Goal: Information Seeking & Learning: Learn about a topic

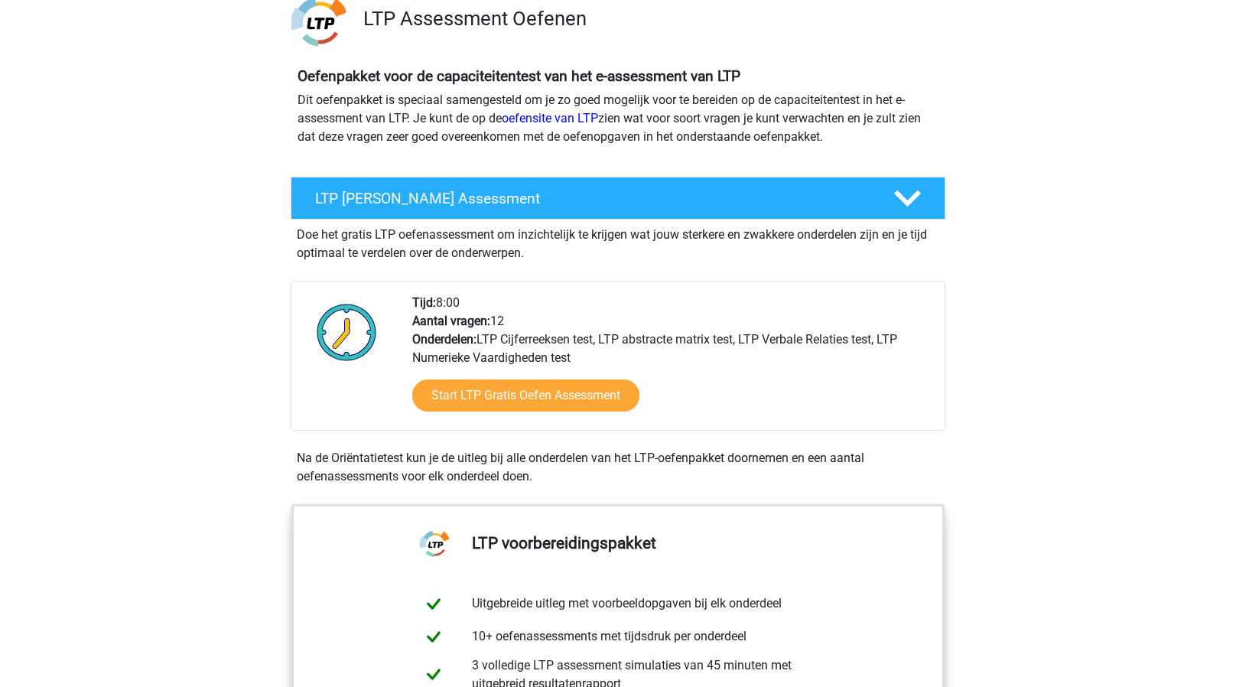
scroll to position [138, 0]
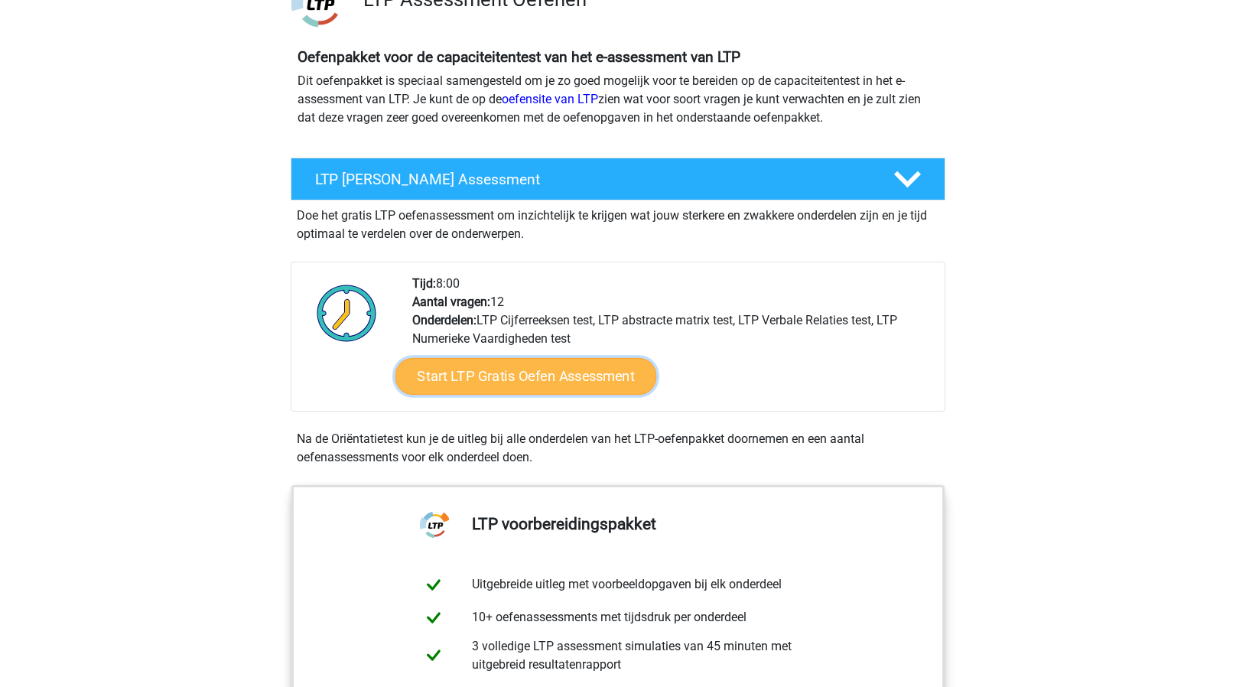
click at [615, 377] on link "Start LTP Gratis Oefen Assessment" at bounding box center [526, 376] width 262 height 37
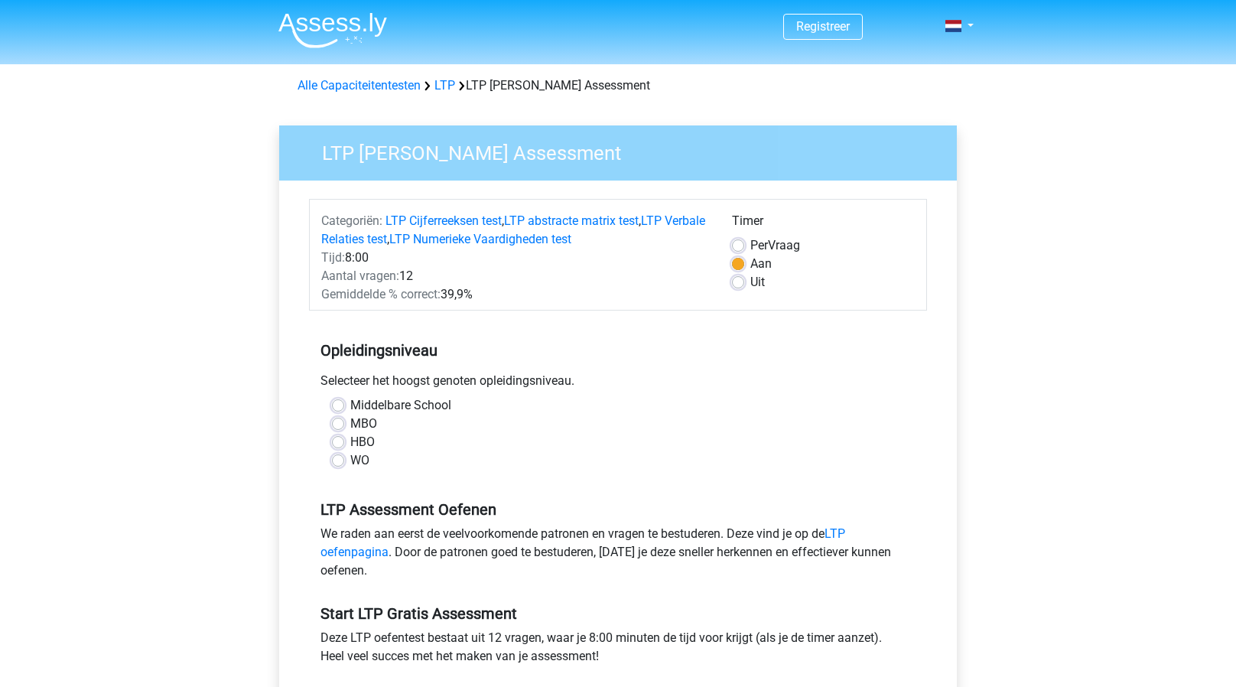
click at [399, 459] on div "WO" at bounding box center [618, 460] width 572 height 18
click at [350, 460] on label "WO" at bounding box center [359, 460] width 19 height 18
click at [343, 460] on input "WO" at bounding box center [338, 458] width 12 height 15
radio input "true"
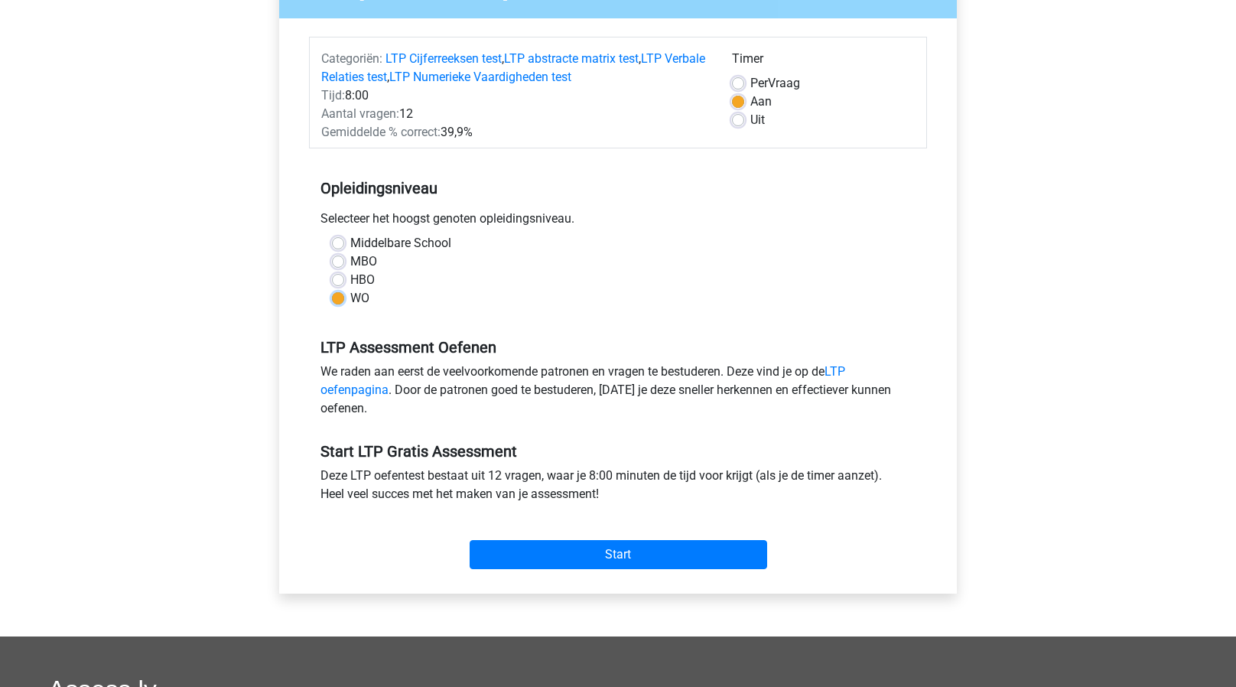
scroll to position [165, 0]
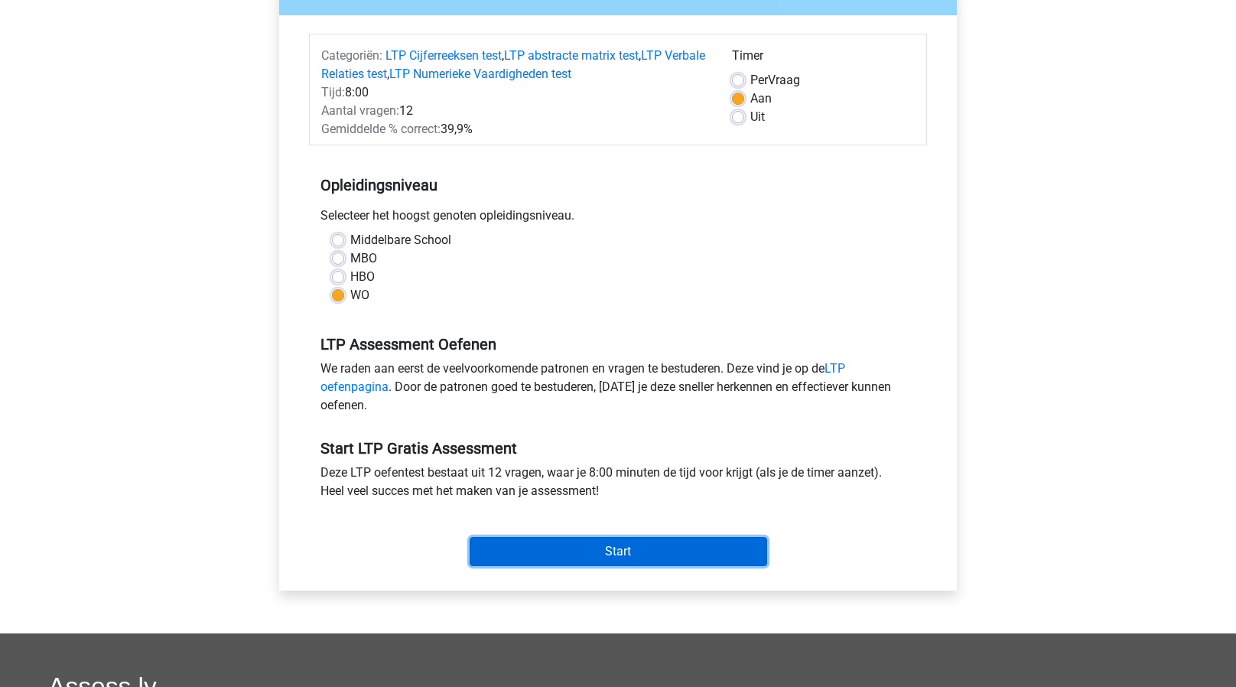
click at [499, 548] on input "Start" at bounding box center [619, 551] width 298 height 29
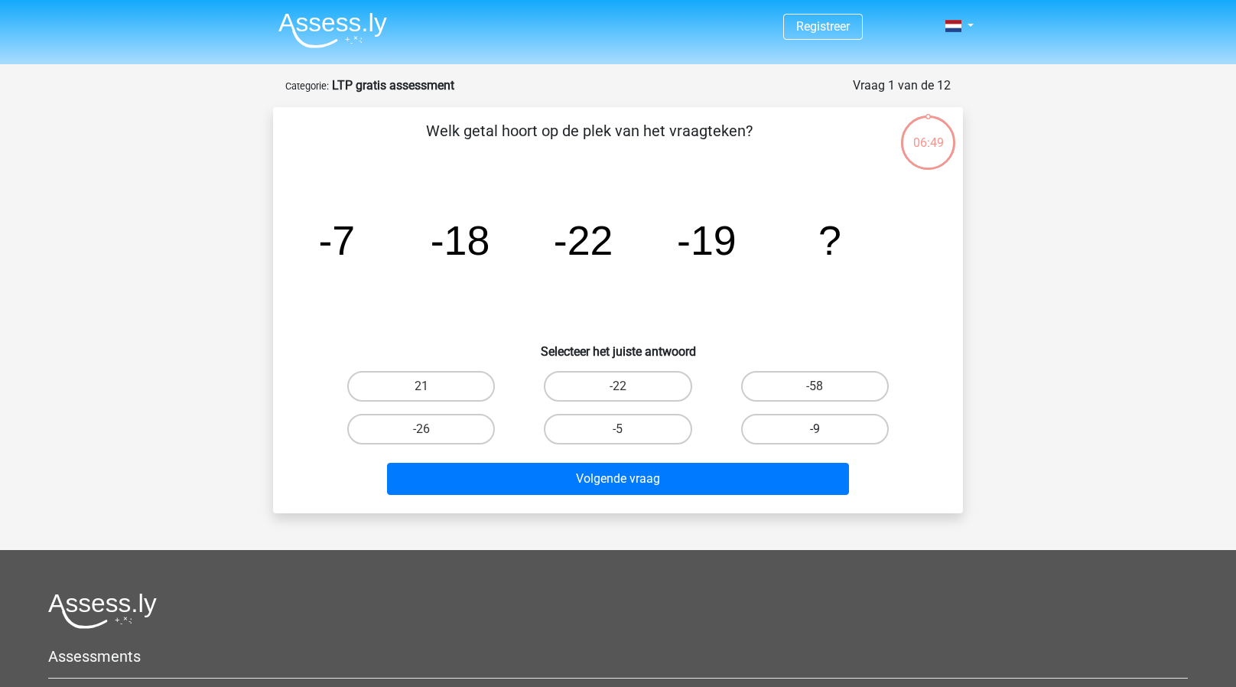
click at [782, 422] on label "-9" at bounding box center [815, 429] width 148 height 31
click at [815, 429] on input "-9" at bounding box center [820, 434] width 10 height 10
radio input "true"
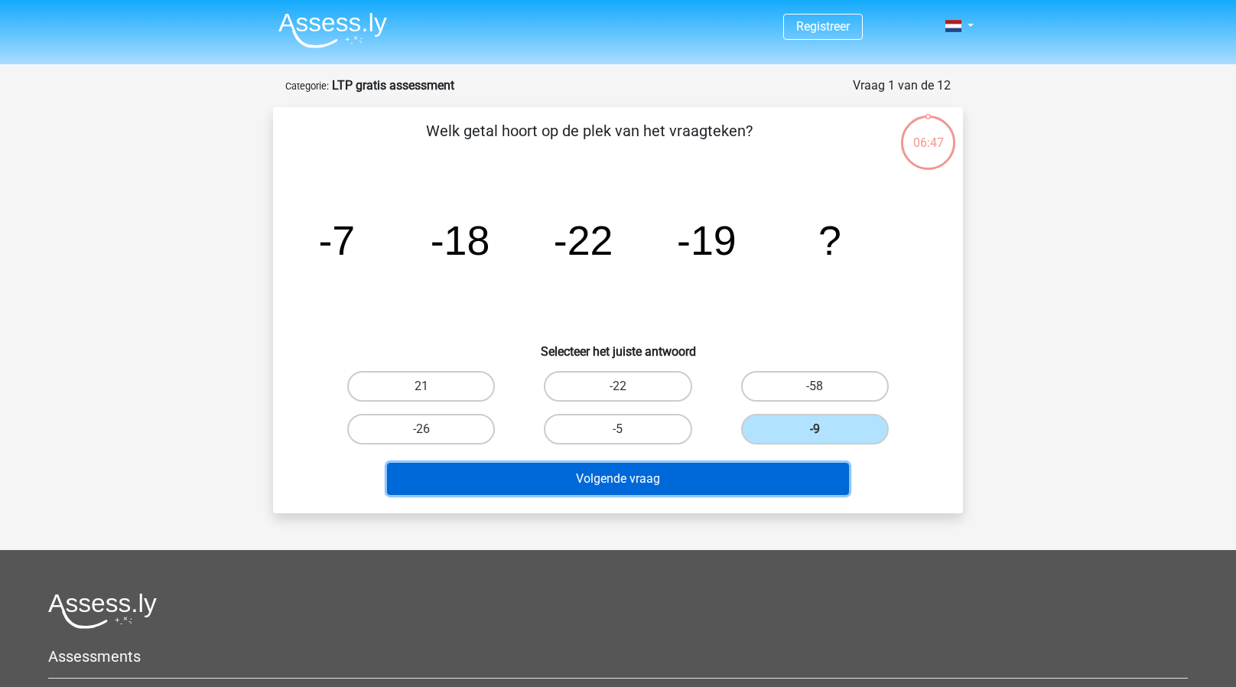
click at [646, 473] on button "Volgende vraag" at bounding box center [618, 479] width 463 height 32
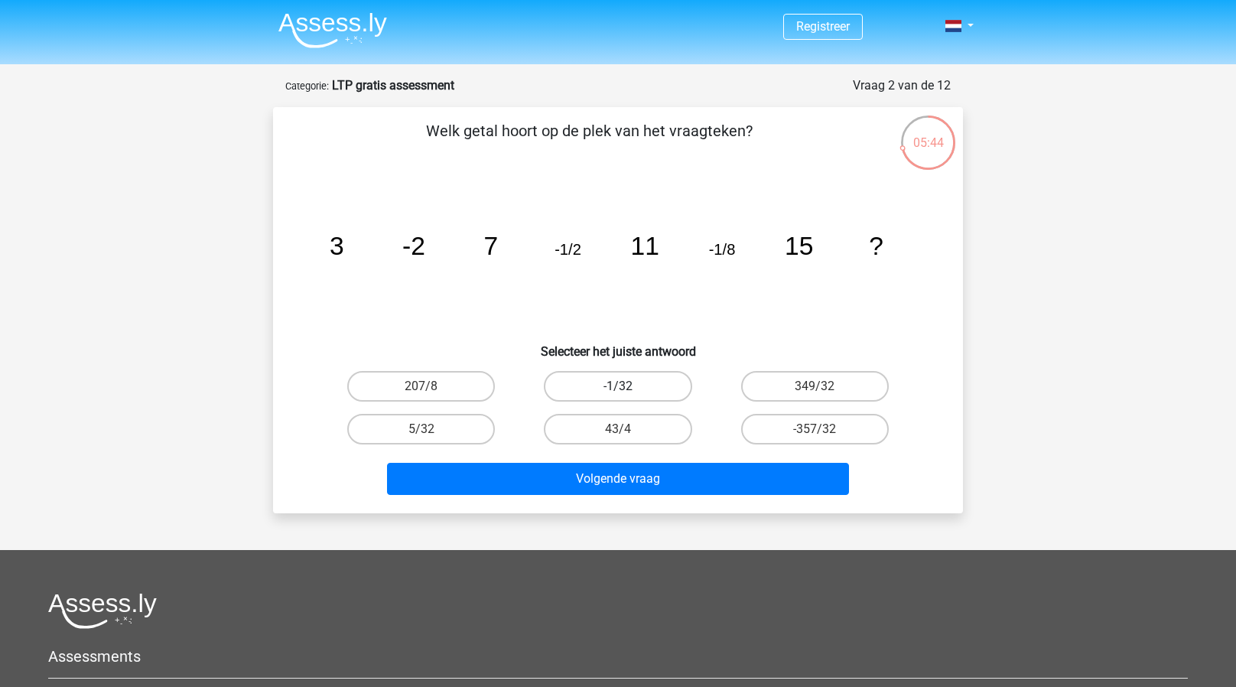
click at [587, 384] on label "-1/32" at bounding box center [618, 386] width 148 height 31
click at [618, 386] on input "-1/32" at bounding box center [623, 391] width 10 height 10
radio input "true"
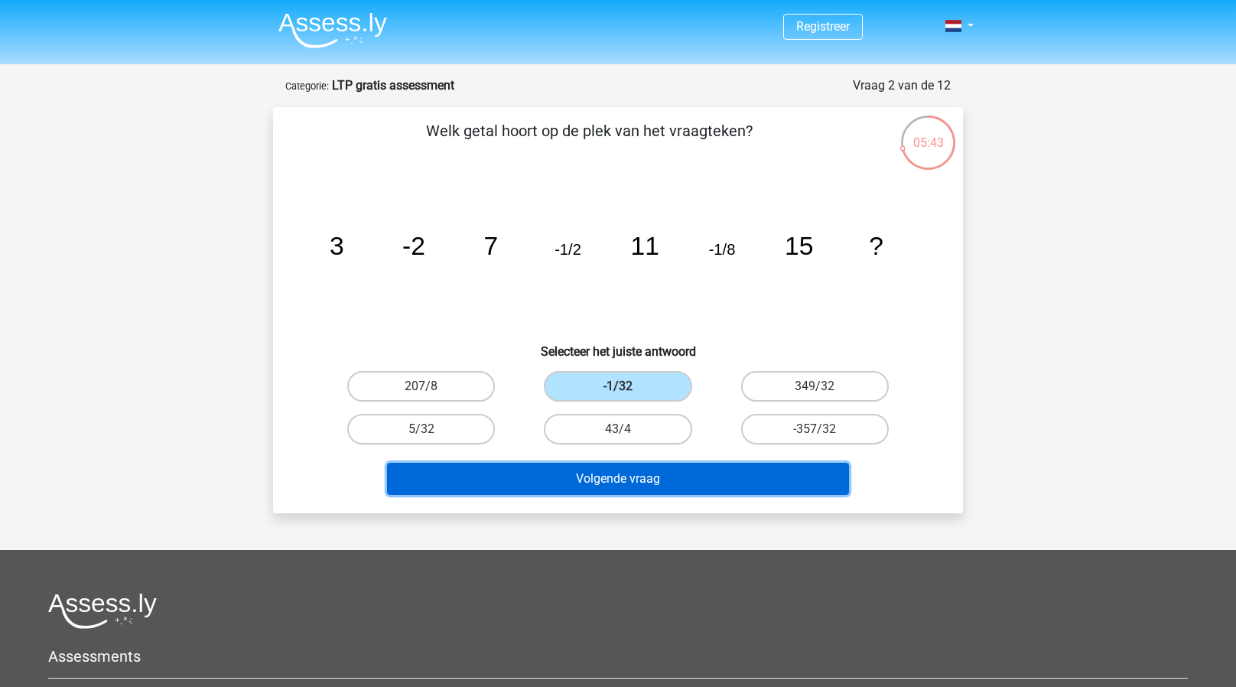
click at [568, 477] on button "Volgende vraag" at bounding box center [618, 479] width 463 height 32
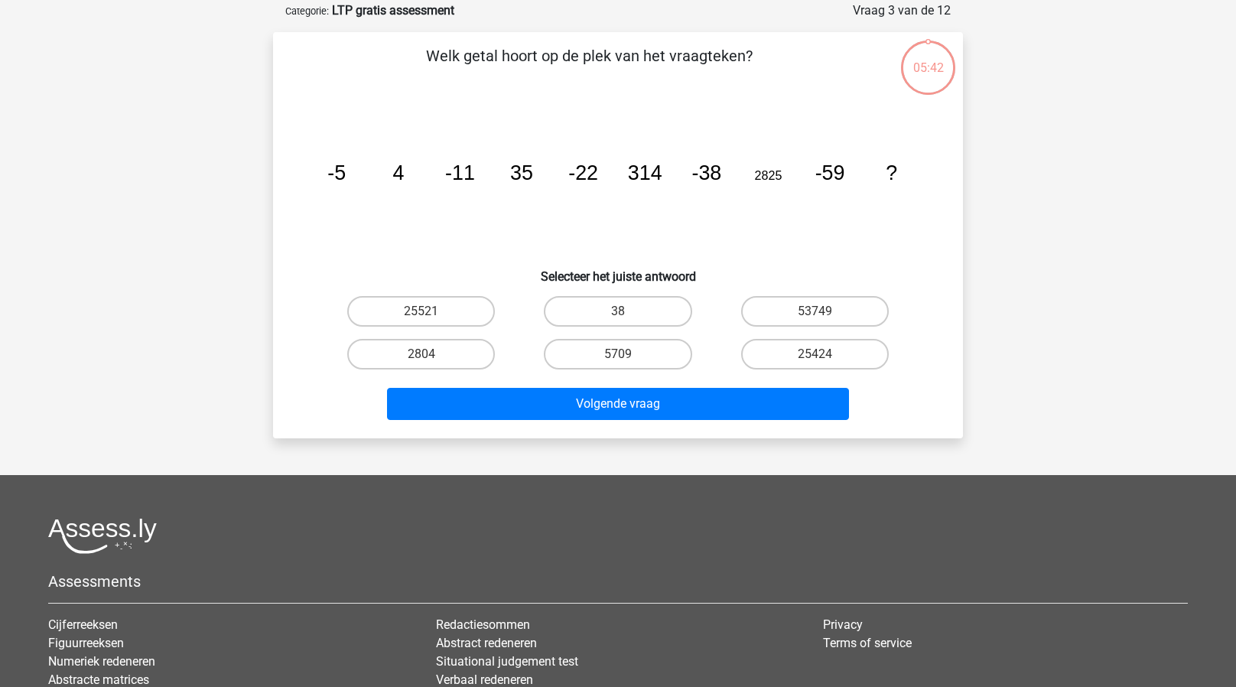
scroll to position [76, 0]
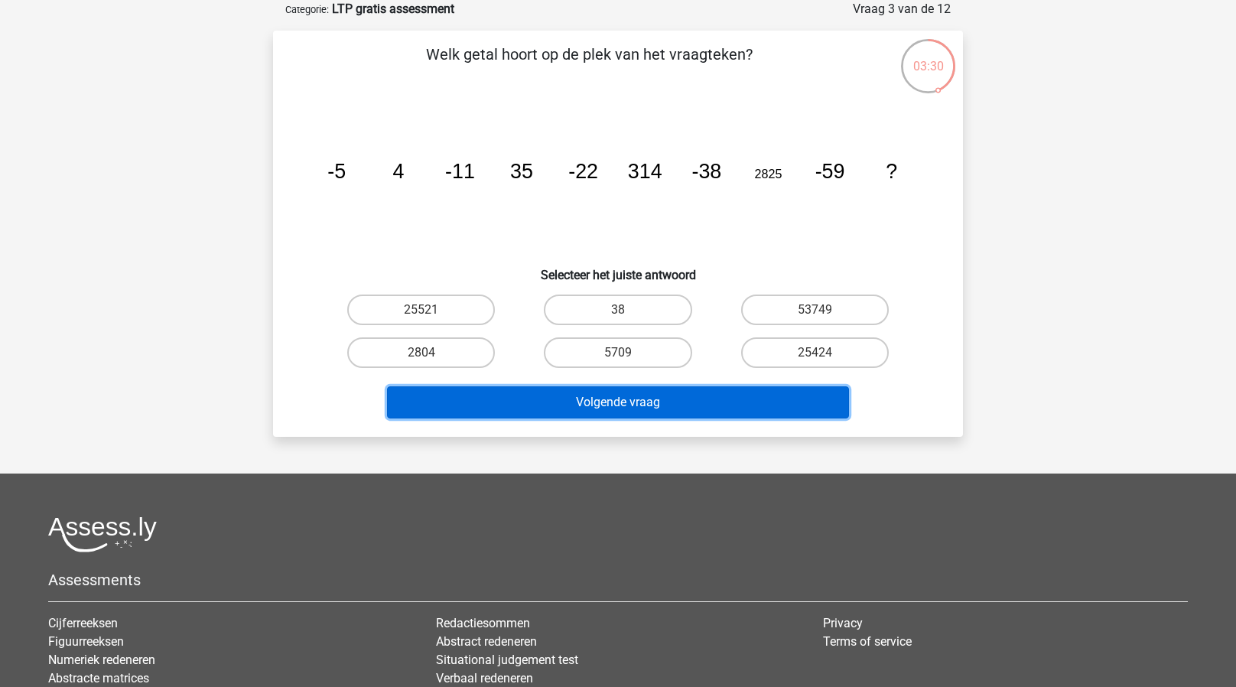
click at [565, 392] on button "Volgende vraag" at bounding box center [618, 402] width 463 height 32
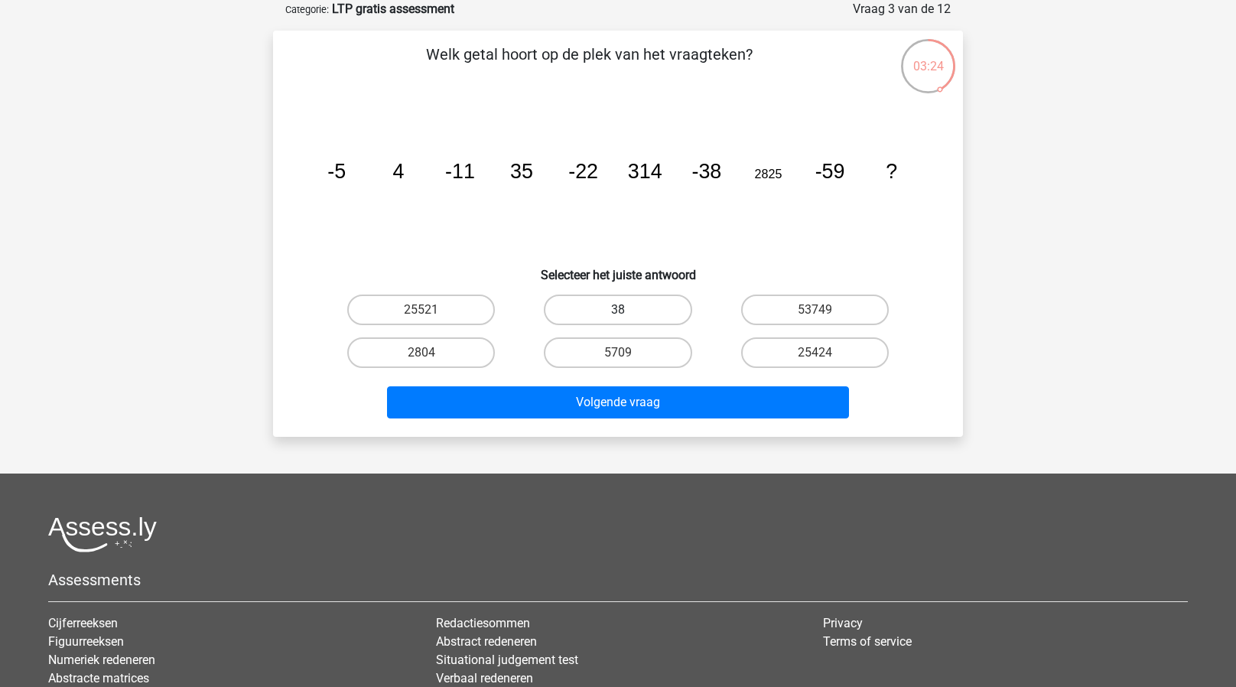
click at [610, 308] on label "38" at bounding box center [618, 310] width 148 height 31
click at [618, 310] on input "38" at bounding box center [623, 315] width 10 height 10
radio input "true"
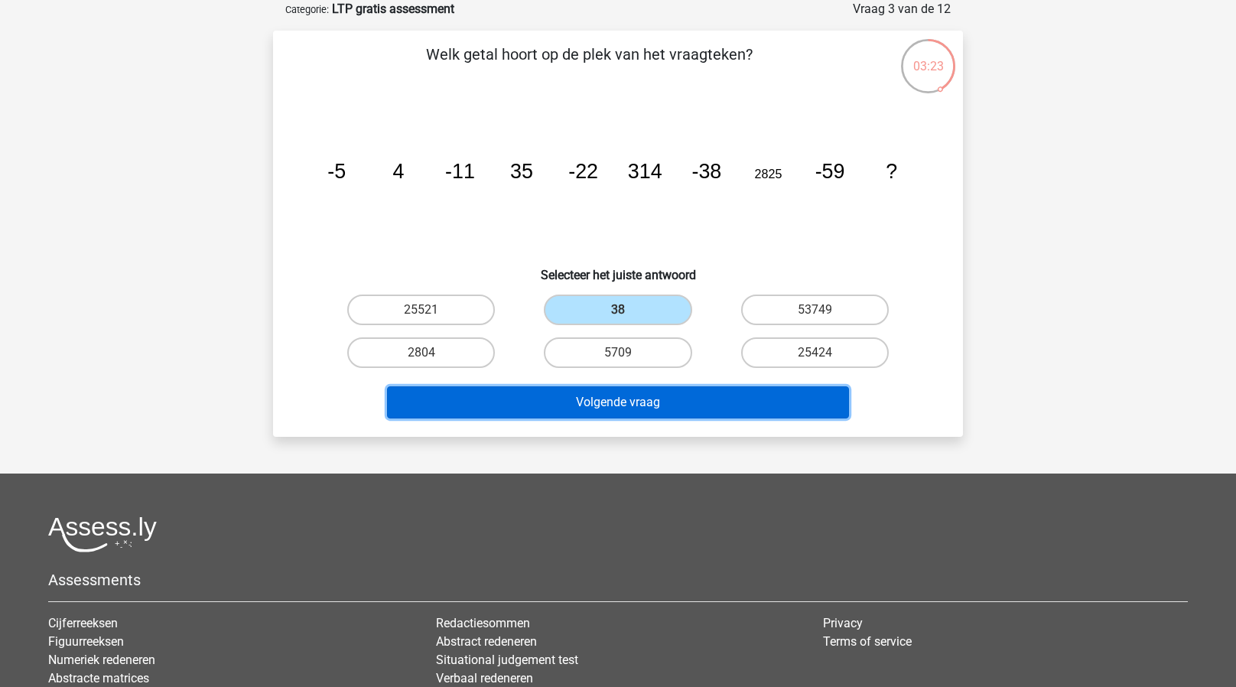
click at [555, 399] on button "Volgende vraag" at bounding box center [618, 402] width 463 height 32
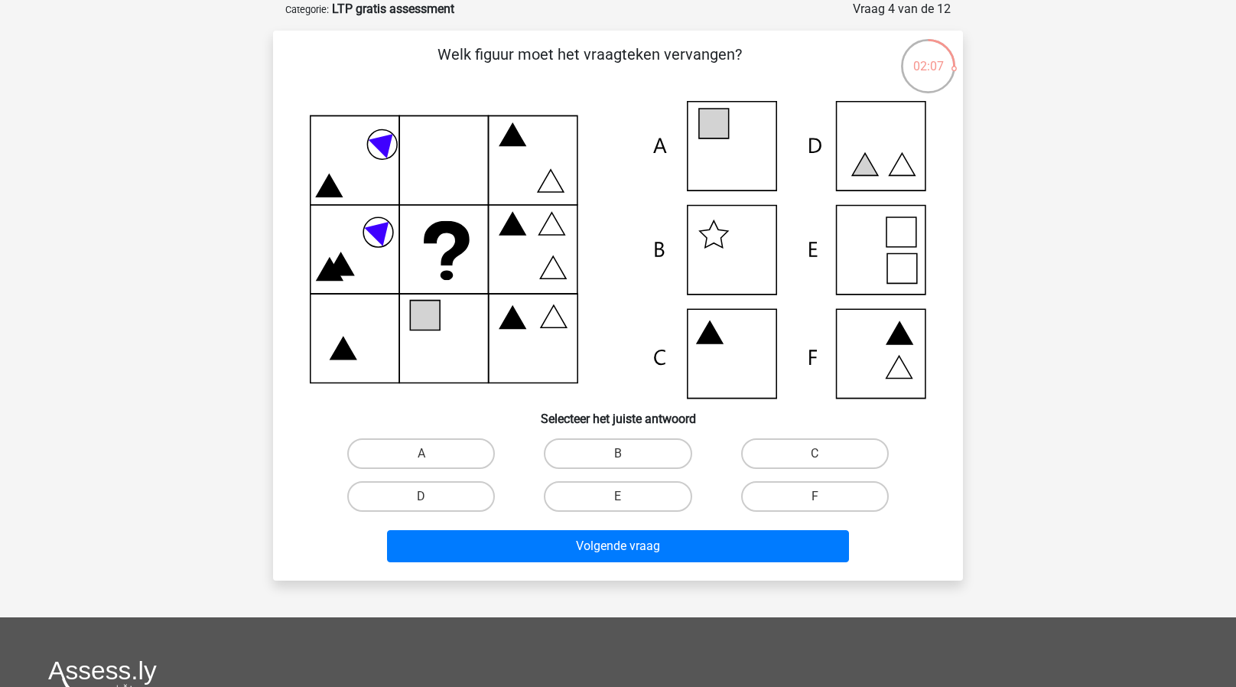
click at [887, 232] on icon at bounding box center [902, 232] width 30 height 30
click at [594, 492] on label "E" at bounding box center [618, 496] width 148 height 31
click at [618, 496] on input "E" at bounding box center [623, 501] width 10 height 10
radio input "true"
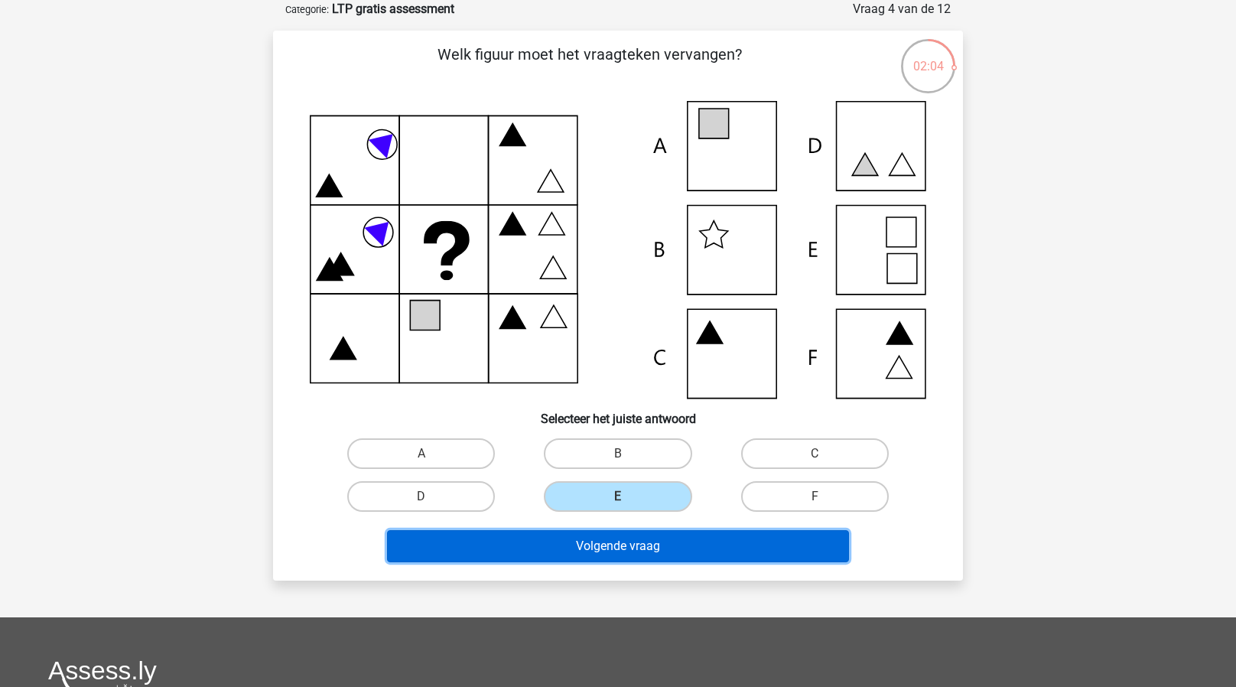
click at [555, 540] on button "Volgende vraag" at bounding box center [618, 546] width 463 height 32
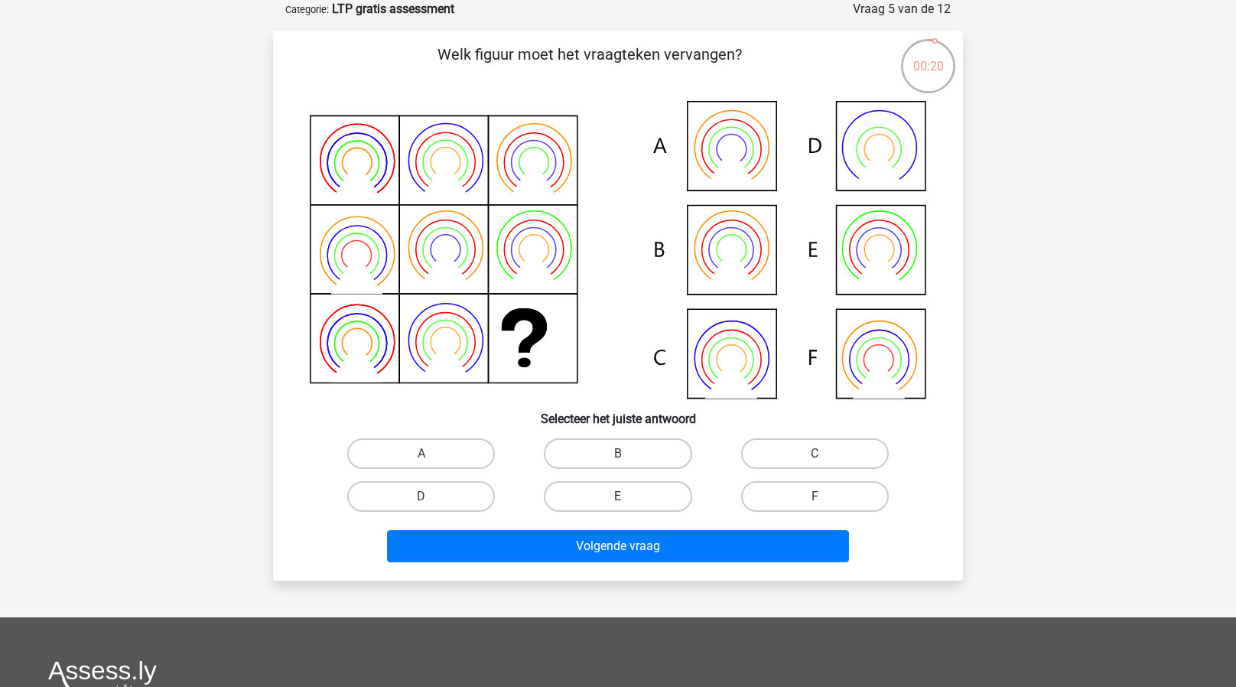
click at [713, 235] on icon at bounding box center [618, 250] width 617 height 298
click at [562, 450] on label "B" at bounding box center [618, 453] width 148 height 31
click at [618, 454] on input "B" at bounding box center [623, 459] width 10 height 10
radio input "true"
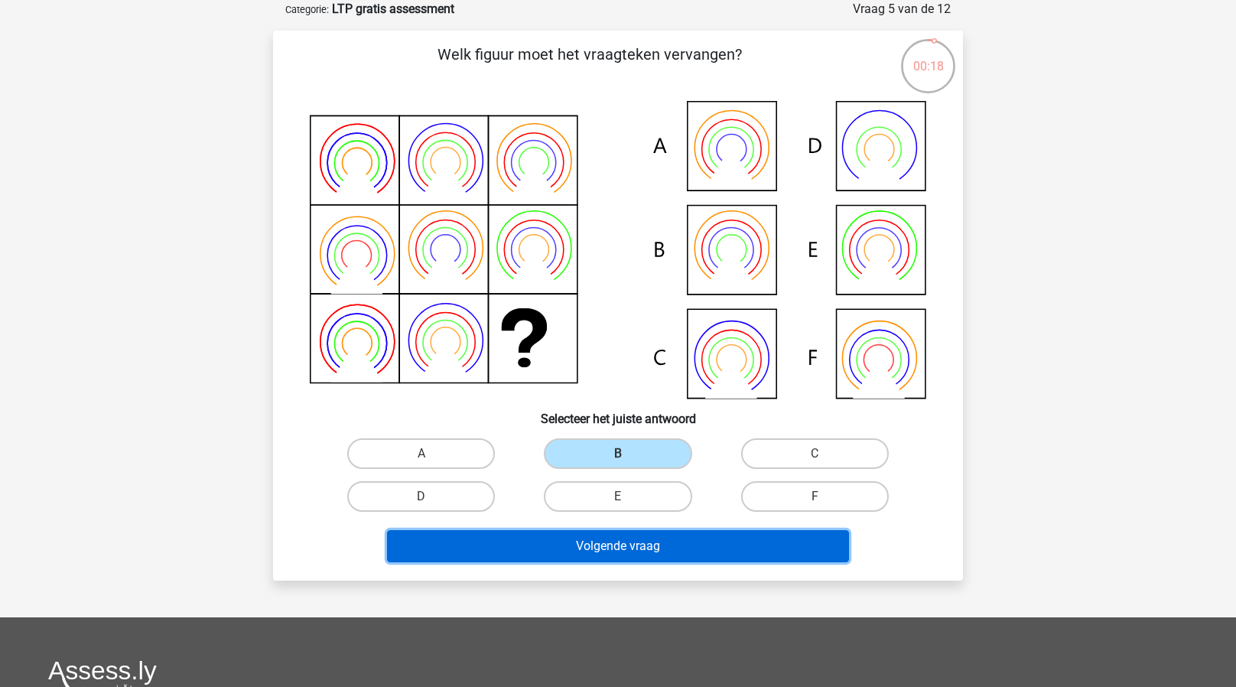
click at [515, 537] on button "Volgende vraag" at bounding box center [618, 546] width 463 height 32
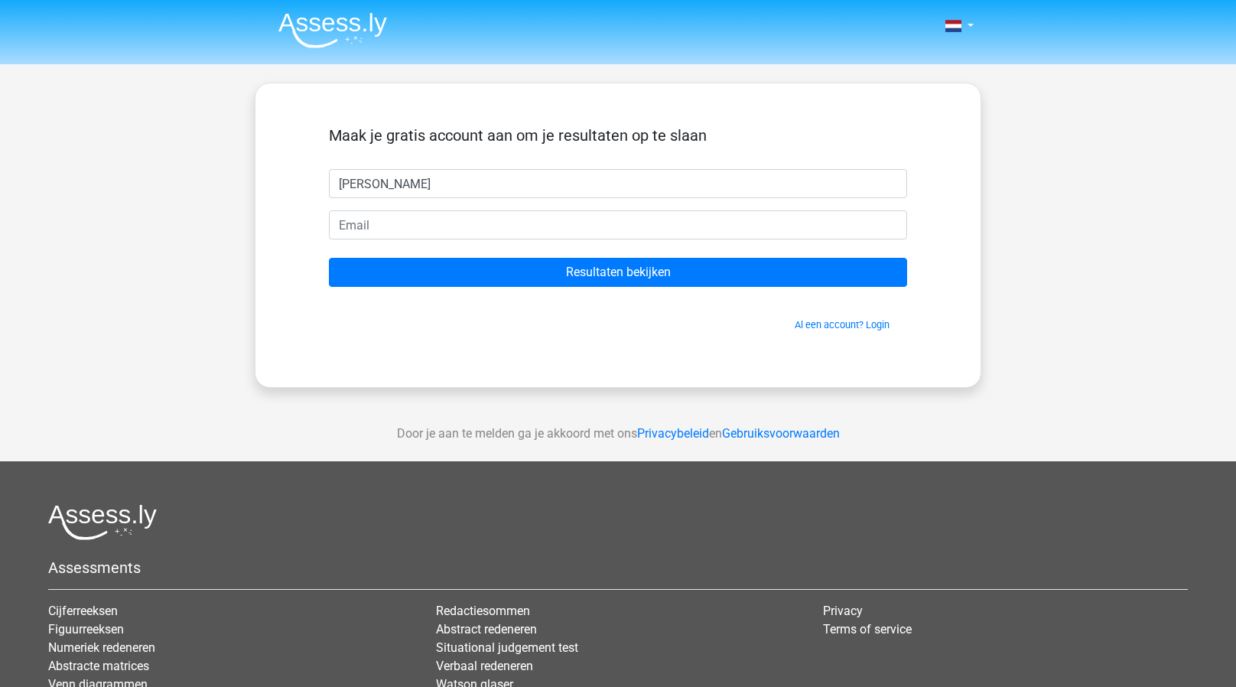
type input "Suzanne"
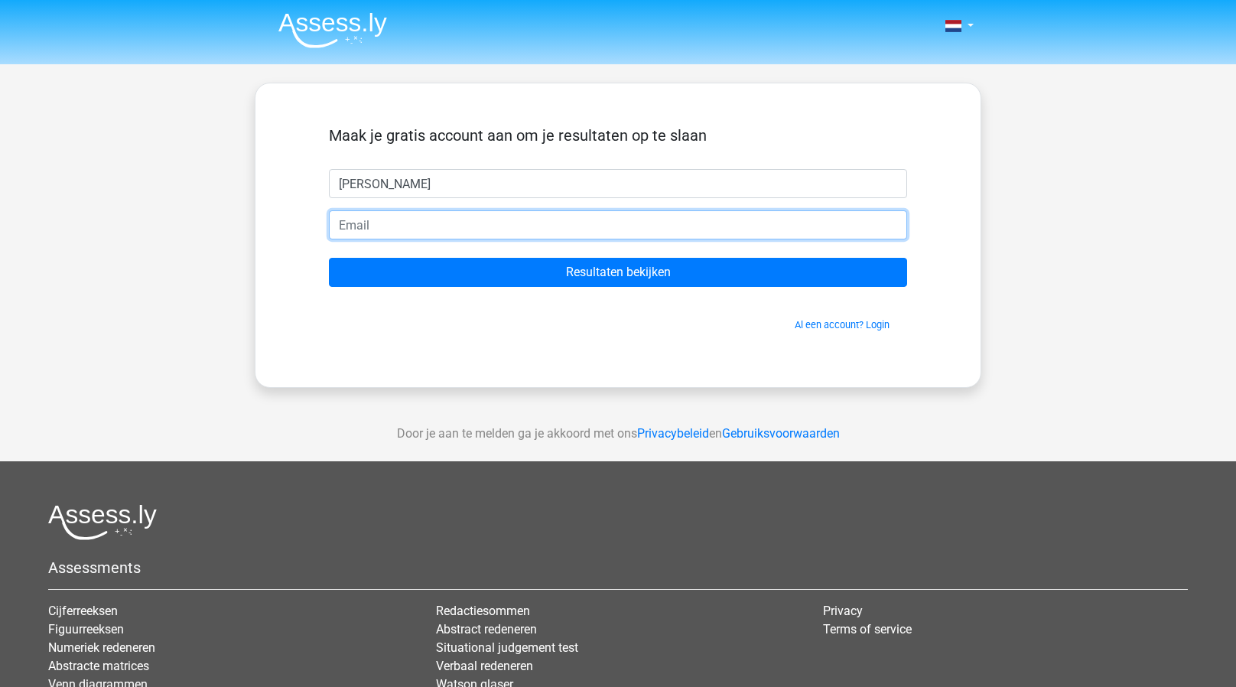
click at [505, 237] on input "email" at bounding box center [618, 224] width 578 height 29
type input "[PERSON_NAME][EMAIL_ADDRESS][DOMAIN_NAME]"
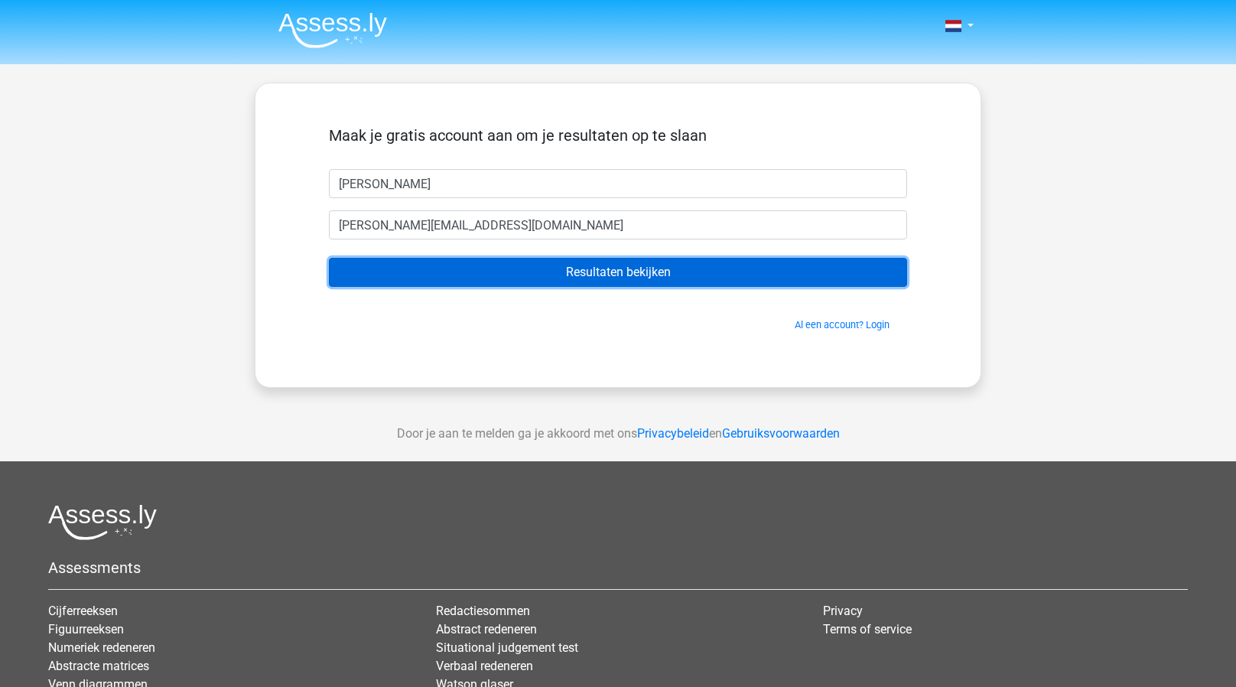
click at [486, 274] on input "Resultaten bekijken" at bounding box center [618, 272] width 578 height 29
click at [539, 272] on input "Resultaten bekijken" at bounding box center [618, 272] width 578 height 29
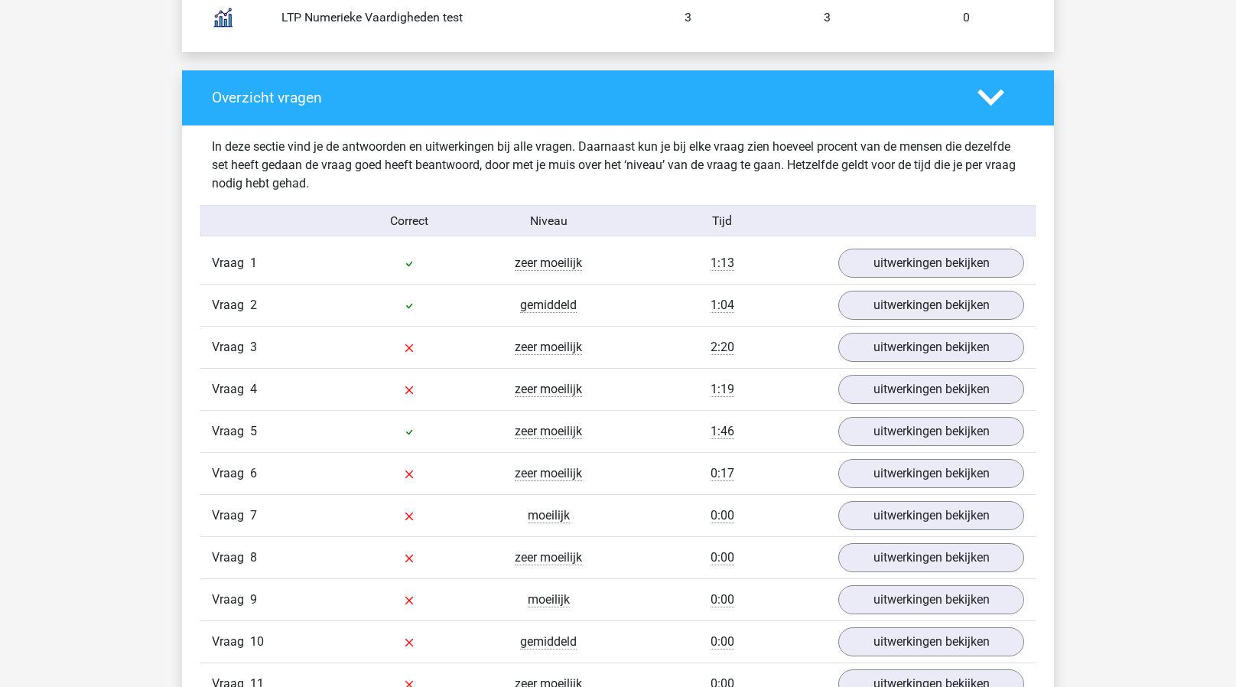
scroll to position [1508, 0]
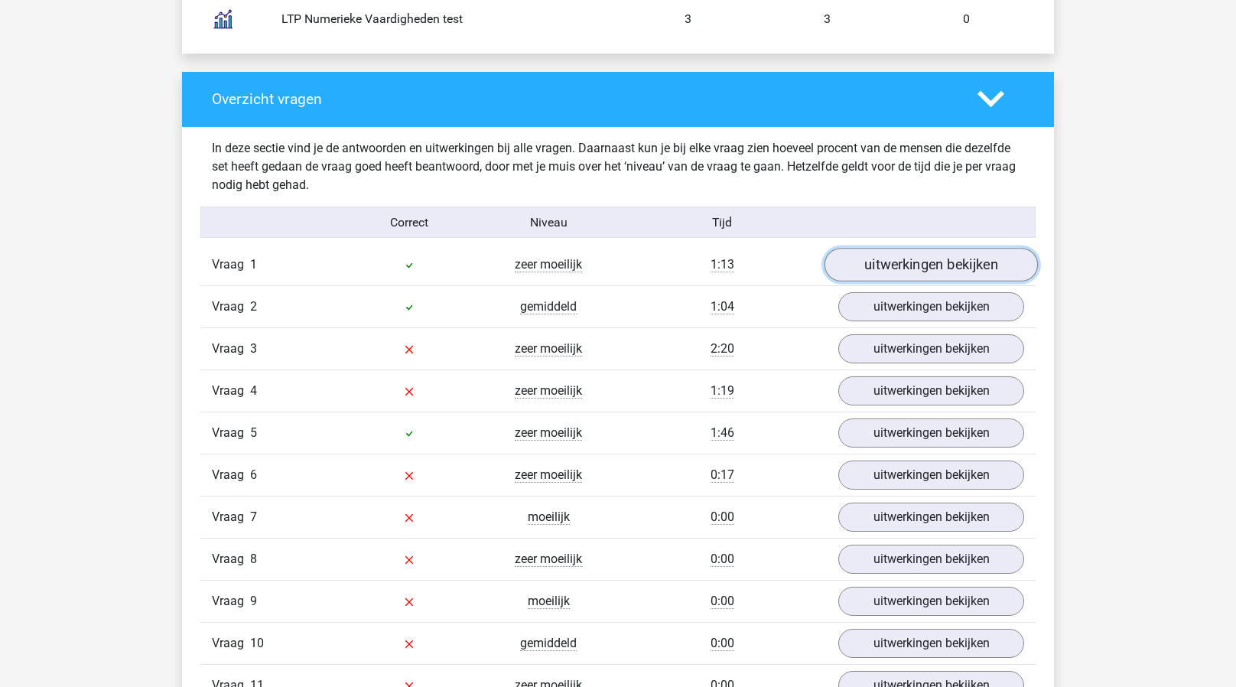
click at [921, 252] on link "uitwerkingen bekijken" at bounding box center [931, 266] width 213 height 34
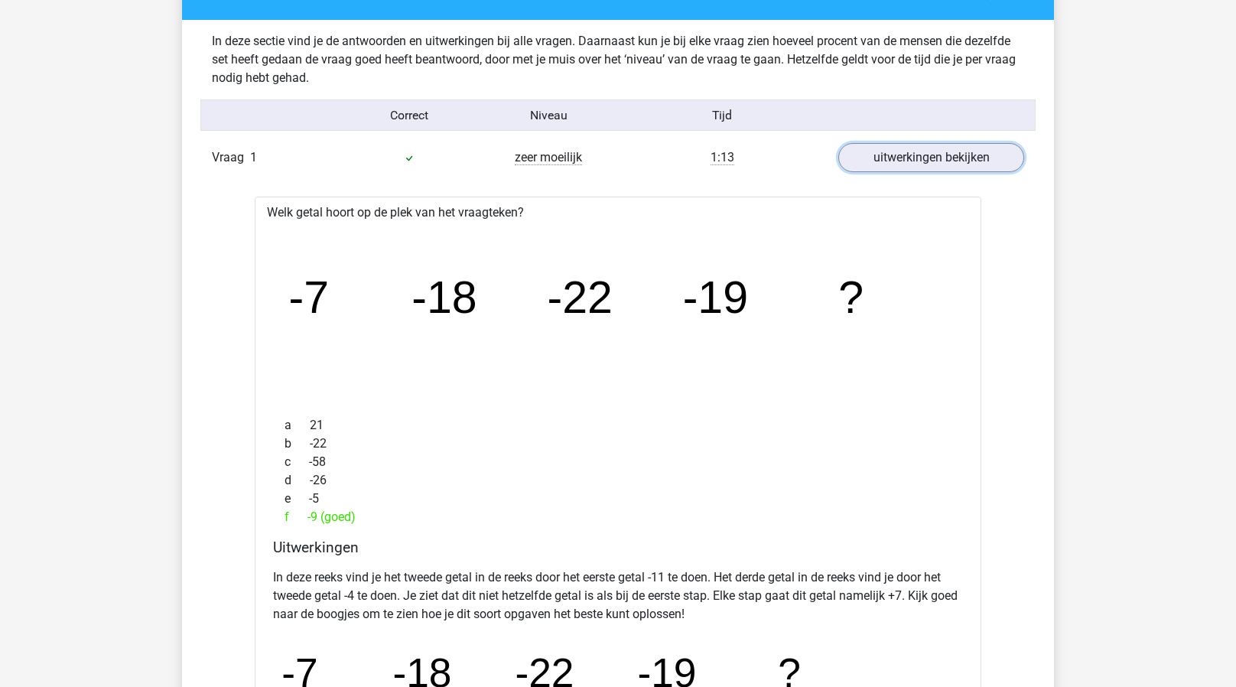
scroll to position [1611, 0]
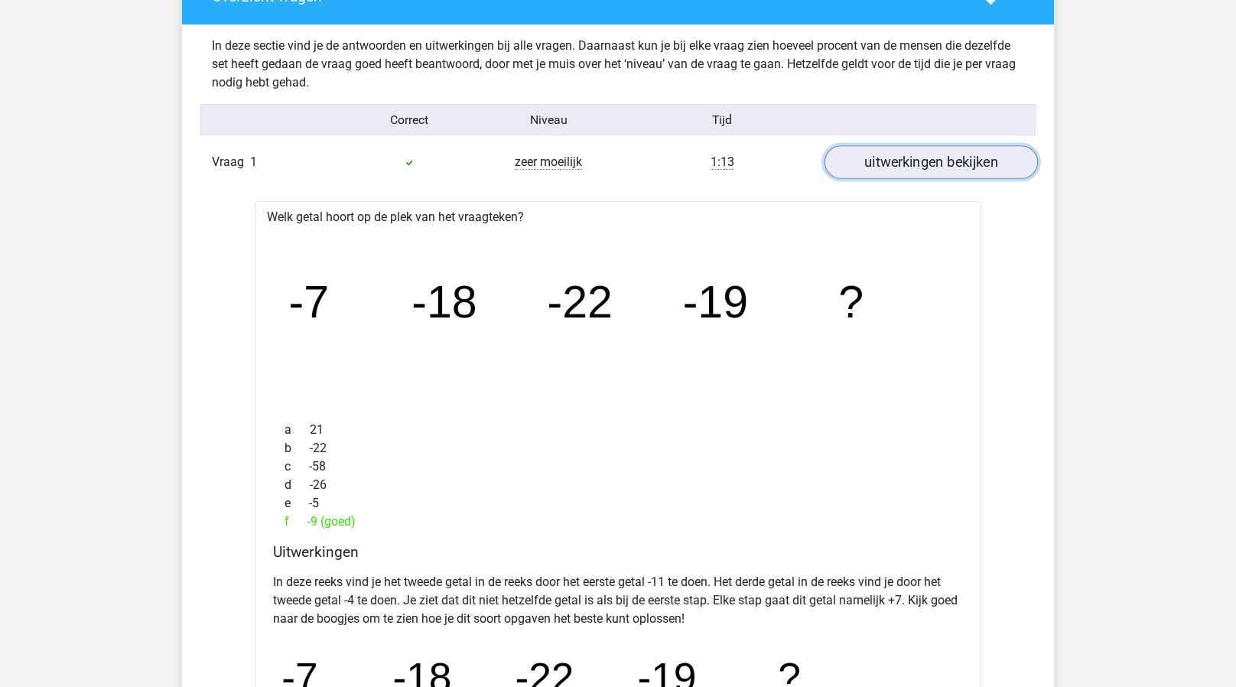
click at [887, 168] on link "uitwerkingen bekijken" at bounding box center [931, 163] width 213 height 34
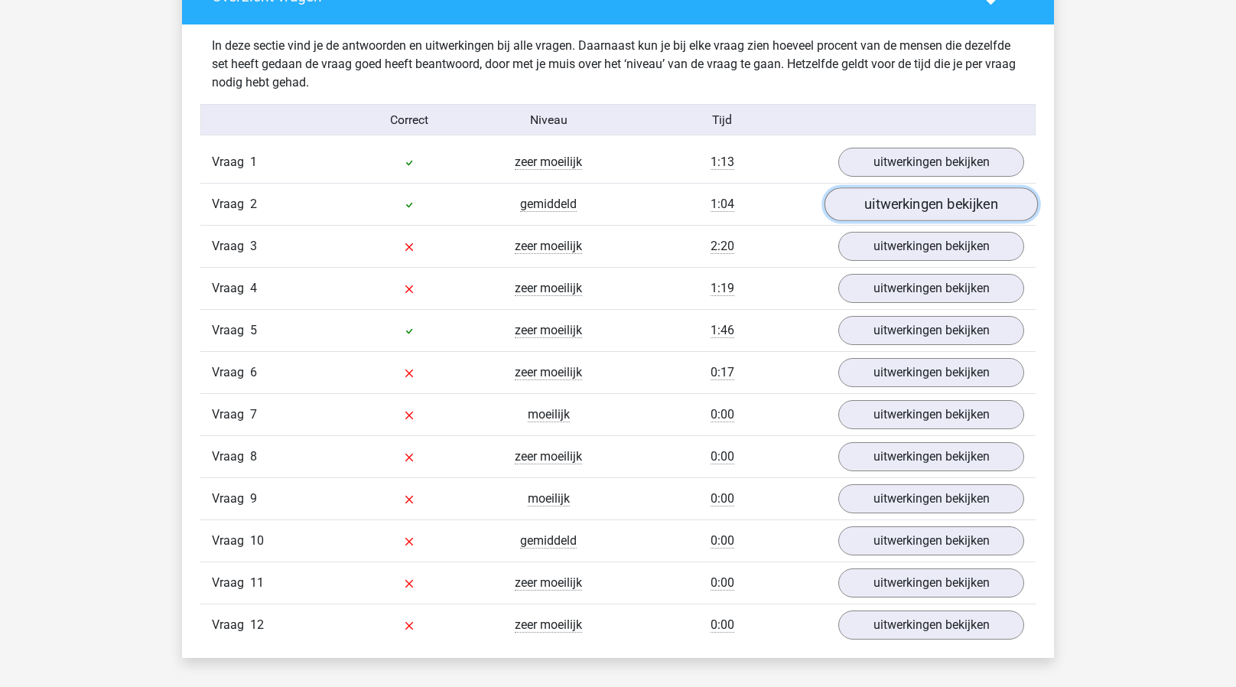
click at [874, 200] on link "uitwerkingen bekijken" at bounding box center [931, 205] width 213 height 34
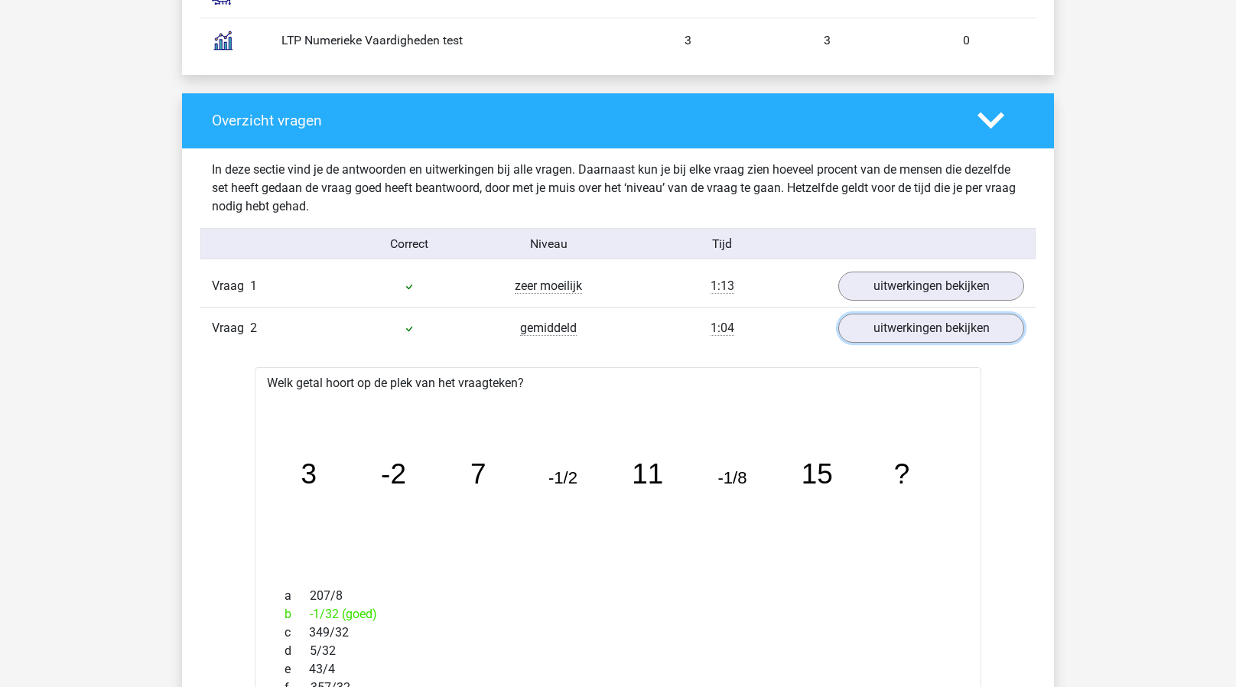
scroll to position [1486, 0]
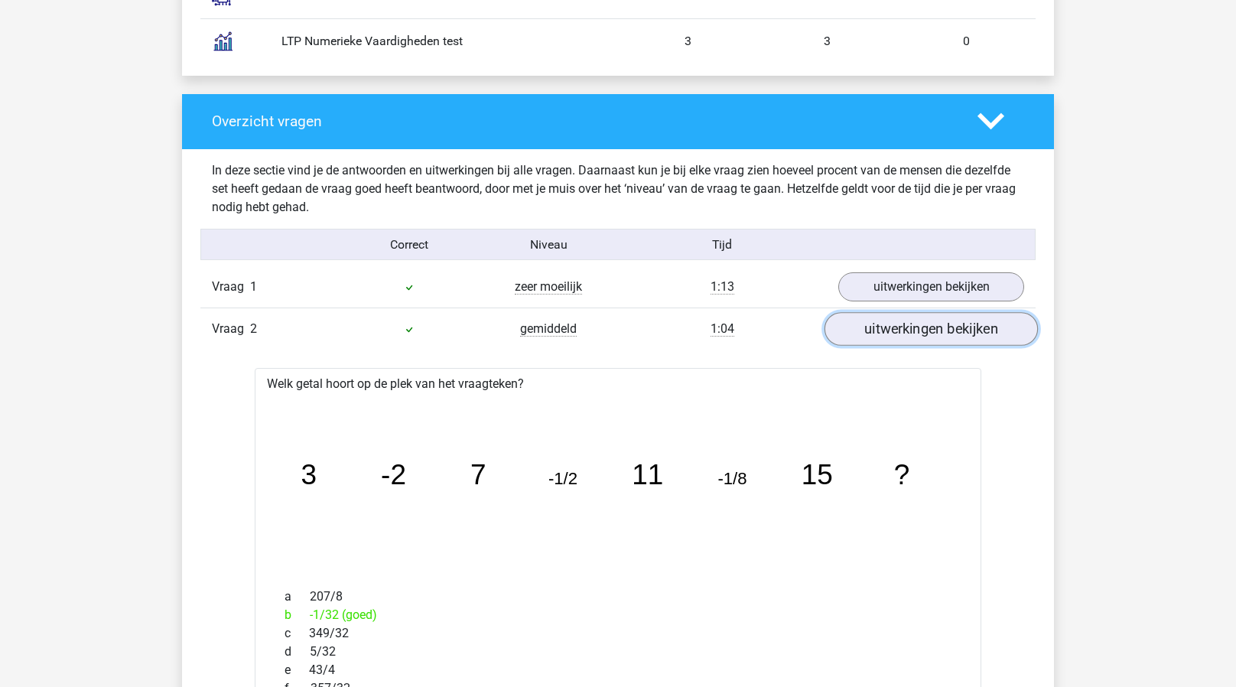
click at [881, 329] on link "uitwerkingen bekijken" at bounding box center [931, 330] width 213 height 34
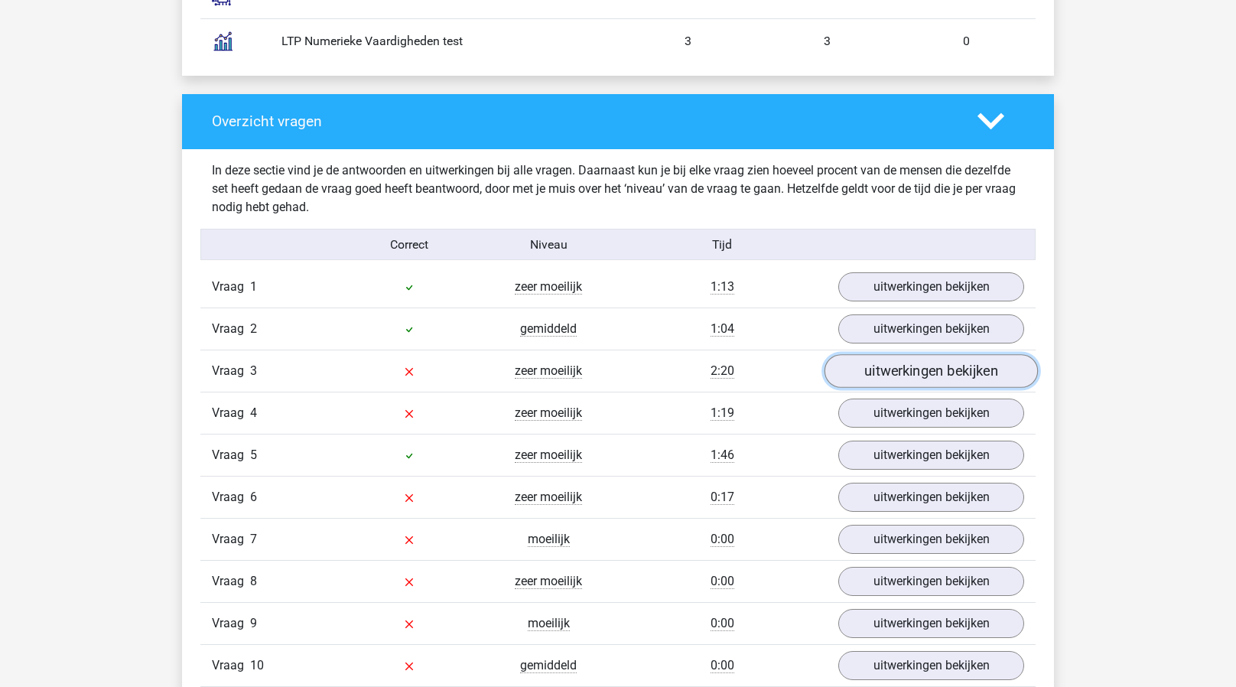
click at [909, 367] on link "uitwerkingen bekijken" at bounding box center [931, 372] width 213 height 34
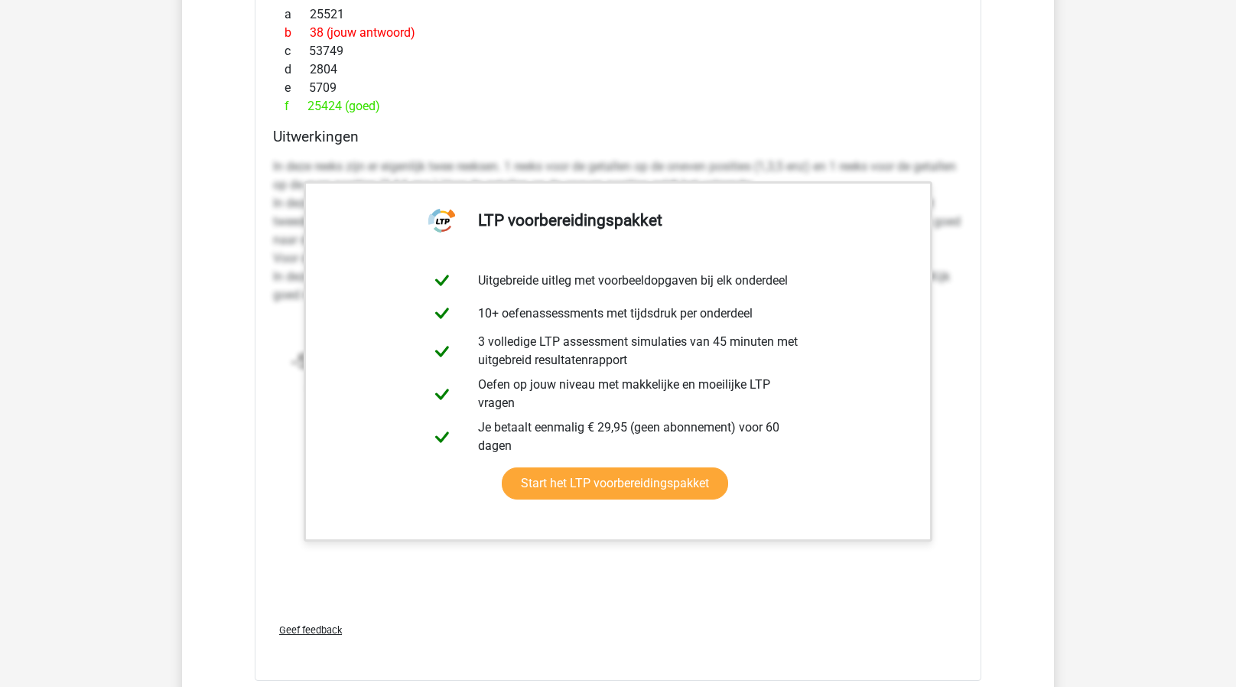
scroll to position [2108, 0]
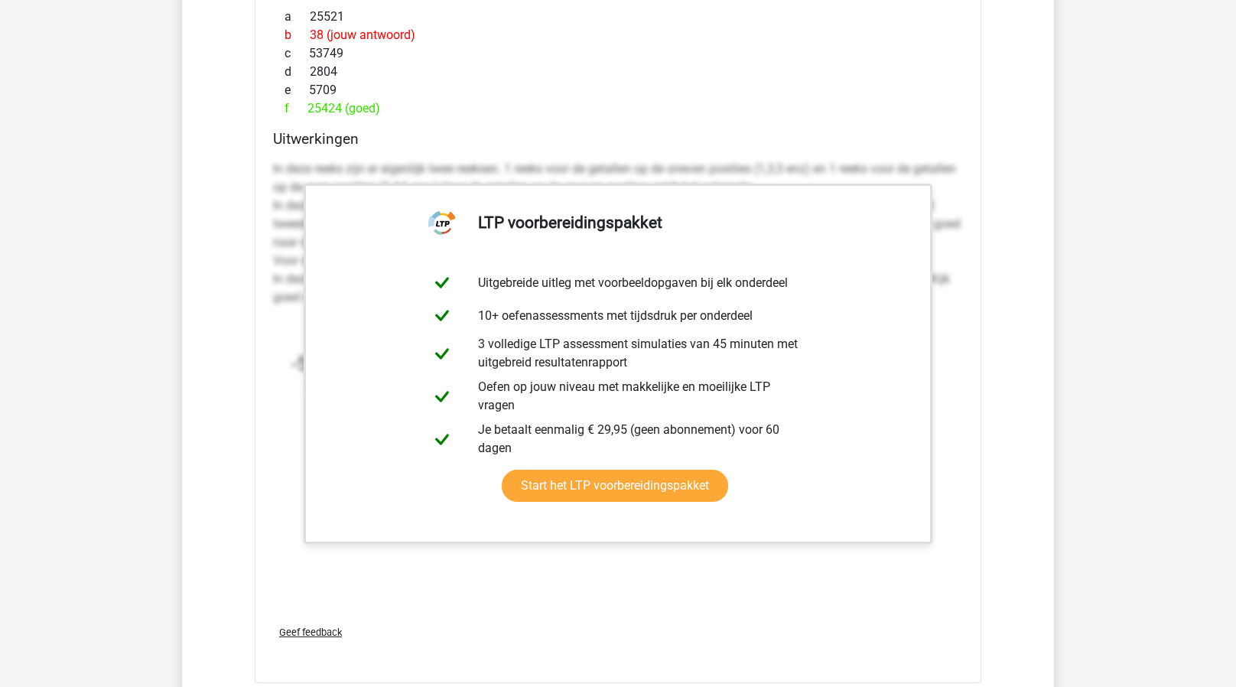
click at [442, 551] on div "In deze reeks zijn er eigenlijk twee reeksen. 1 reeks voor de getallen op de on…" at bounding box center [618, 354] width 690 height 401
drag, startPoint x: 283, startPoint y: 363, endPoint x: 262, endPoint y: 413, distance: 54.8
click at [262, 413] on div "Welk getal hoort op de plek van het vraagteken? image/svg+xml -5 4 -11 35 -22 3…" at bounding box center [618, 235] width 727 height 895
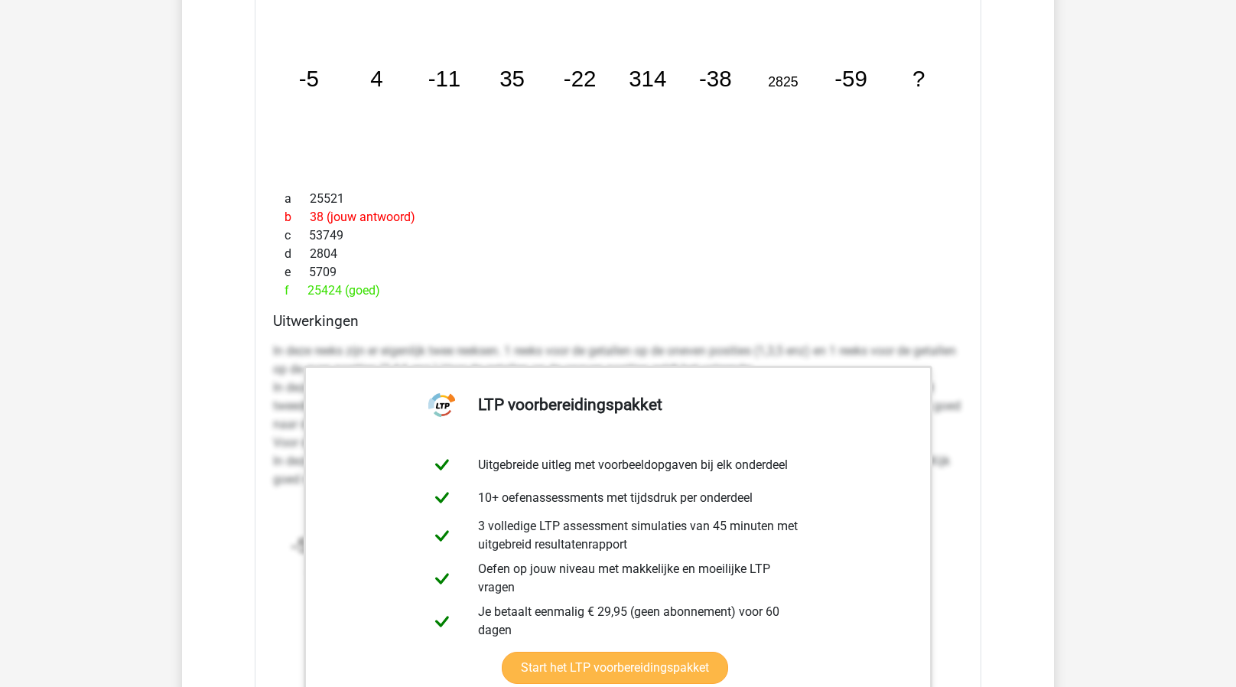
scroll to position [1931, 0]
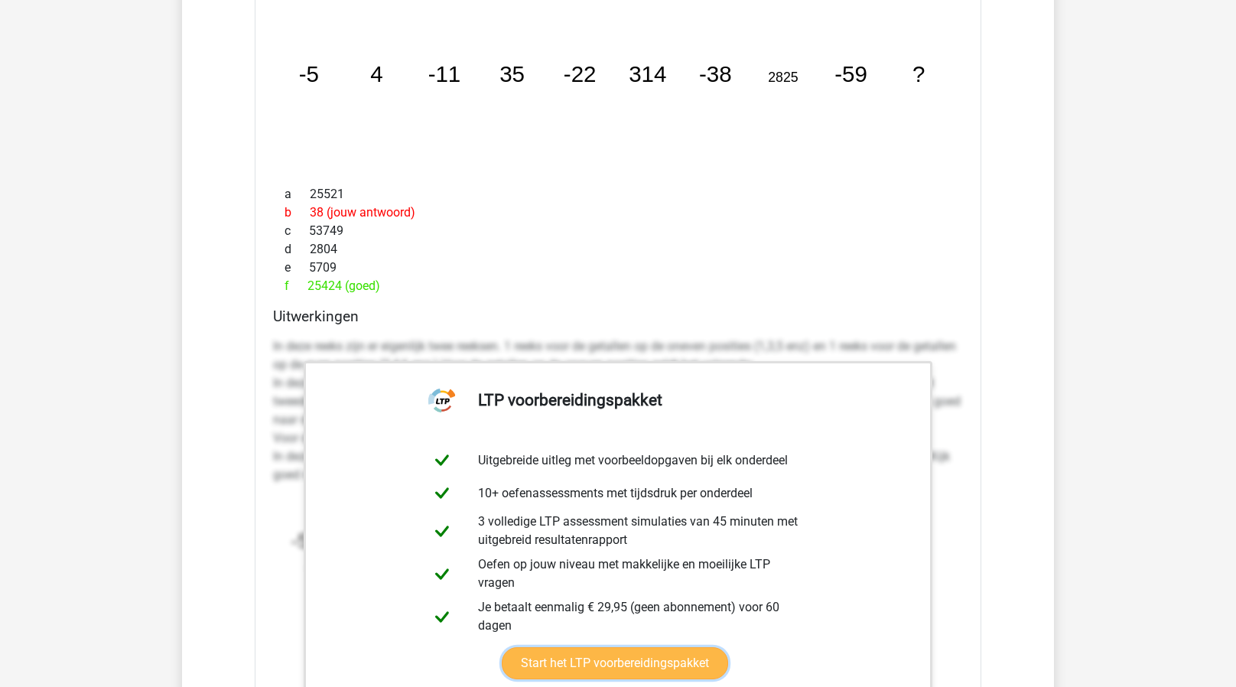
click at [604, 659] on link "Start het LTP voorbereidingspakket" at bounding box center [615, 663] width 226 height 32
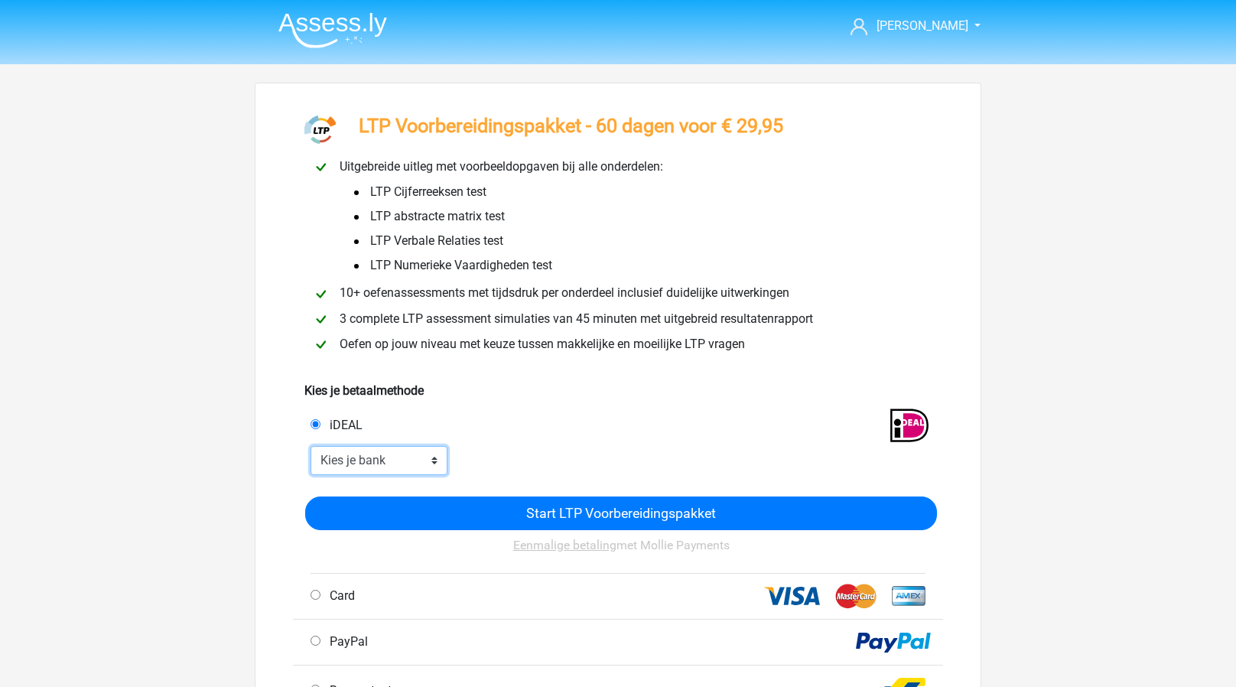
click at [391, 464] on select "Kies je bank ABN AMRO ING Rabobank ASN Bank bunq Knab N26 NN Regiobank Revolut …" at bounding box center [379, 460] width 137 height 29
click at [311, 447] on select "Kies je bank ABN AMRO ING Rabobank ASN Bank bunq Knab N26 NN Regiobank Revolut …" at bounding box center [379, 460] width 137 height 29
click at [369, 466] on select "Kies je bank ABN AMRO ING Rabobank ASN Bank bunq Knab N26 NN Regiobank Revolut …" at bounding box center [379, 460] width 137 height 29
select select "ideal_[SWIFT_CODE]"
click at [311, 447] on select "Kies je bank ABN AMRO ING Rabobank ASN Bank bunq Knab N26 NN Regiobank Revolut …" at bounding box center [379, 460] width 137 height 29
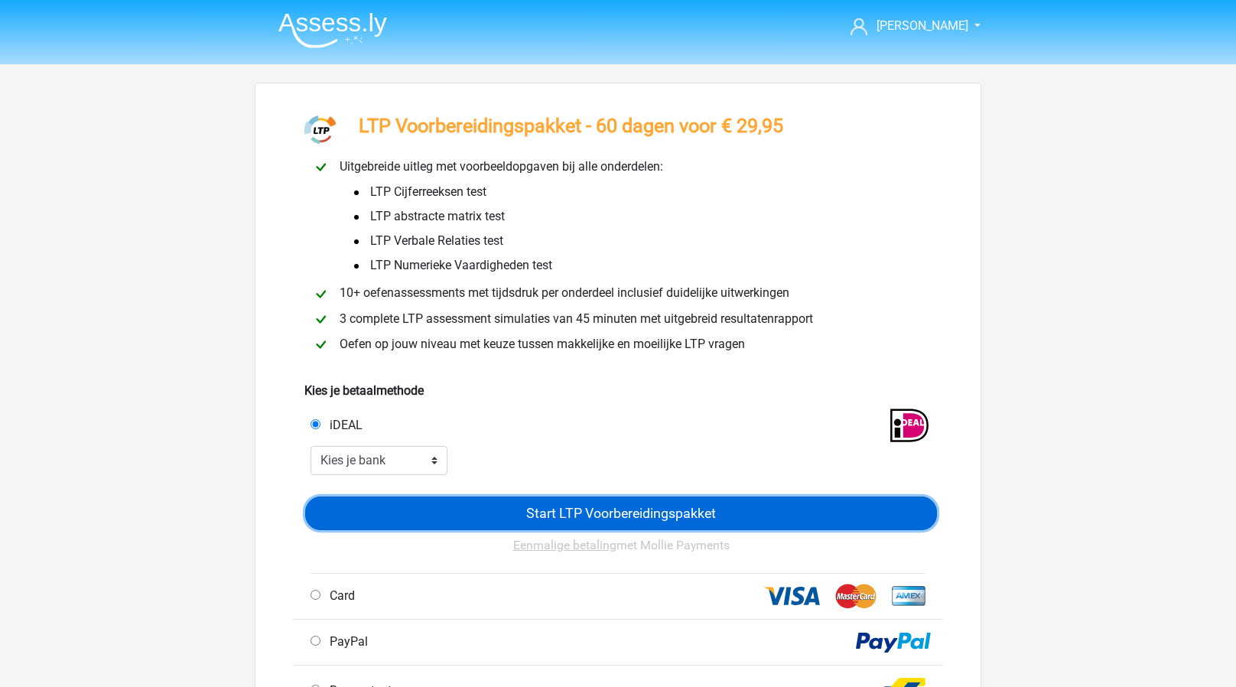
click at [496, 506] on input "Start LTP Voorbereidingspakket" at bounding box center [621, 513] width 632 height 34
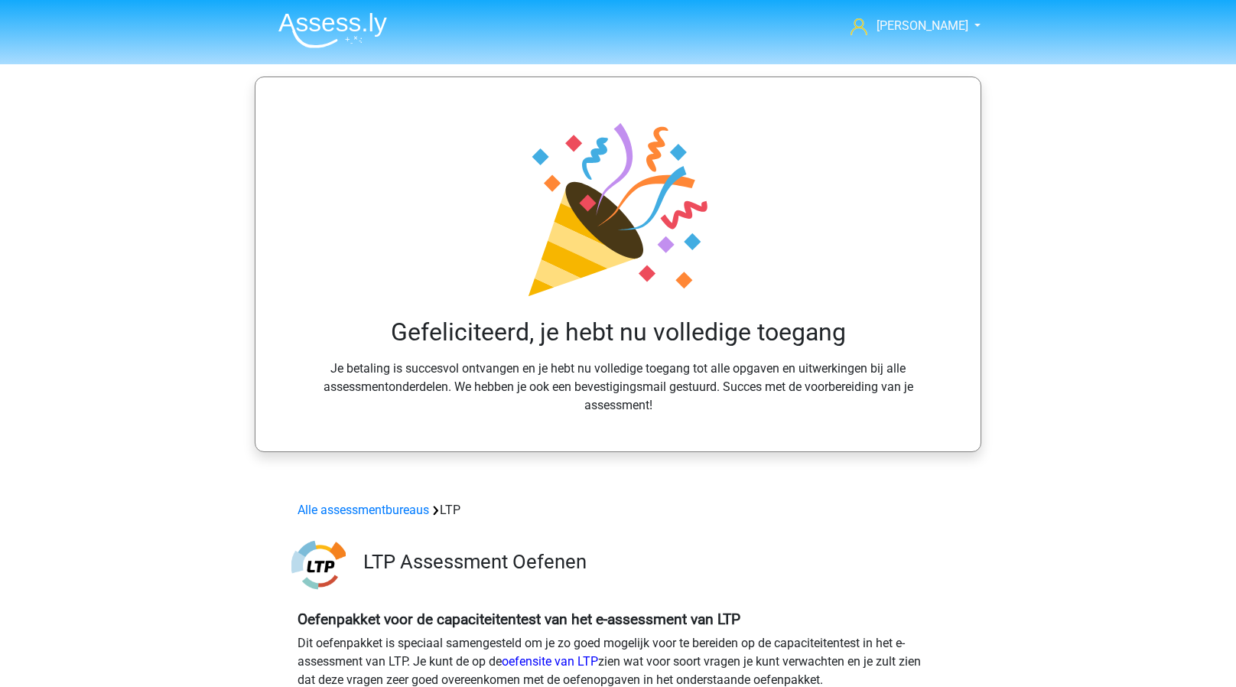
click at [545, 424] on div "Gefeliciteerd, je hebt nu volledige toegang Je betaling is succesvol ontvangen …" at bounding box center [618, 263] width 727 height 375
click at [543, 503] on div "Alle assessmentbureaus LTP" at bounding box center [617, 510] width 653 height 18
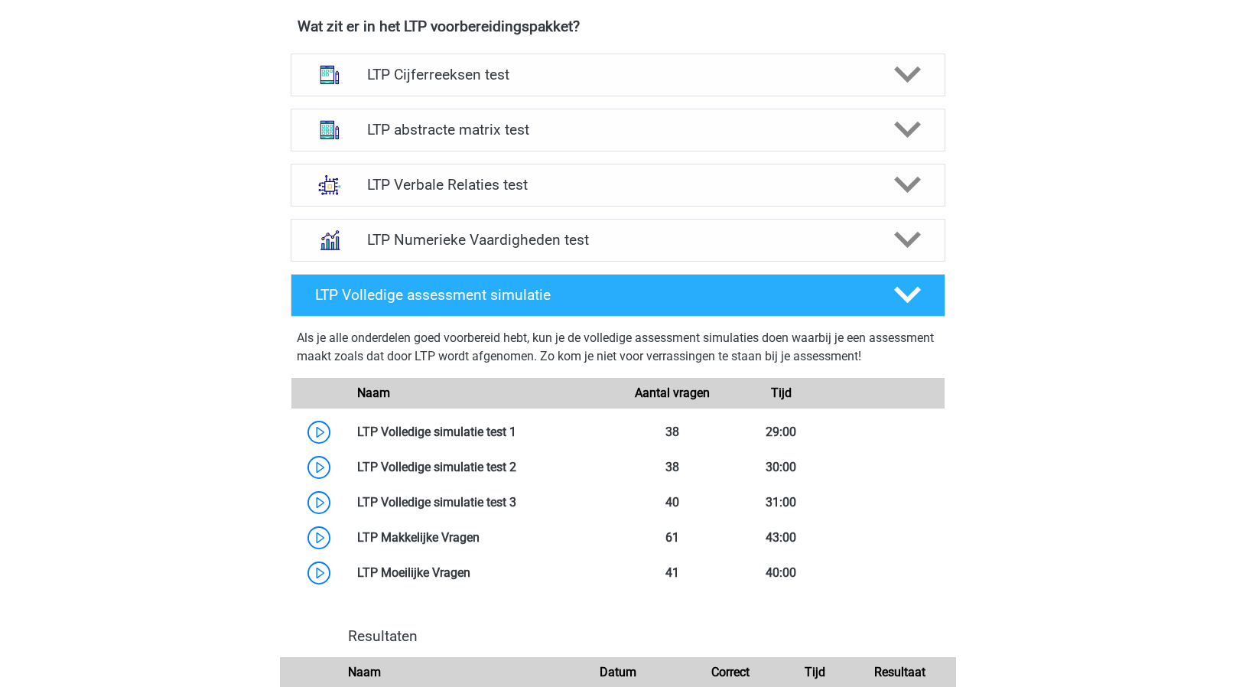
scroll to position [1031, 0]
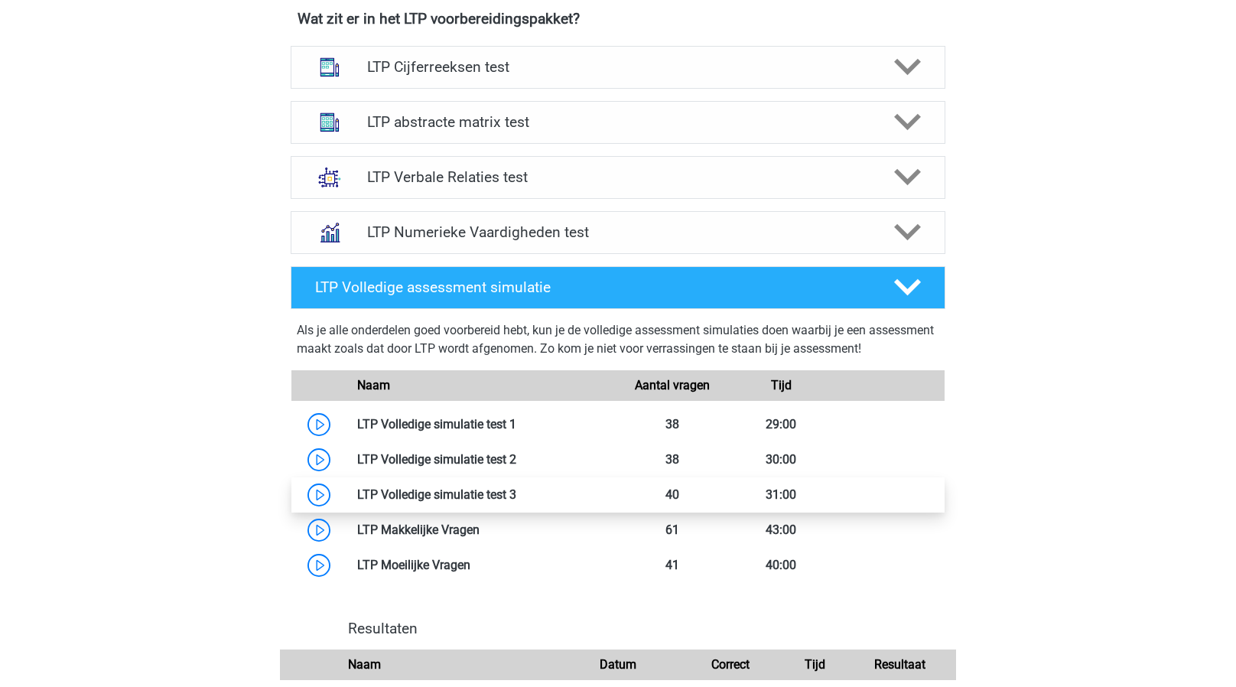
click at [516, 487] on link at bounding box center [516, 494] width 0 height 15
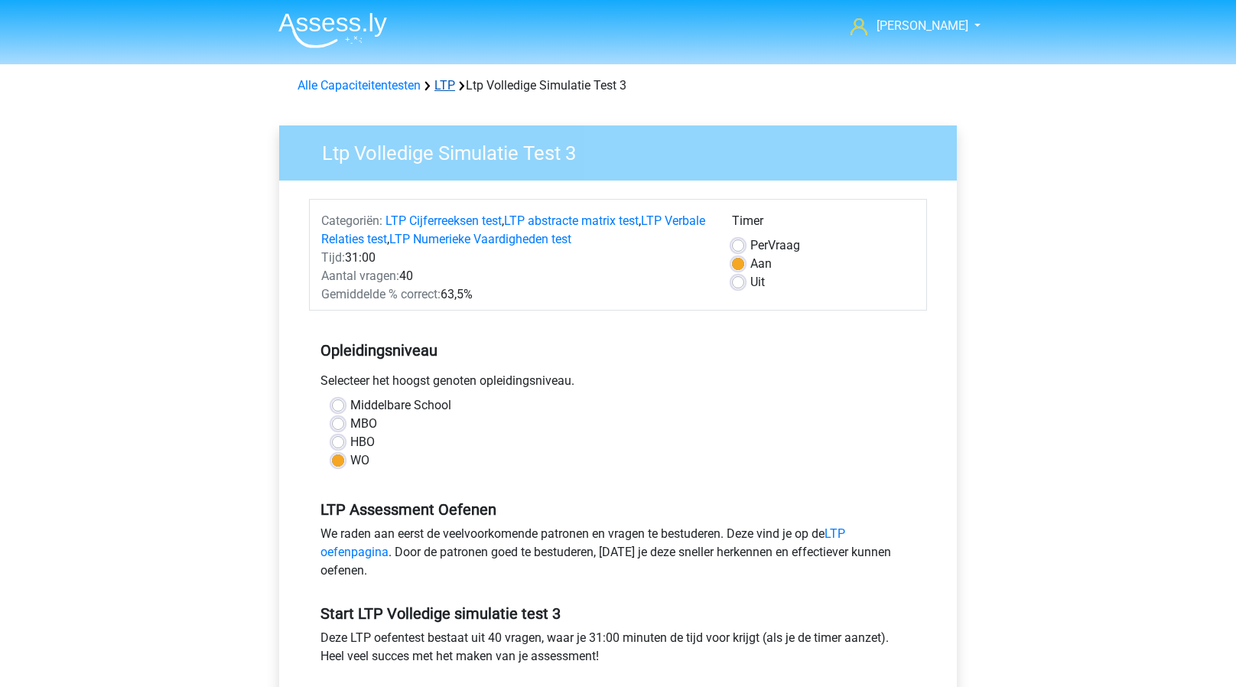
click at [444, 87] on link "LTP" at bounding box center [444, 85] width 21 height 15
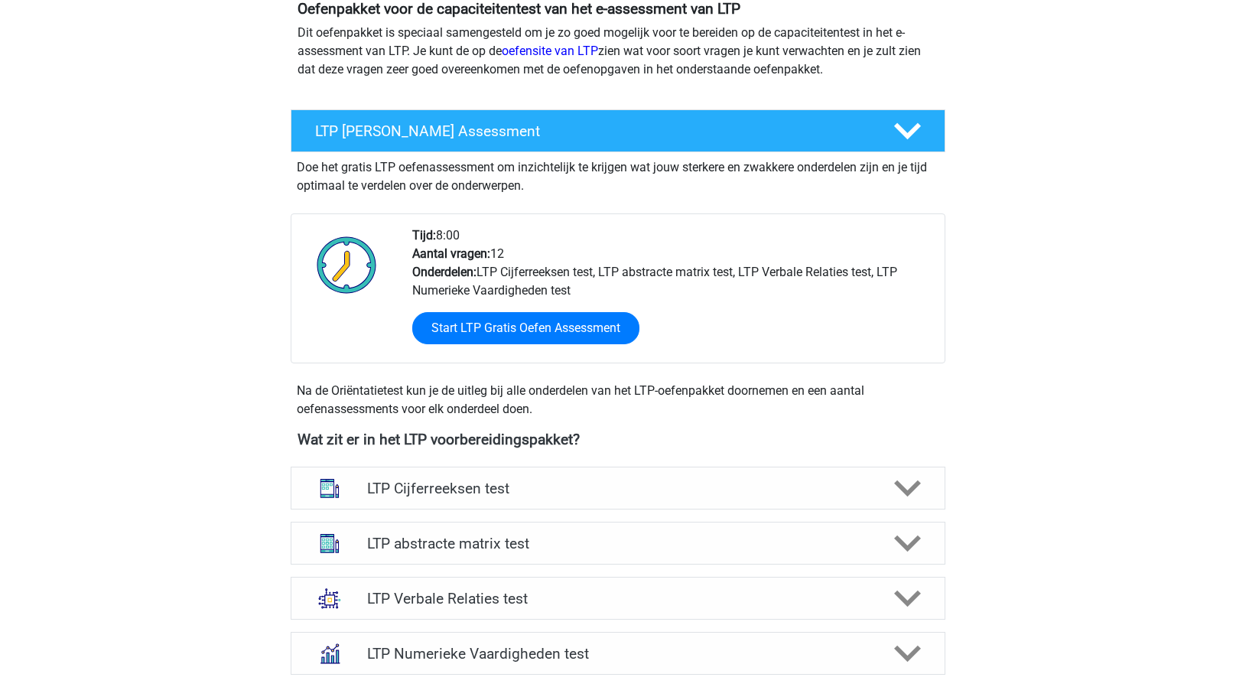
scroll to position [190, 0]
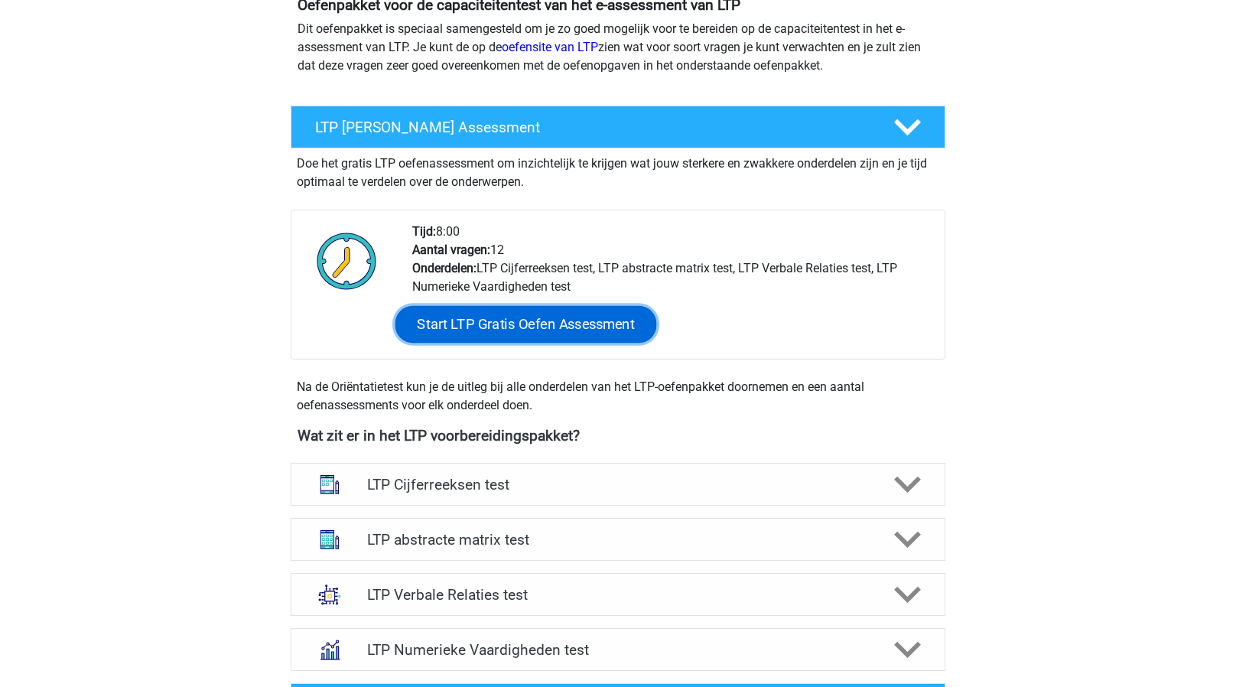
click at [481, 327] on link "Start LTP Gratis Oefen Assessment" at bounding box center [526, 324] width 262 height 37
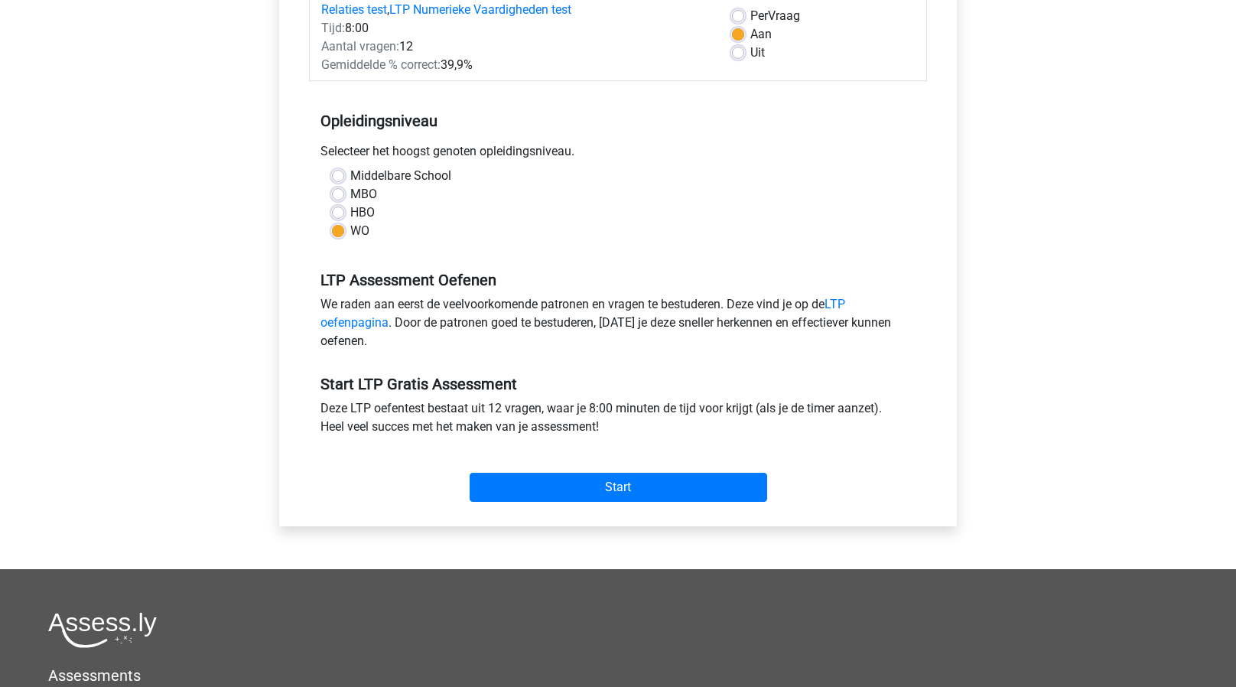
scroll to position [233, 0]
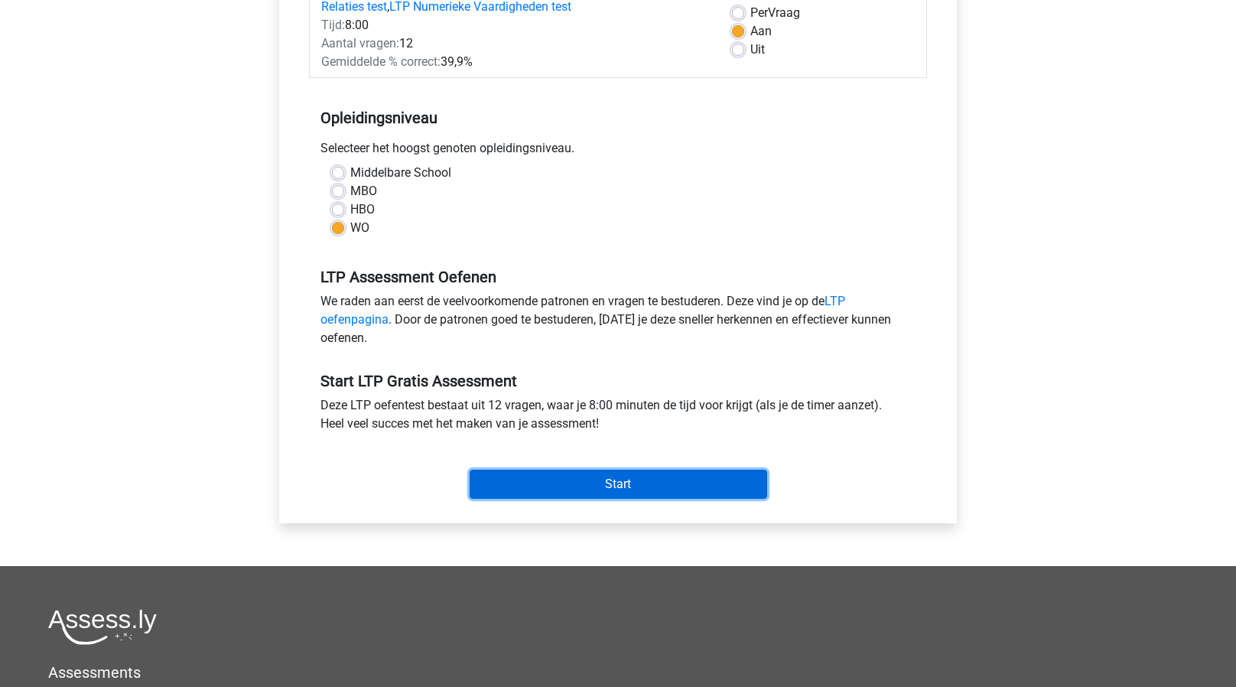
click at [525, 483] on input "Start" at bounding box center [619, 484] width 298 height 29
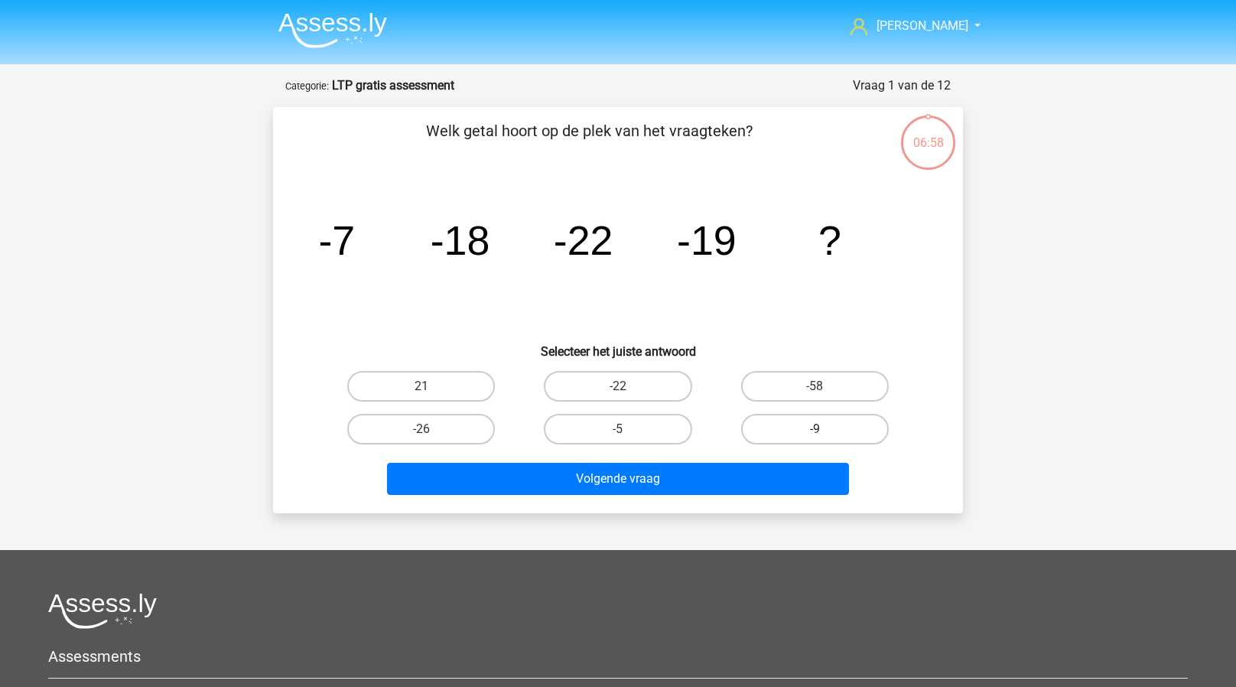
click at [777, 419] on label "-9" at bounding box center [815, 429] width 148 height 31
click at [815, 429] on input "-9" at bounding box center [820, 434] width 10 height 10
radio input "true"
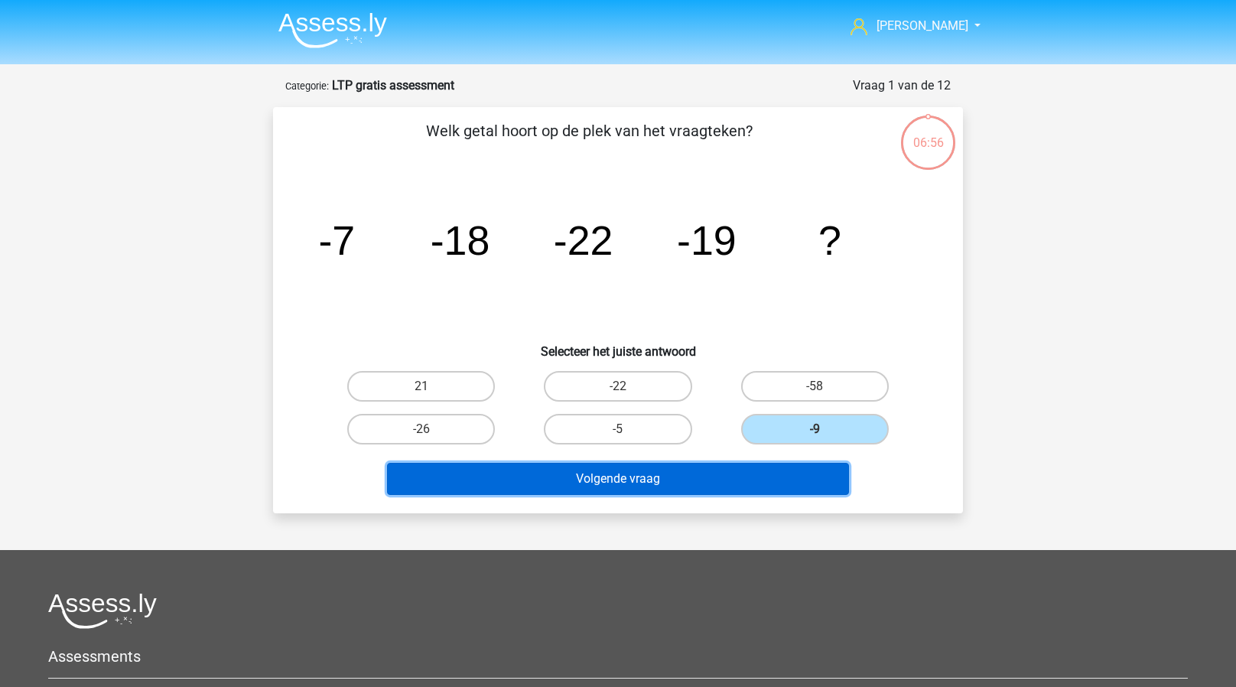
click at [678, 477] on button "Volgende vraag" at bounding box center [618, 479] width 463 height 32
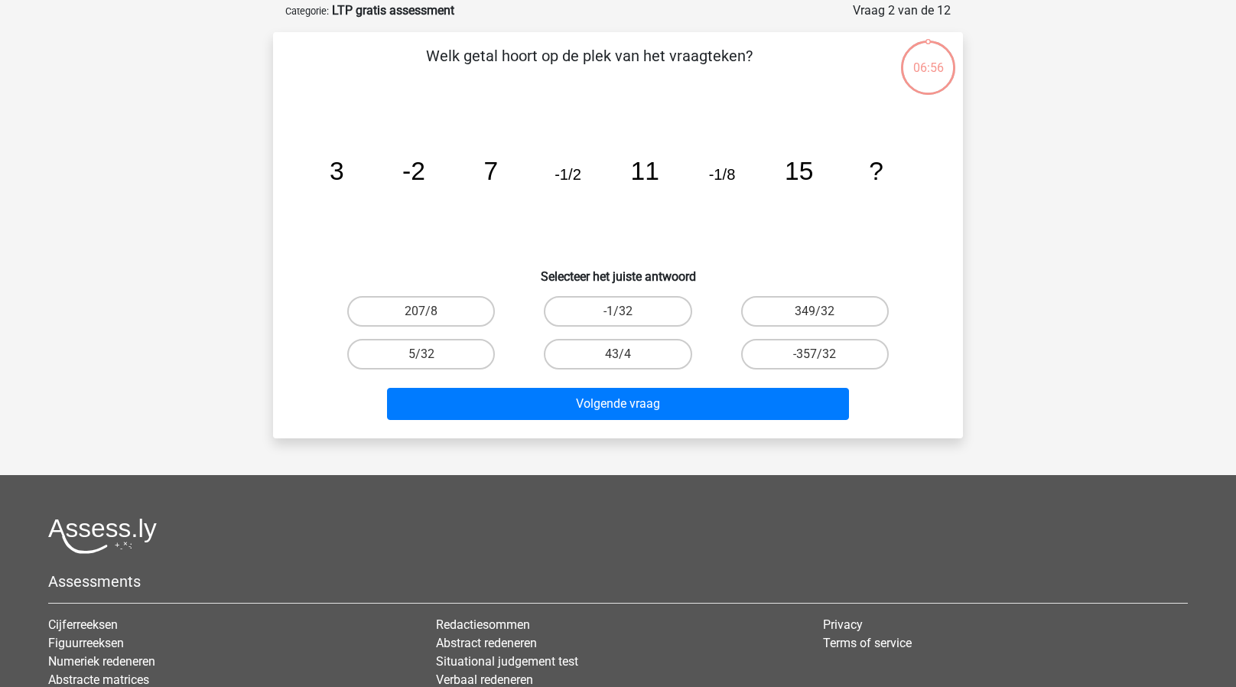
scroll to position [76, 0]
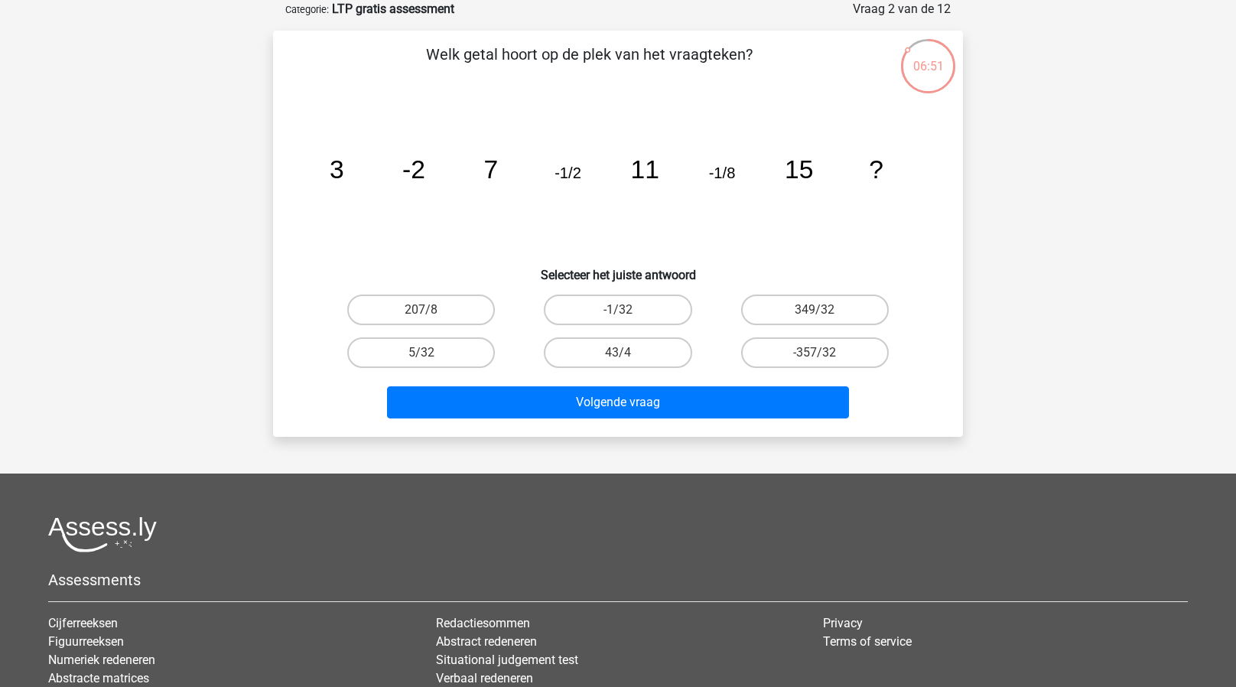
click at [620, 314] on input "-1/32" at bounding box center [623, 315] width 10 height 10
radio input "true"
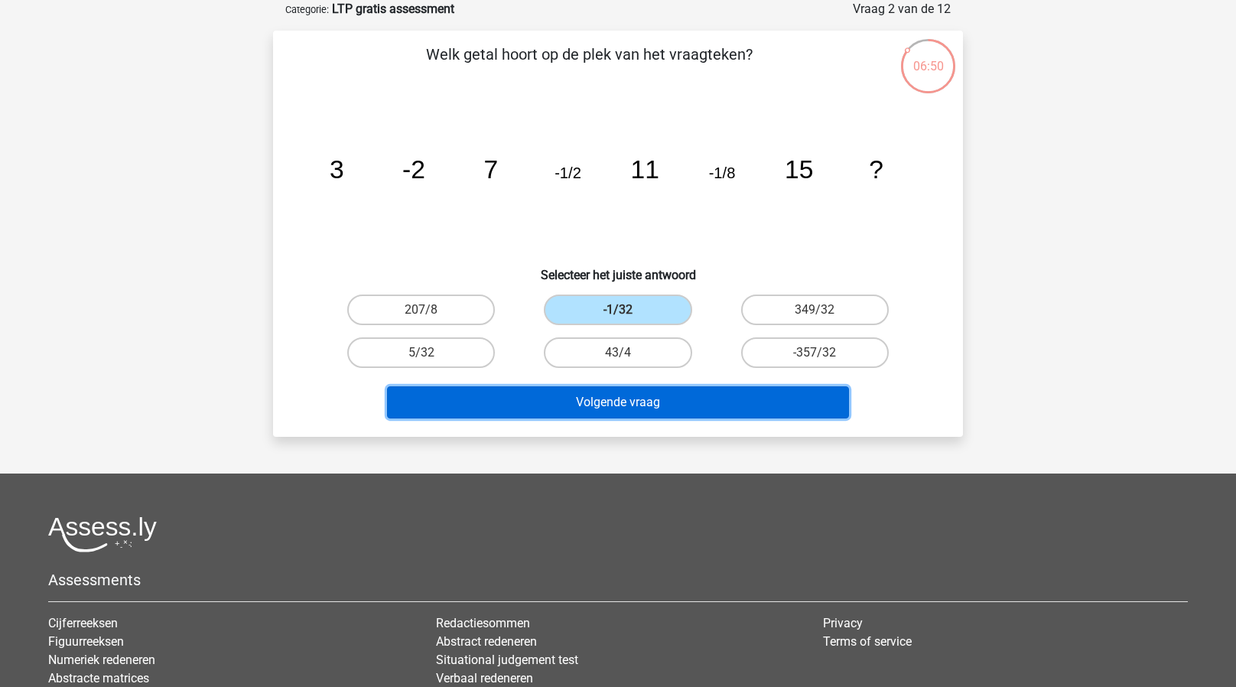
click at [575, 398] on button "Volgende vraag" at bounding box center [618, 402] width 463 height 32
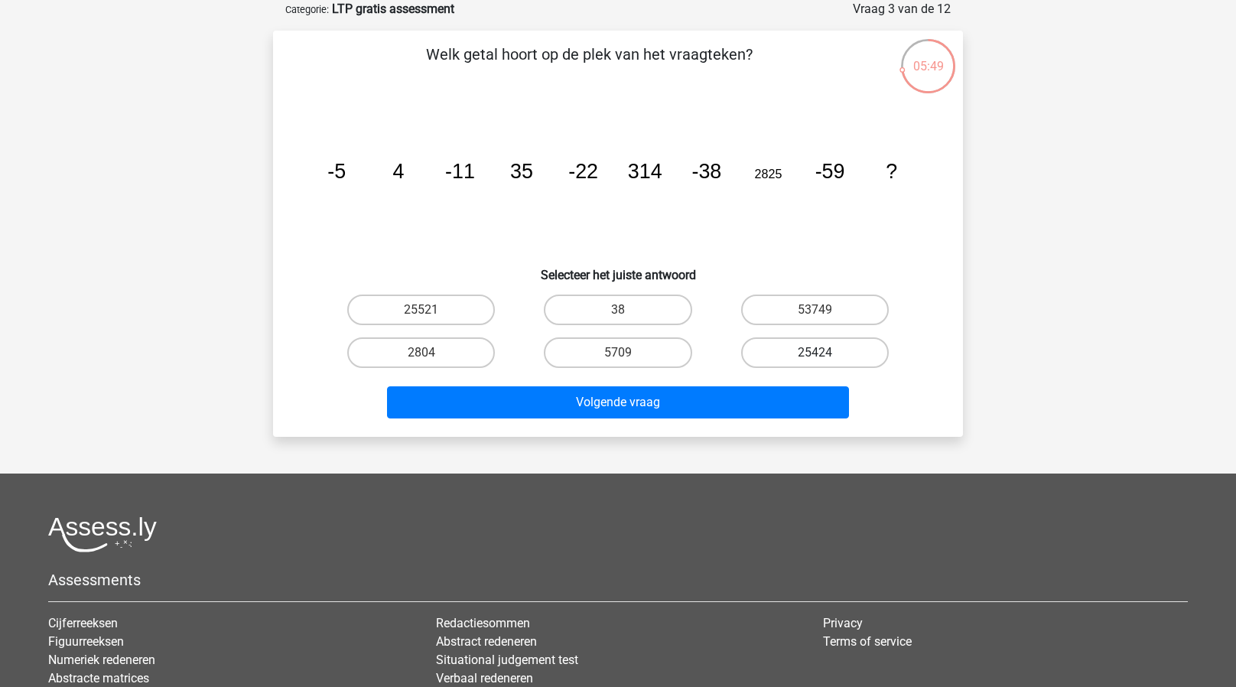
click at [789, 349] on label "25424" at bounding box center [815, 352] width 148 height 31
click at [815, 353] on input "25424" at bounding box center [820, 358] width 10 height 10
radio input "true"
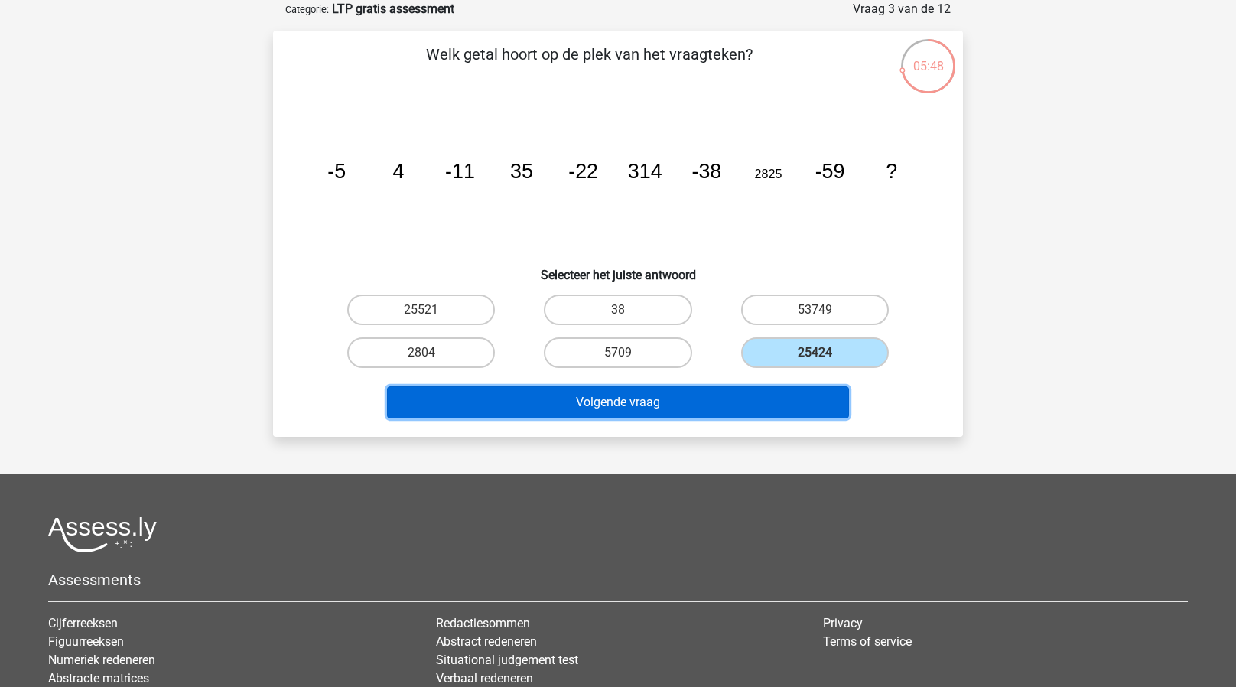
click at [658, 396] on button "Volgende vraag" at bounding box center [618, 402] width 463 height 32
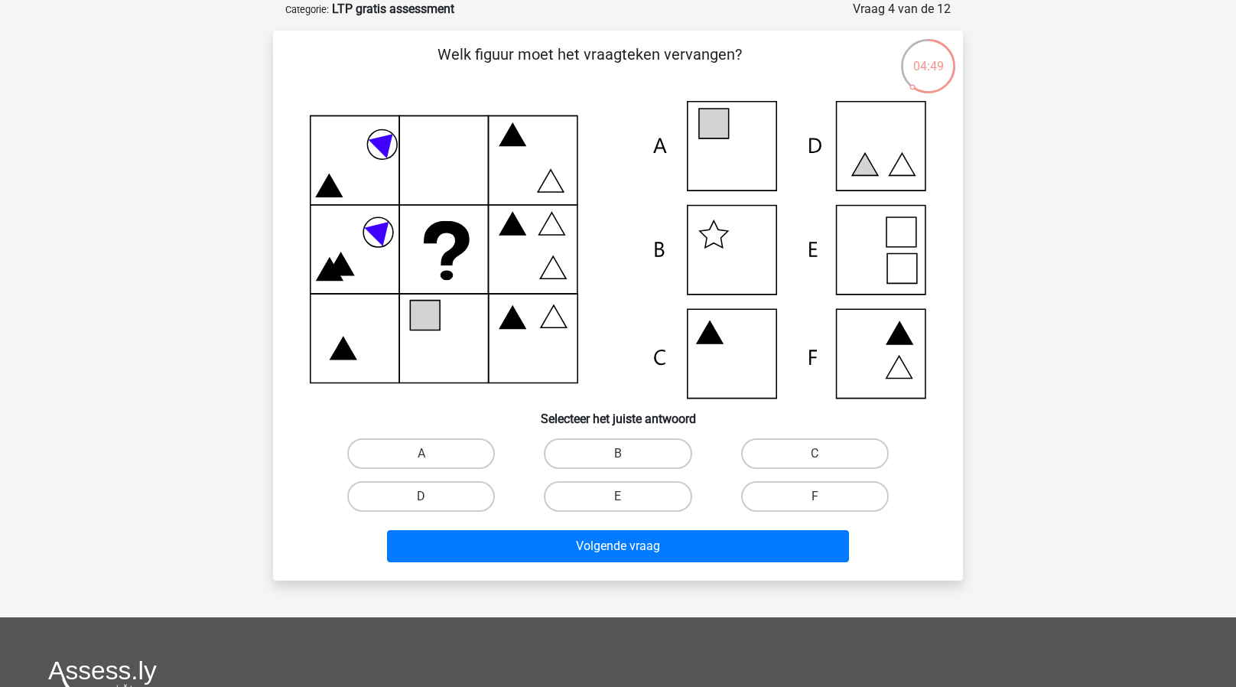
click at [740, 136] on icon at bounding box center [618, 250] width 617 height 298
click at [442, 454] on label "A" at bounding box center [421, 453] width 148 height 31
click at [431, 454] on input "A" at bounding box center [426, 459] width 10 height 10
radio input "true"
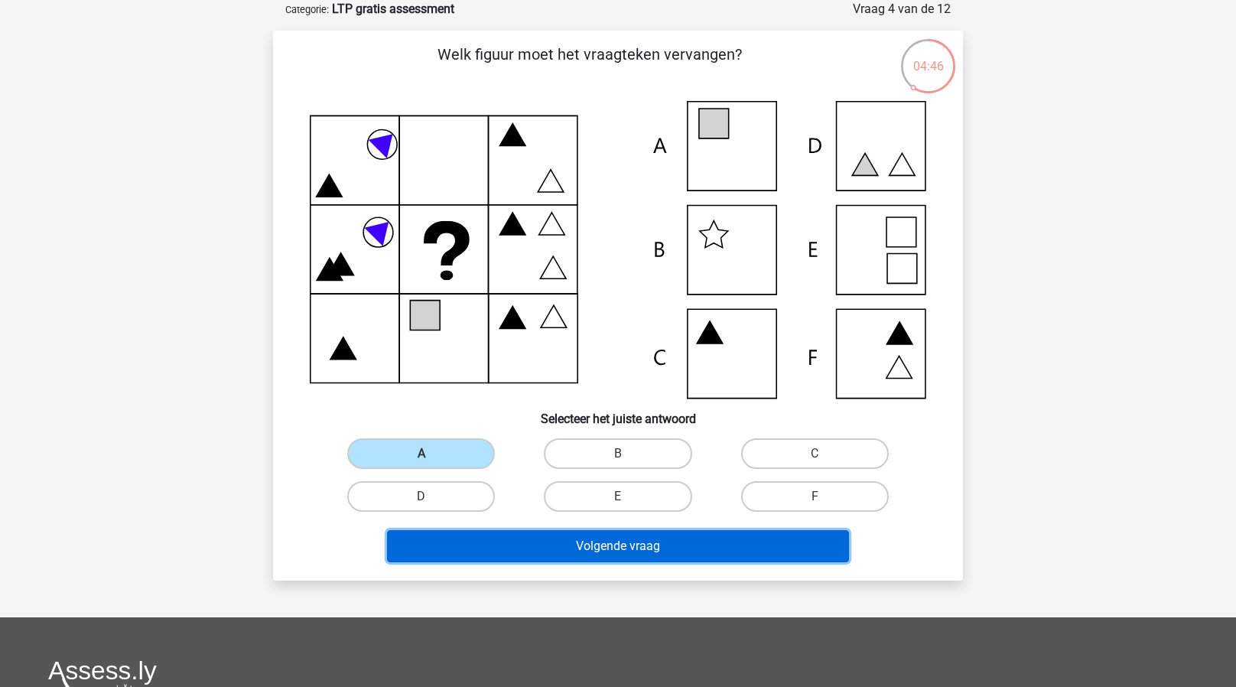
click at [499, 532] on button "Volgende vraag" at bounding box center [618, 546] width 463 height 32
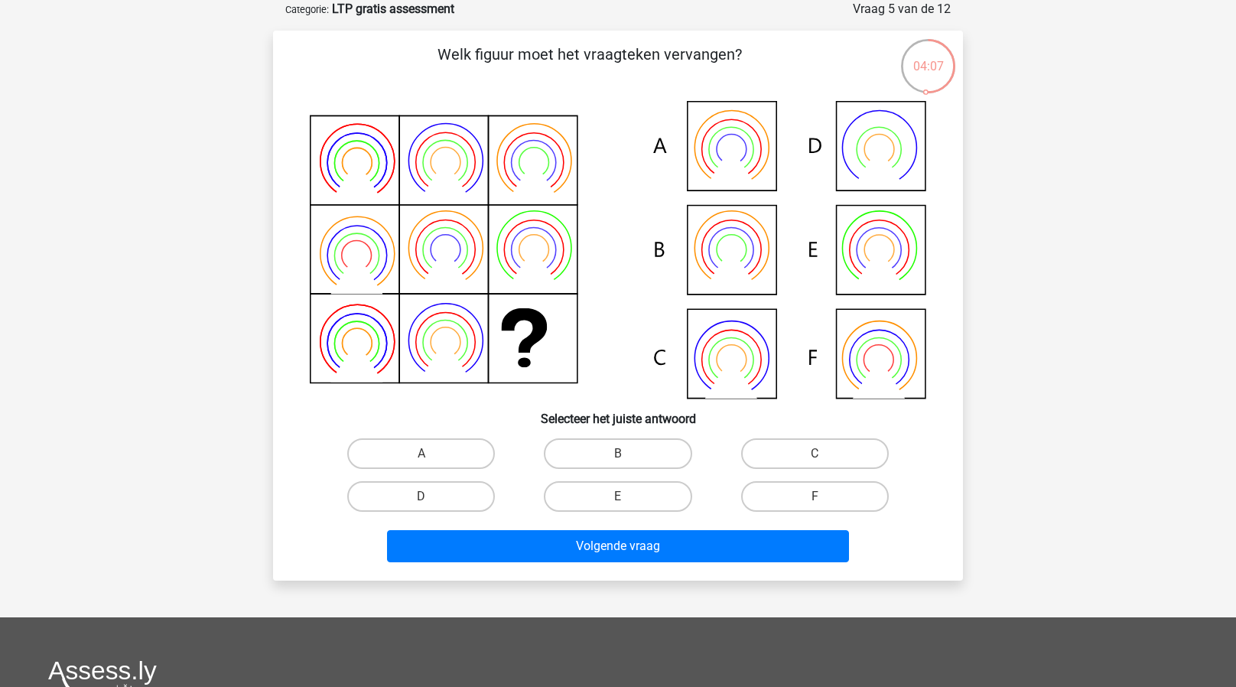
click at [723, 254] on icon at bounding box center [618, 250] width 617 height 298
click at [591, 446] on label "B" at bounding box center [618, 453] width 148 height 31
click at [618, 454] on input "B" at bounding box center [623, 459] width 10 height 10
radio input "true"
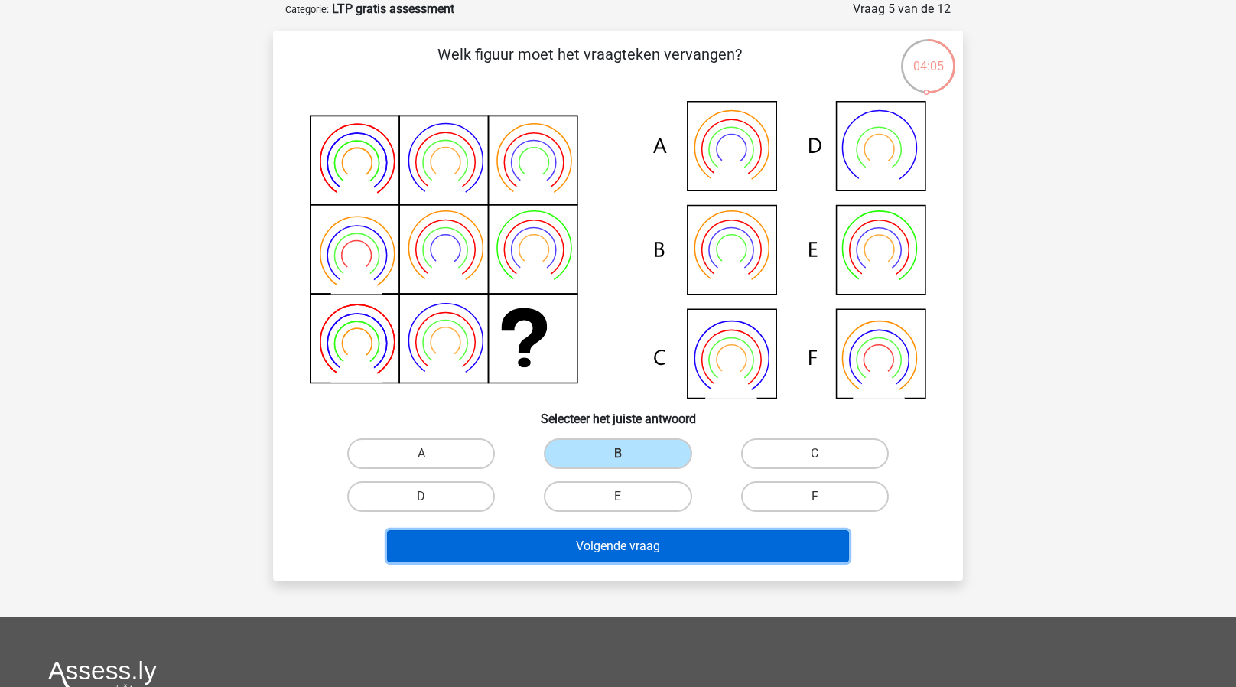
click at [510, 548] on button "Volgende vraag" at bounding box center [618, 546] width 463 height 32
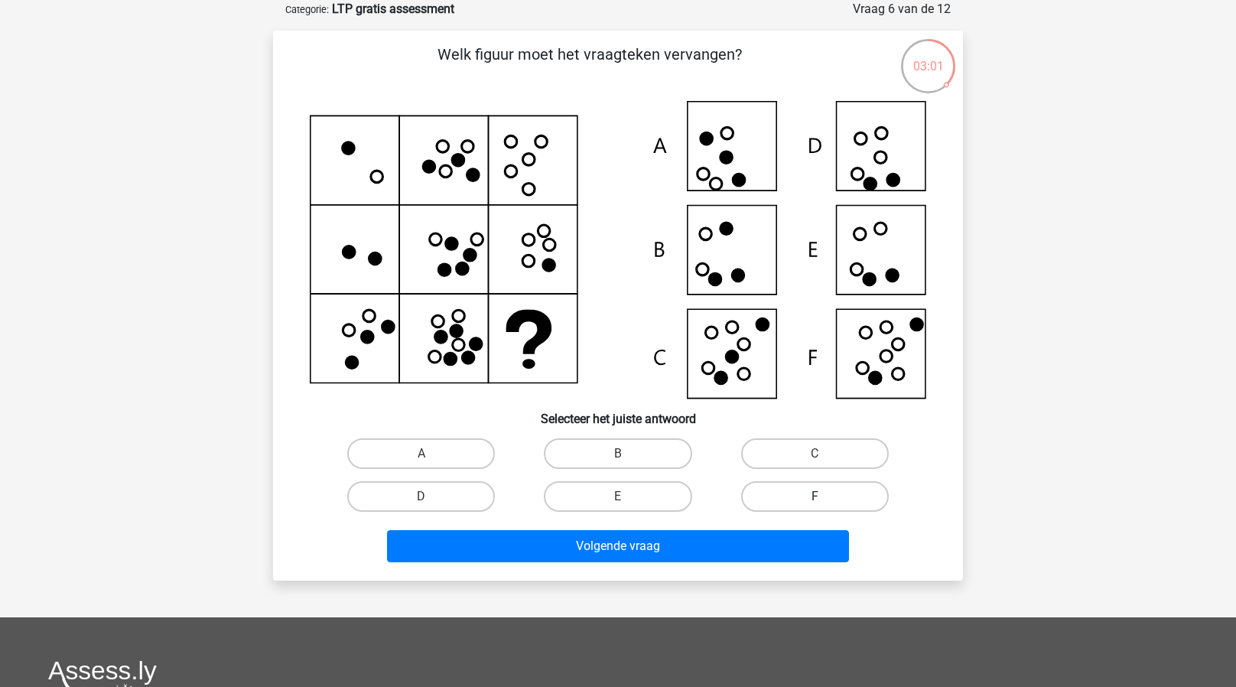
click at [765, 491] on label "F" at bounding box center [815, 496] width 148 height 31
click at [815, 496] on input "F" at bounding box center [820, 501] width 10 height 10
radio input "true"
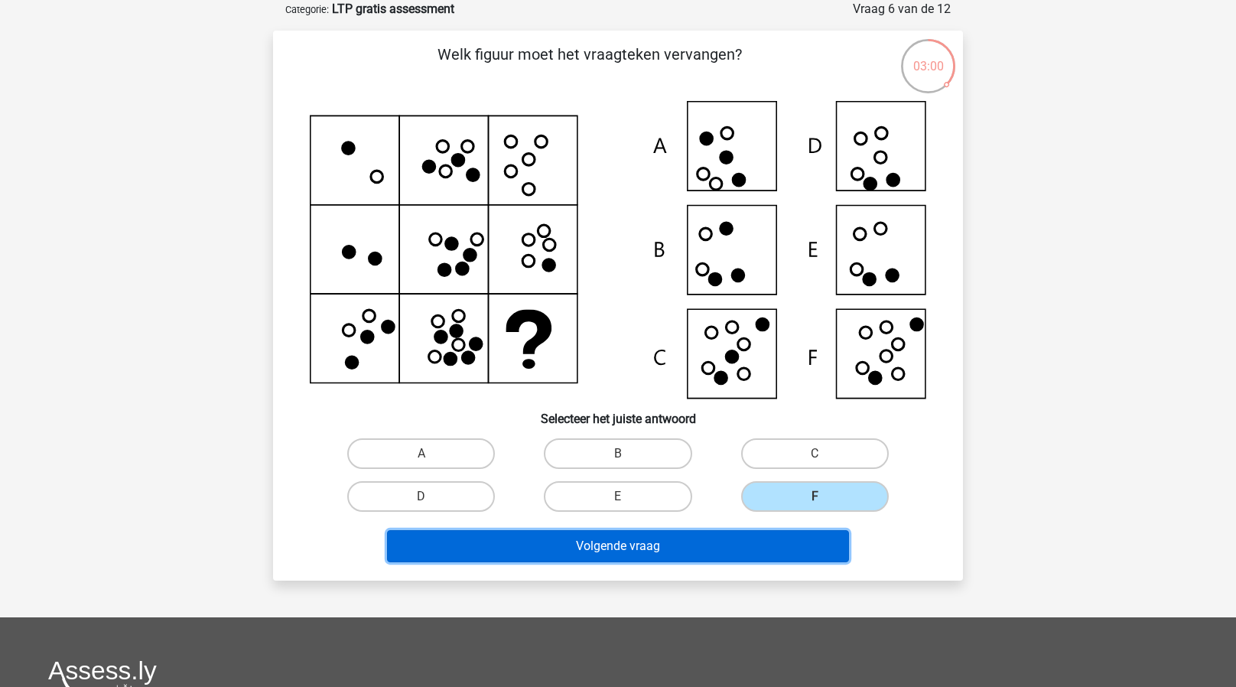
click at [643, 541] on button "Volgende vraag" at bounding box center [618, 546] width 463 height 32
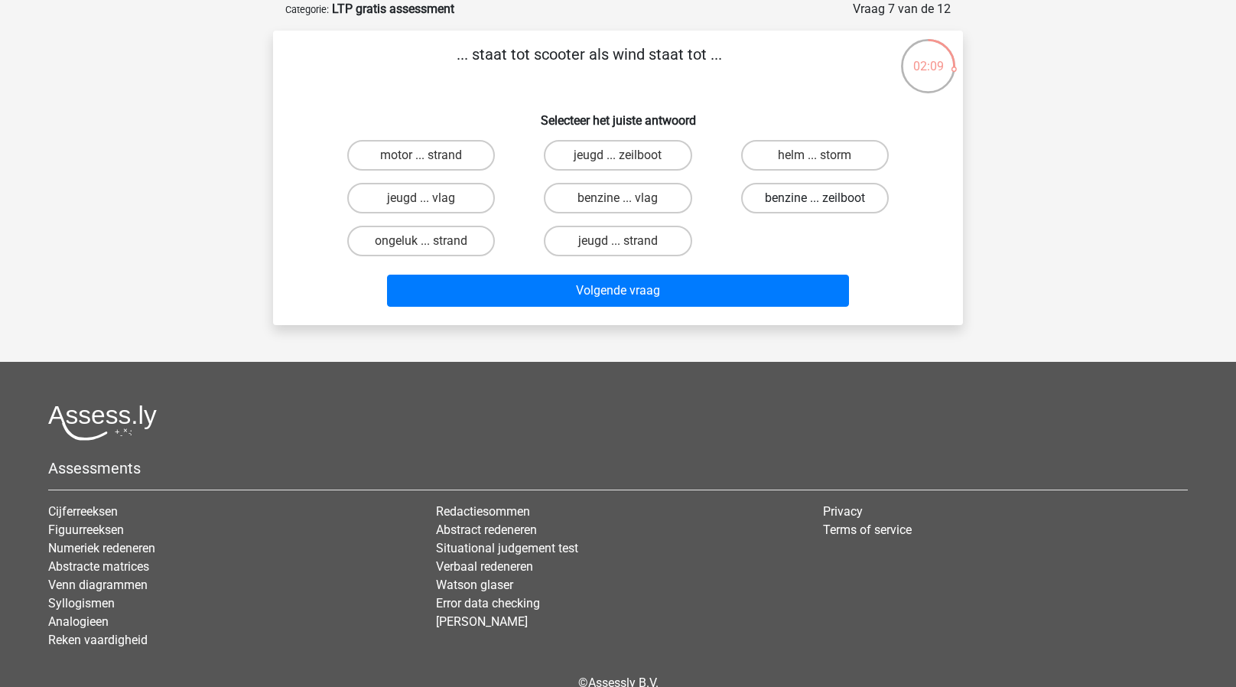
click at [769, 200] on label "benzine ... zeilboot" at bounding box center [815, 198] width 148 height 31
click at [815, 200] on input "benzine ... zeilboot" at bounding box center [820, 203] width 10 height 10
radio input "true"
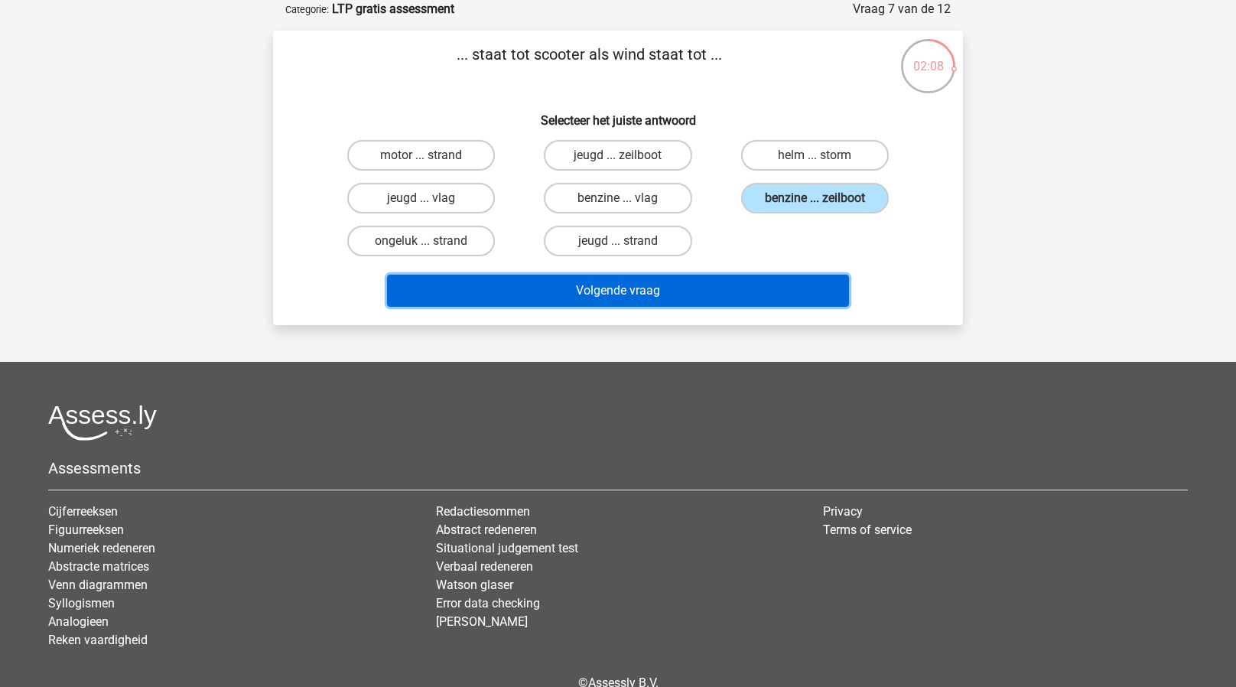
click at [603, 286] on button "Volgende vraag" at bounding box center [618, 291] width 463 height 32
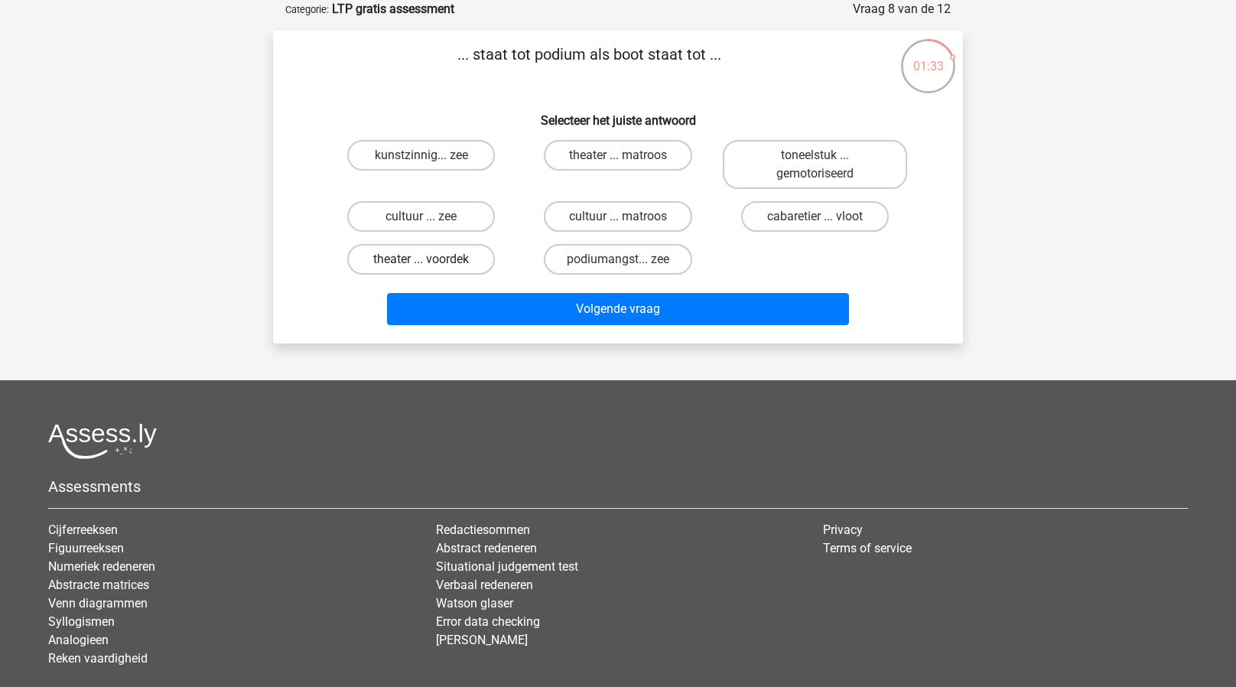
click at [464, 257] on label "theater ... voordek" at bounding box center [421, 259] width 148 height 31
click at [431, 259] on input "theater ... voordek" at bounding box center [426, 264] width 10 height 10
radio input "true"
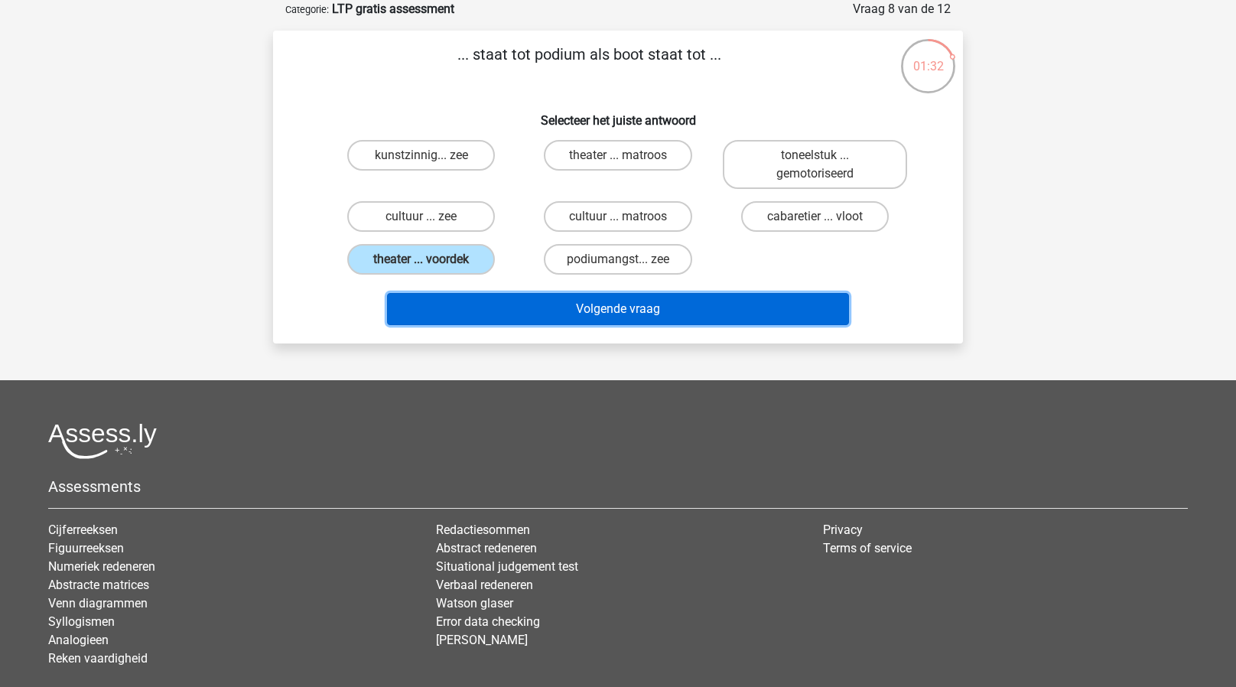
click at [476, 308] on button "Volgende vraag" at bounding box center [618, 309] width 463 height 32
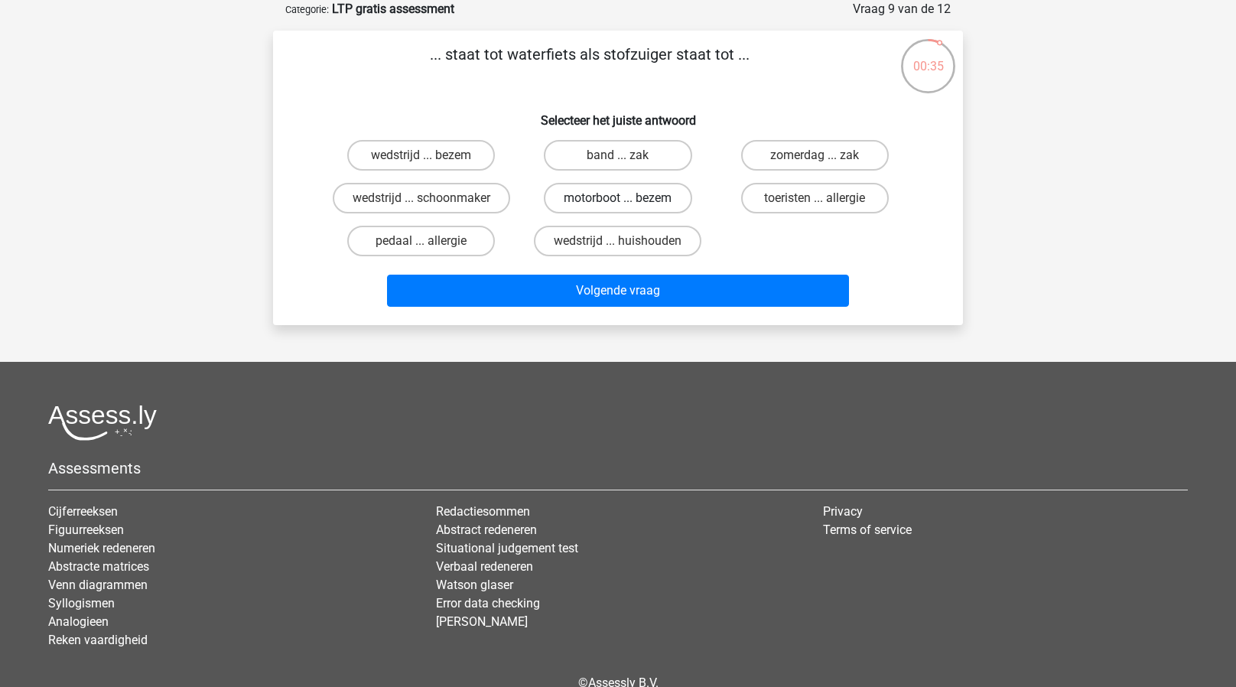
click at [613, 185] on label "motorboot ... bezem" at bounding box center [618, 198] width 148 height 31
click at [618, 198] on input "motorboot ... bezem" at bounding box center [623, 203] width 10 height 10
radio input "true"
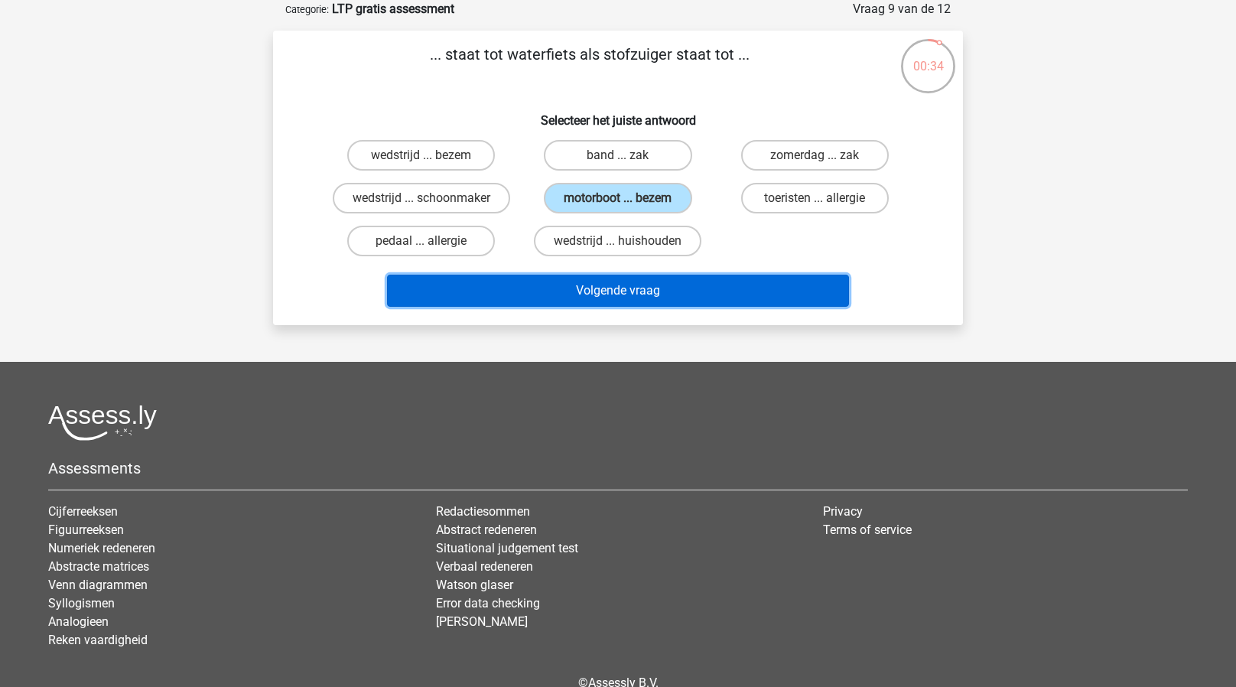
click at [470, 281] on button "Volgende vraag" at bounding box center [618, 291] width 463 height 32
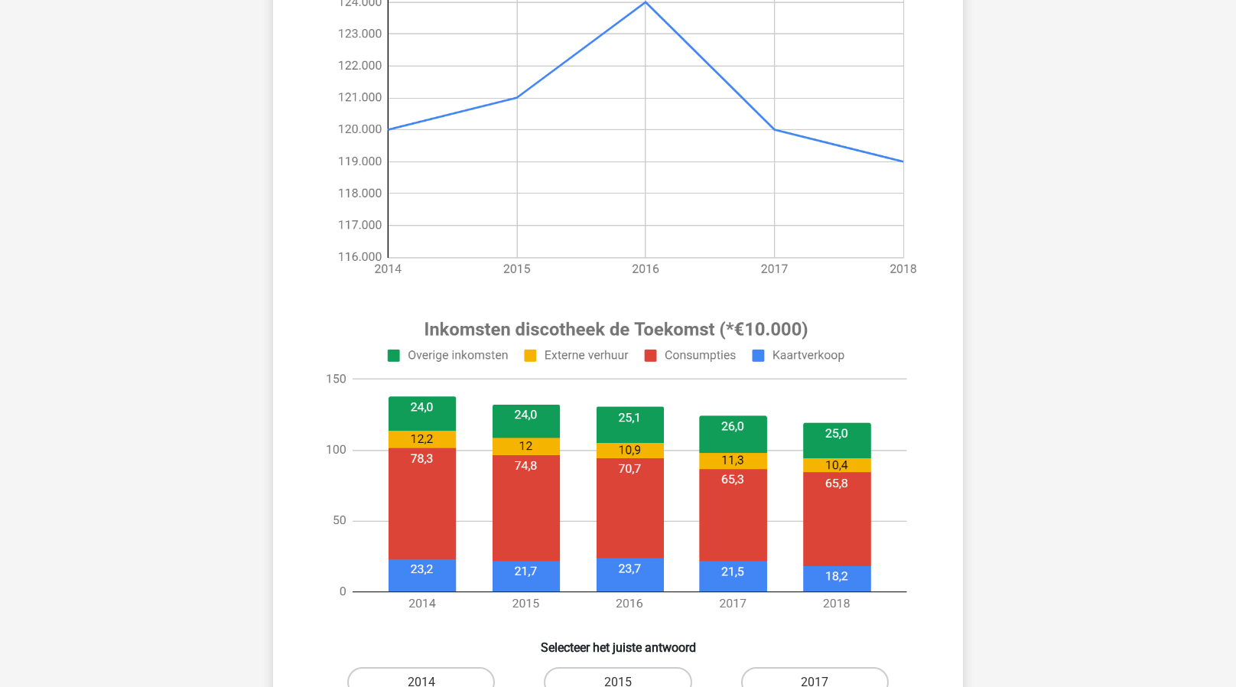
scroll to position [272, 0]
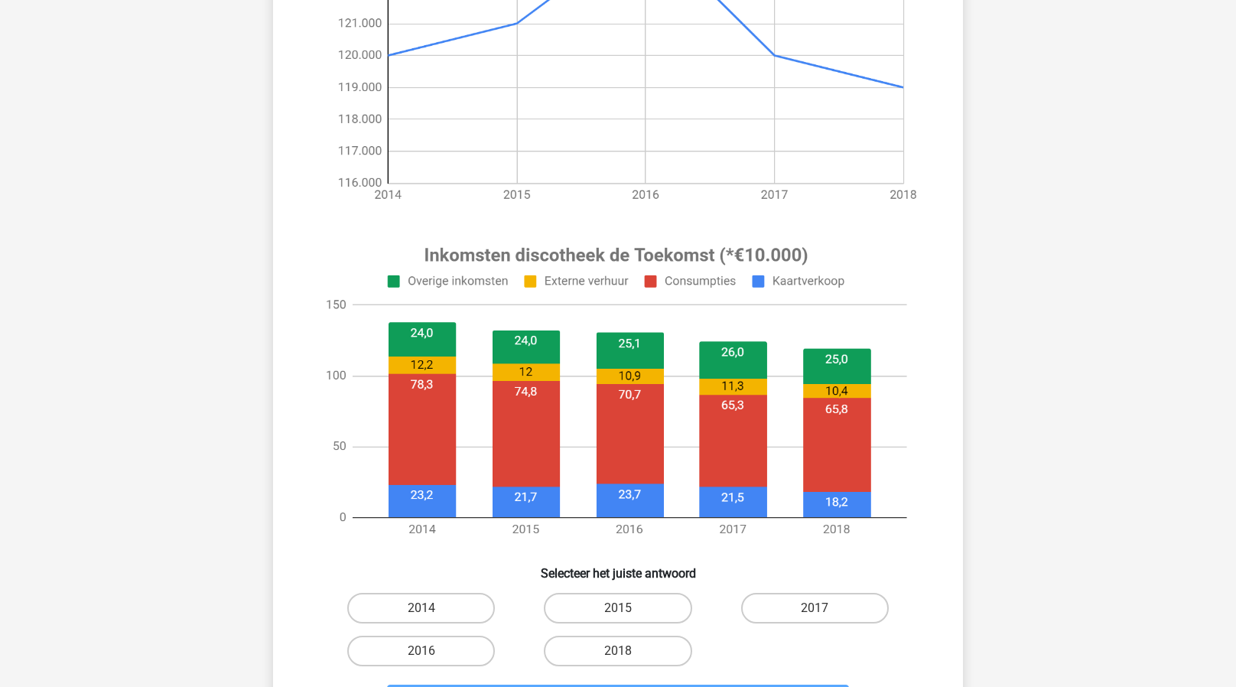
scroll to position [352, 0]
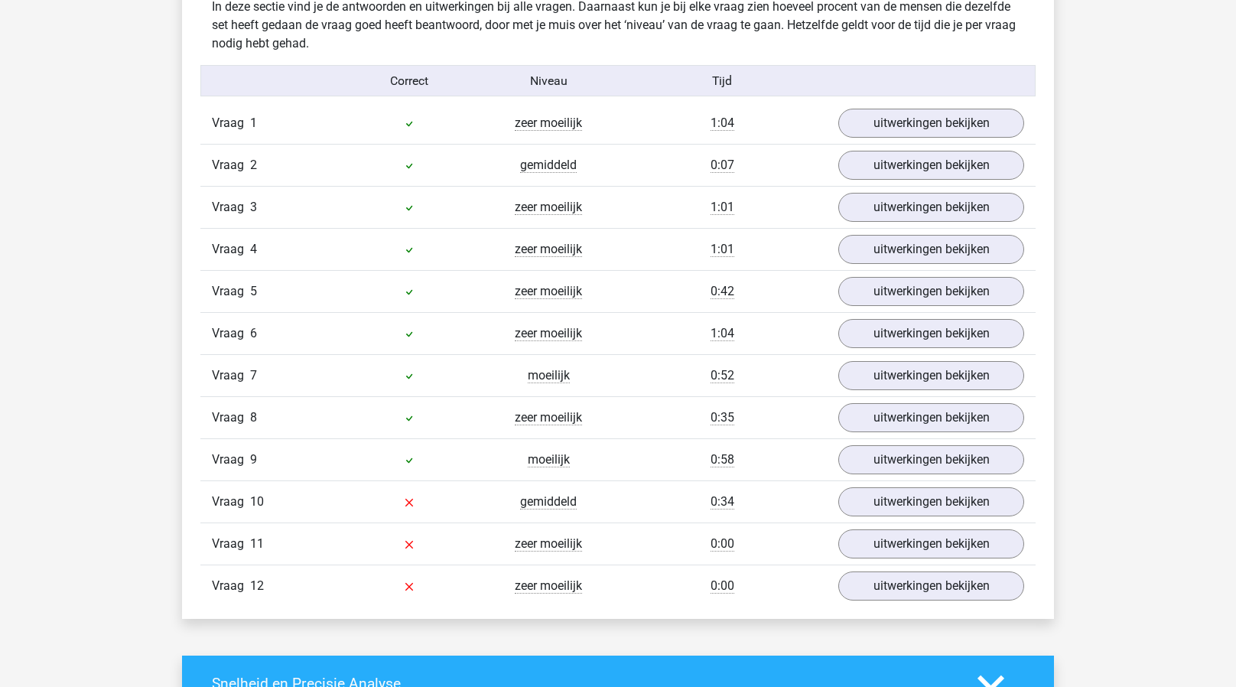
scroll to position [1297, 0]
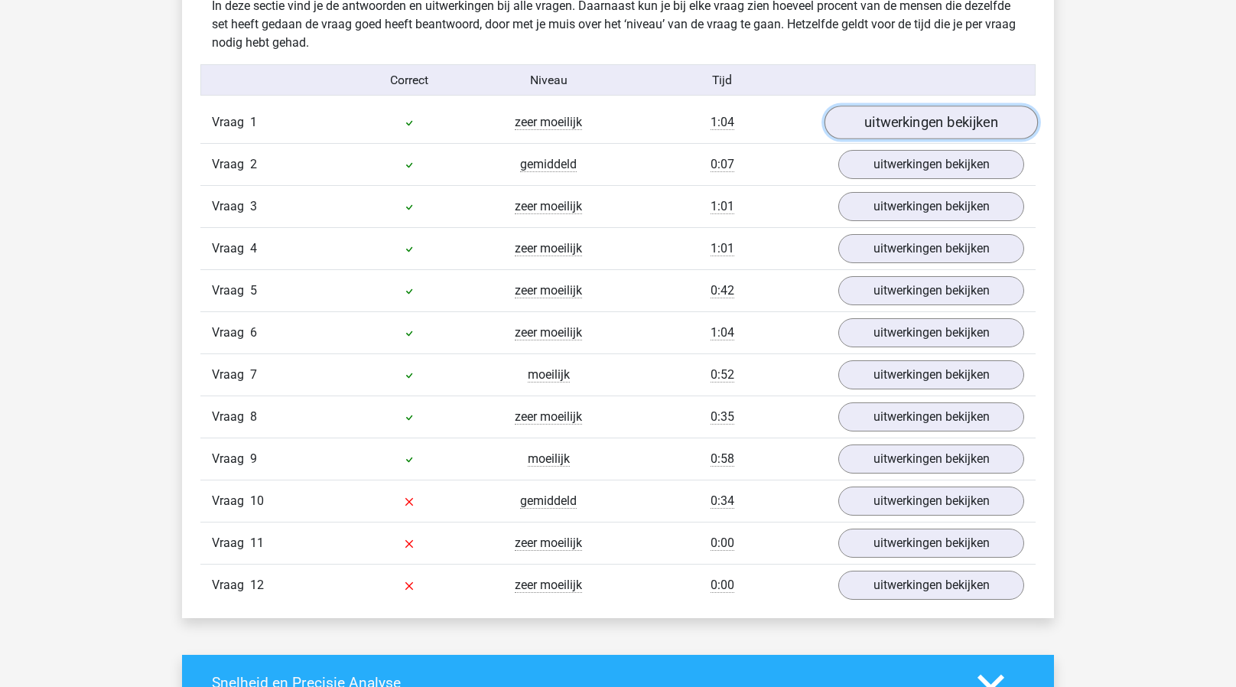
click at [880, 124] on link "uitwerkingen bekijken" at bounding box center [931, 123] width 213 height 34
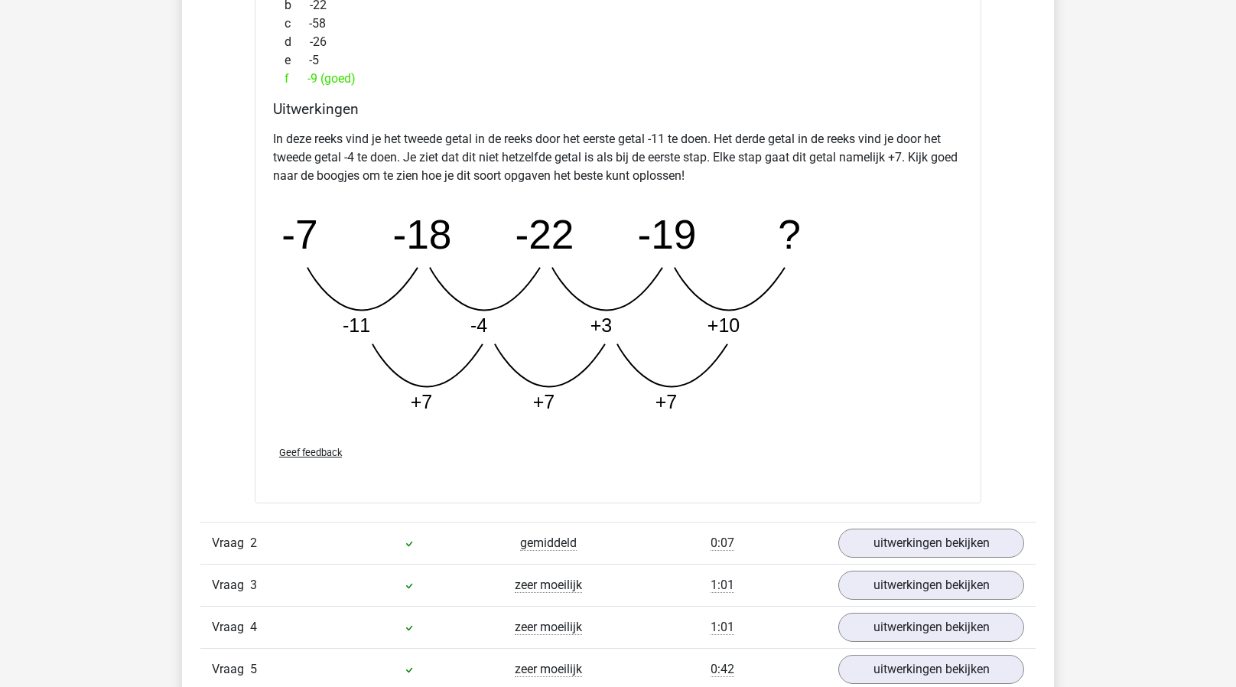
scroll to position [1701, 0]
click at [884, 542] on link "uitwerkingen bekijken" at bounding box center [931, 543] width 213 height 34
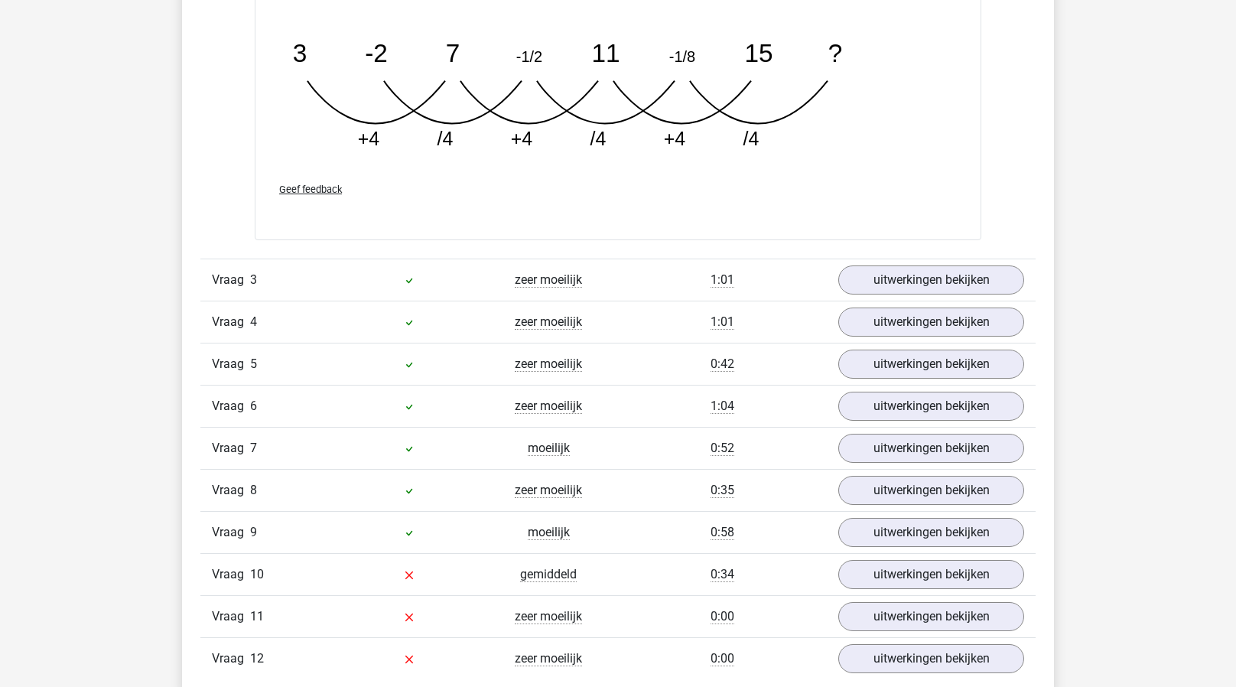
scroll to position [2854, 0]
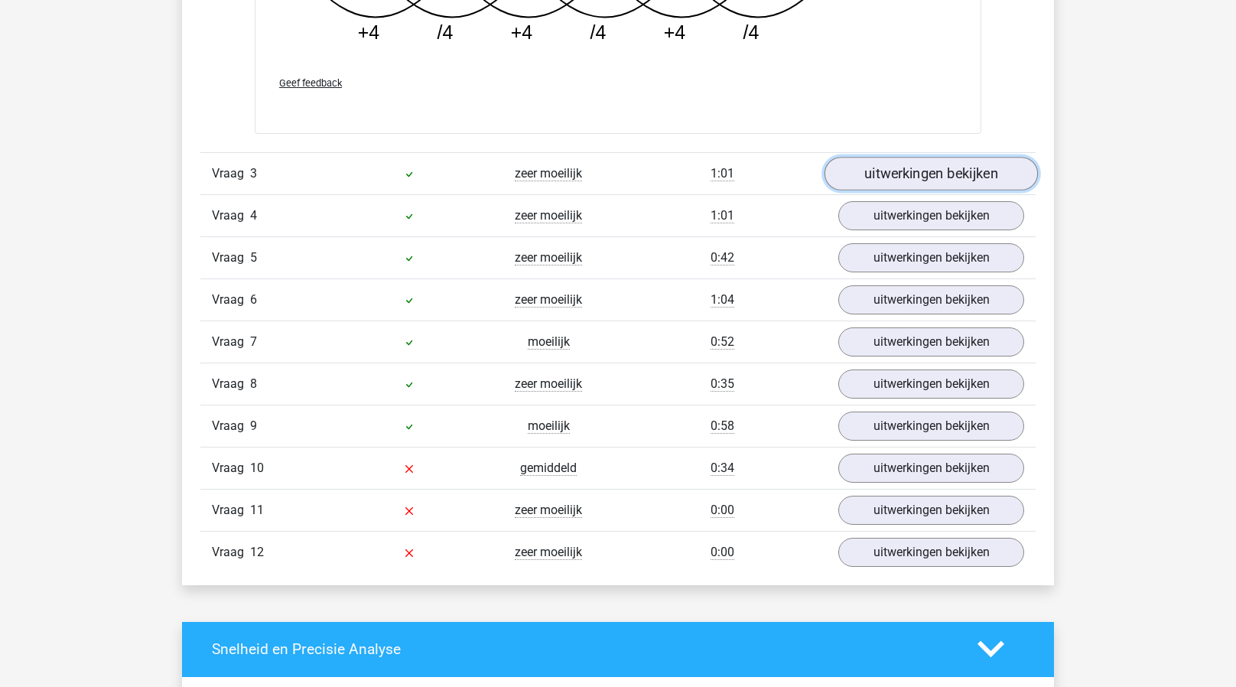
click at [979, 179] on link "uitwerkingen bekijken" at bounding box center [931, 174] width 213 height 34
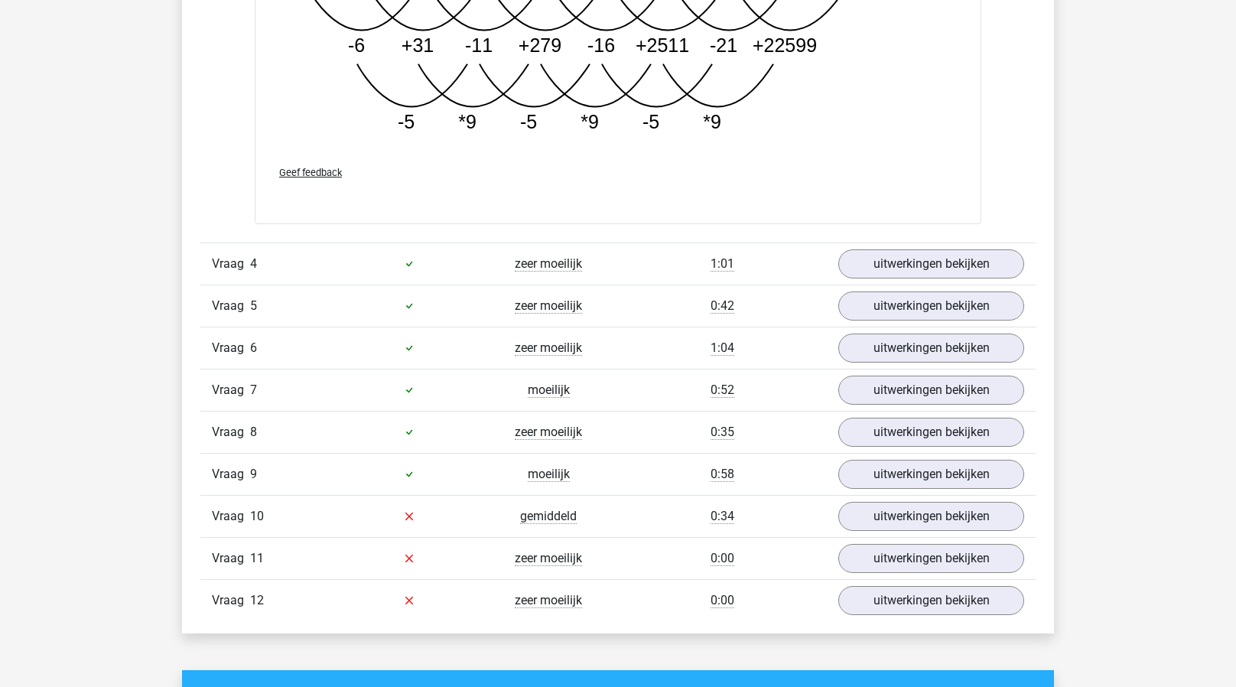
scroll to position [3681, 0]
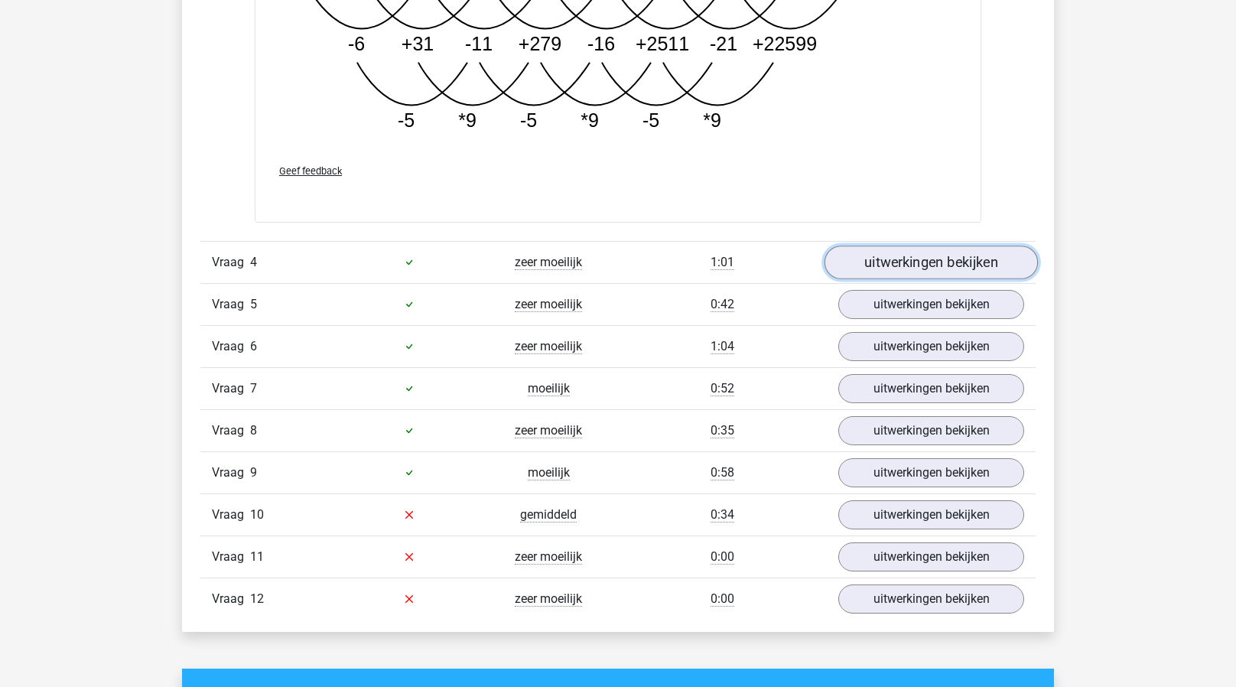
click at [929, 252] on link "uitwerkingen bekijken" at bounding box center [931, 263] width 213 height 34
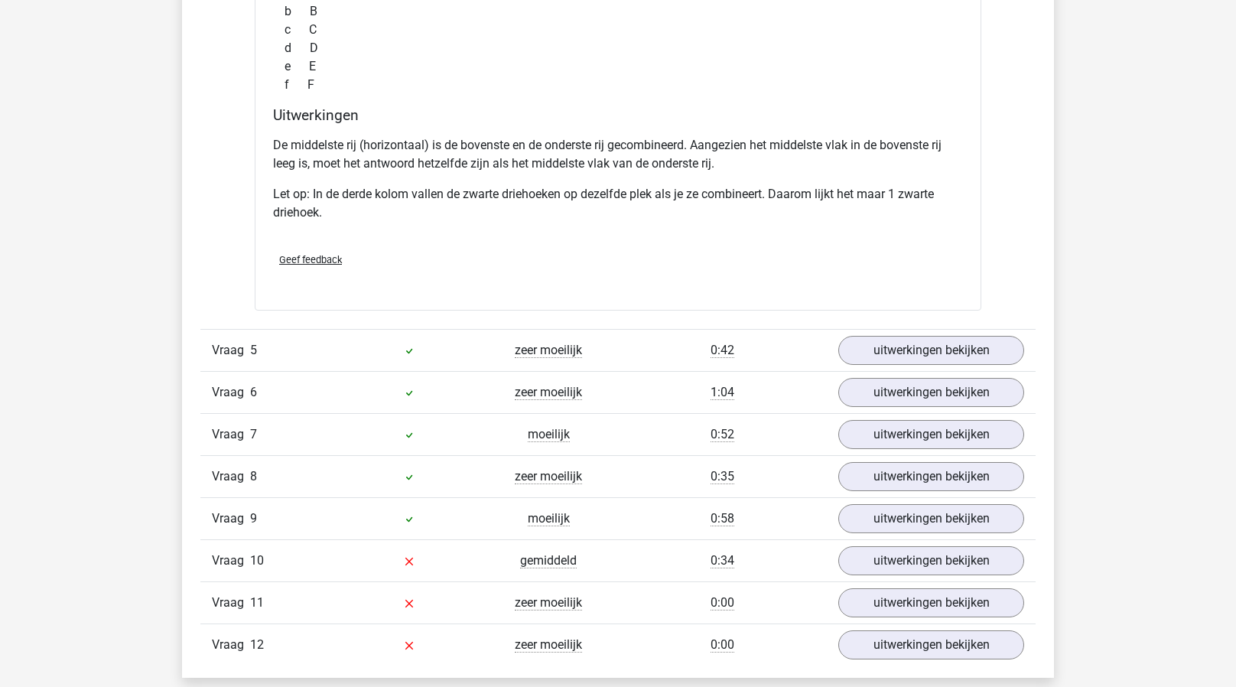
scroll to position [4389, 0]
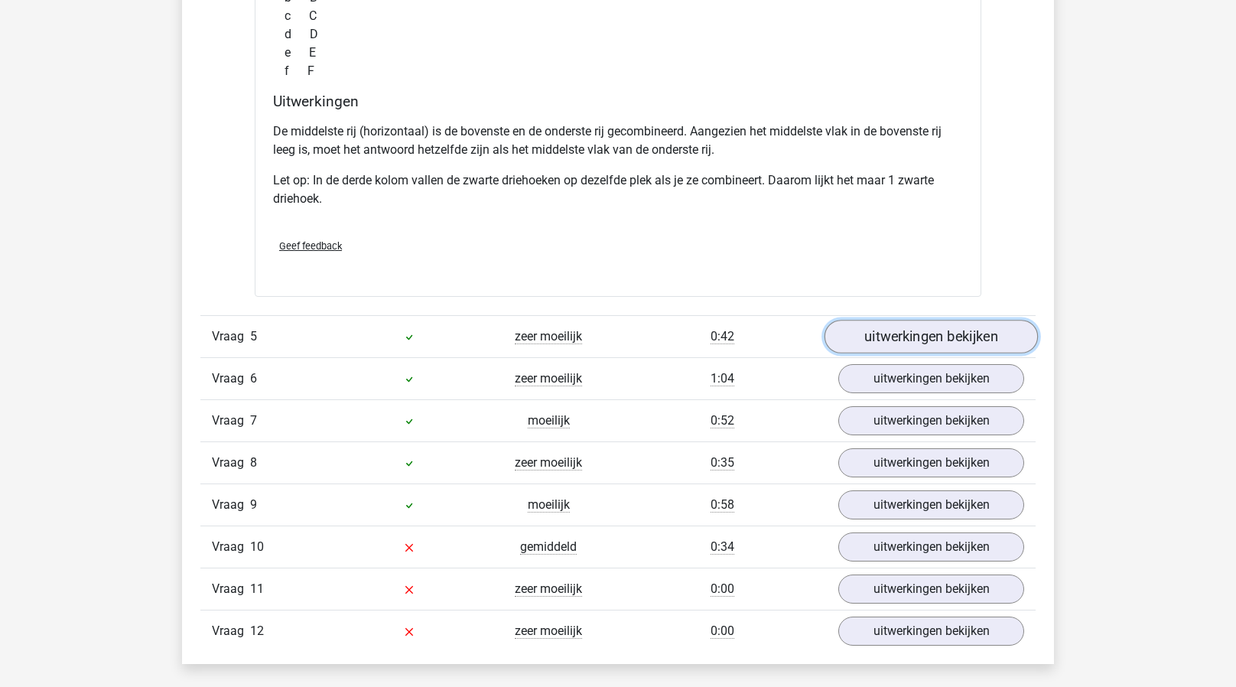
click at [878, 332] on link "uitwerkingen bekijken" at bounding box center [931, 337] width 213 height 34
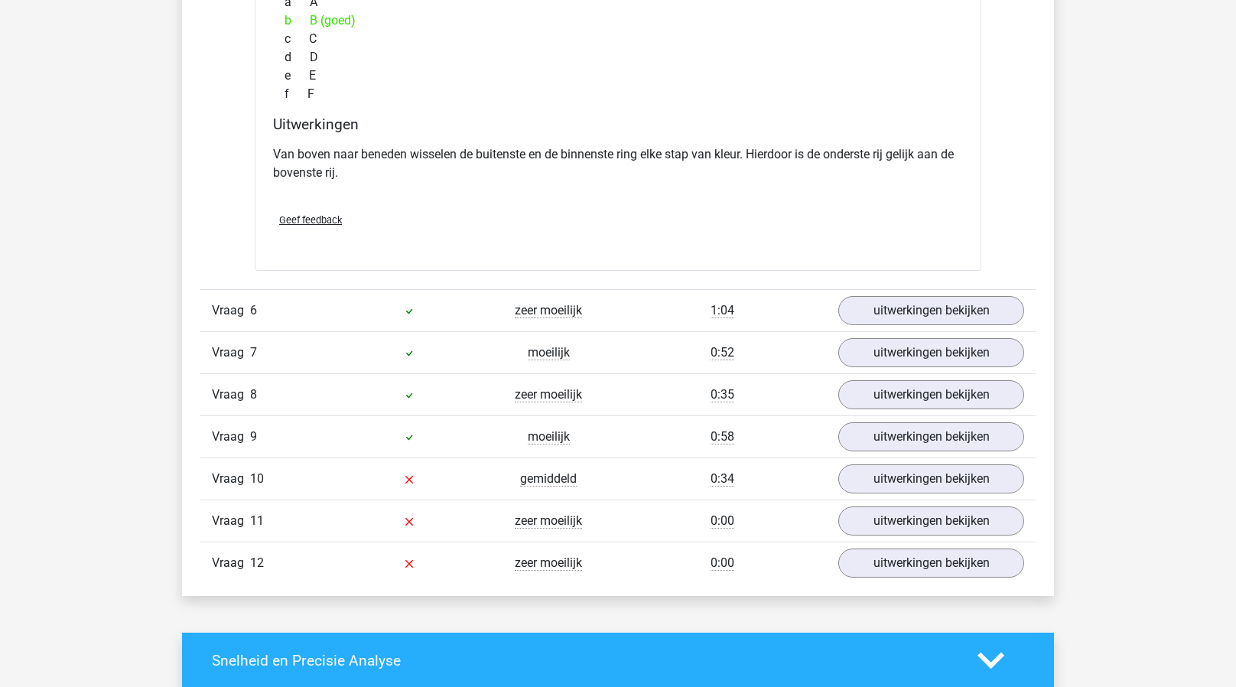
scroll to position [5151, 0]
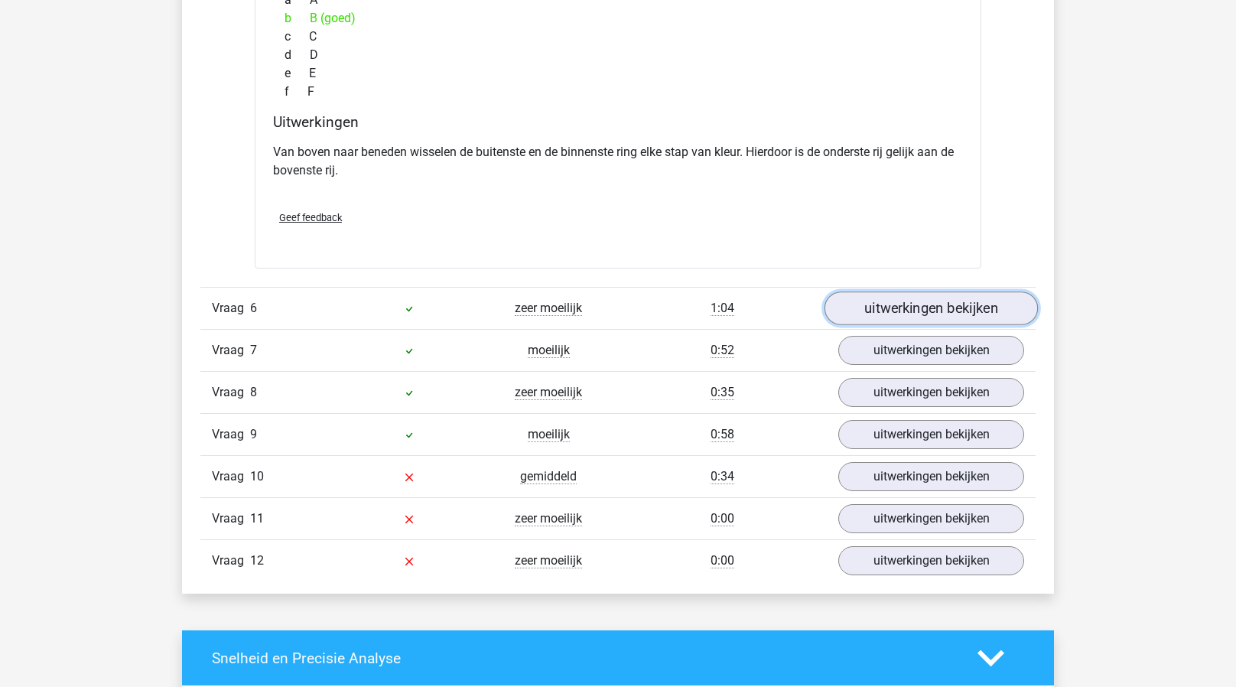
click at [880, 302] on link "uitwerkingen bekijken" at bounding box center [931, 308] width 213 height 34
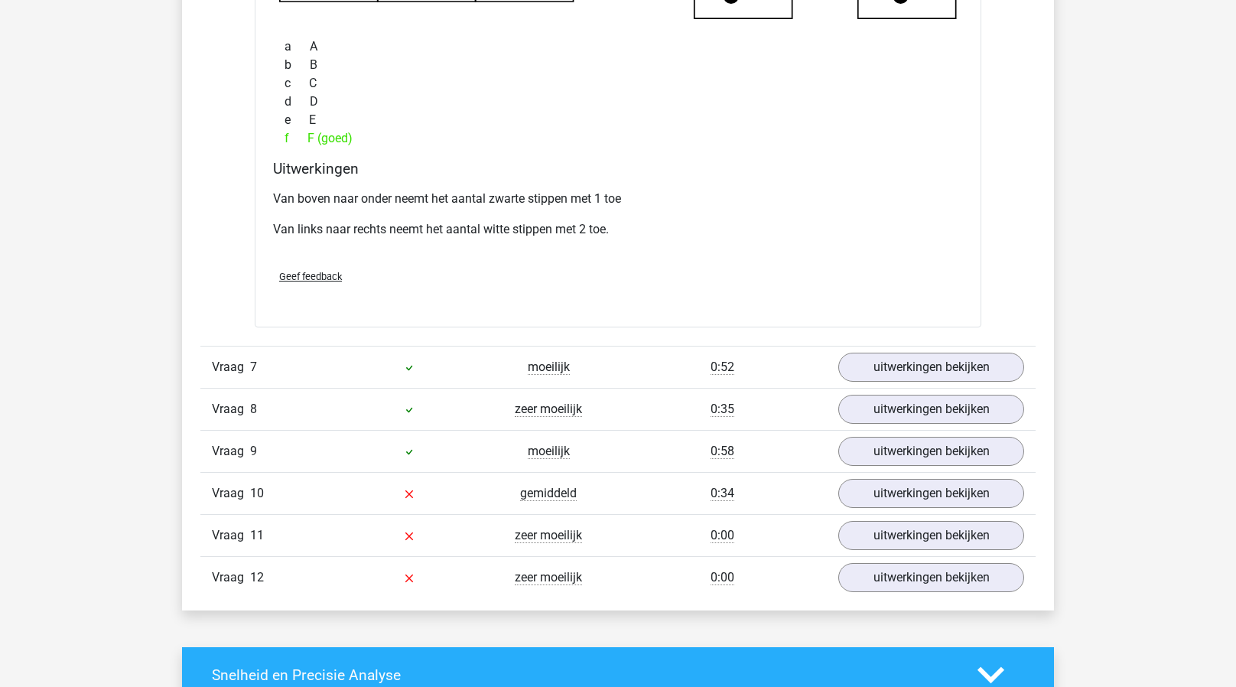
scroll to position [5846, 0]
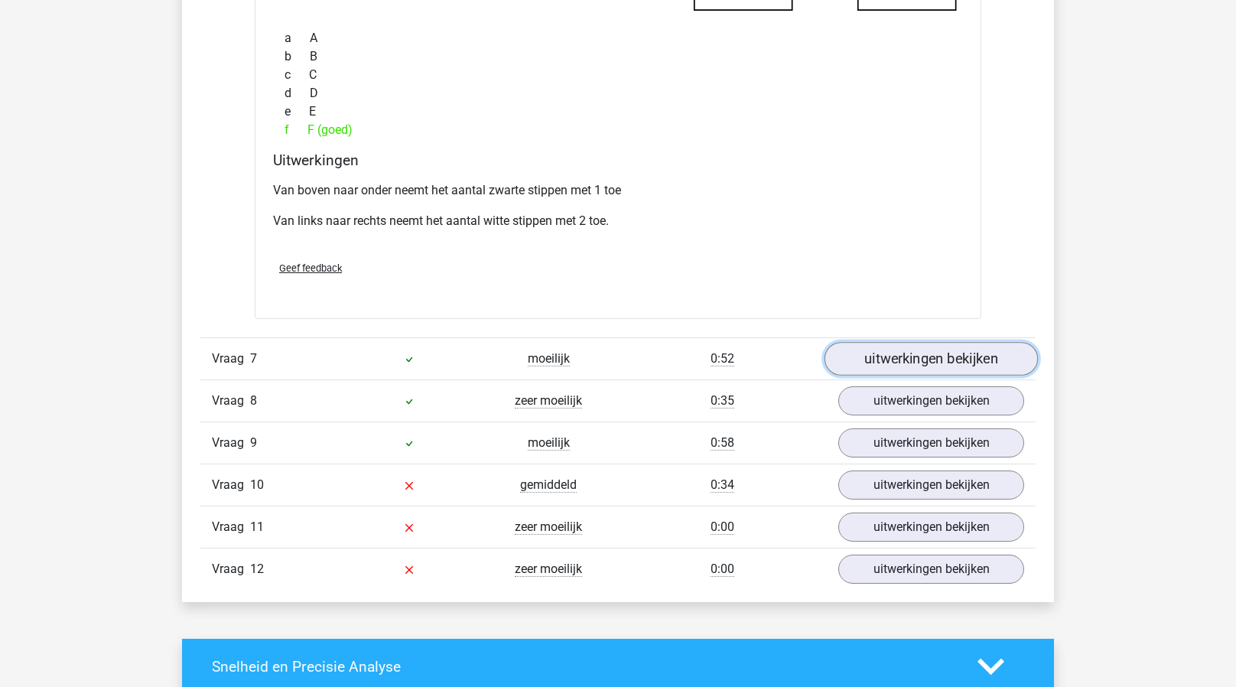
click at [870, 351] on link "uitwerkingen bekijken" at bounding box center [931, 360] width 213 height 34
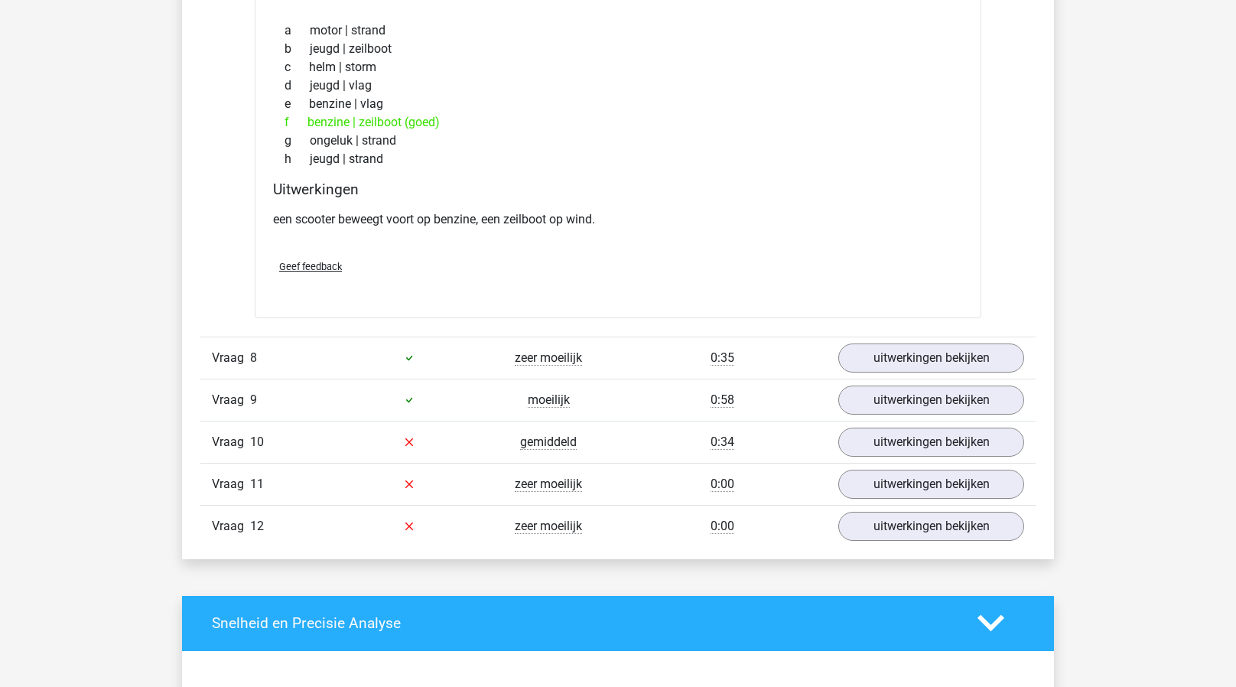
scroll to position [6275, 0]
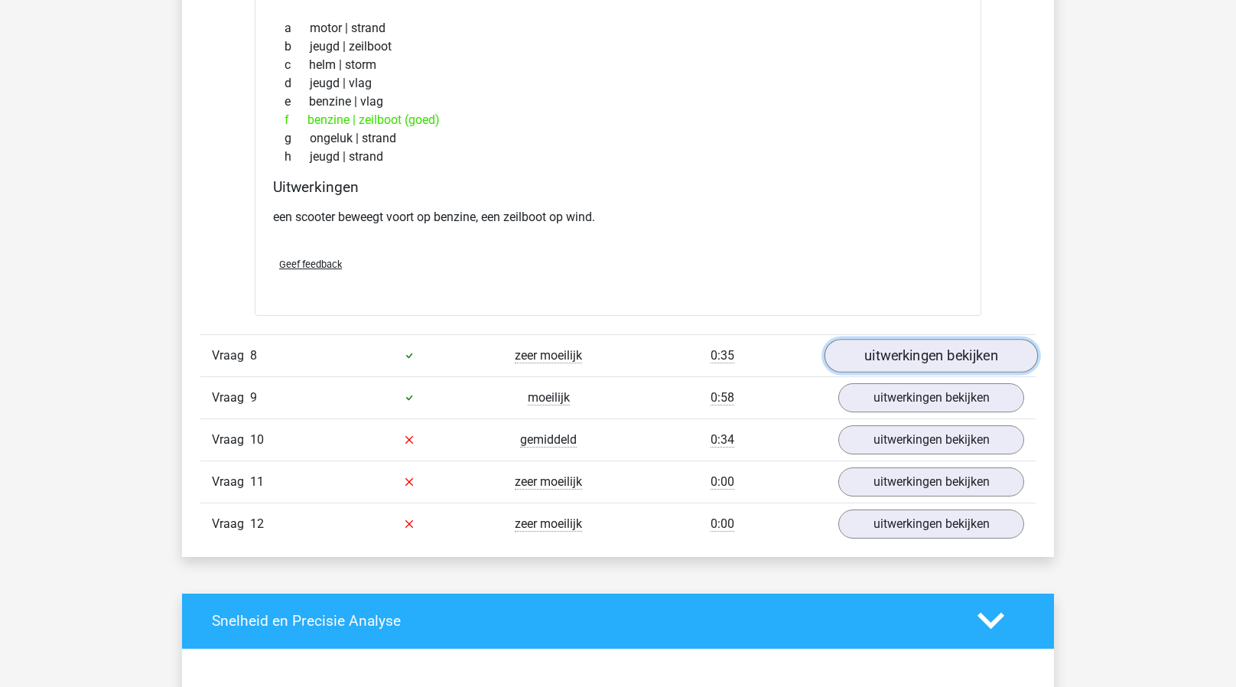
click at [910, 347] on link "uitwerkingen bekijken" at bounding box center [931, 356] width 213 height 34
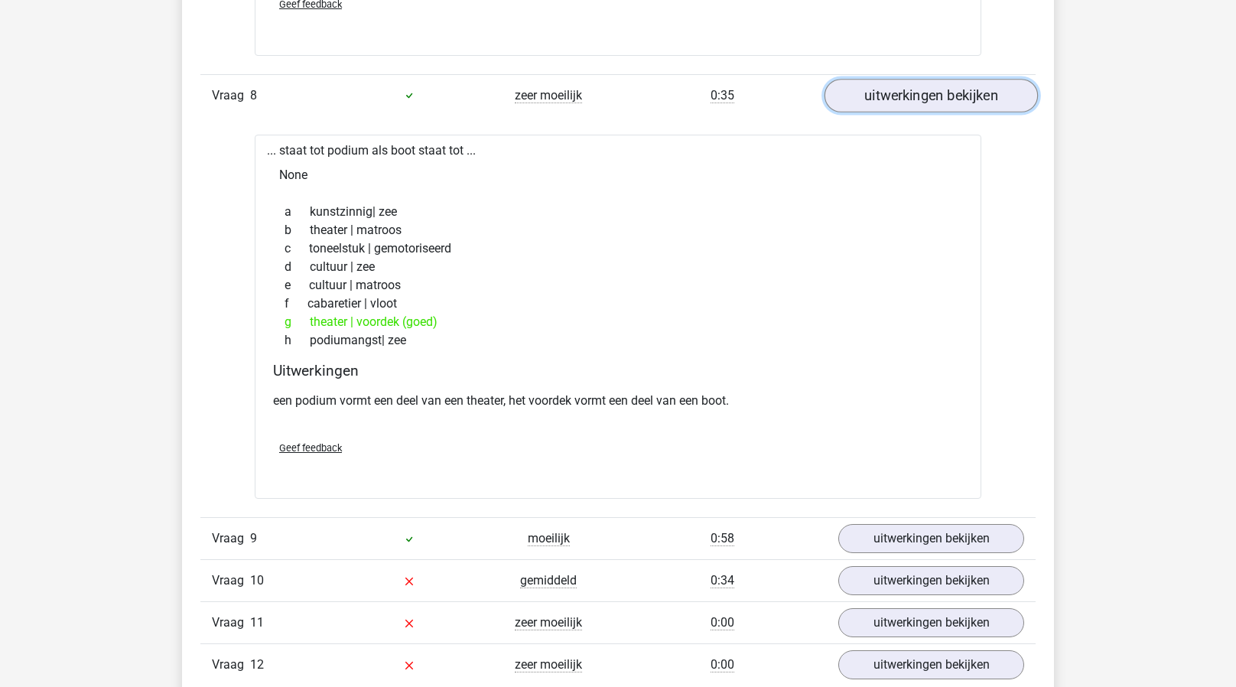
scroll to position [6568, 0]
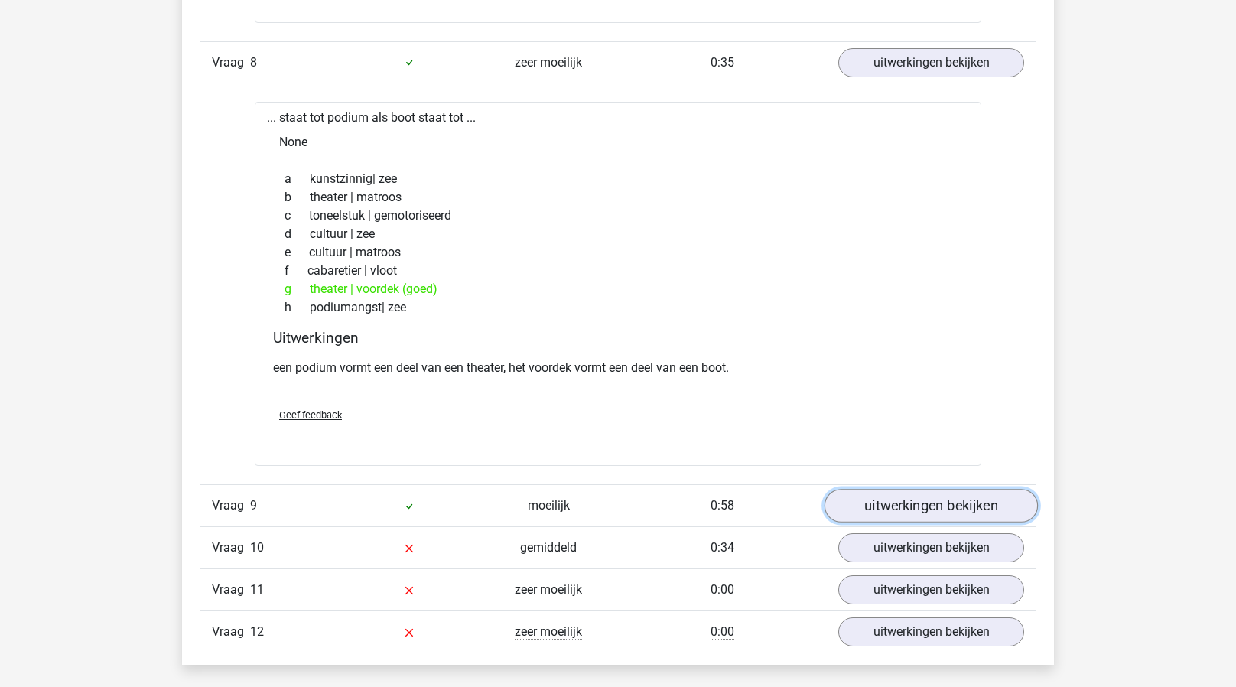
click at [870, 493] on link "uitwerkingen bekijken" at bounding box center [931, 506] width 213 height 34
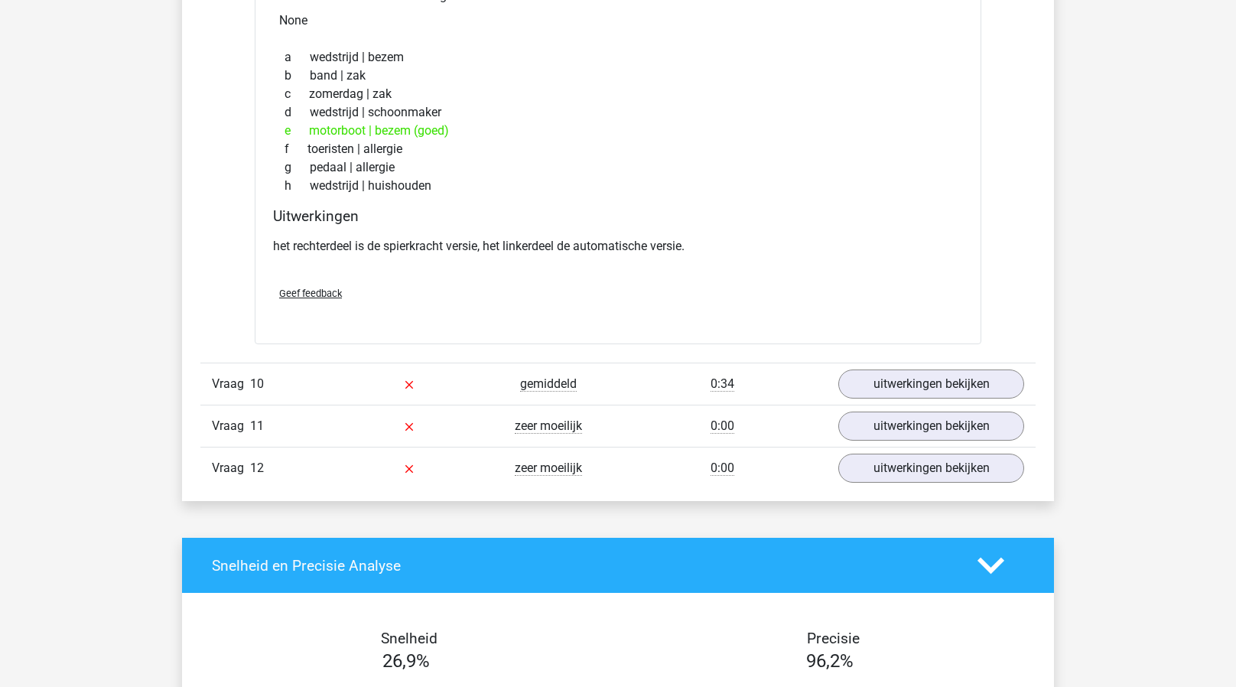
scroll to position [7134, 0]
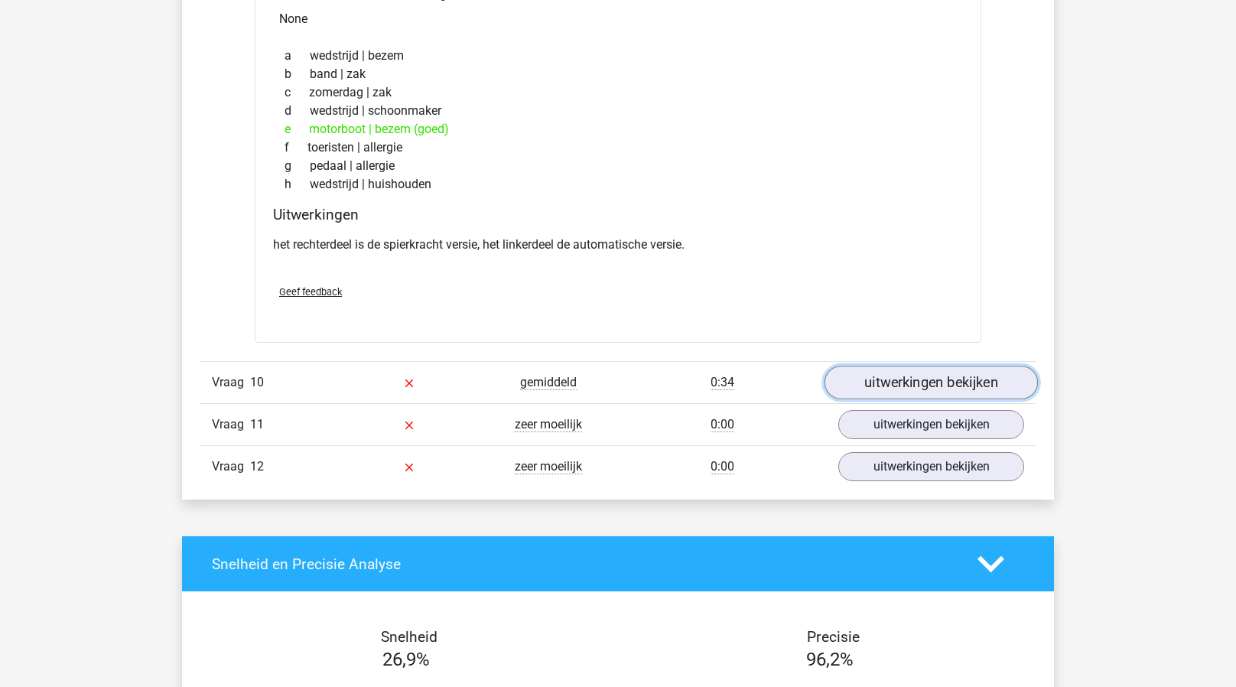
click at [864, 366] on link "uitwerkingen bekijken" at bounding box center [931, 383] width 213 height 34
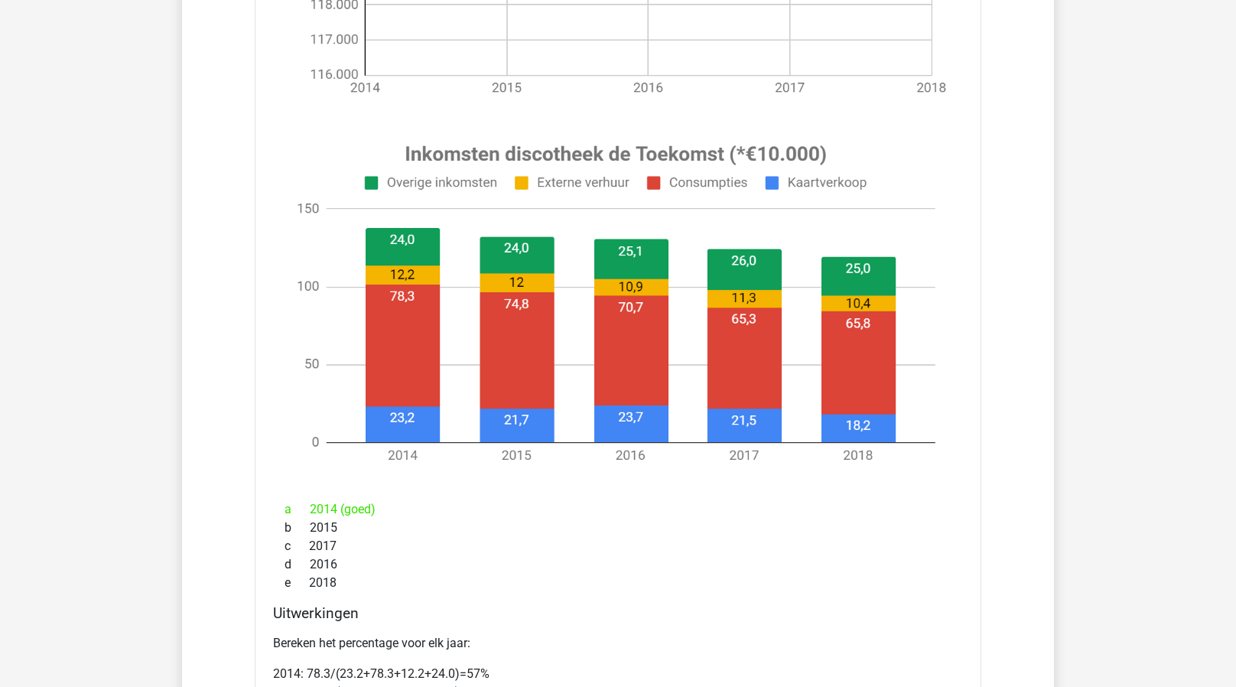
scroll to position [7894, 0]
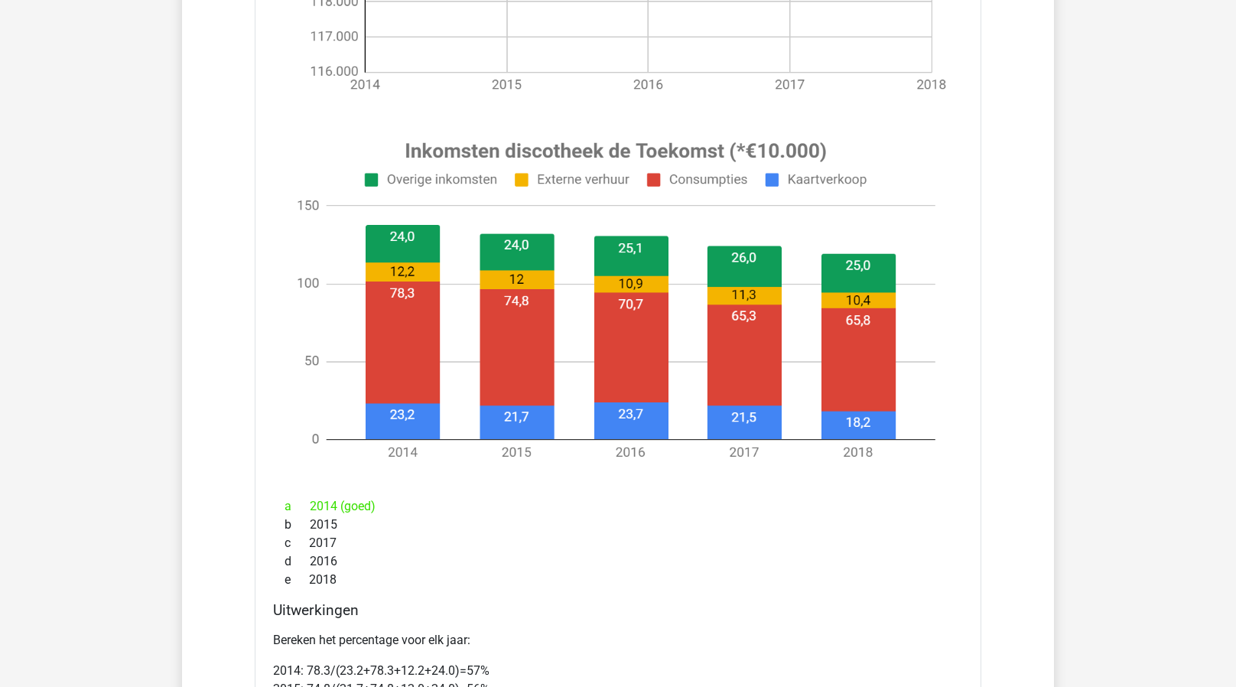
click at [864, 366] on image at bounding box center [615, 301] width 673 height 352
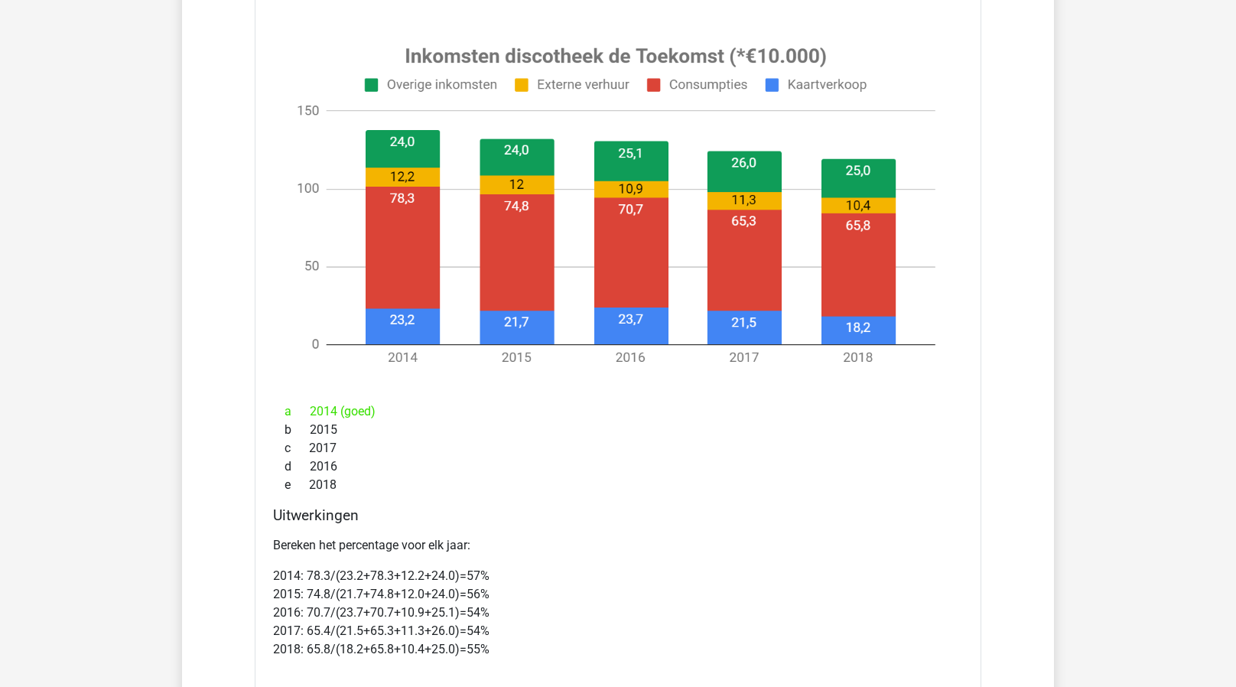
scroll to position [7992, 0]
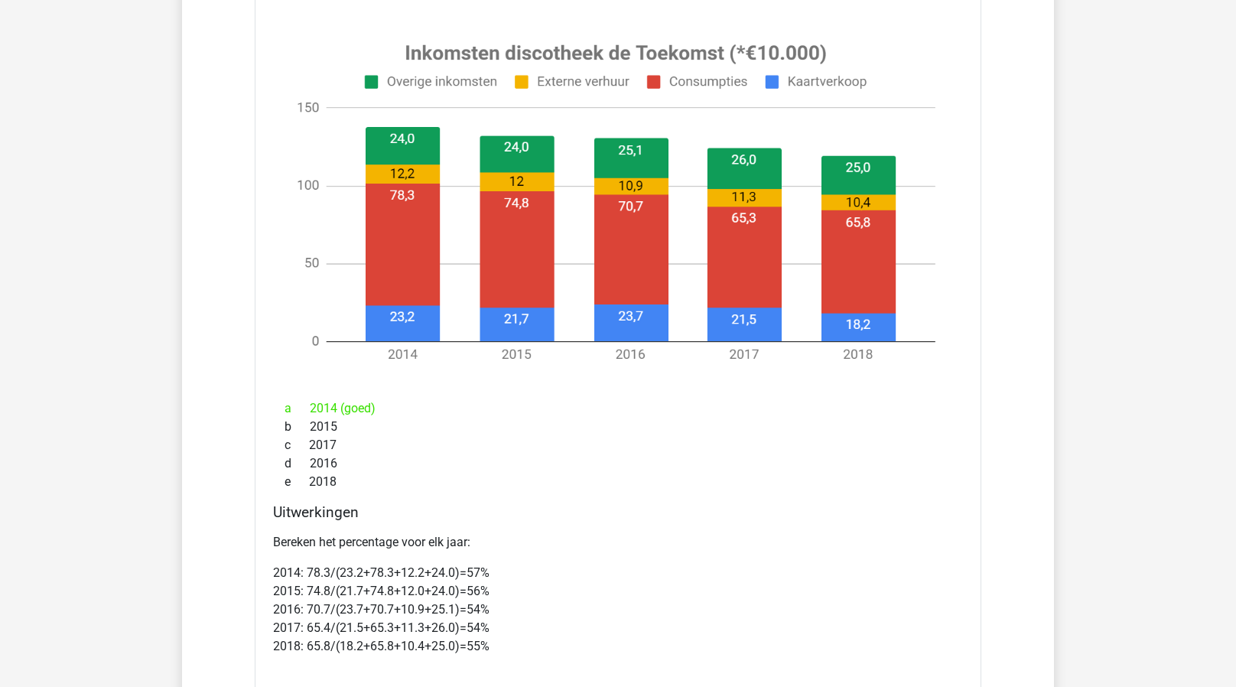
click at [864, 366] on image at bounding box center [615, 204] width 673 height 352
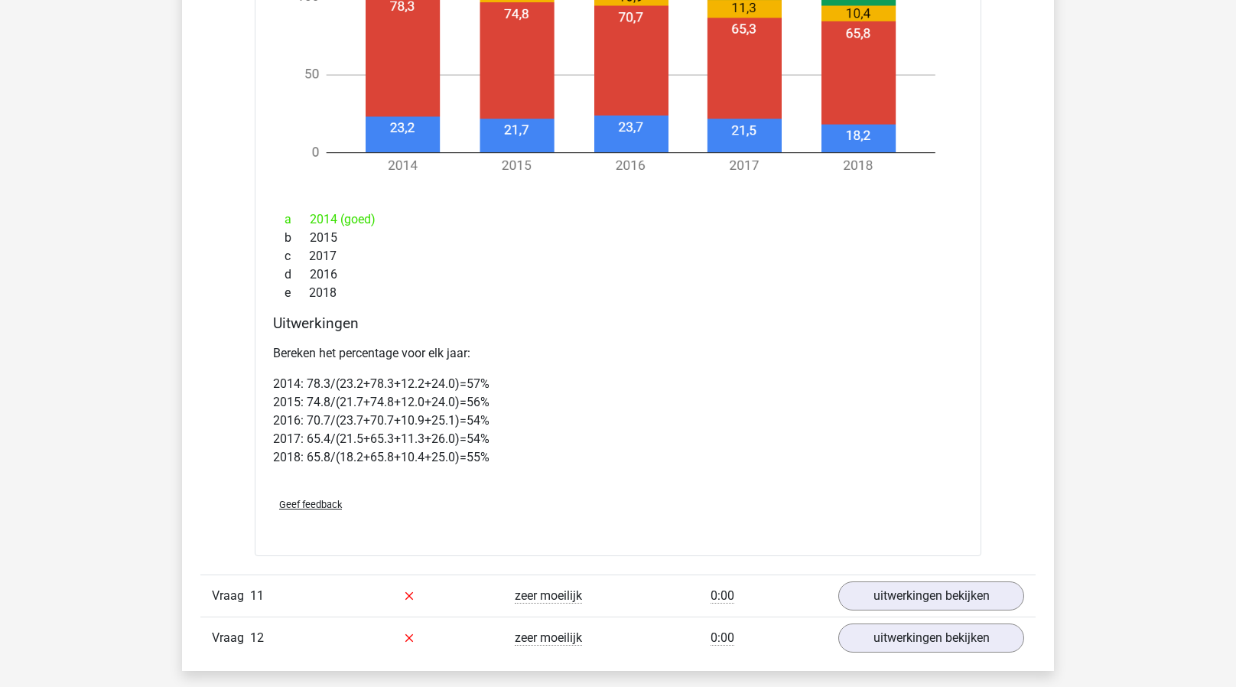
scroll to position [8217, 0]
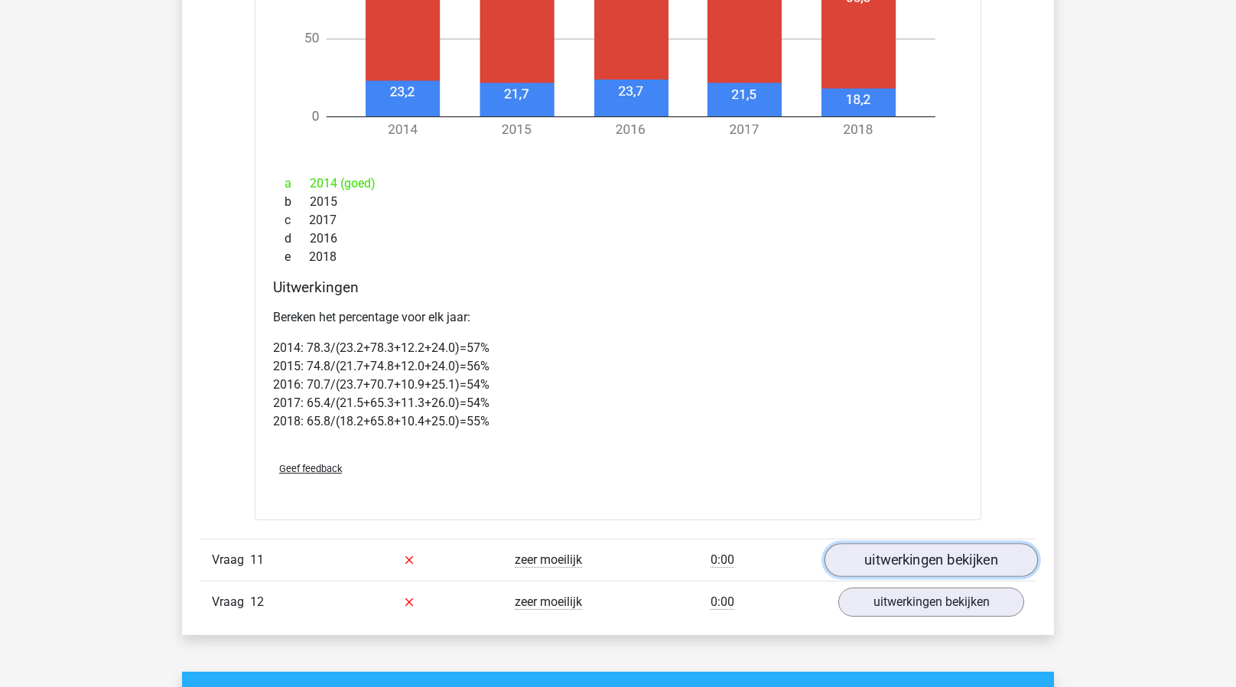
click at [939, 551] on link "uitwerkingen bekijken" at bounding box center [931, 560] width 213 height 34
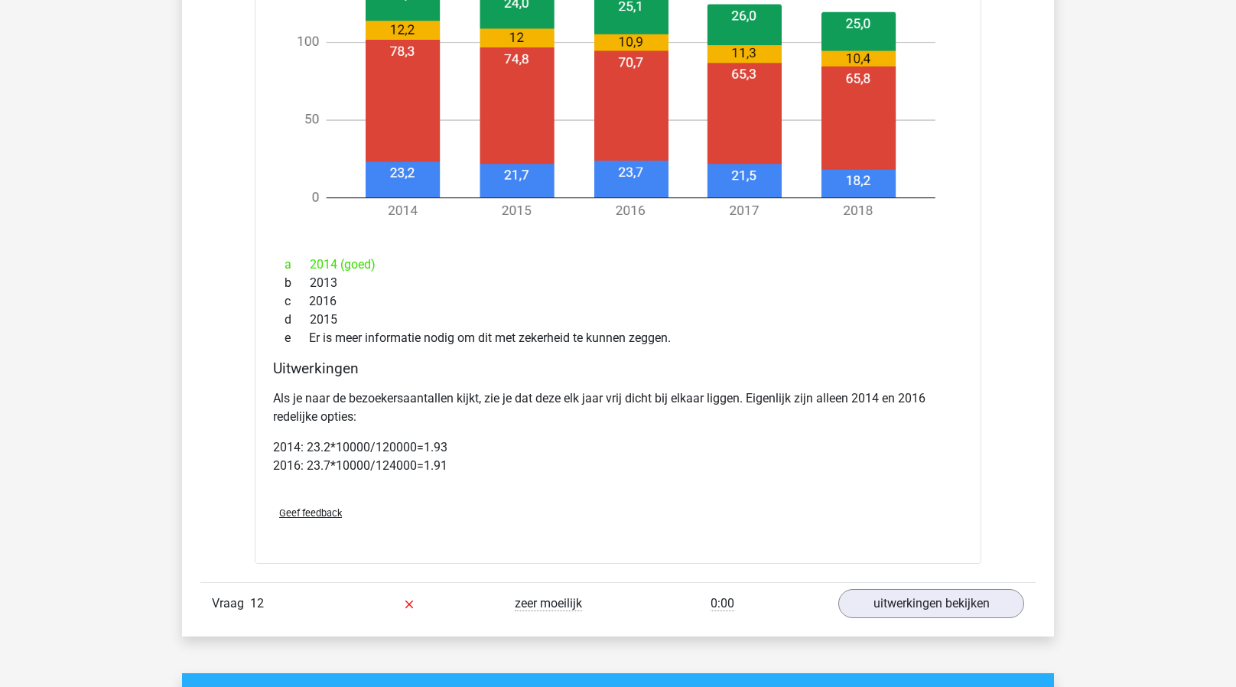
scroll to position [9510, 0]
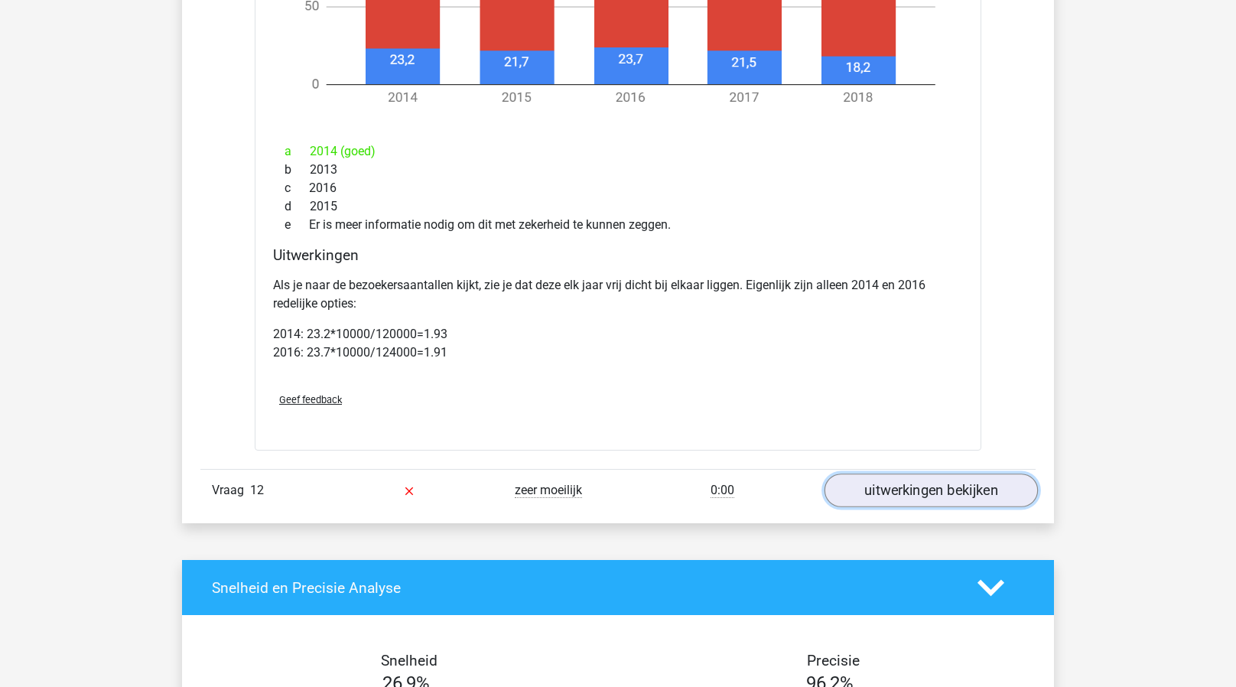
click at [923, 477] on link "uitwerkingen bekijken" at bounding box center [931, 490] width 213 height 34
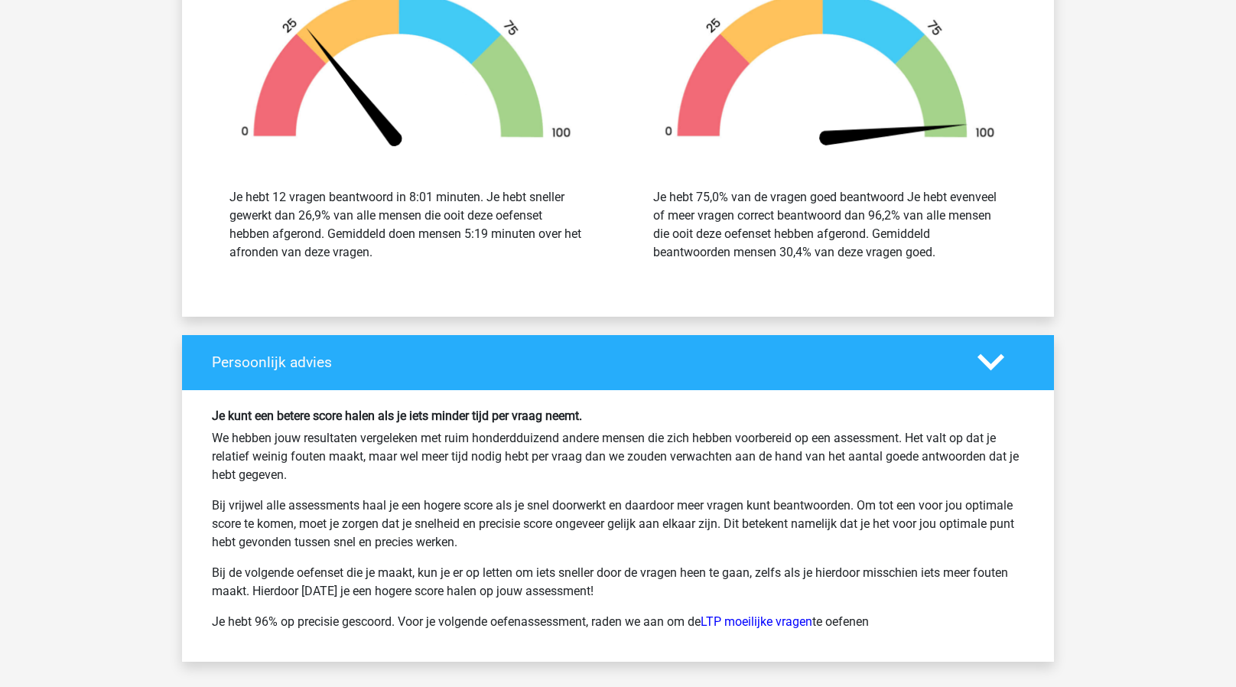
scroll to position [11366, 0]
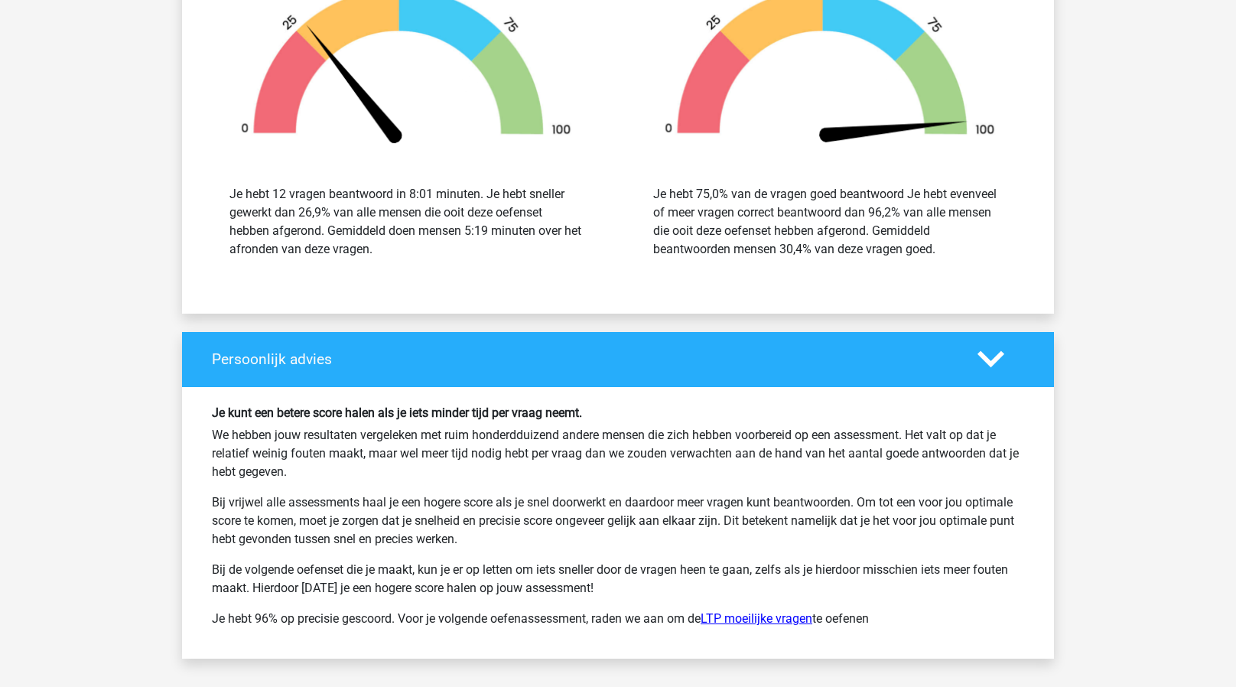
click at [748, 611] on link "LTP moeilijke vragen" at bounding box center [757, 618] width 112 height 15
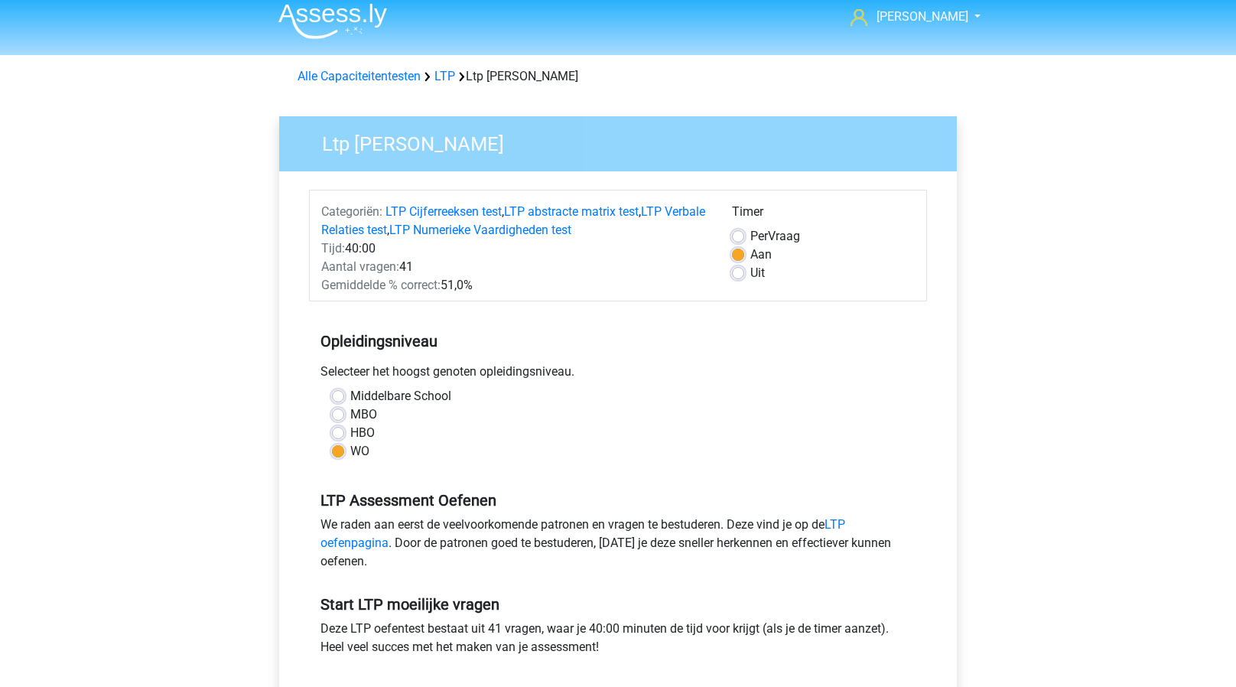
scroll to position [6, 0]
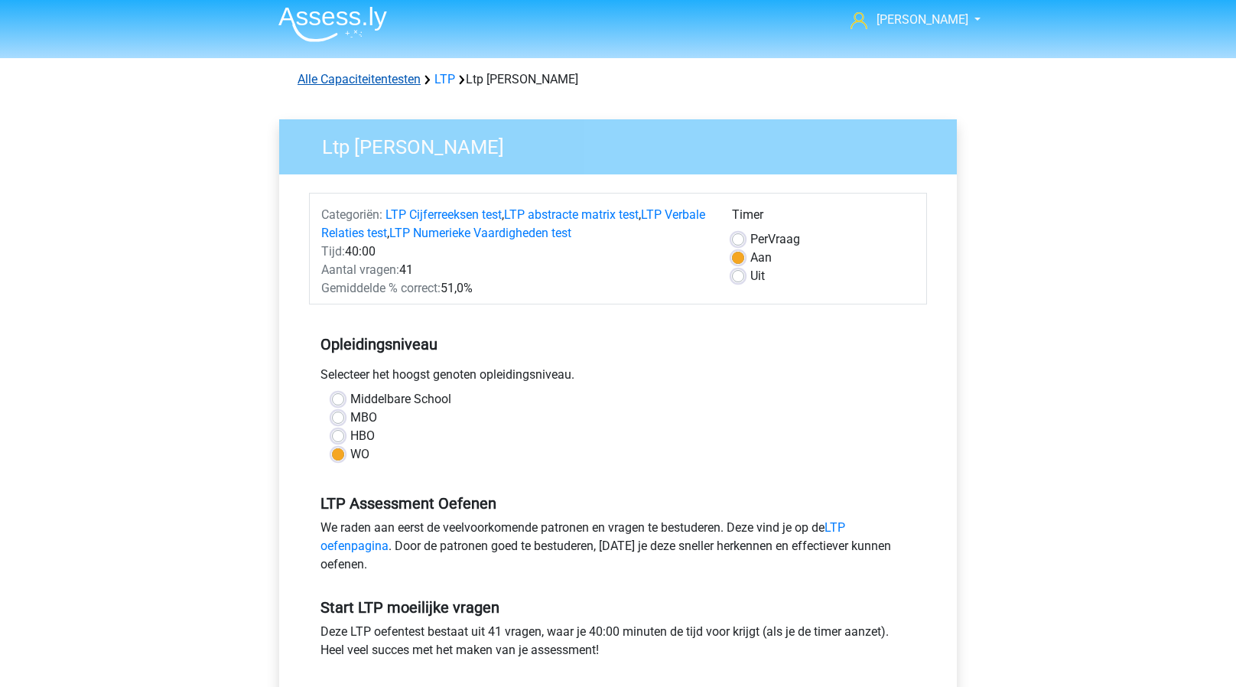
click at [353, 76] on link "Alle Capaciteitentesten" at bounding box center [359, 79] width 123 height 15
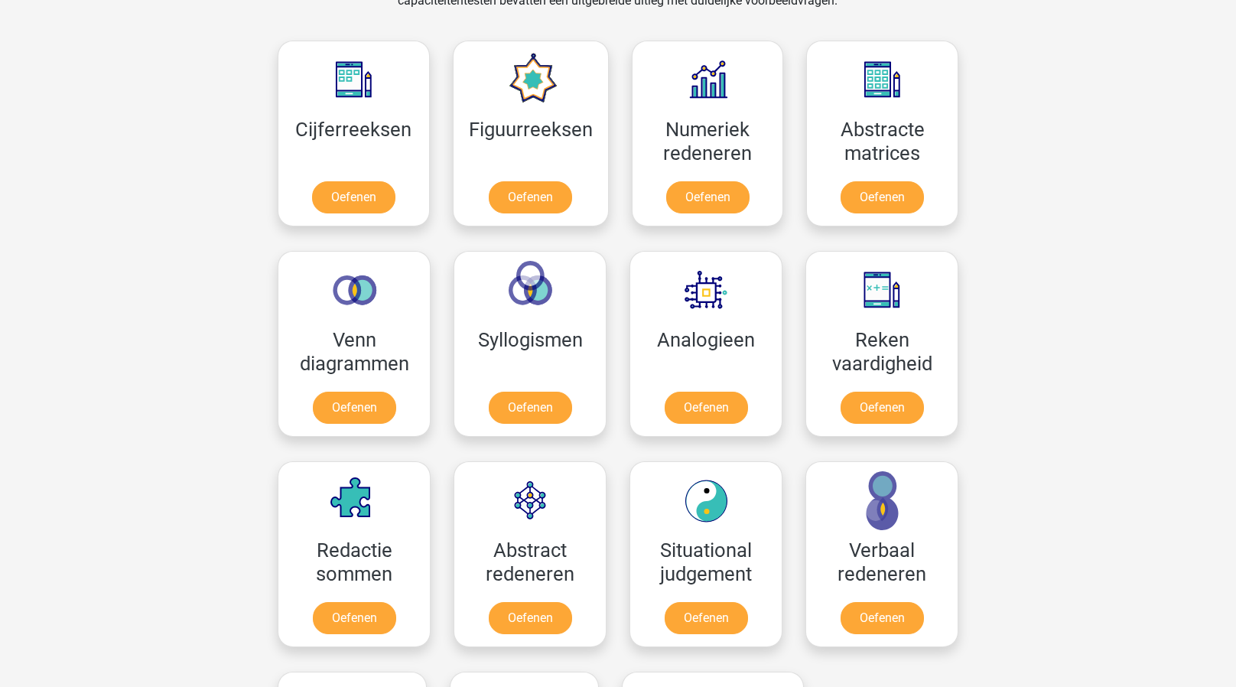
scroll to position [560, 0]
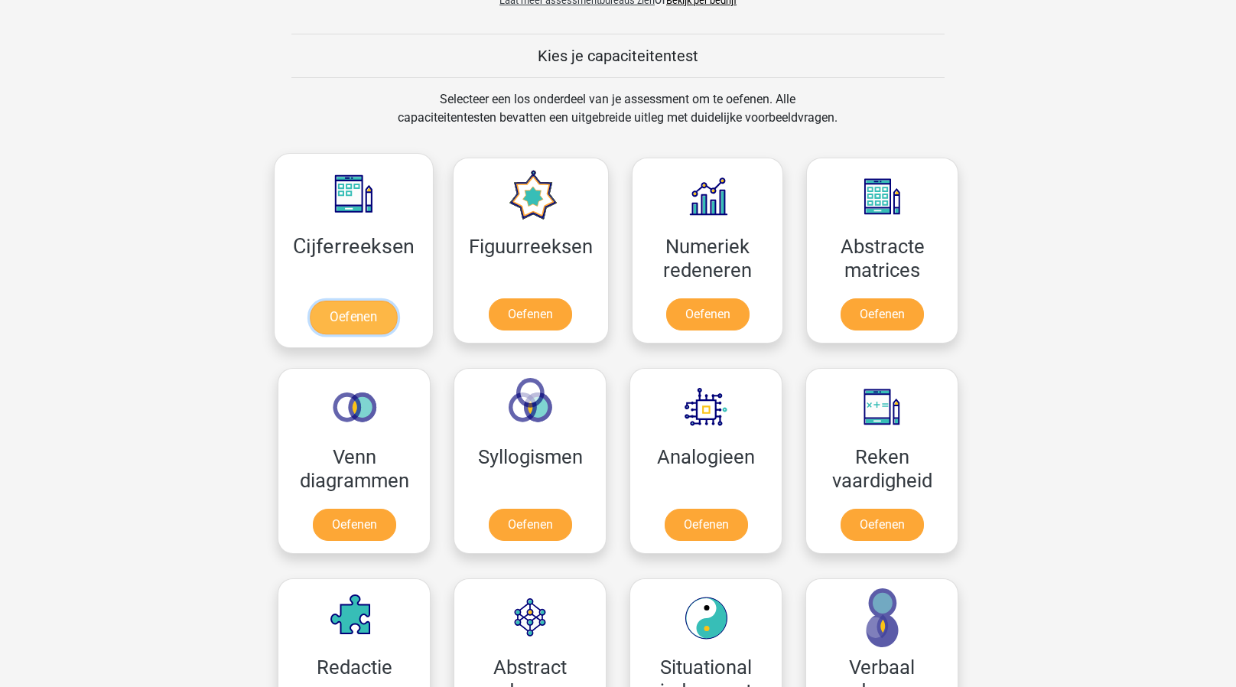
click at [347, 314] on link "Oefenen" at bounding box center [353, 318] width 87 height 34
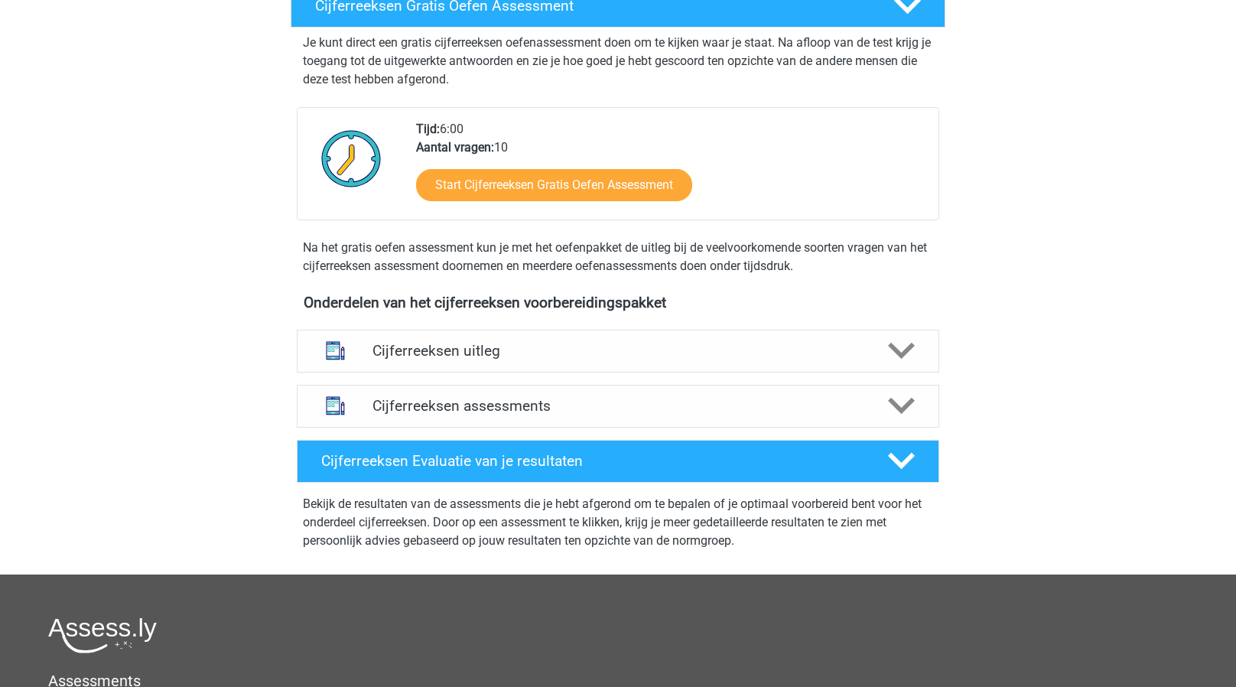
scroll to position [288, 0]
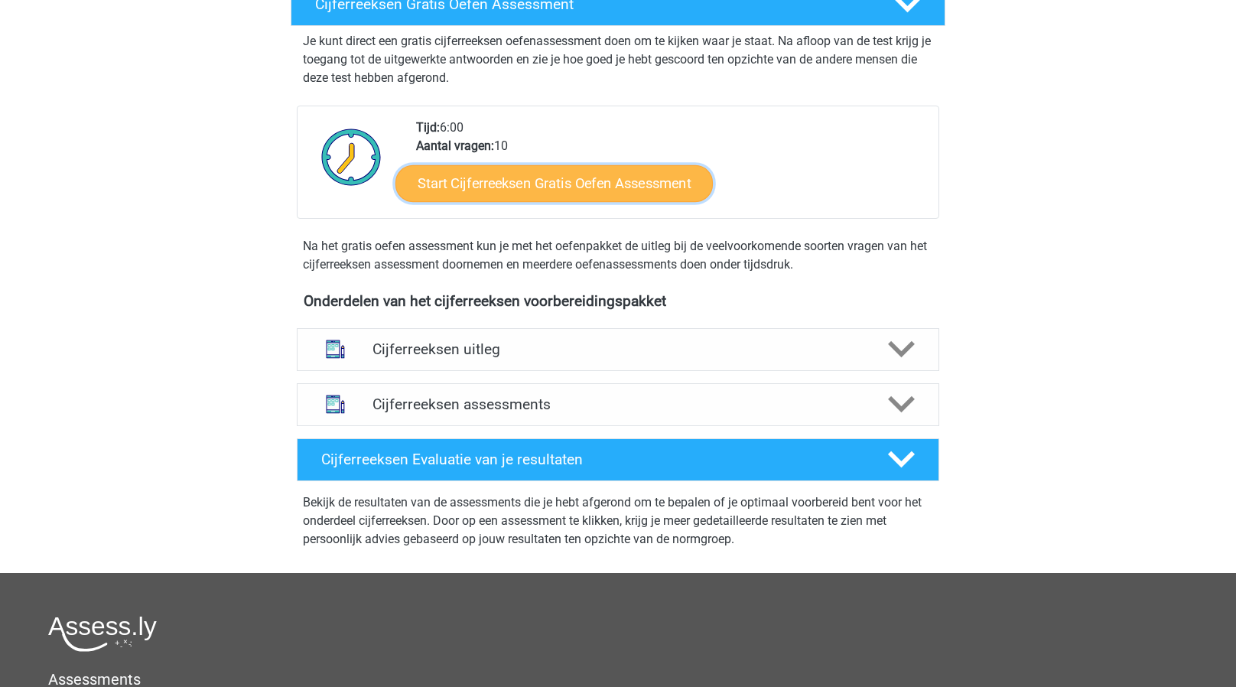
click at [514, 197] on link "Start Cijferreeksen Gratis Oefen Assessment" at bounding box center [553, 182] width 317 height 37
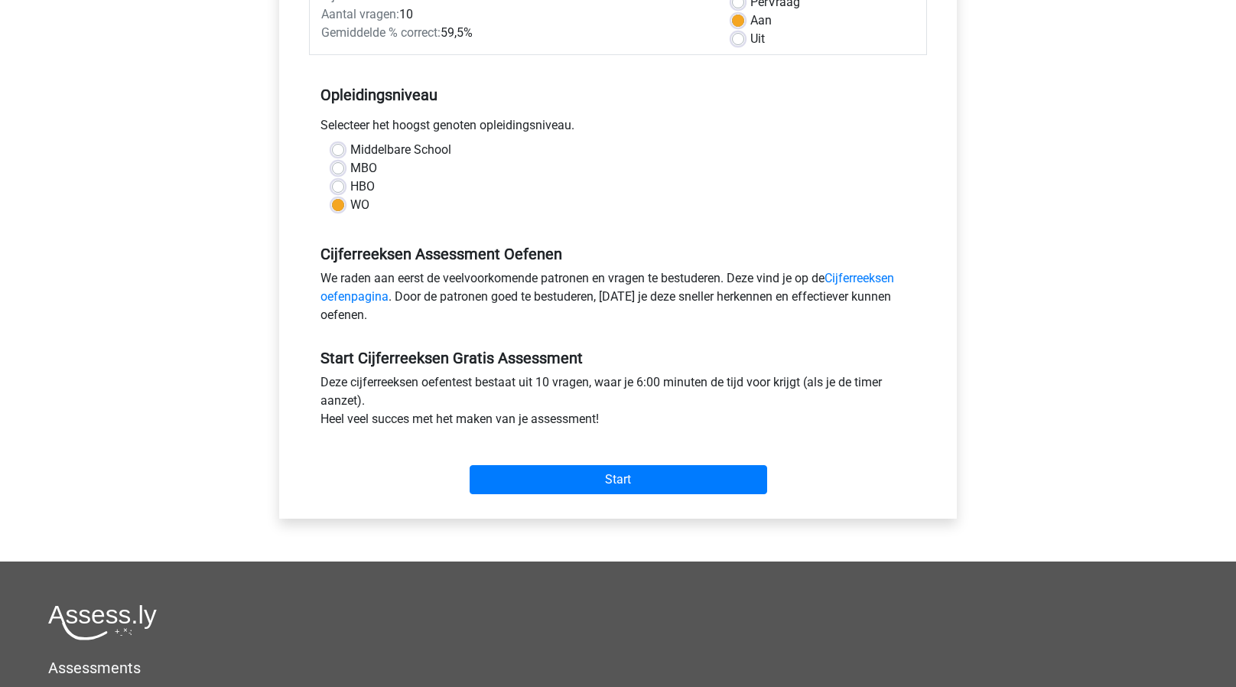
scroll to position [249, 0]
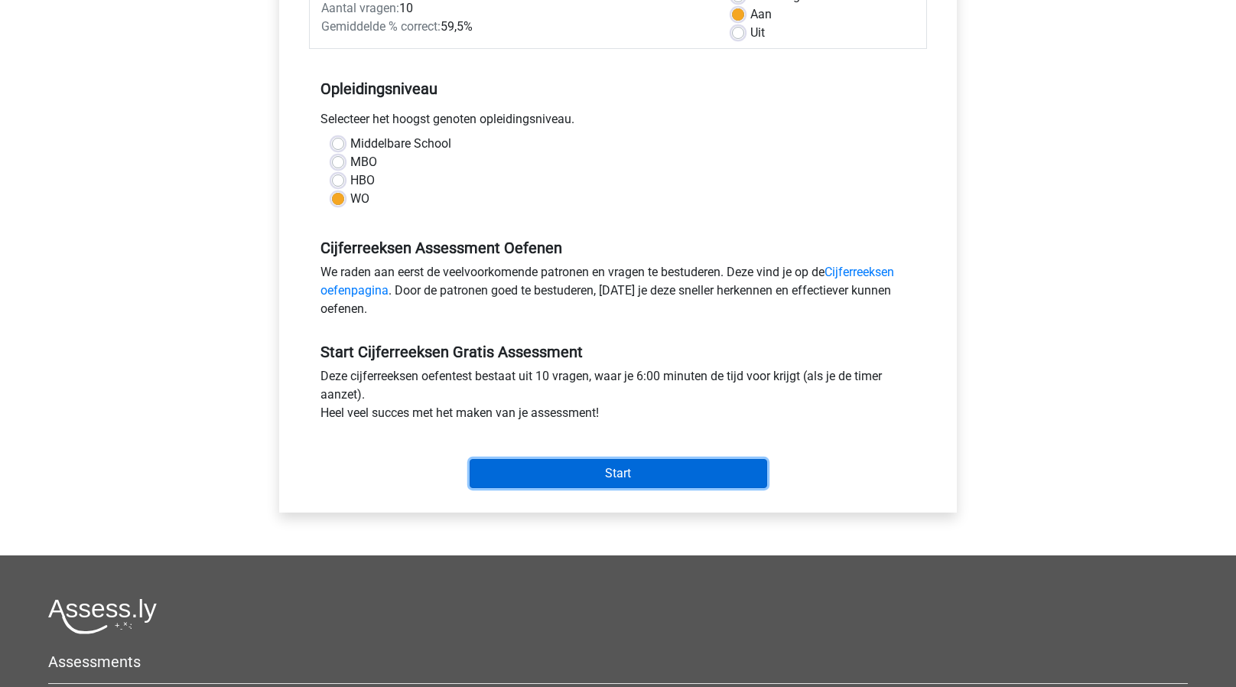
click at [575, 473] on input "Start" at bounding box center [619, 473] width 298 height 29
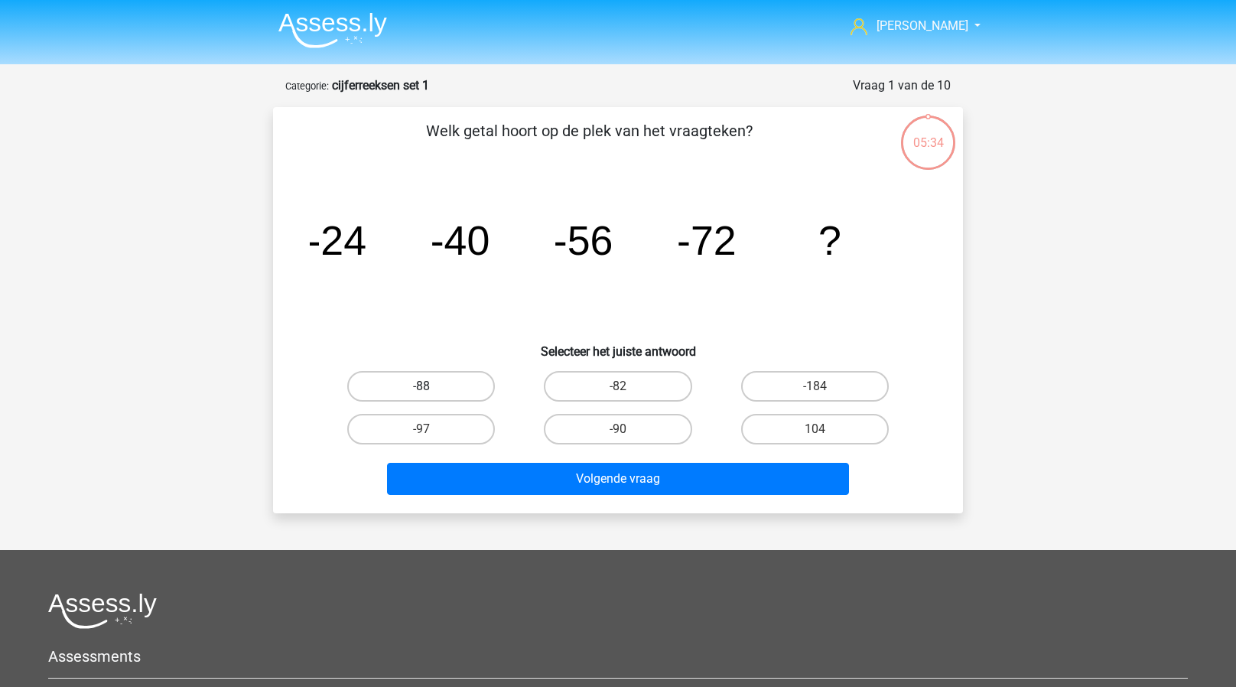
click at [447, 380] on label "-88" at bounding box center [421, 386] width 148 height 31
click at [431, 386] on input "-88" at bounding box center [426, 391] width 10 height 10
radio input "true"
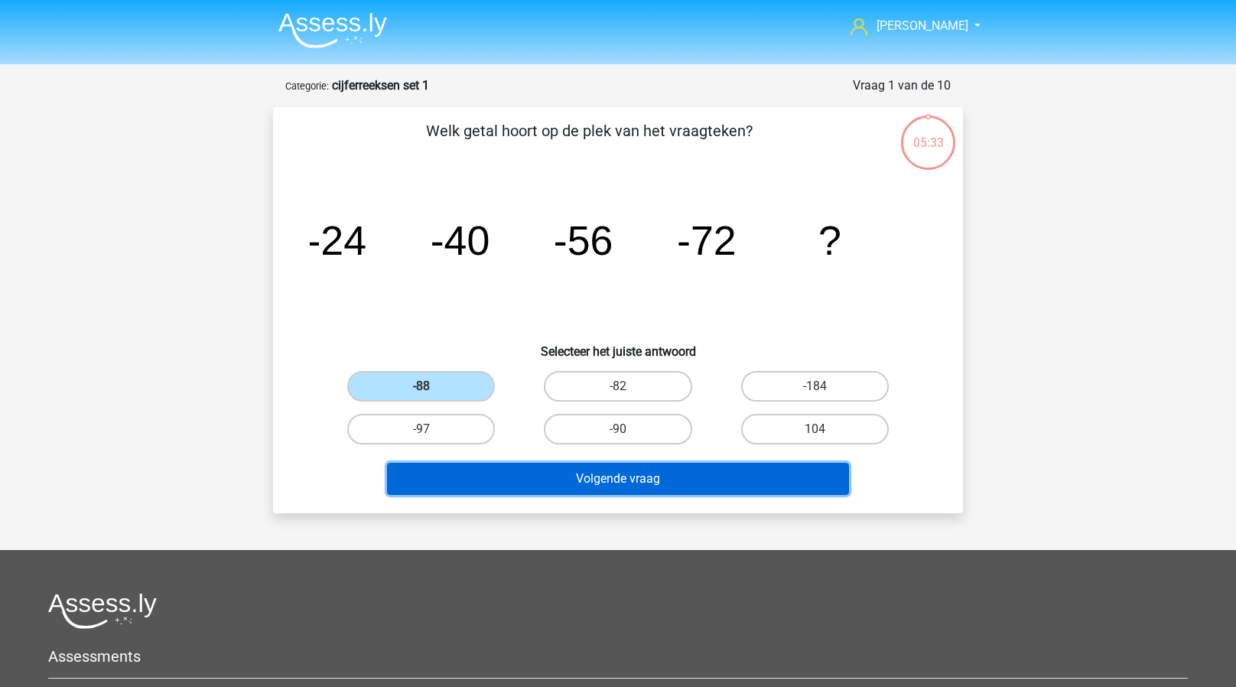
click at [535, 471] on button "Volgende vraag" at bounding box center [618, 479] width 463 height 32
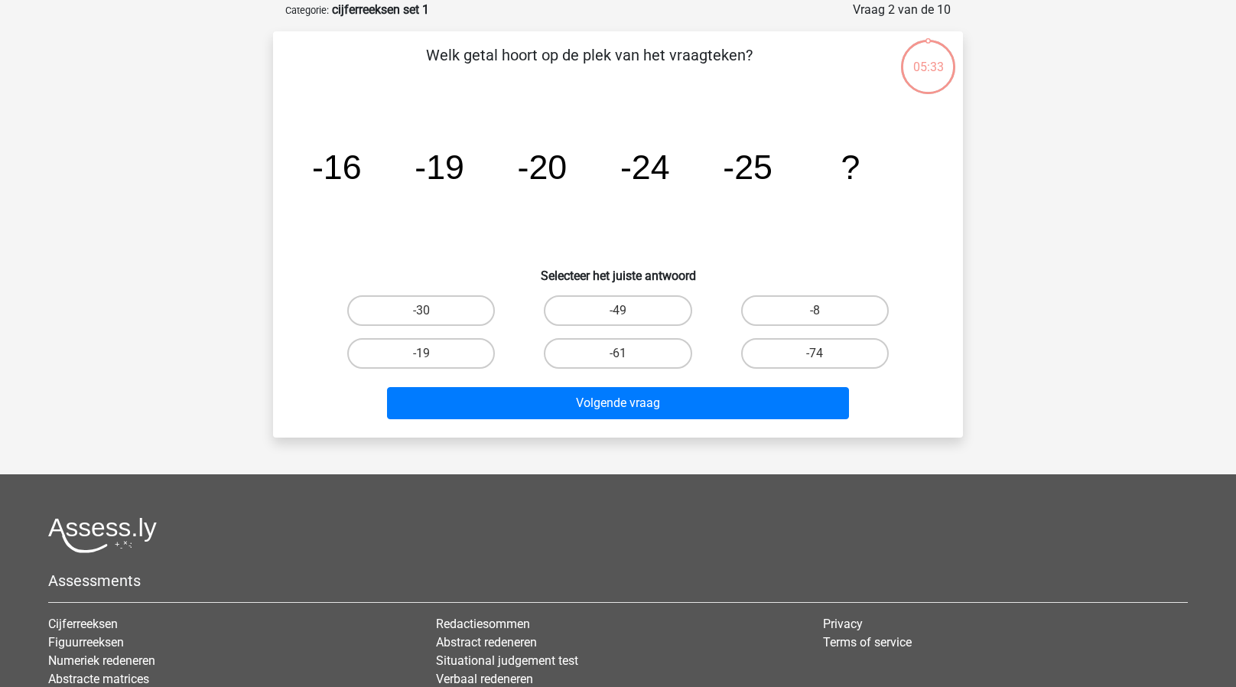
scroll to position [76, 0]
drag, startPoint x: 459, startPoint y: 306, endPoint x: 436, endPoint y: 308, distance: 23.0
click at [436, 308] on label "-30" at bounding box center [421, 310] width 148 height 31
click at [431, 310] on input "-30" at bounding box center [426, 315] width 10 height 10
radio input "true"
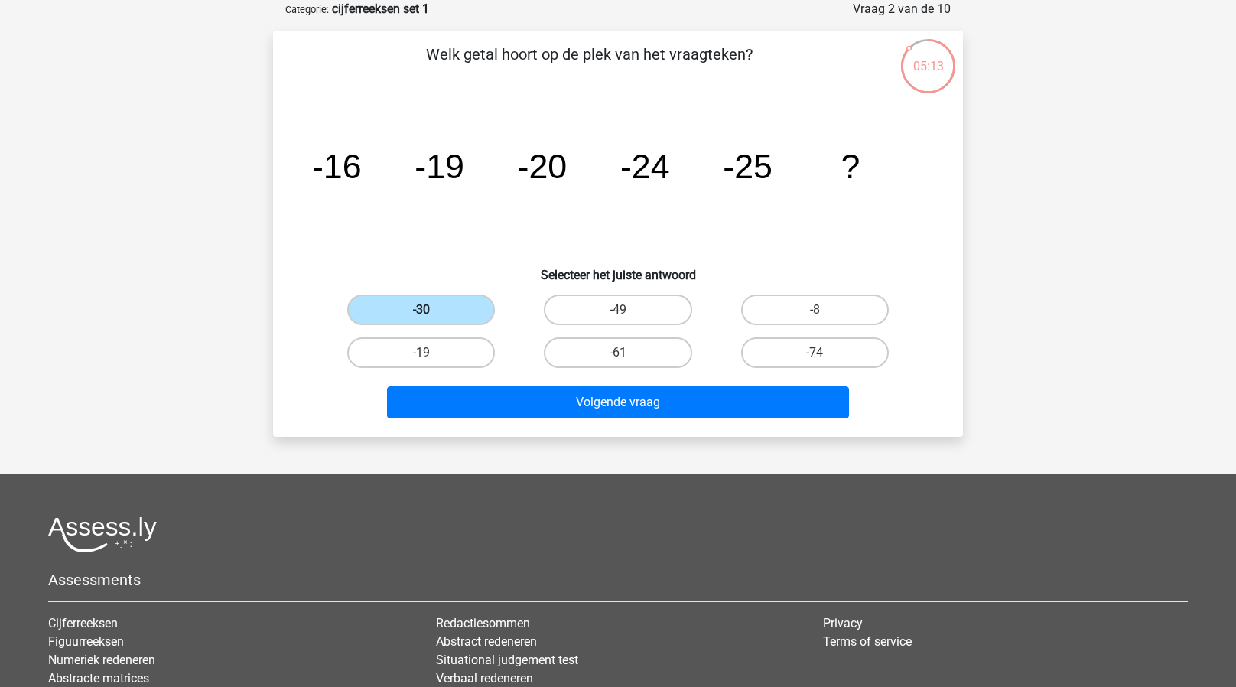
click at [436, 308] on label "-30" at bounding box center [421, 310] width 148 height 31
click at [431, 310] on input "-30" at bounding box center [426, 315] width 10 height 10
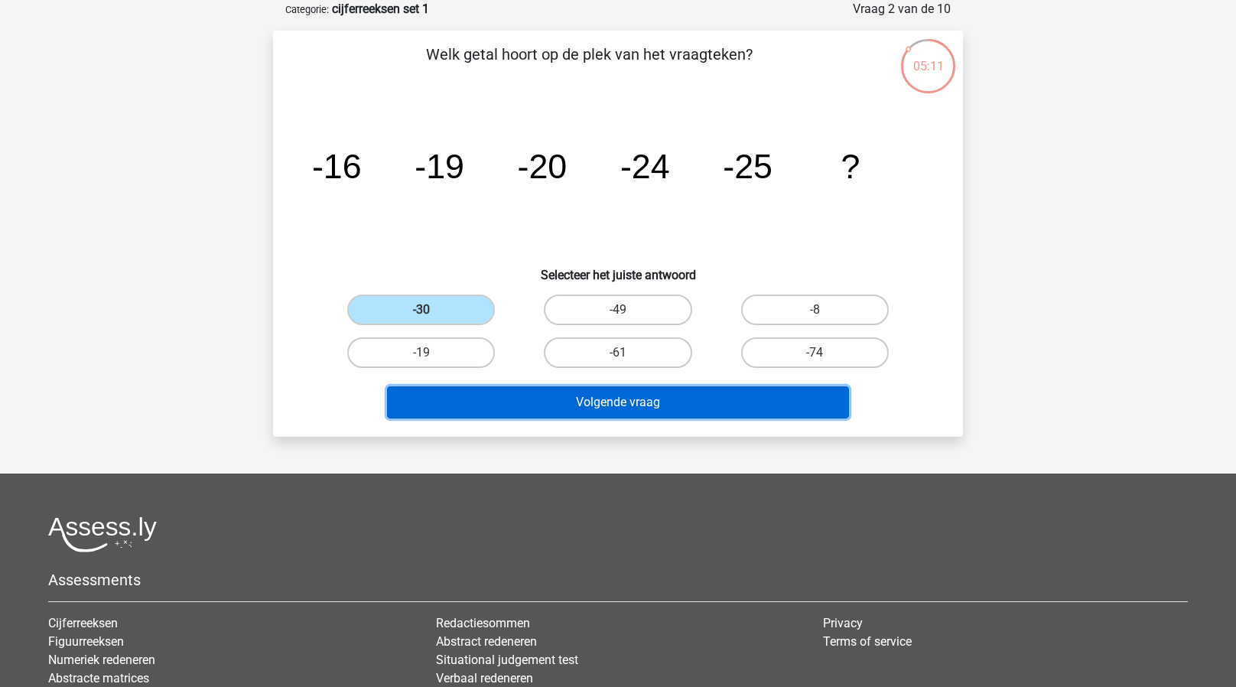
click at [539, 395] on button "Volgende vraag" at bounding box center [618, 402] width 463 height 32
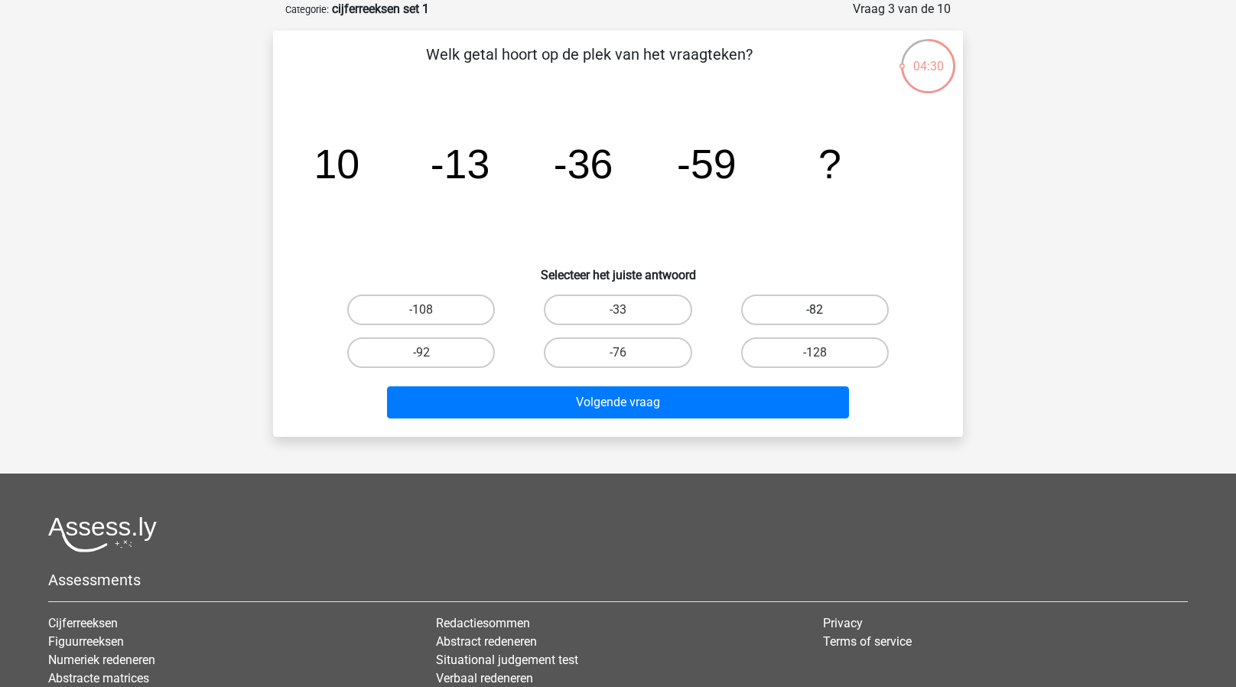
click at [792, 311] on label "-82" at bounding box center [815, 310] width 148 height 31
click at [815, 311] on input "-82" at bounding box center [820, 315] width 10 height 10
radio input "true"
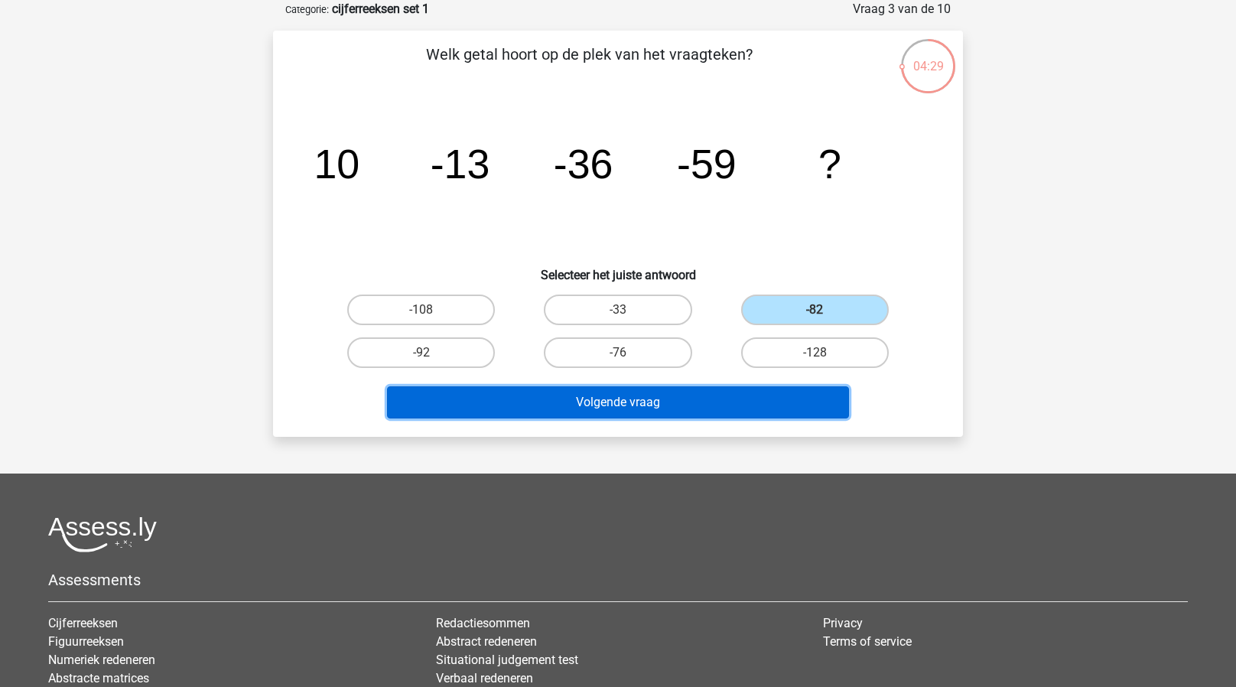
click at [639, 399] on button "Volgende vraag" at bounding box center [618, 402] width 463 height 32
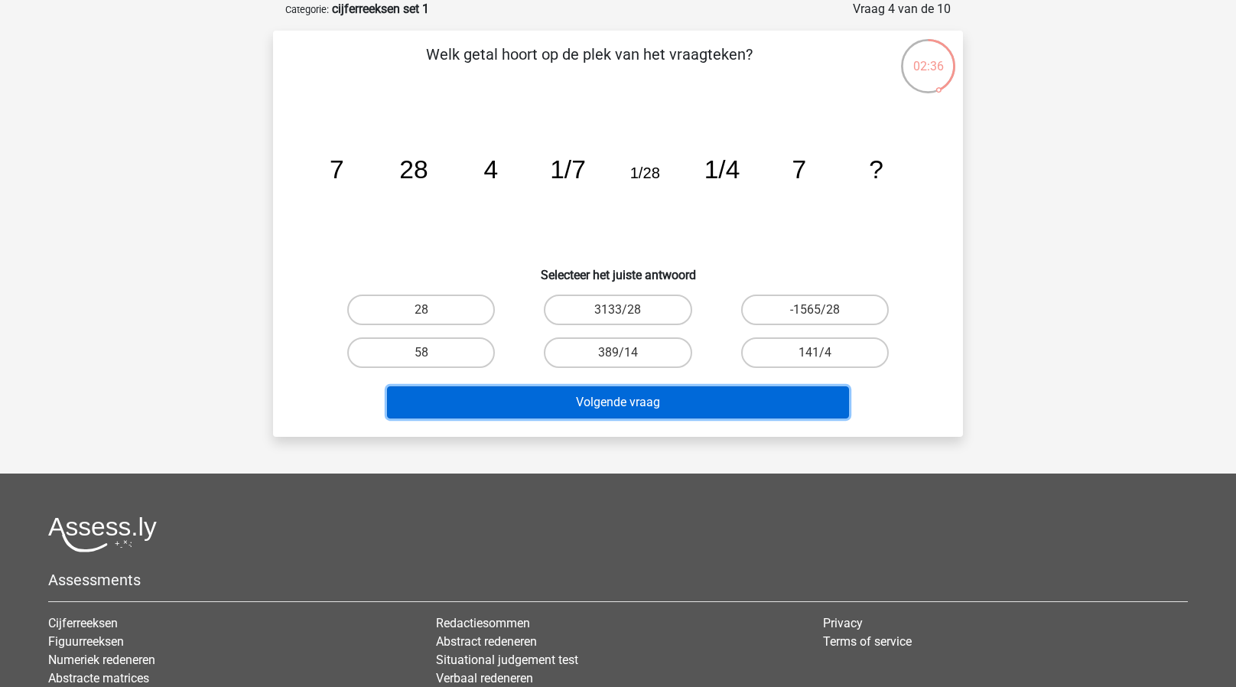
click at [660, 395] on button "Volgende vraag" at bounding box center [618, 402] width 463 height 32
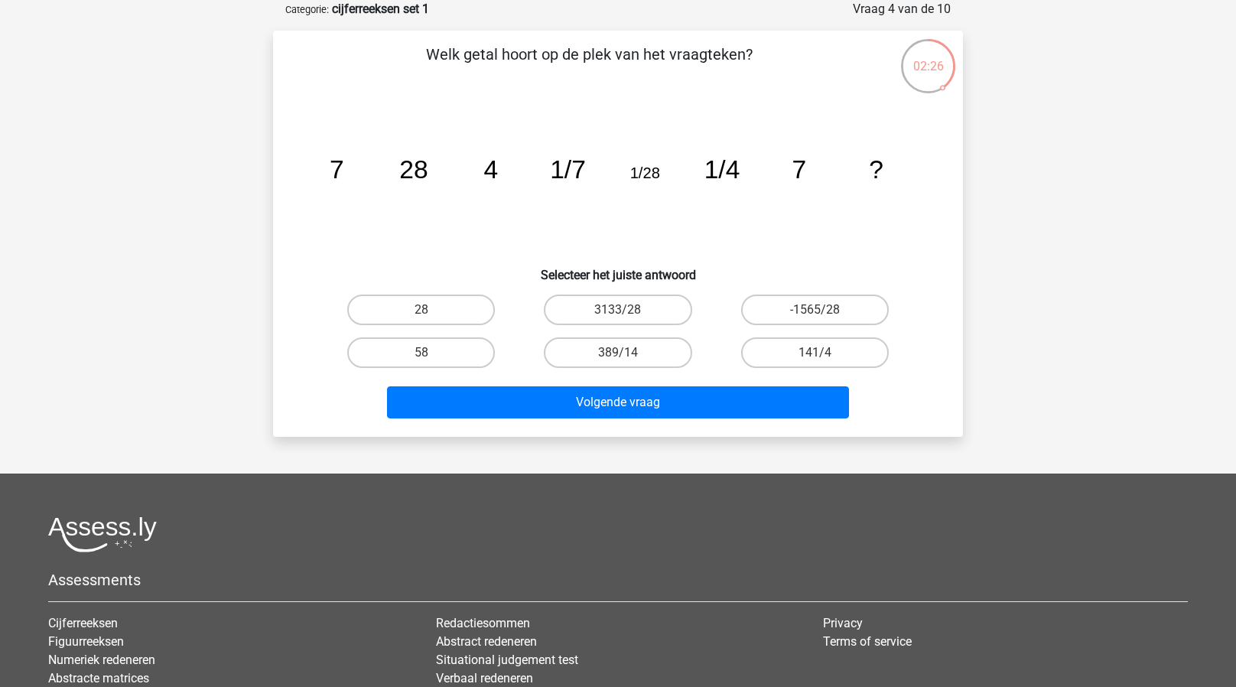
click at [517, 222] on icon "image/svg+xml 7 28 4 1/7 1/28 1/4 7 ?" at bounding box center [618, 178] width 617 height 155
click at [447, 300] on label "28" at bounding box center [421, 310] width 148 height 31
click at [431, 310] on input "28" at bounding box center [426, 315] width 10 height 10
radio input "true"
click at [447, 300] on label "28" at bounding box center [421, 310] width 148 height 31
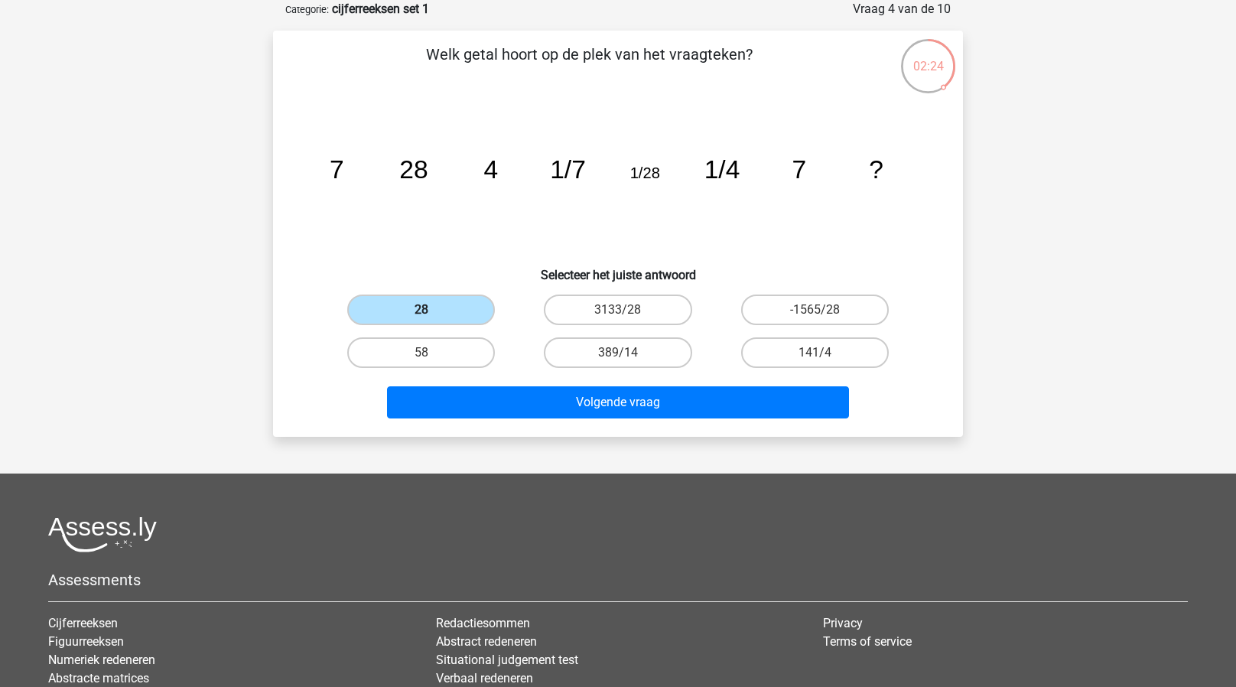
click at [431, 310] on input "28" at bounding box center [426, 315] width 10 height 10
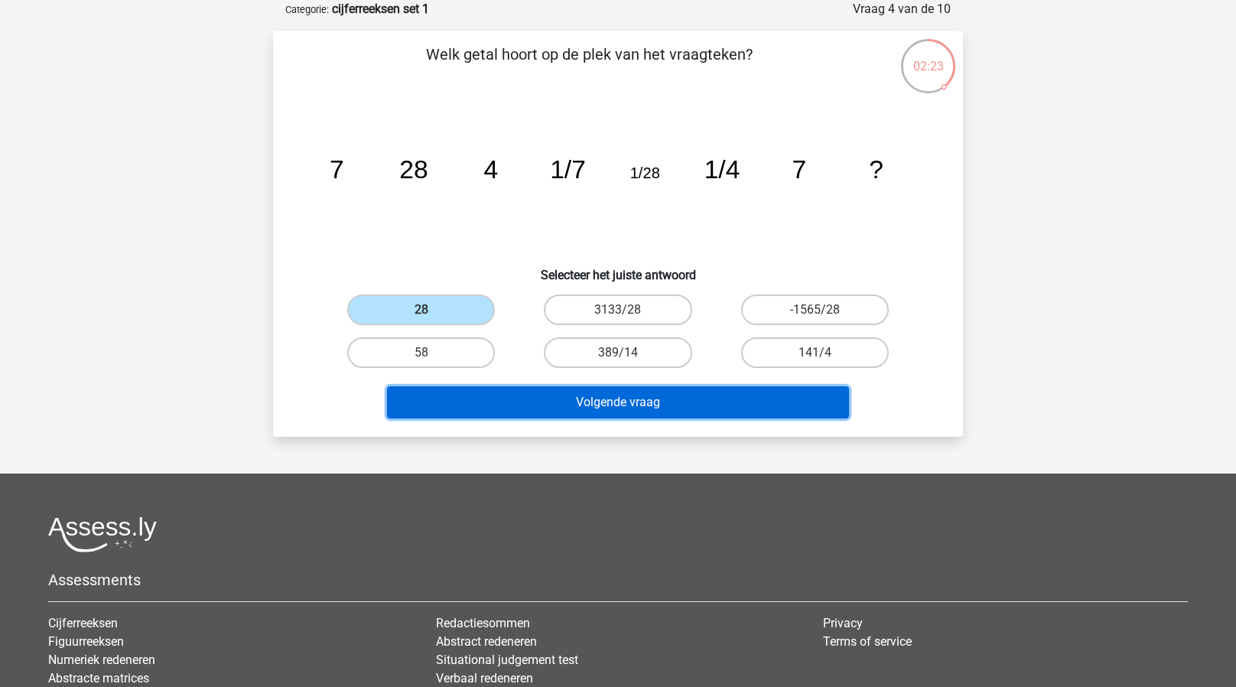
click at [526, 408] on button "Volgende vraag" at bounding box center [618, 402] width 463 height 32
click at [539, 390] on button "Volgende vraag" at bounding box center [618, 402] width 463 height 32
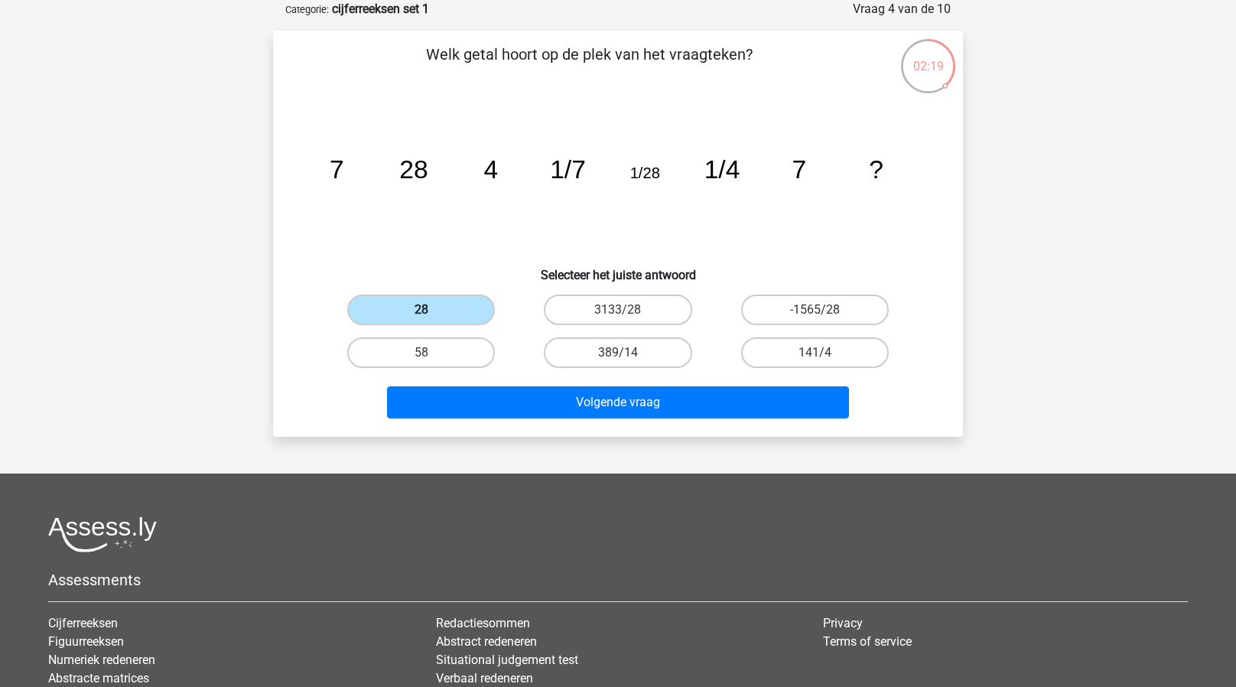
click at [438, 298] on label "28" at bounding box center [421, 310] width 148 height 31
click at [431, 310] on input "28" at bounding box center [426, 315] width 10 height 10
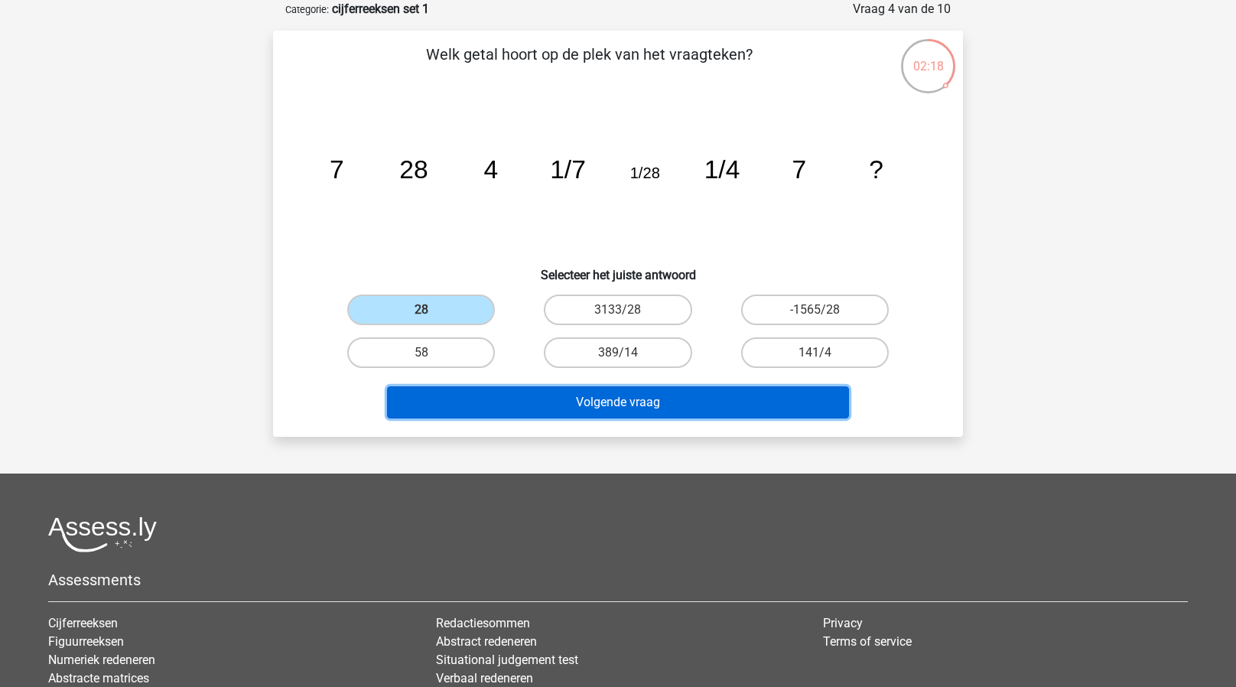
click at [532, 393] on button "Volgende vraag" at bounding box center [618, 402] width 463 height 32
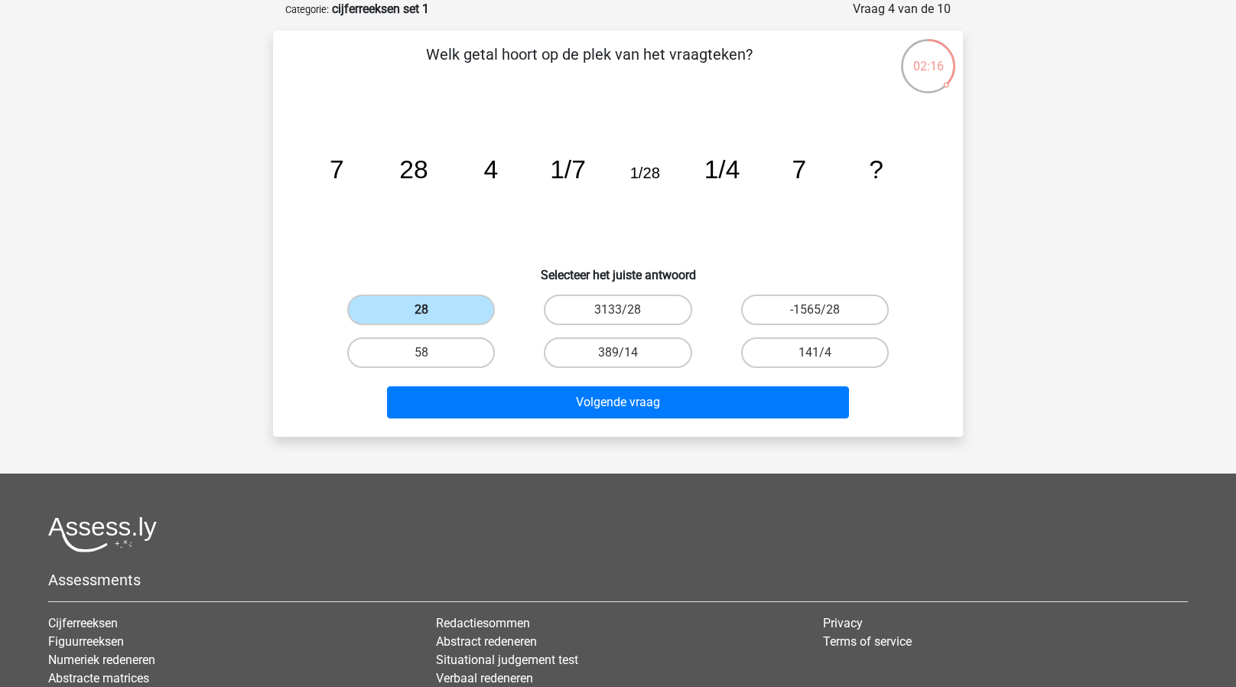
click at [419, 312] on label "28" at bounding box center [421, 310] width 148 height 31
click at [421, 312] on input "28" at bounding box center [426, 315] width 10 height 10
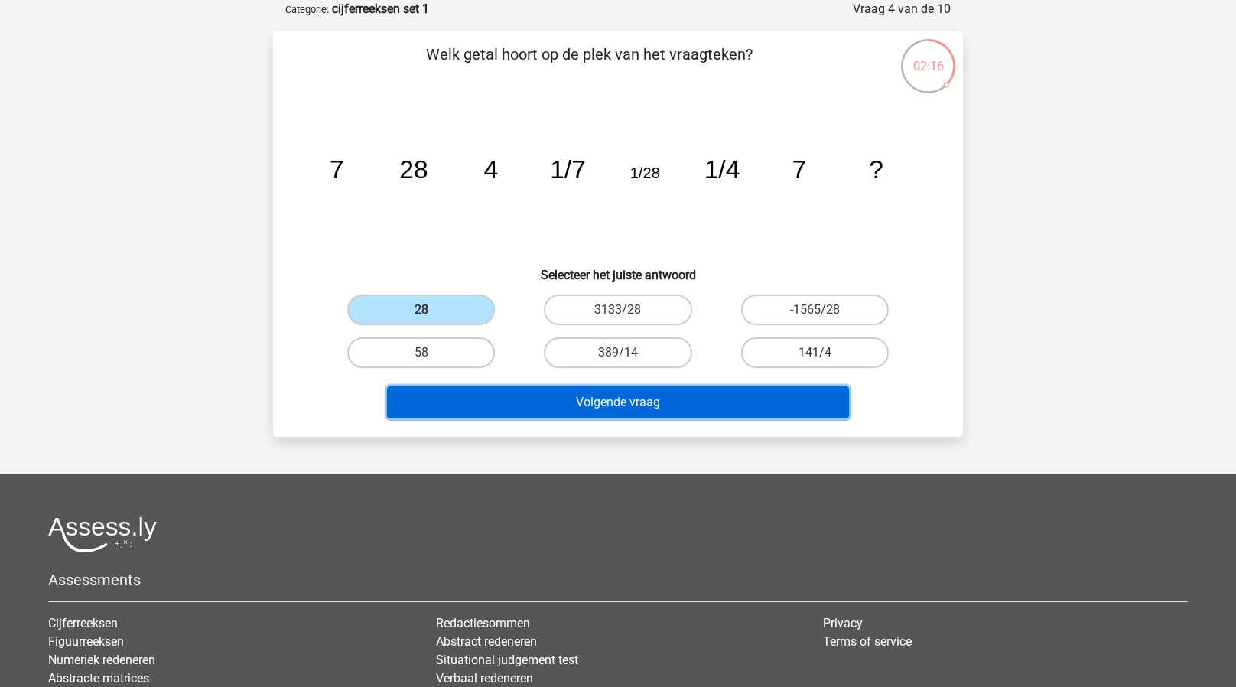
click at [567, 402] on button "Volgende vraag" at bounding box center [618, 402] width 463 height 32
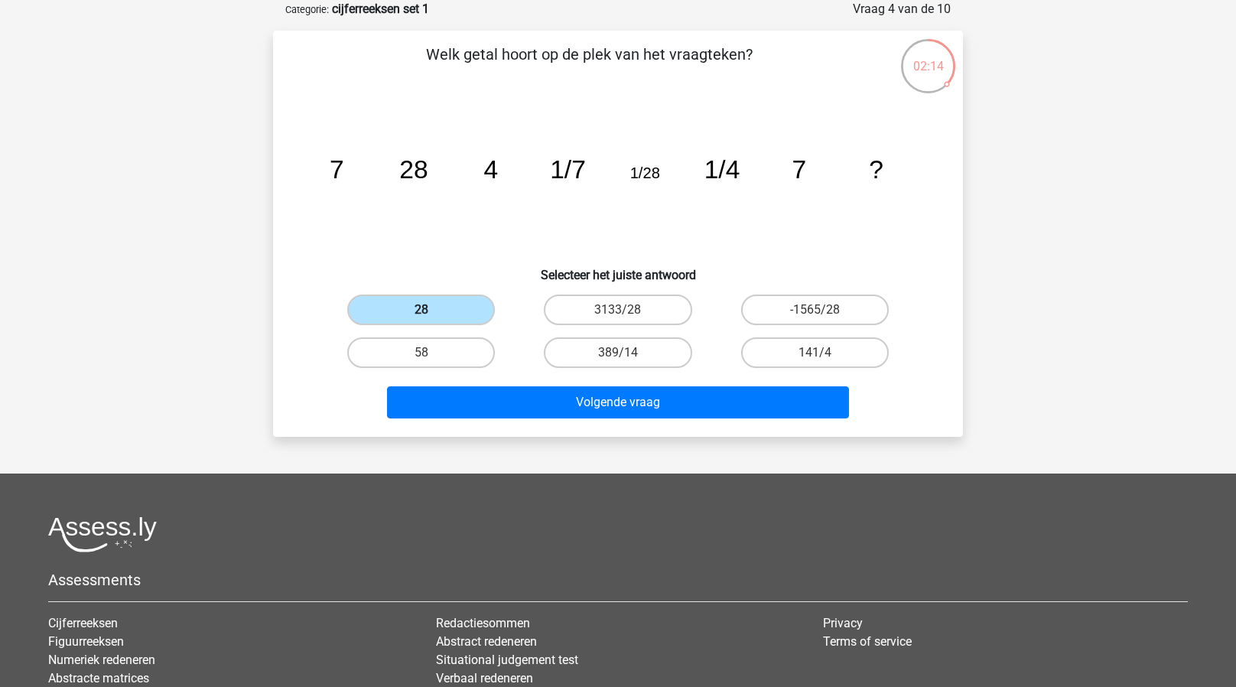
click at [462, 299] on label "28" at bounding box center [421, 310] width 148 height 31
click at [431, 310] on input "28" at bounding box center [426, 315] width 10 height 10
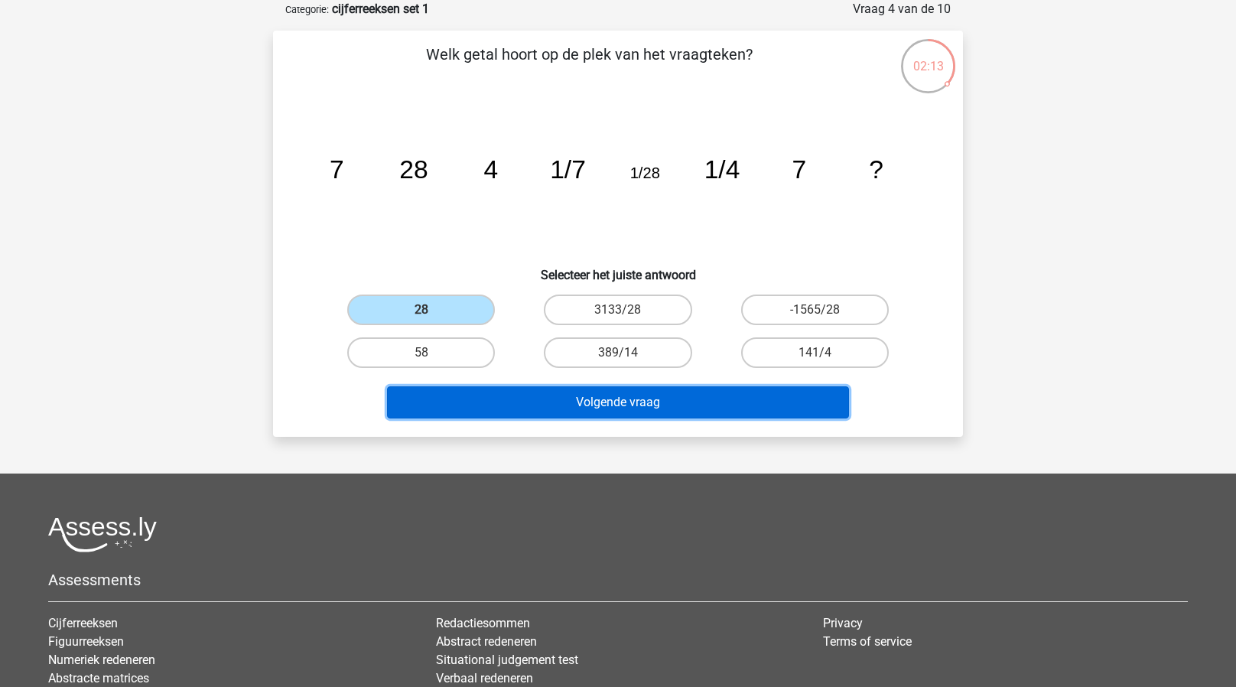
click at [516, 393] on button "Volgende vraag" at bounding box center [618, 402] width 463 height 32
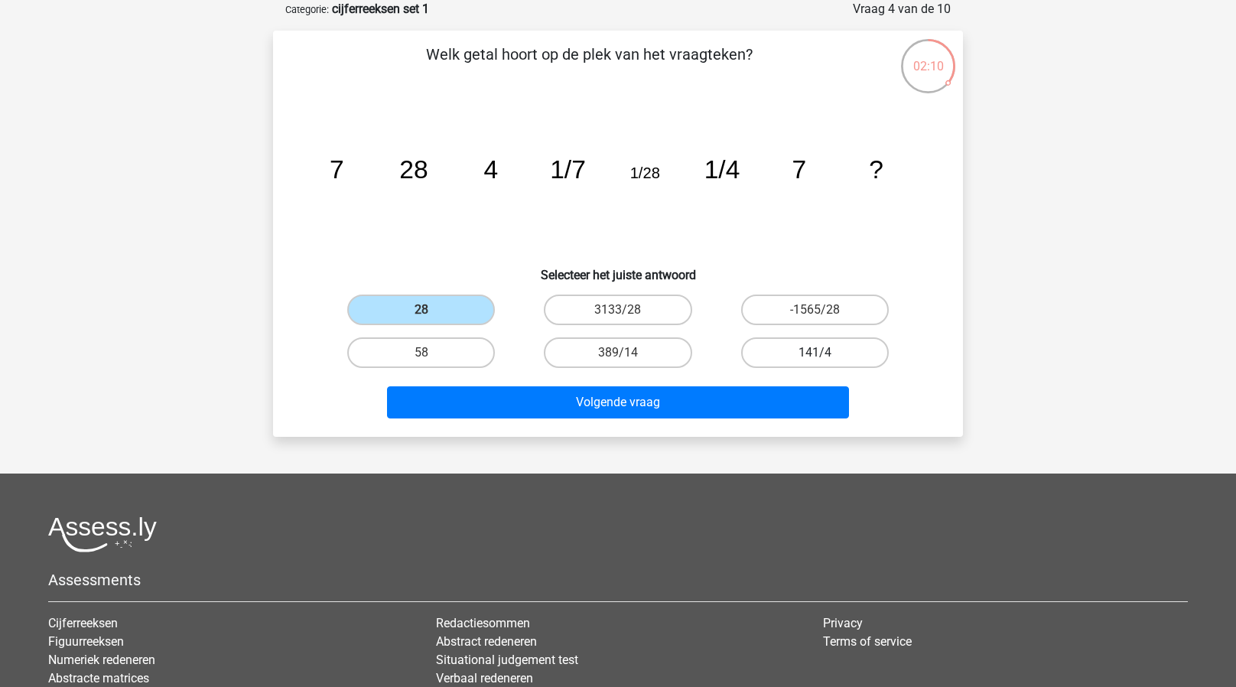
click at [776, 344] on label "141/4" at bounding box center [815, 352] width 148 height 31
click at [815, 353] on input "141/4" at bounding box center [820, 358] width 10 height 10
radio input "true"
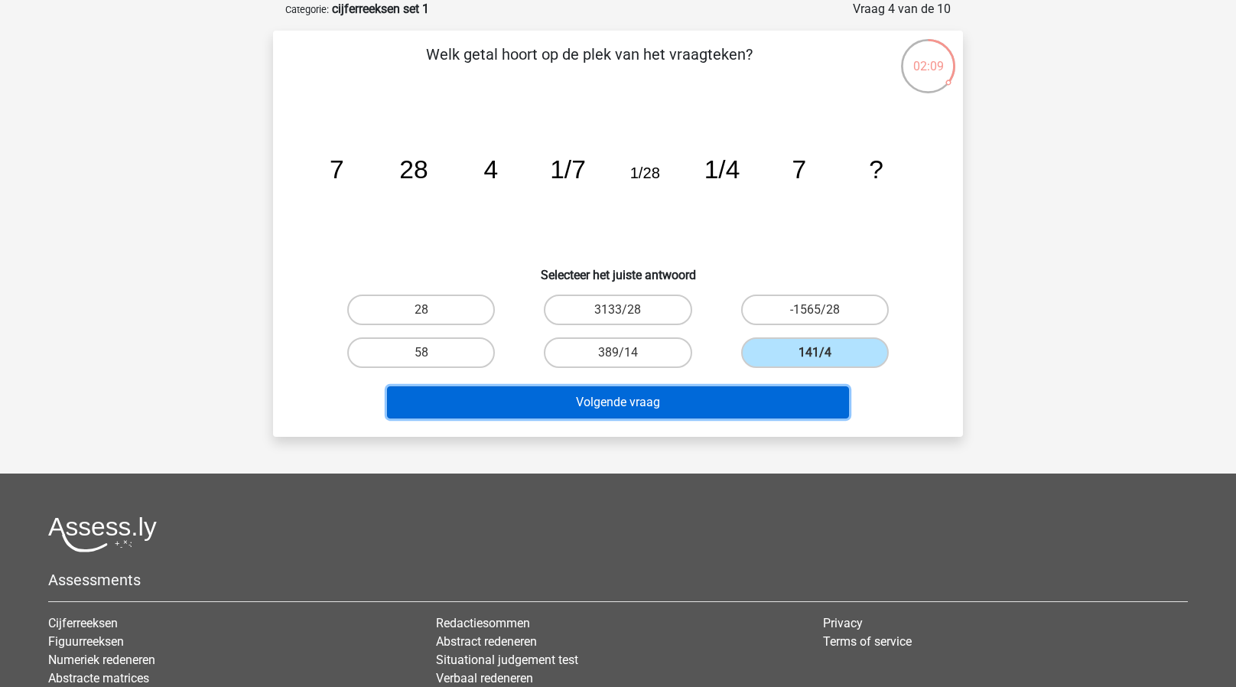
click at [622, 397] on button "Volgende vraag" at bounding box center [618, 402] width 463 height 32
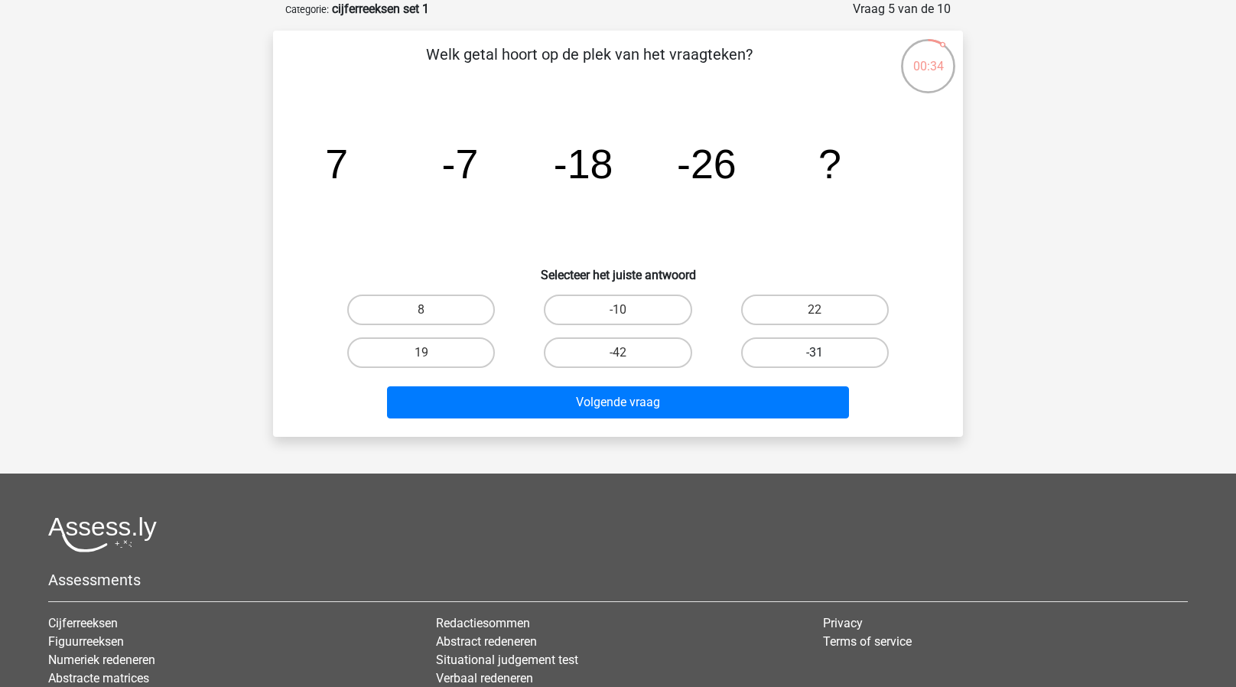
click at [770, 351] on label "-31" at bounding box center [815, 352] width 148 height 31
click at [815, 353] on input "-31" at bounding box center [820, 358] width 10 height 10
radio input "true"
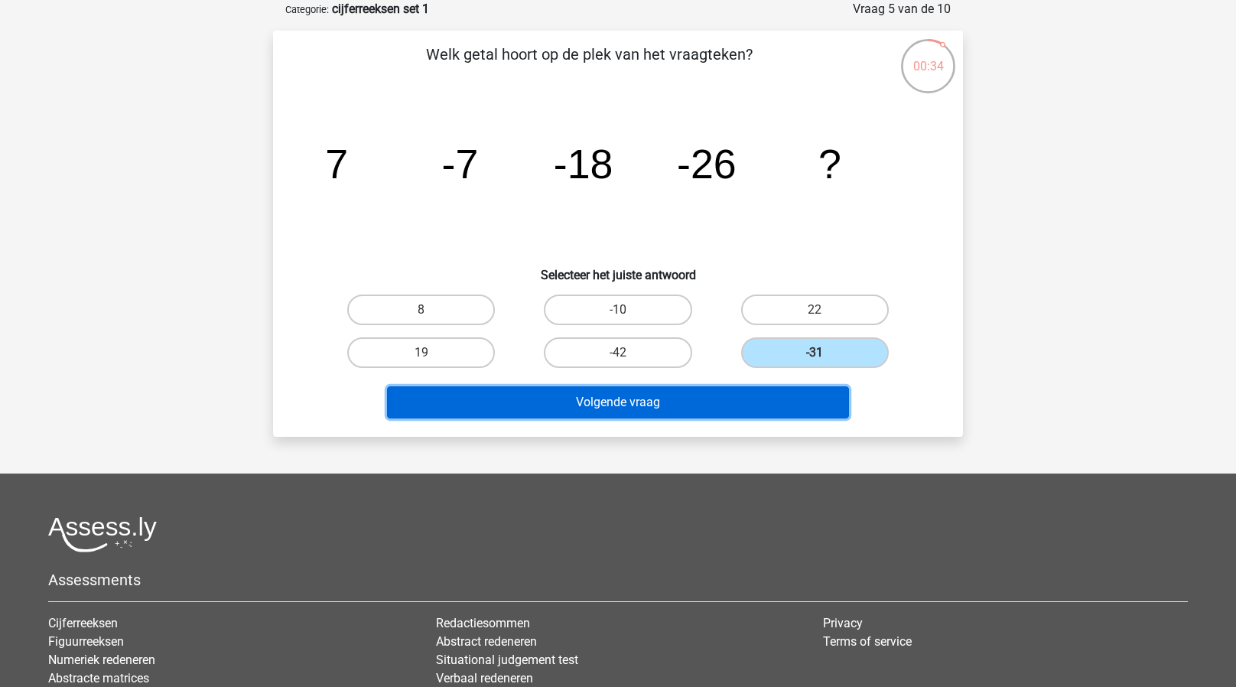
click at [698, 395] on button "Volgende vraag" at bounding box center [618, 402] width 463 height 32
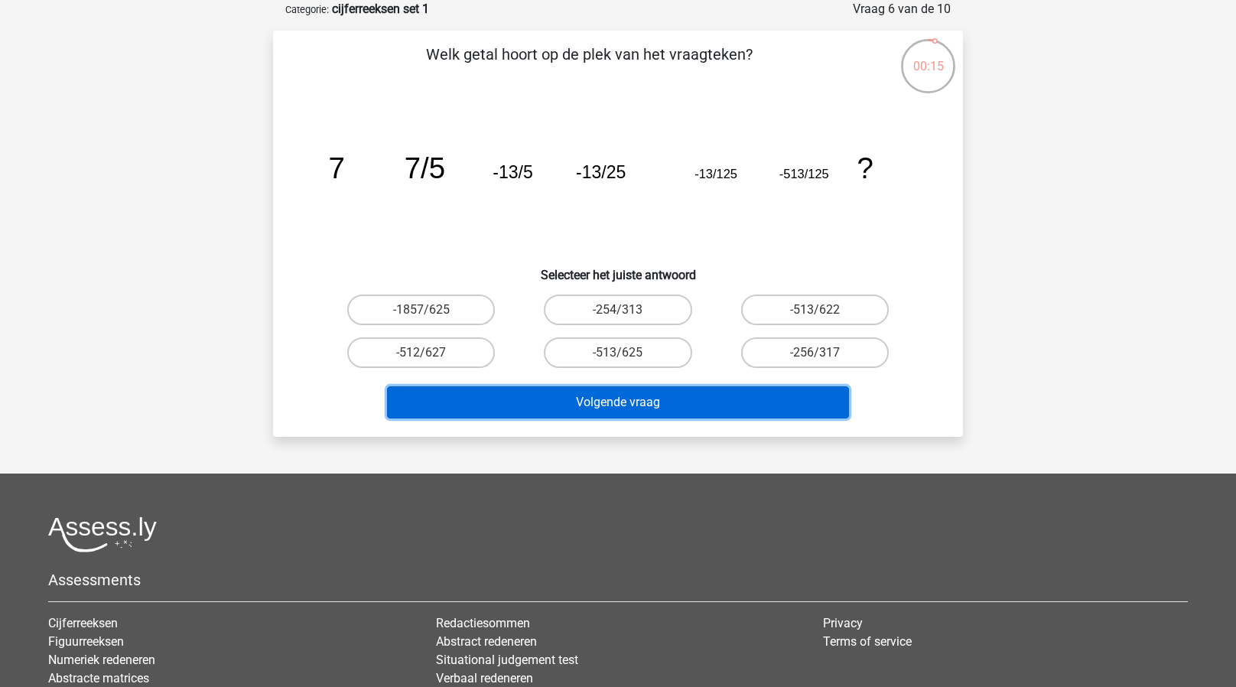
click at [526, 396] on button "Volgende vraag" at bounding box center [618, 402] width 463 height 32
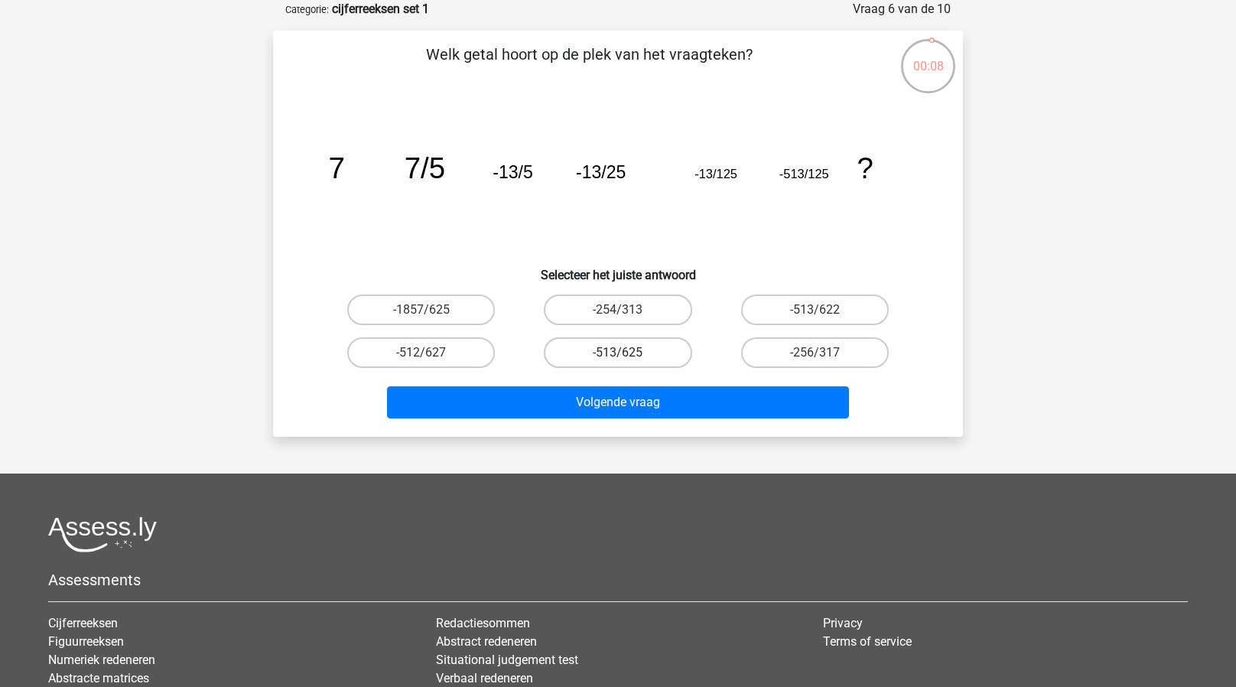
click at [653, 347] on label "-513/625" at bounding box center [618, 352] width 148 height 31
click at [628, 353] on input "-513/625" at bounding box center [623, 358] width 10 height 10
radio input "true"
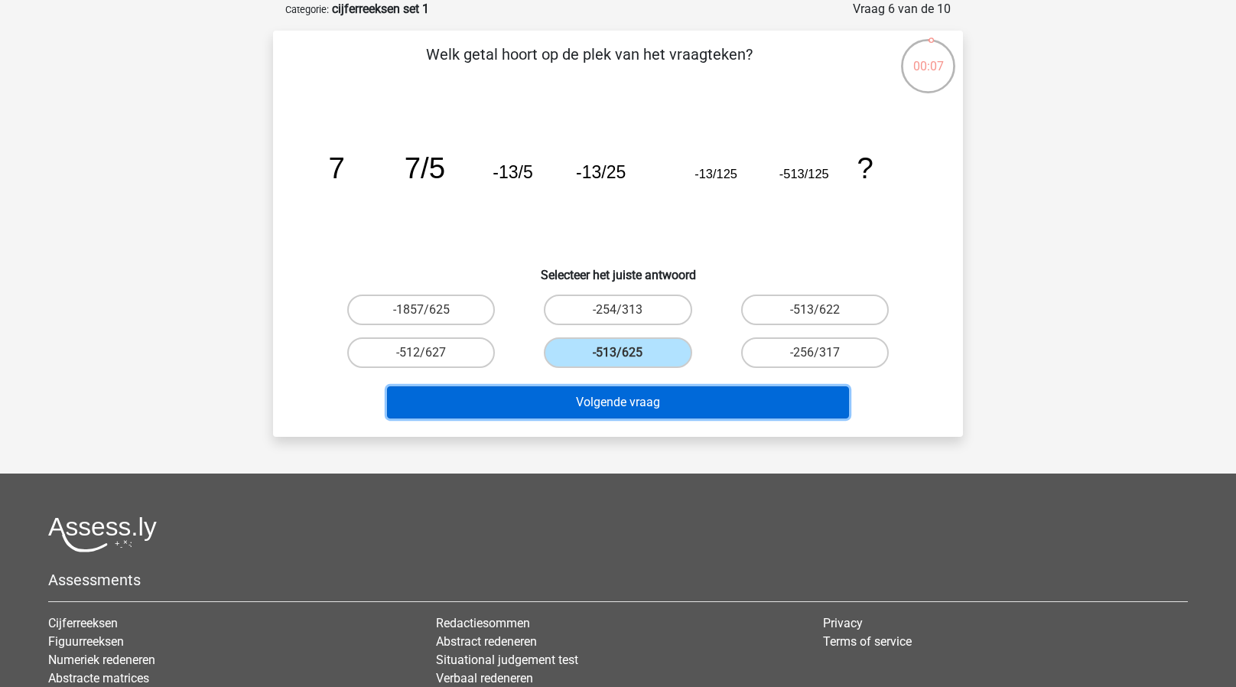
click at [596, 394] on button "Volgende vraag" at bounding box center [618, 402] width 463 height 32
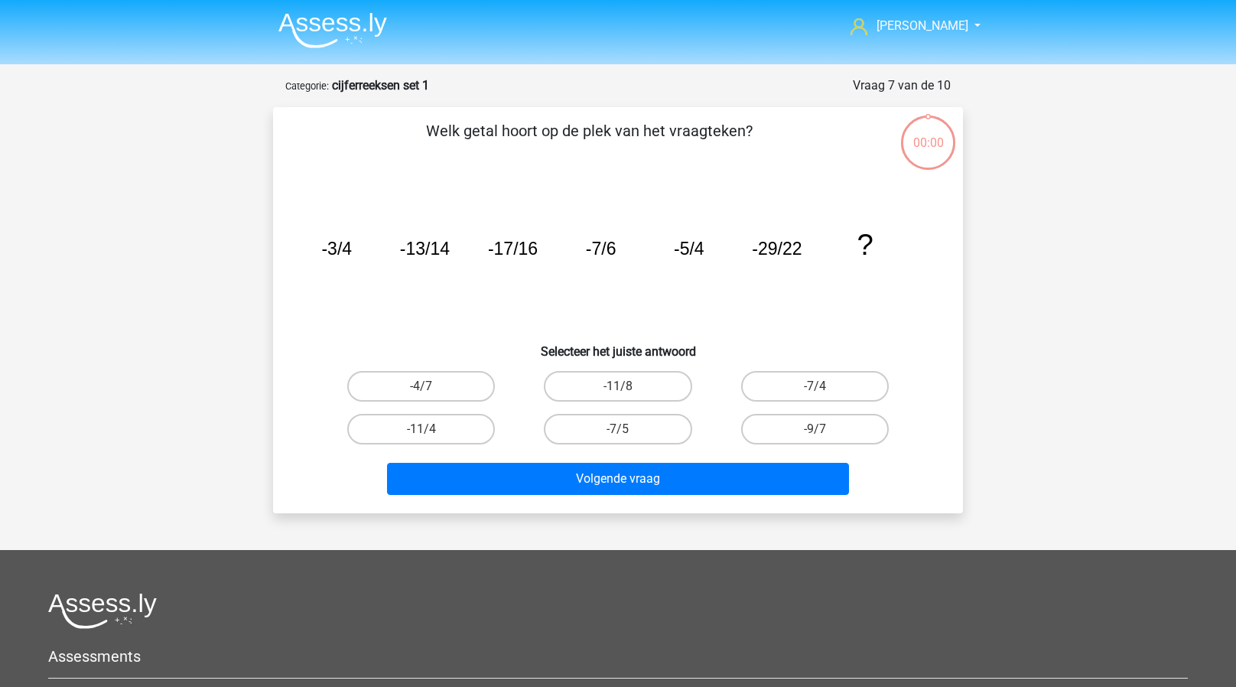
scroll to position [76, 0]
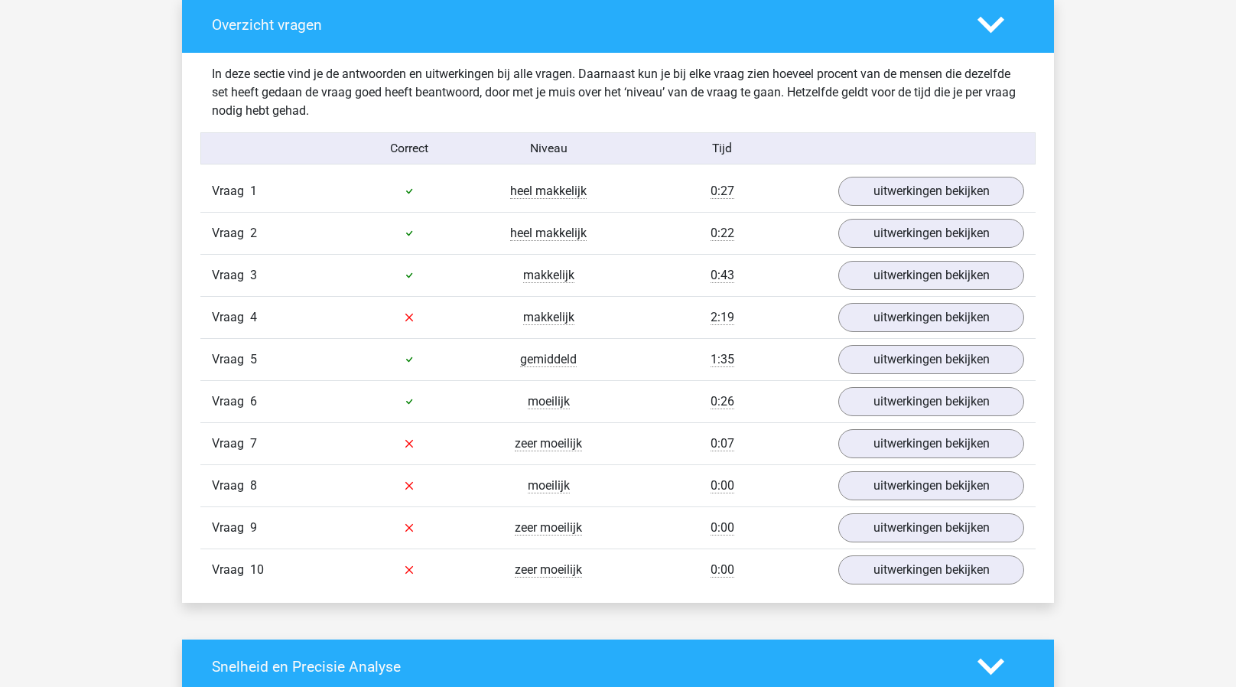
scroll to position [884, 0]
click at [909, 189] on link "uitwerkingen bekijken" at bounding box center [931, 191] width 213 height 34
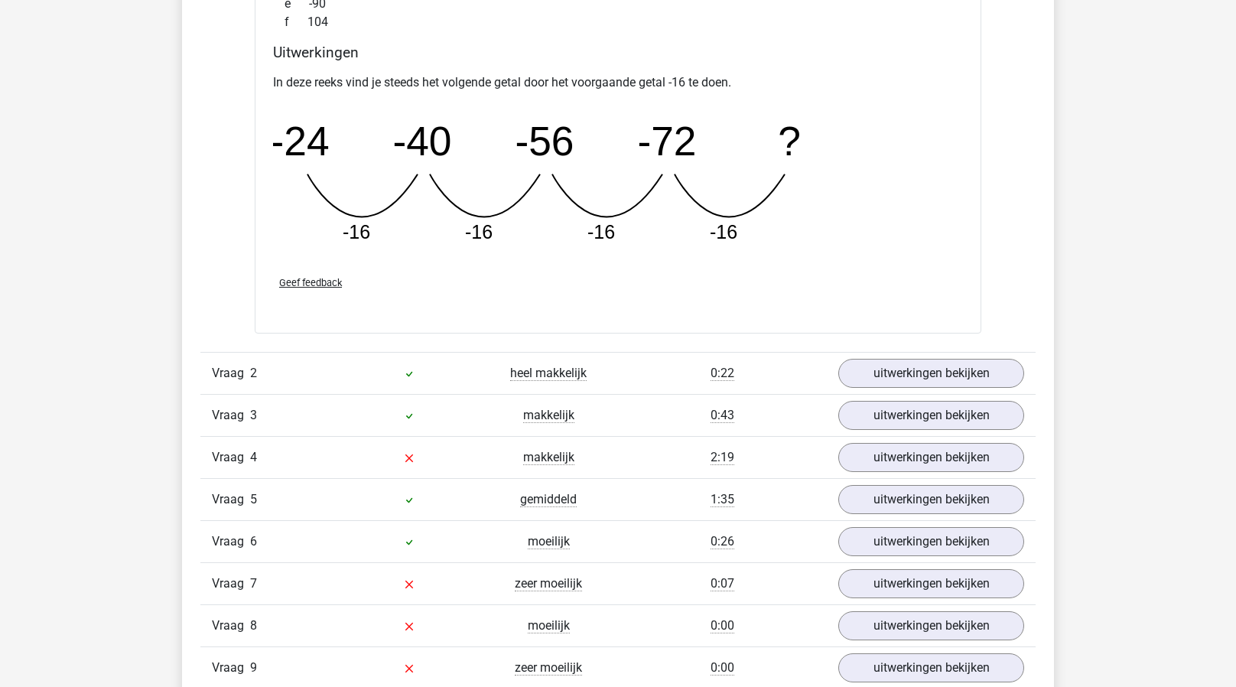
scroll to position [1413, 0]
click at [916, 373] on link "uitwerkingen bekijken" at bounding box center [931, 373] width 213 height 34
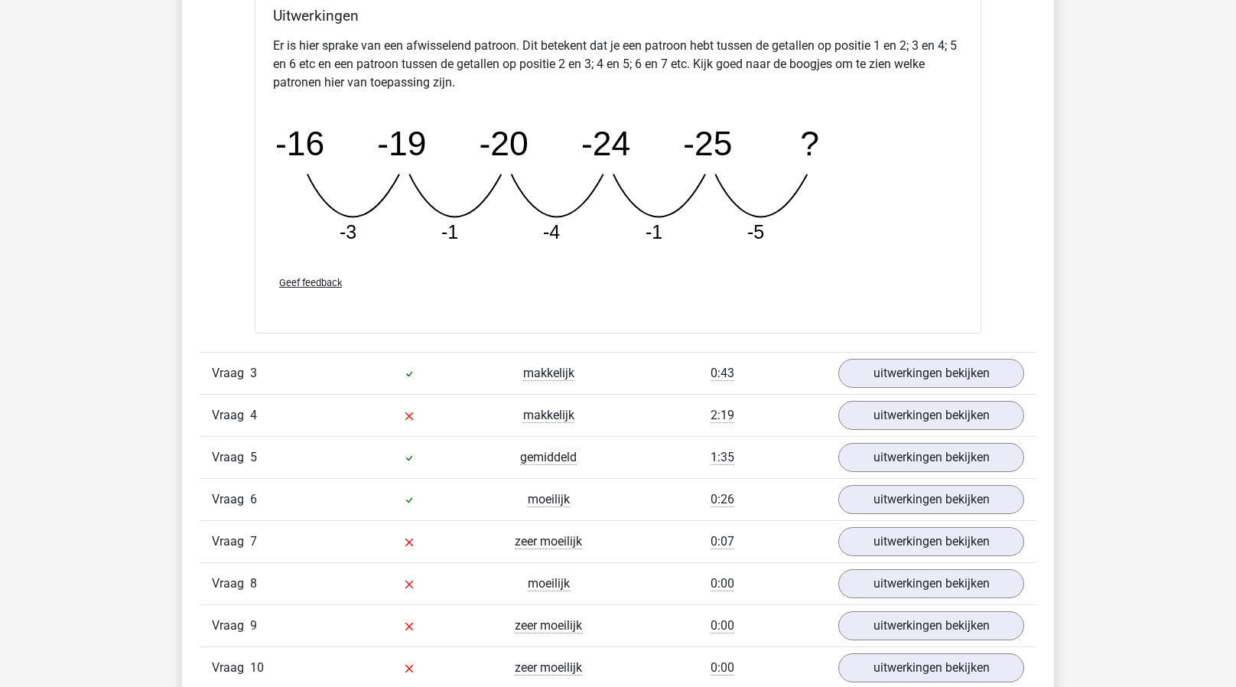
scroll to position [2162, 0]
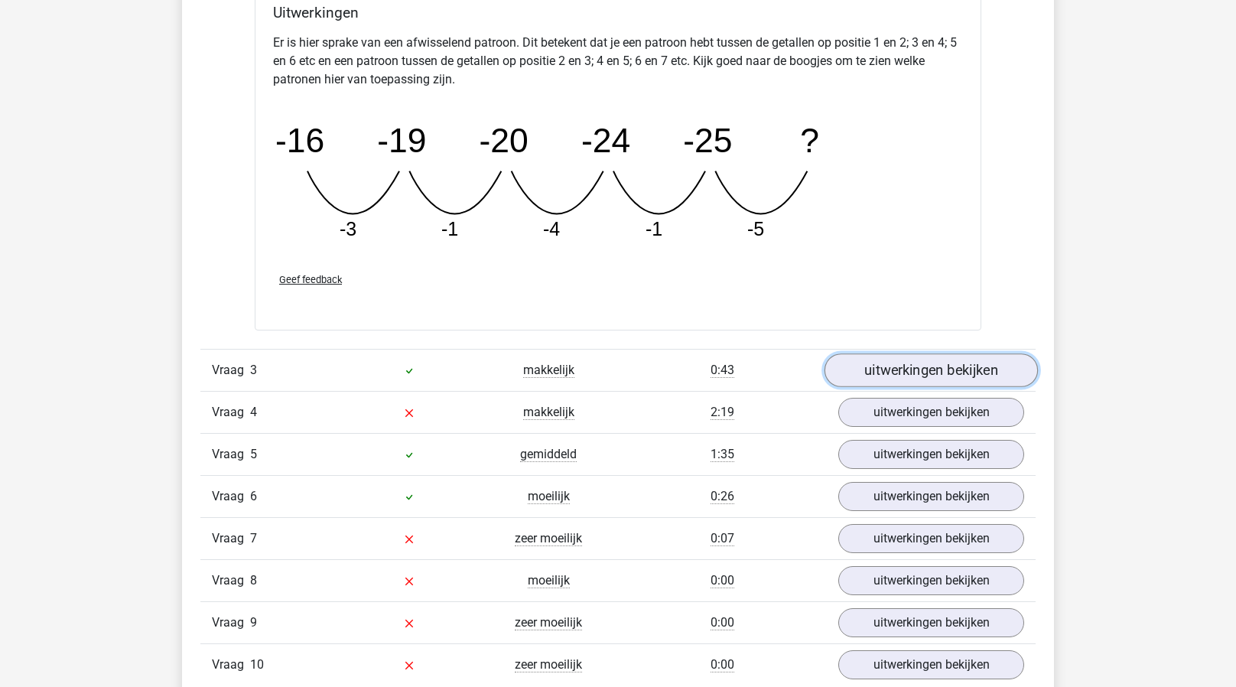
click at [877, 360] on link "uitwerkingen bekijken" at bounding box center [931, 370] width 213 height 34
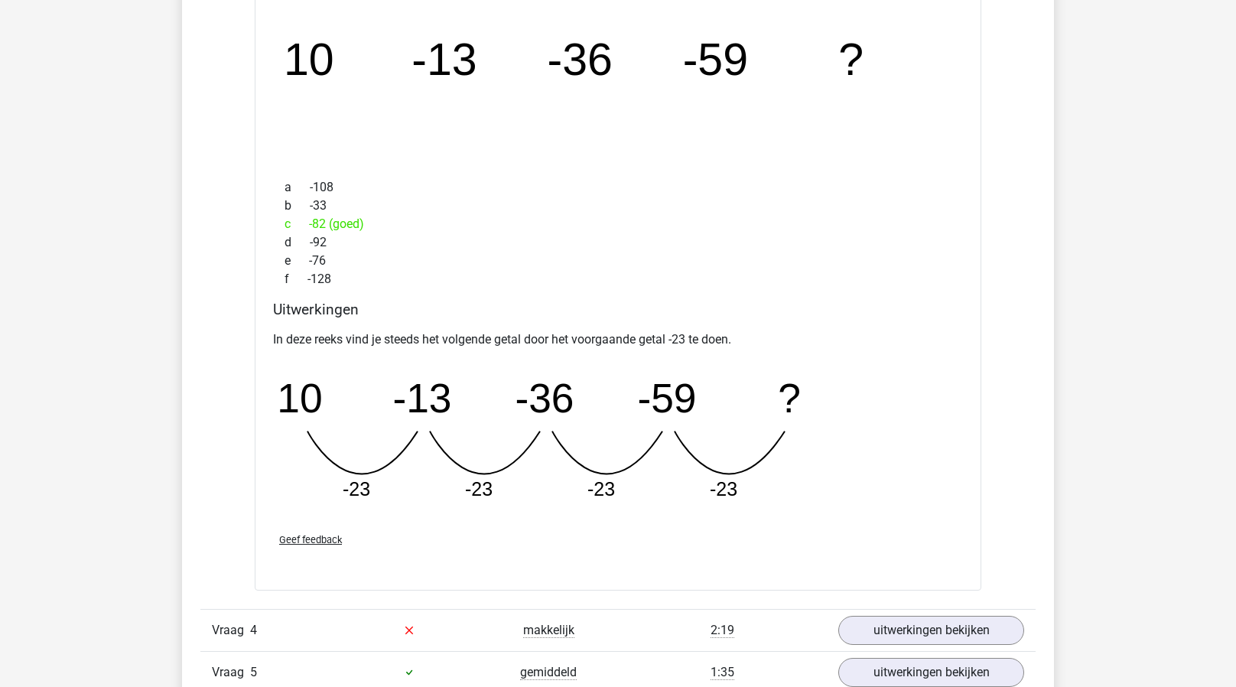
scroll to position [2820, 0]
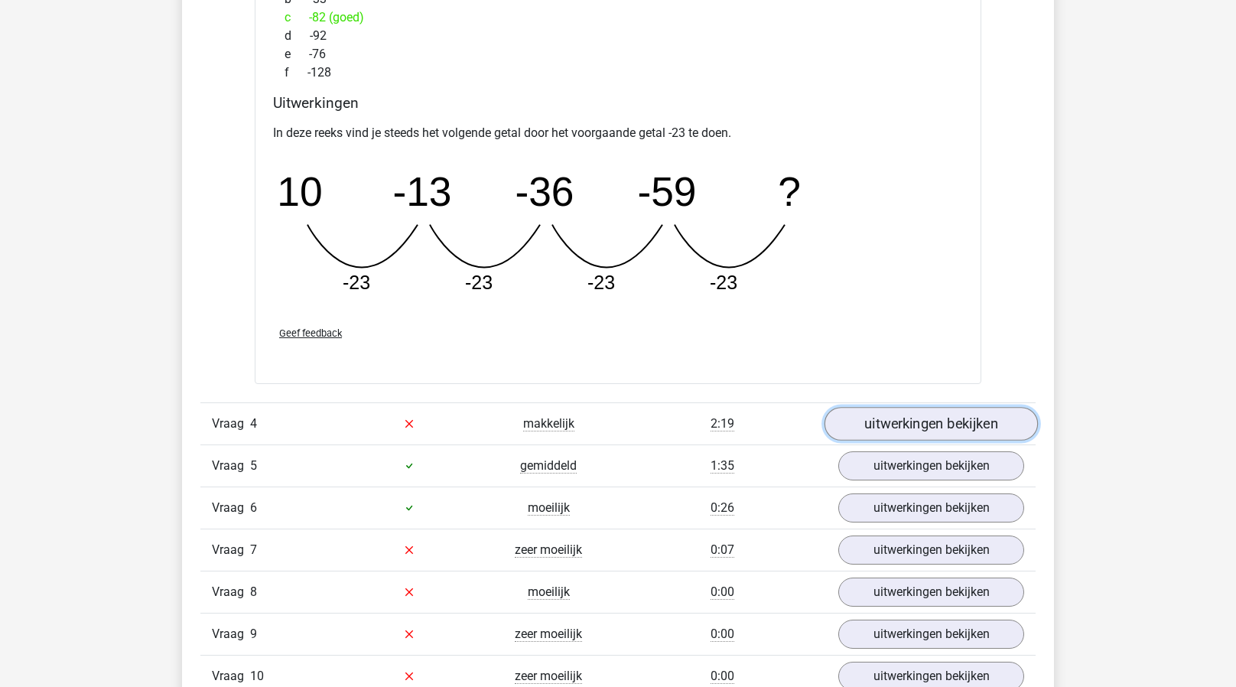
click at [877, 424] on link "uitwerkingen bekijken" at bounding box center [931, 424] width 213 height 34
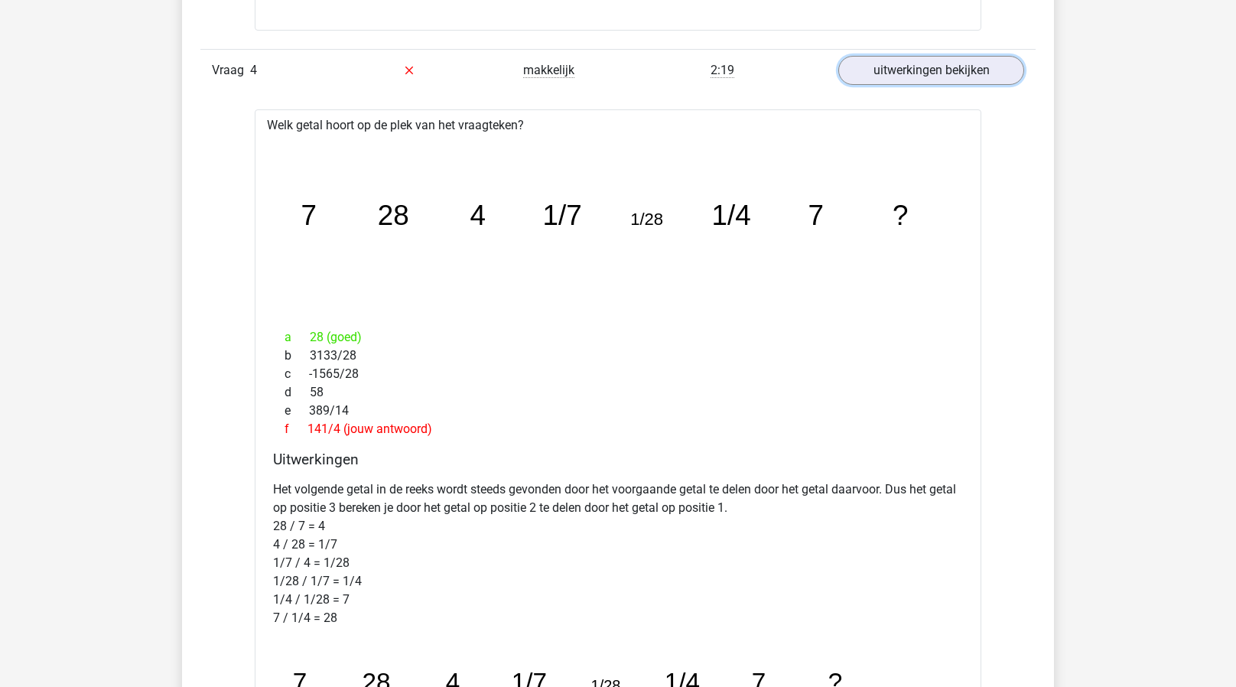
scroll to position [3172, 0]
click at [942, 69] on link "uitwerkingen bekijken" at bounding box center [931, 71] width 213 height 34
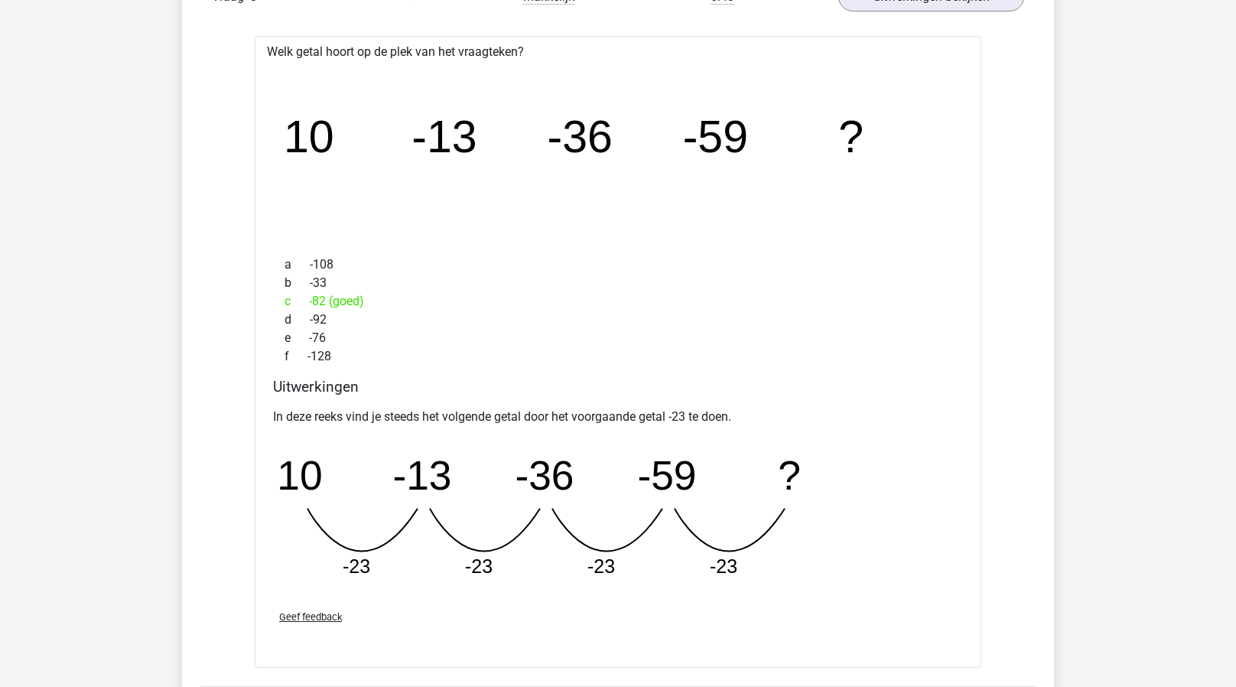
scroll to position [2488, 0]
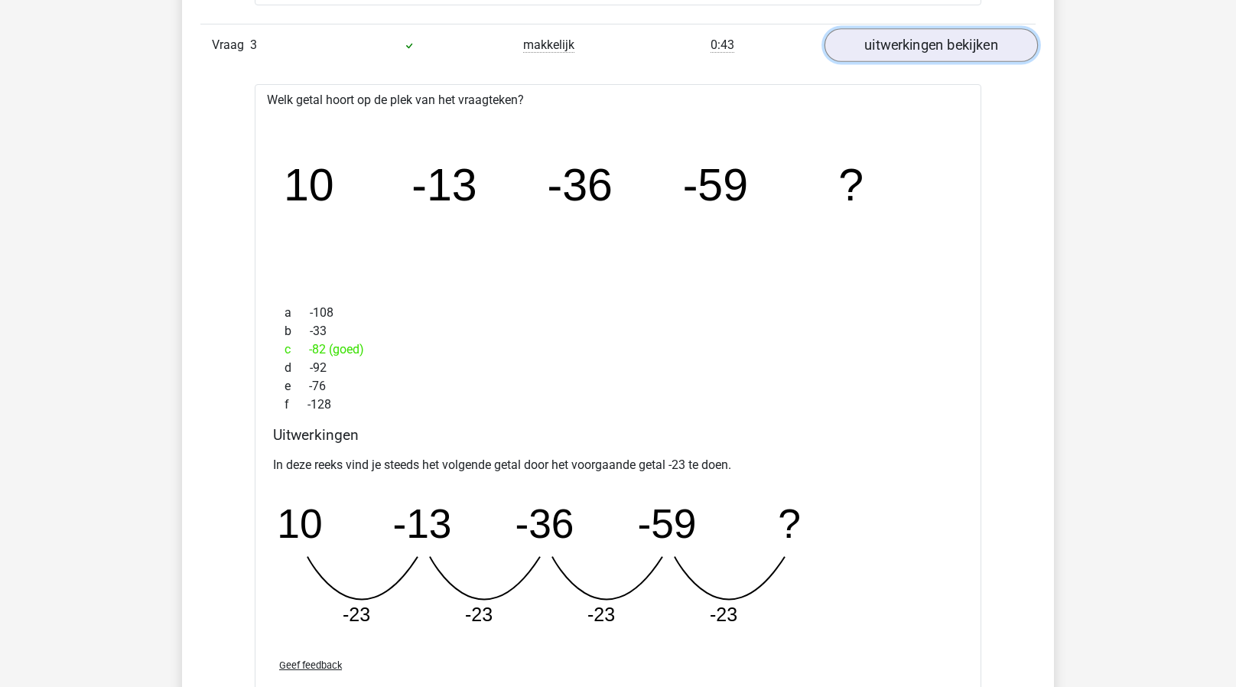
click at [942, 45] on link "uitwerkingen bekijken" at bounding box center [931, 45] width 213 height 34
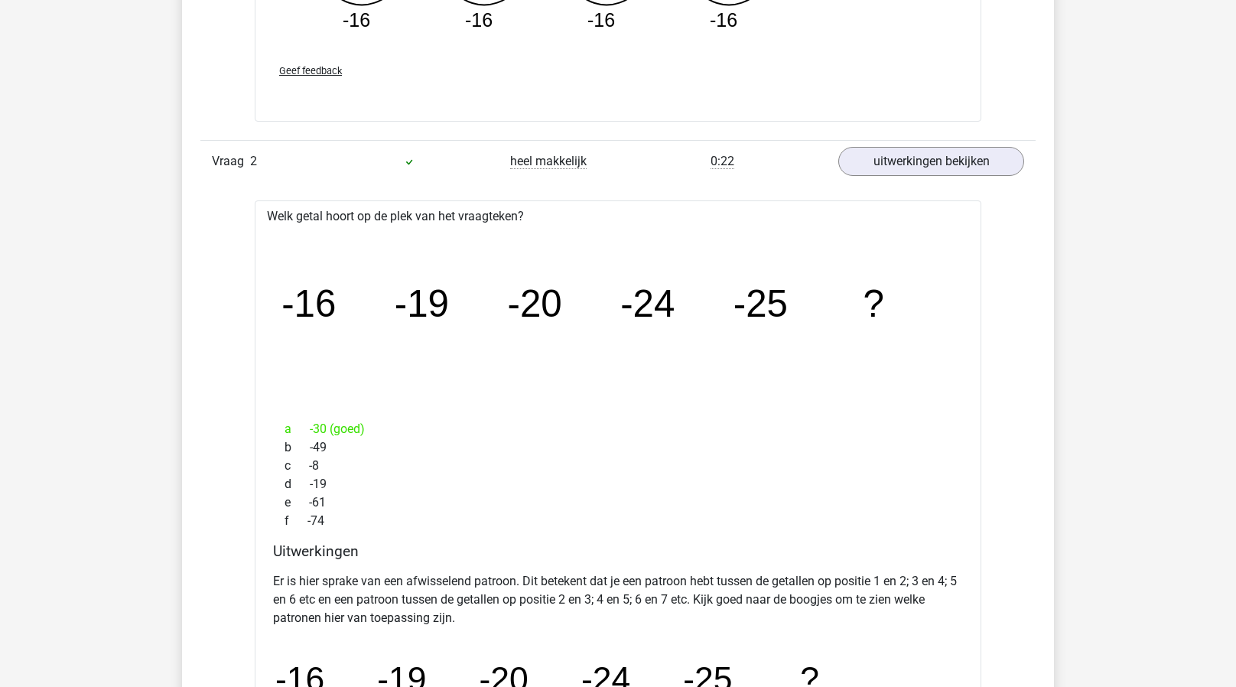
scroll to position [1623, 0]
click at [887, 160] on link "uitwerkingen bekijken" at bounding box center [931, 162] width 213 height 34
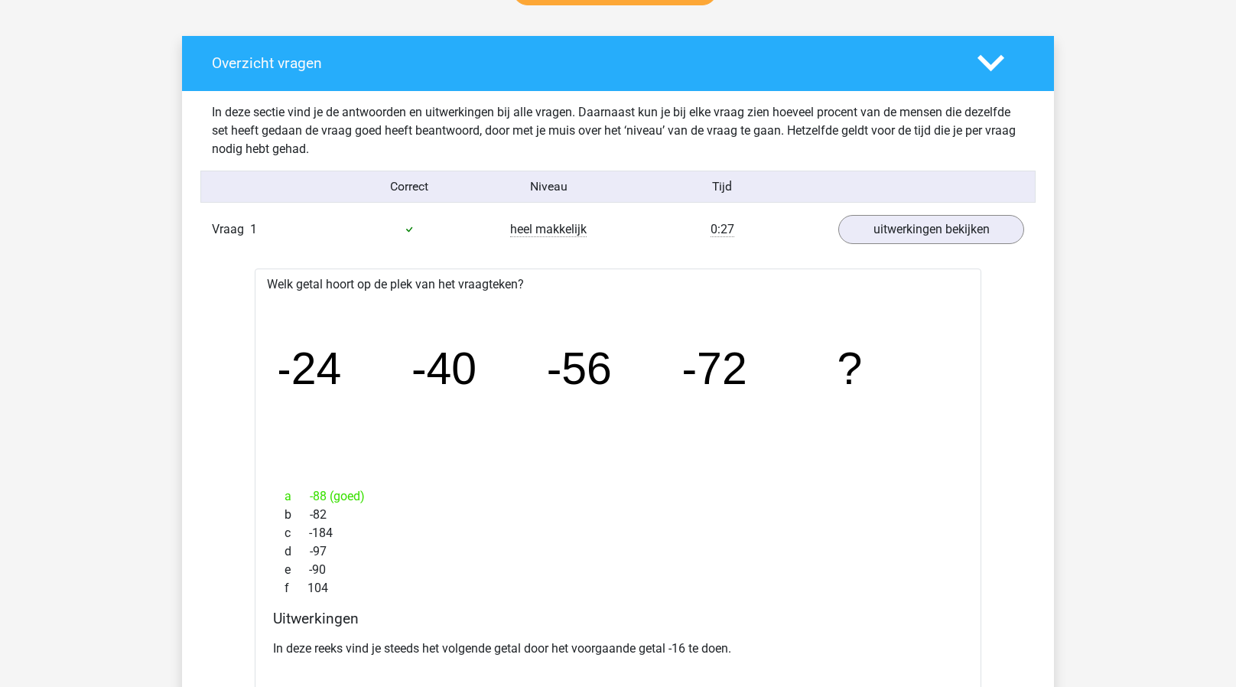
scroll to position [824, 0]
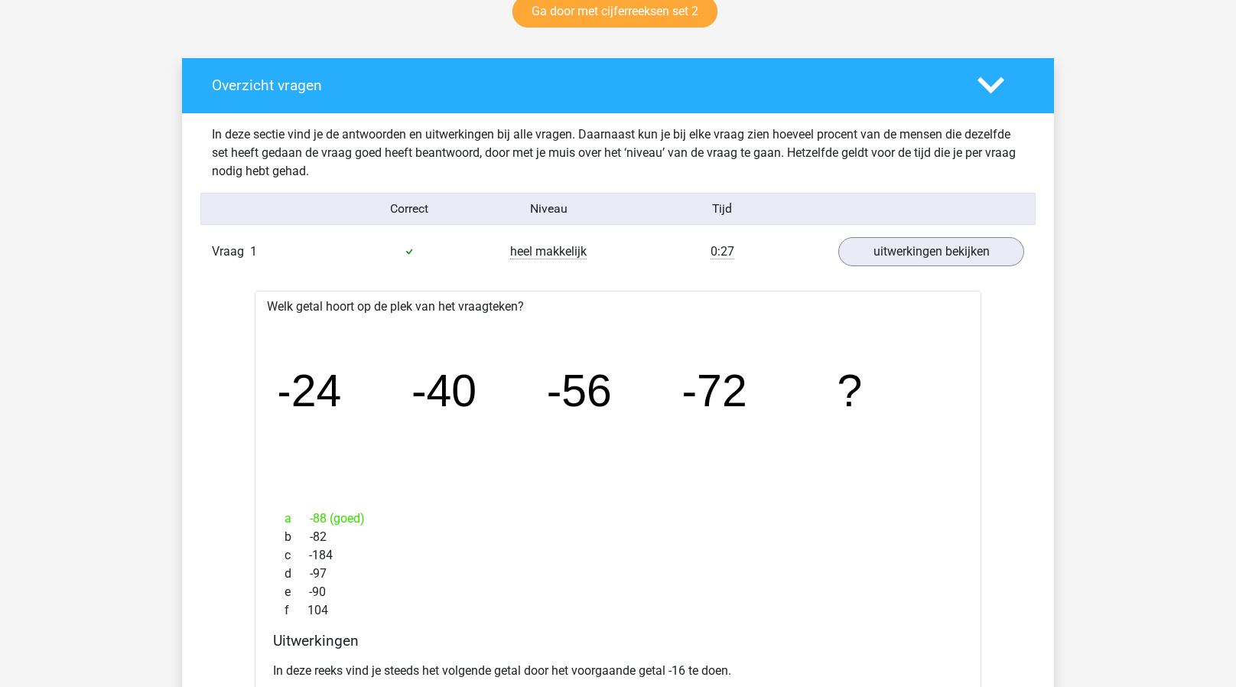
click at [850, 267] on div "Vraag 1 heel makkelijk 0:27 uitwerkingen bekijken" at bounding box center [617, 251] width 835 height 41
click at [865, 242] on link "uitwerkingen bekijken" at bounding box center [931, 252] width 213 height 34
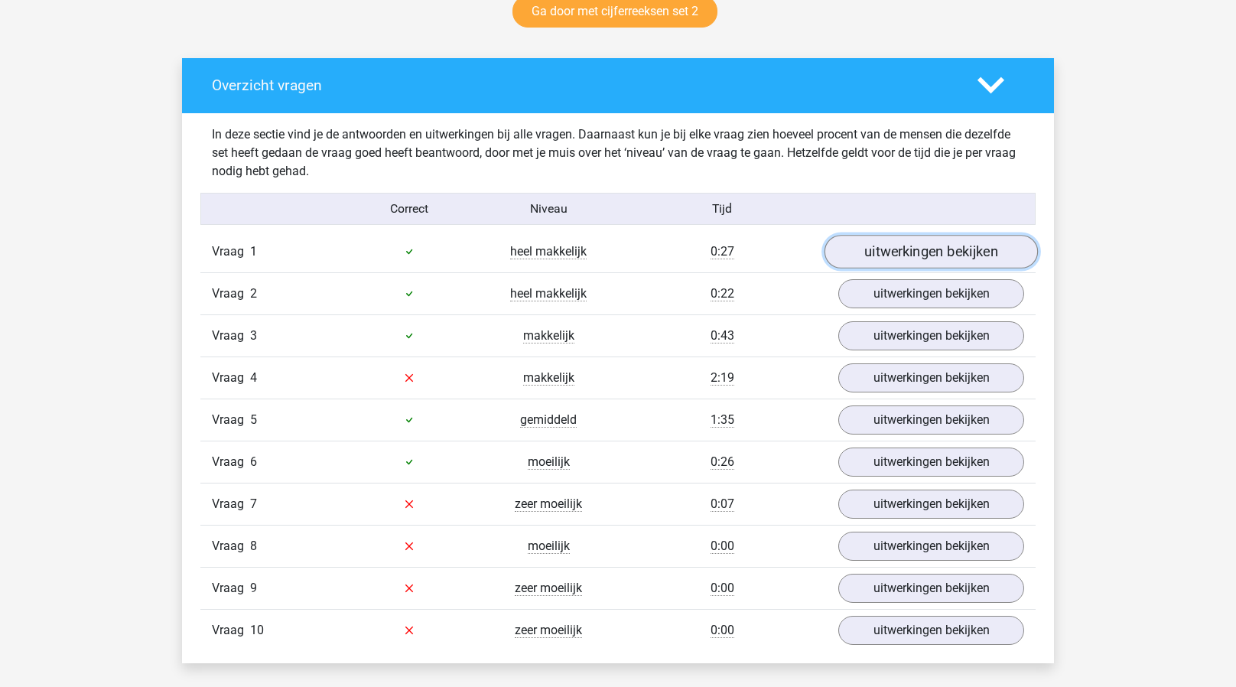
scroll to position [1025, 0]
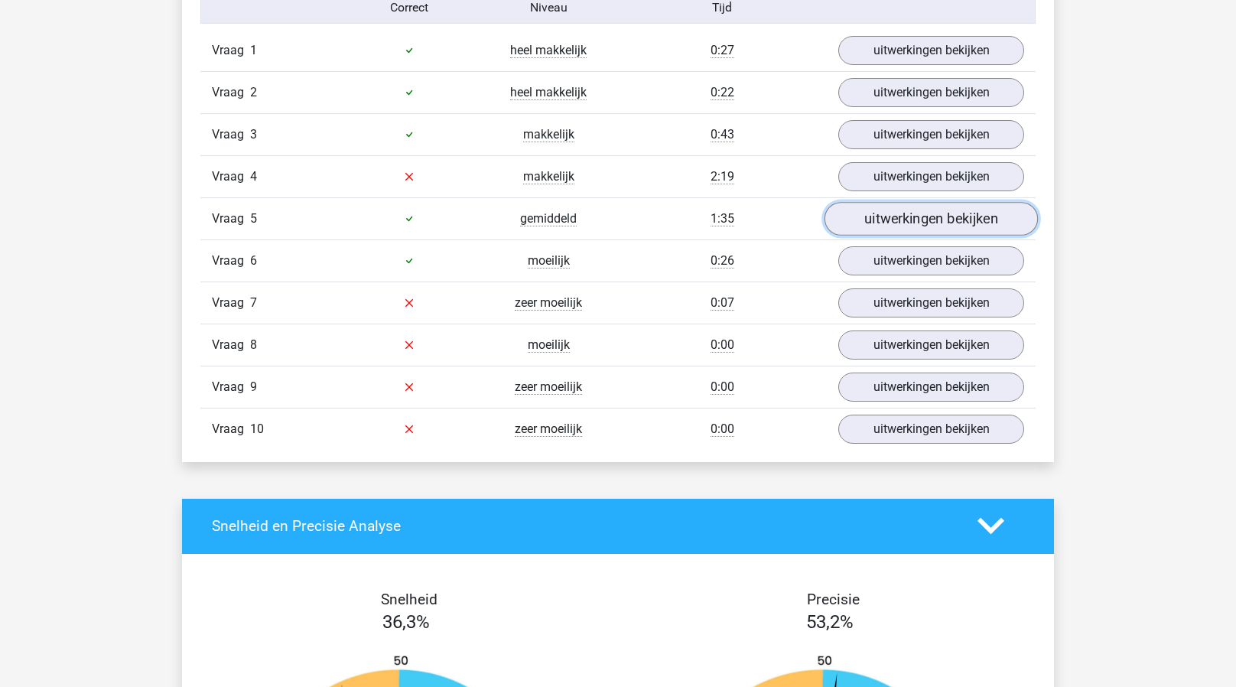
click at [871, 213] on link "uitwerkingen bekijken" at bounding box center [931, 219] width 213 height 34
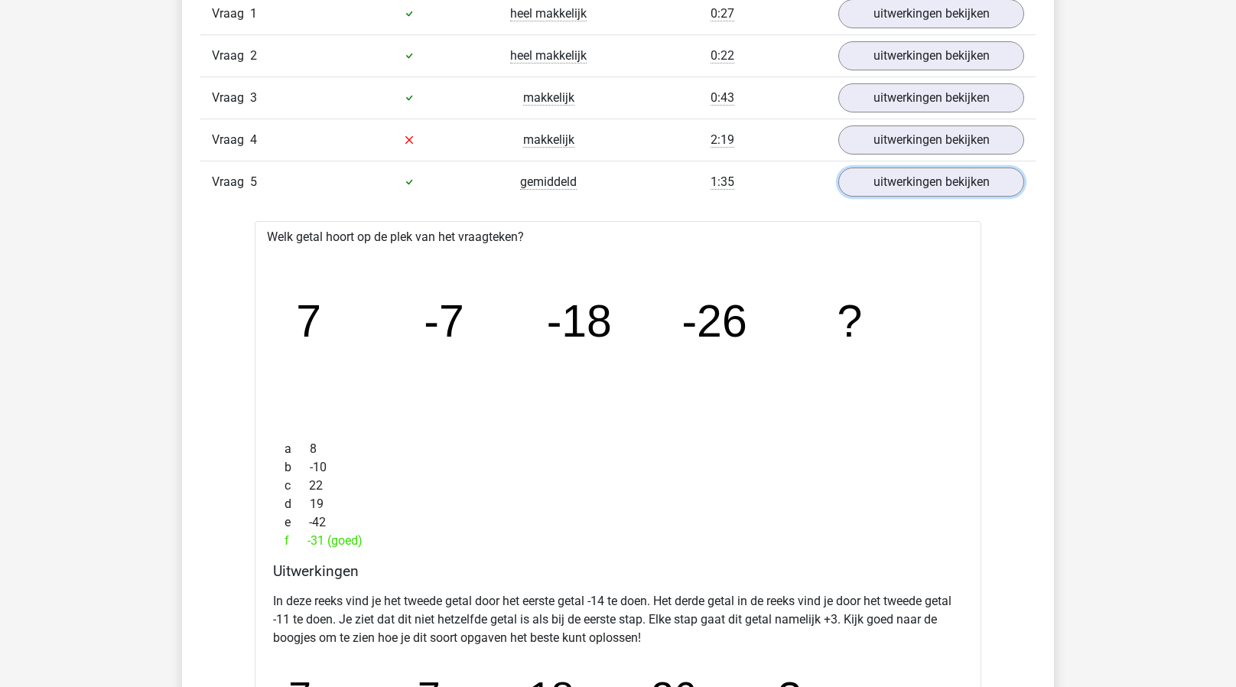
scroll to position [1053, 0]
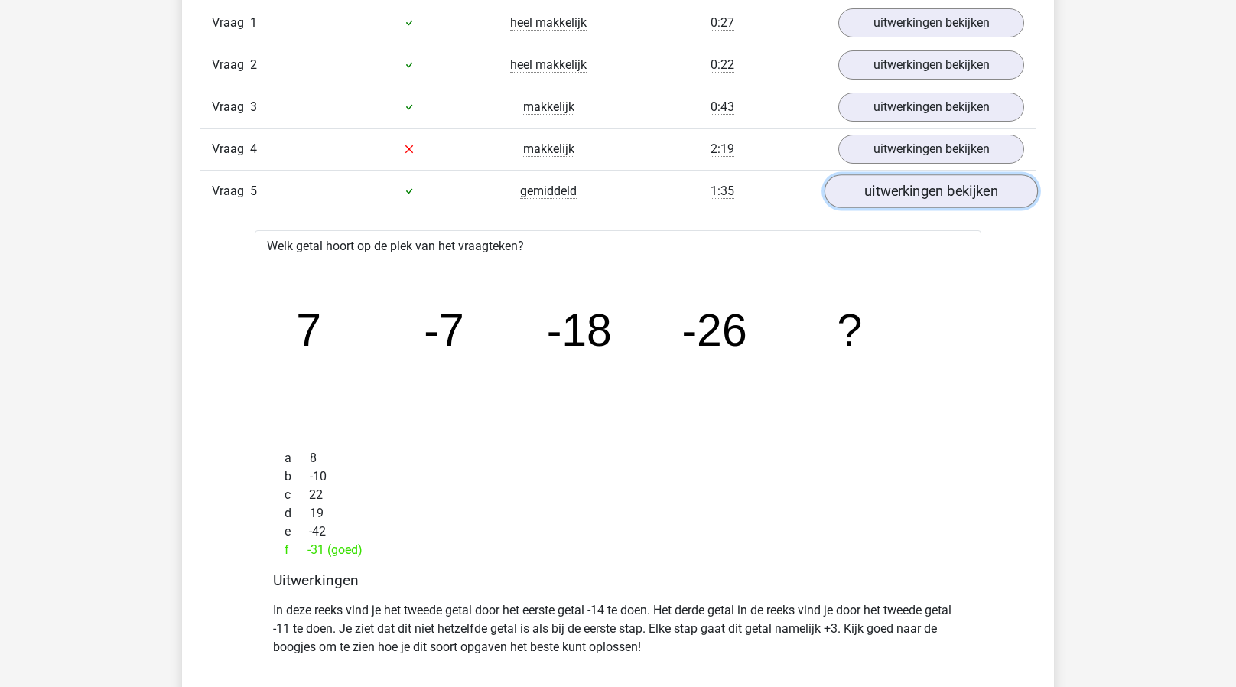
click at [867, 191] on link "uitwerkingen bekijken" at bounding box center [931, 191] width 213 height 34
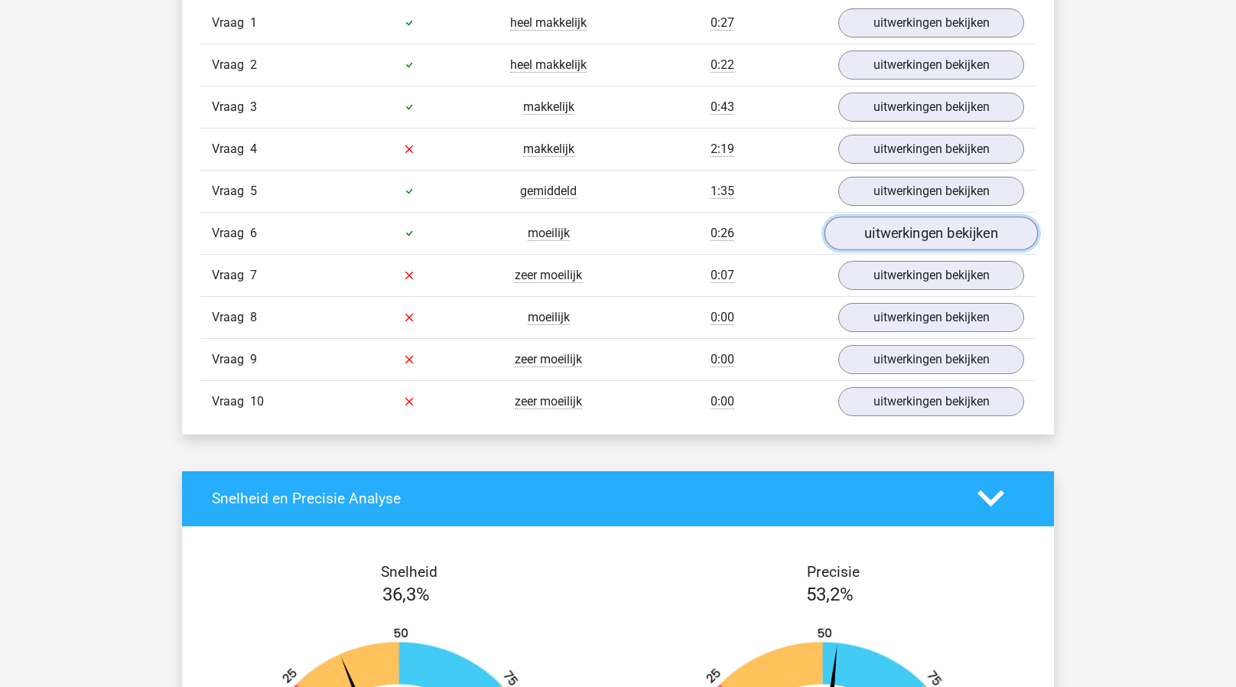
click at [878, 231] on link "uitwerkingen bekijken" at bounding box center [931, 233] width 213 height 34
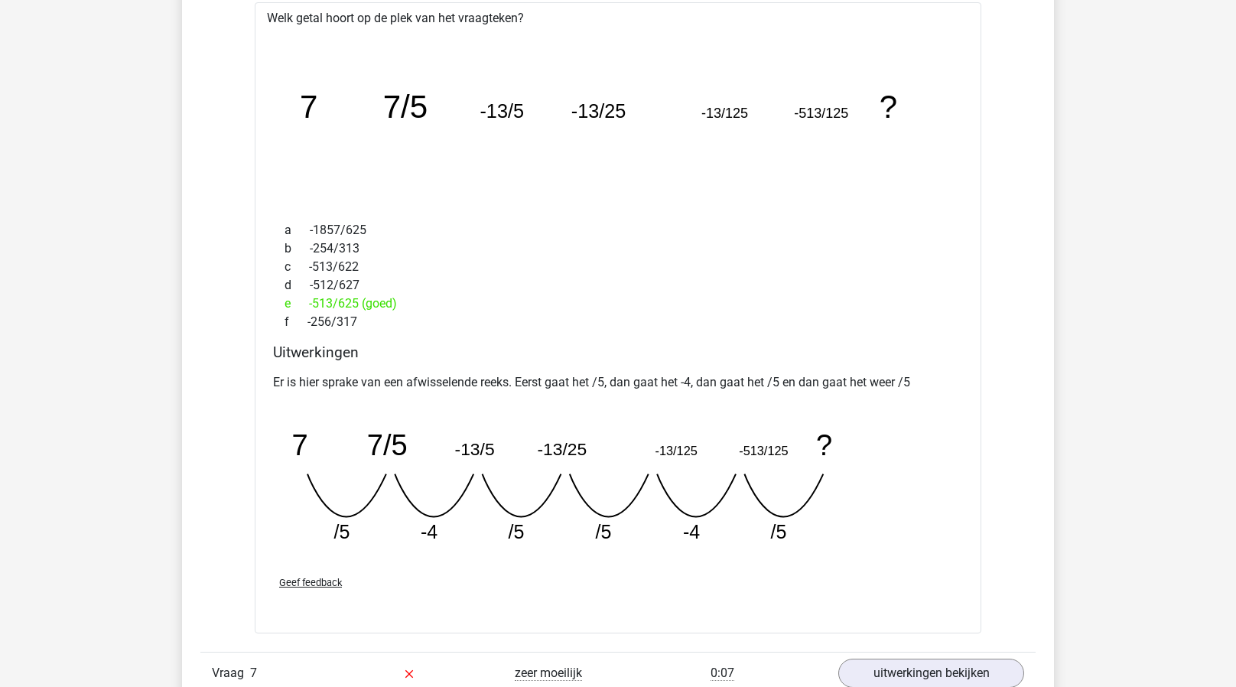
scroll to position [1322, 0]
click at [474, 481] on icon "image/svg+xml 7 7/5 -13/5 -13/25 -13/125 -513/125 ? /5 -4 /5 /5 -4" at bounding box center [579, 481] width 612 height 153
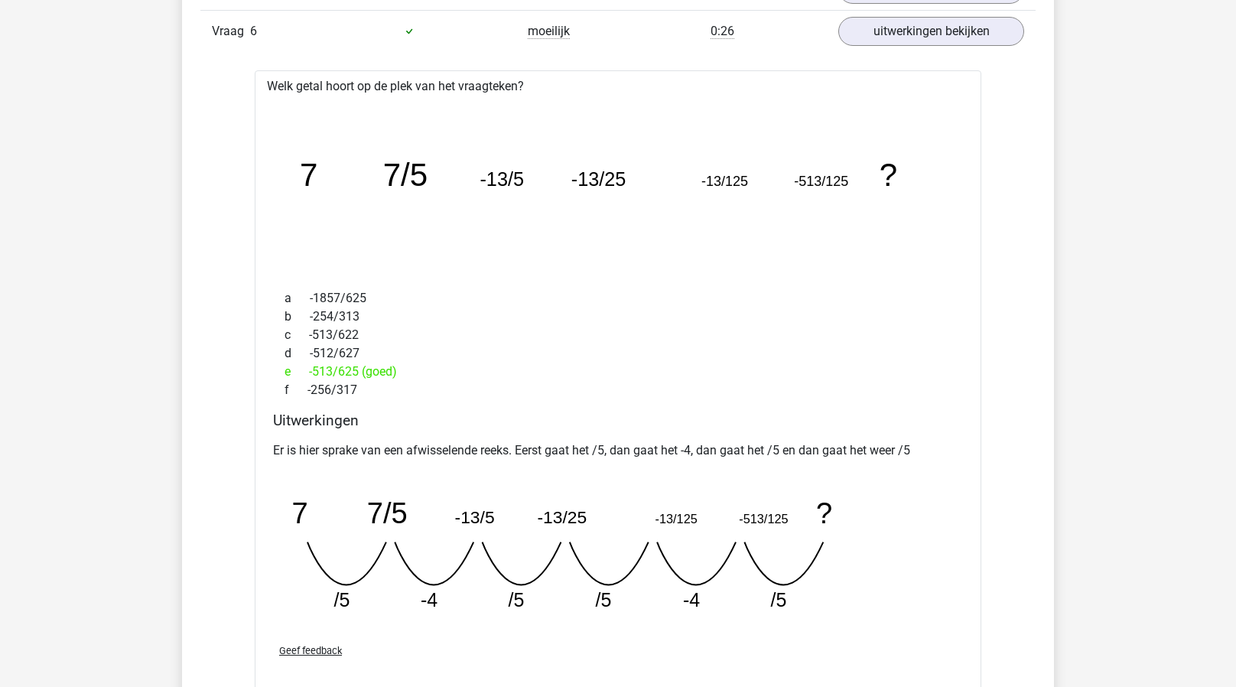
scroll to position [1252, 0]
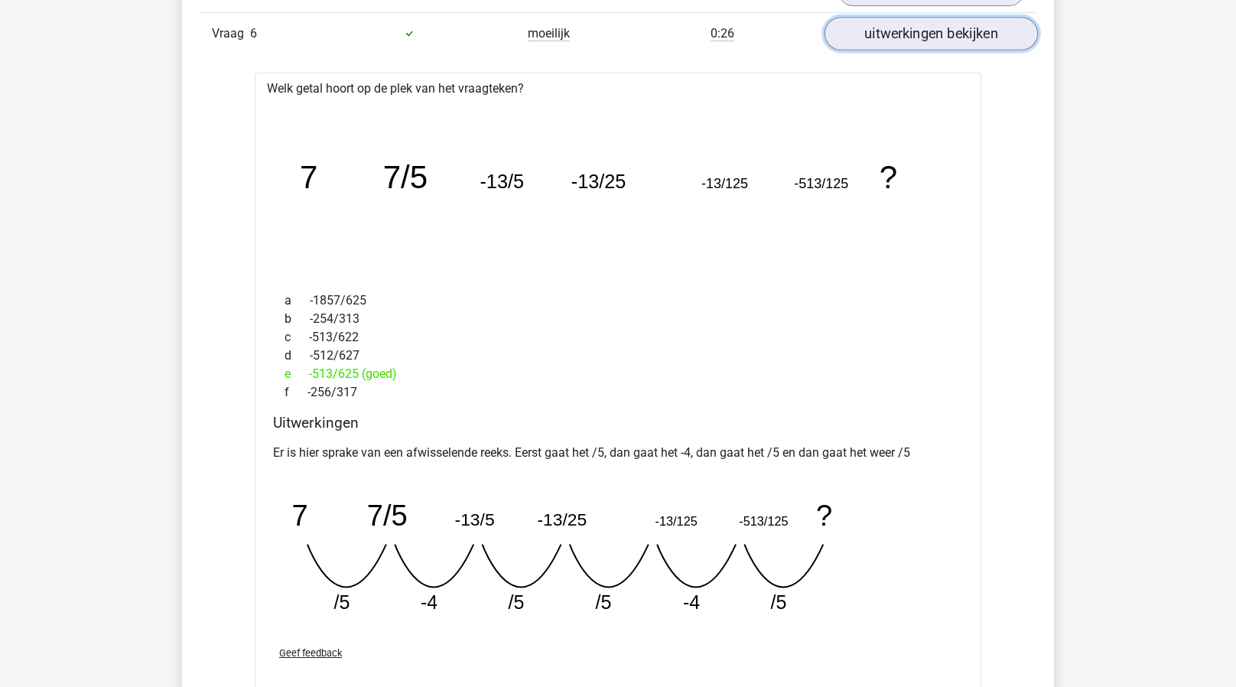
click at [925, 19] on link "uitwerkingen bekijken" at bounding box center [931, 34] width 213 height 34
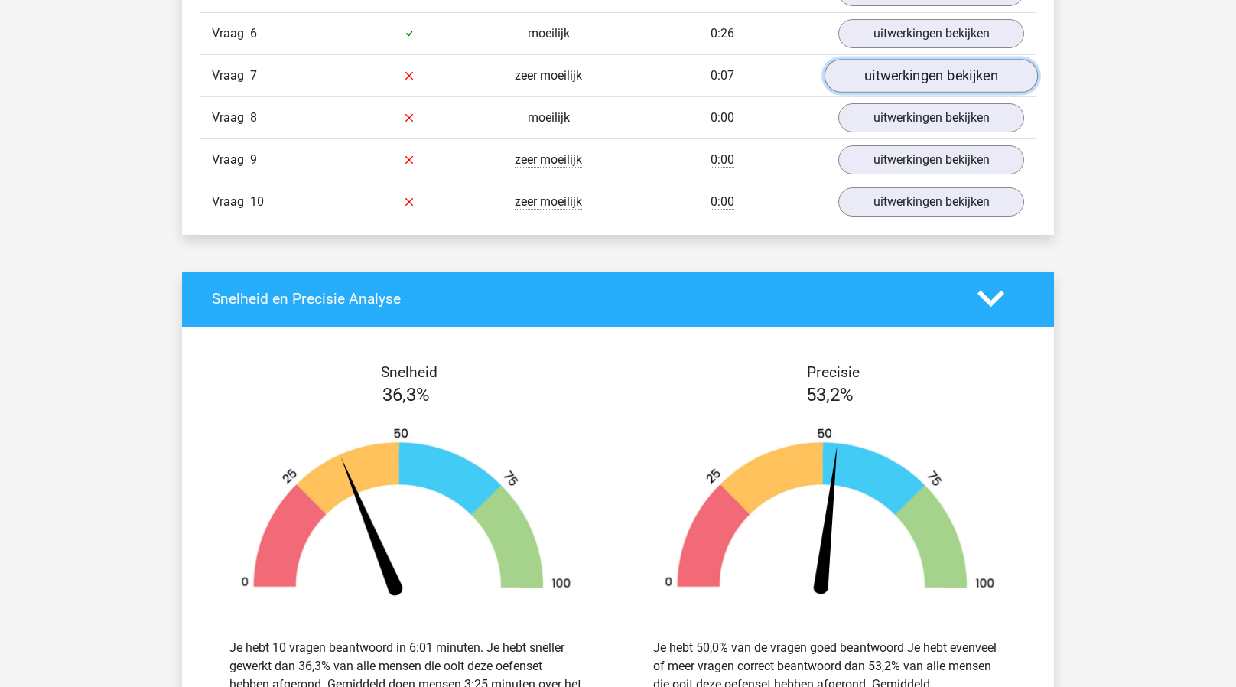
click at [912, 70] on link "uitwerkingen bekijken" at bounding box center [931, 76] width 213 height 34
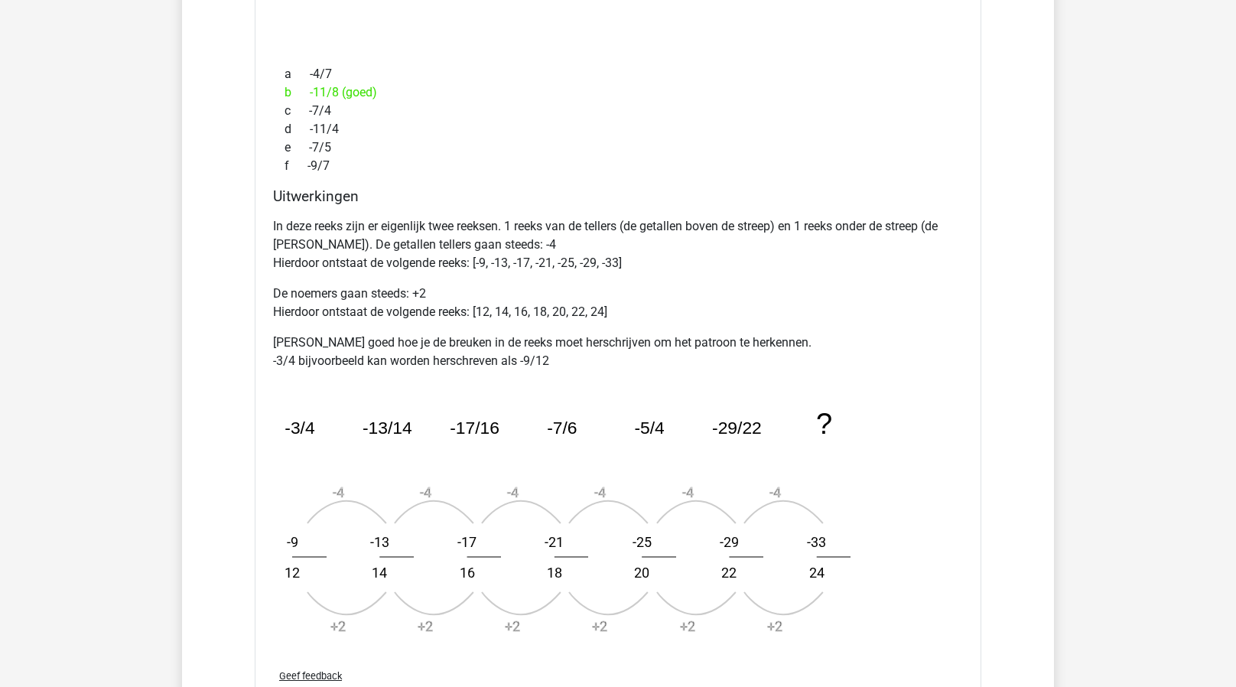
scroll to position [1524, 0]
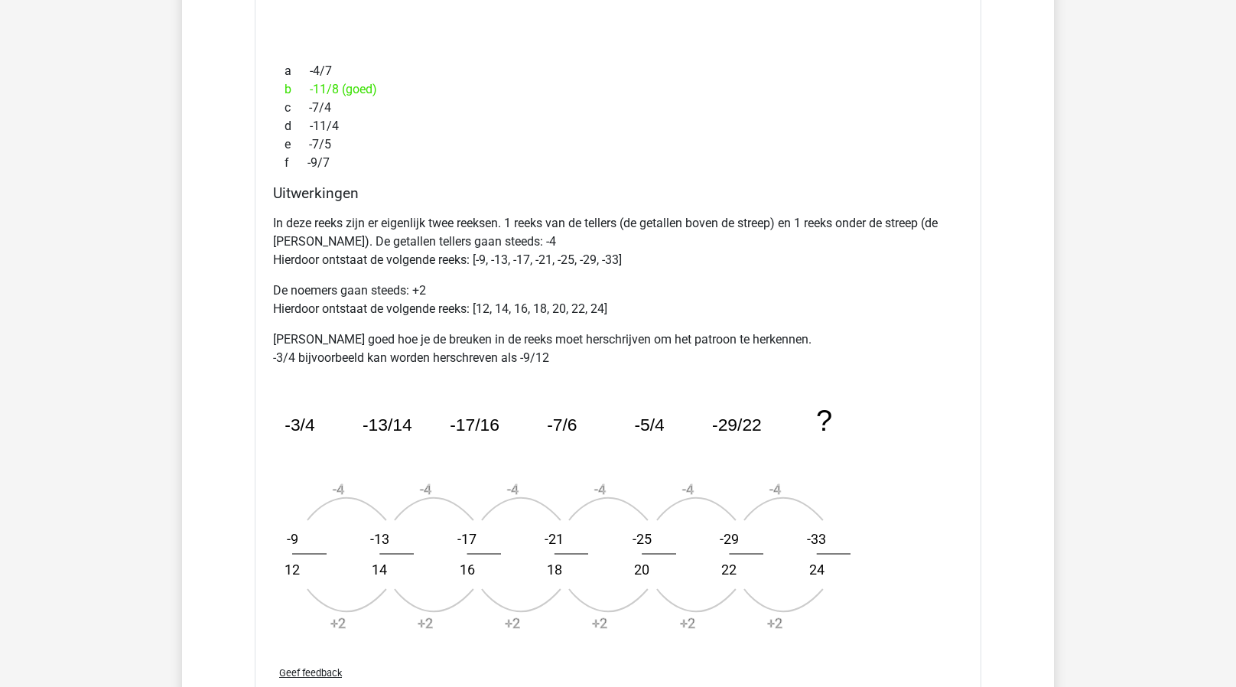
click at [884, 81] on div "b -11/8 (goed)" at bounding box center [618, 89] width 690 height 18
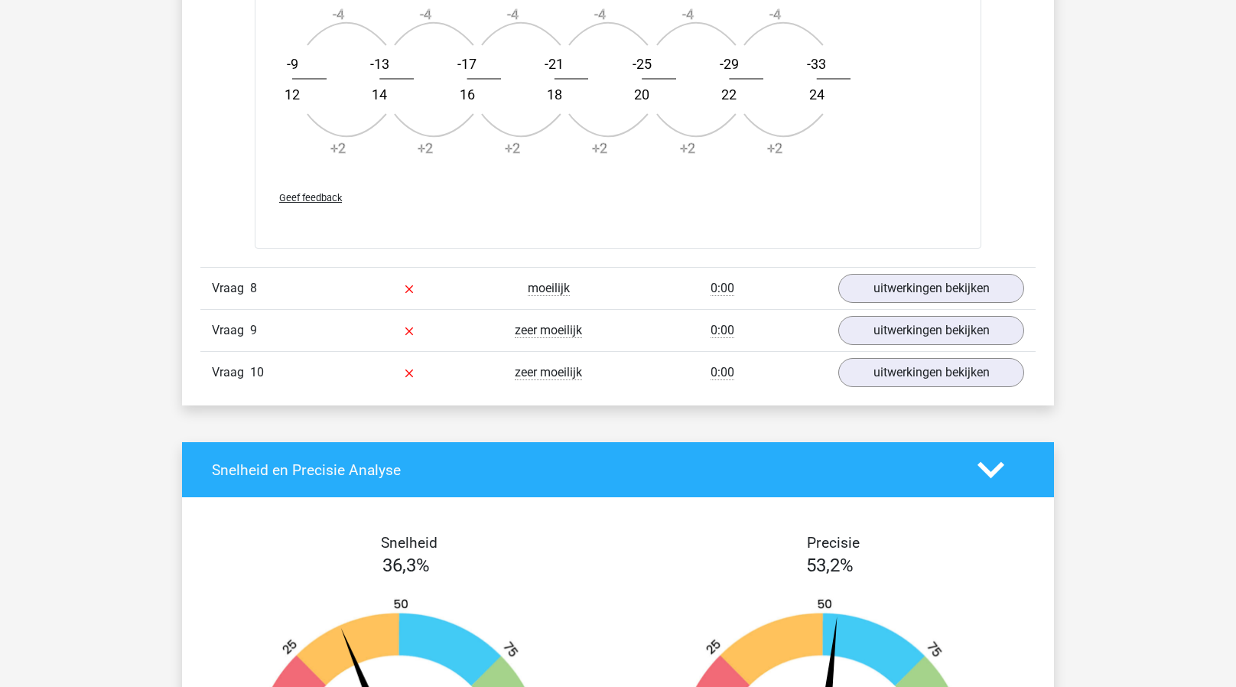
scroll to position [2004, 0]
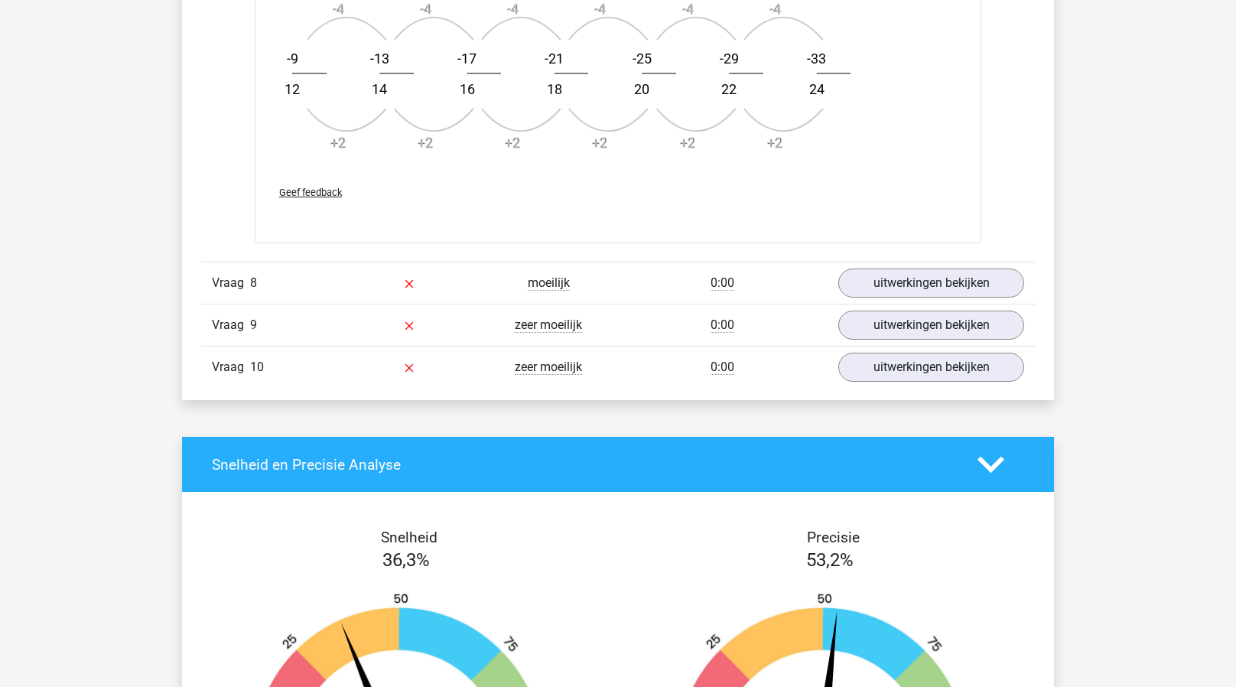
drag, startPoint x: 884, startPoint y: 81, endPoint x: 597, endPoint y: 81, distance: 287.6
click at [597, 81] on icon "image/svg+xml -3/4 -13/14 -17/16 -7/6 -5/4 -29/22 ? -4 +2 -9 12 -4 +2 -13 14 -4…" at bounding box center [579, 33] width 612 height 268
click at [849, 277] on link "uitwerkingen bekijken" at bounding box center [931, 283] width 213 height 34
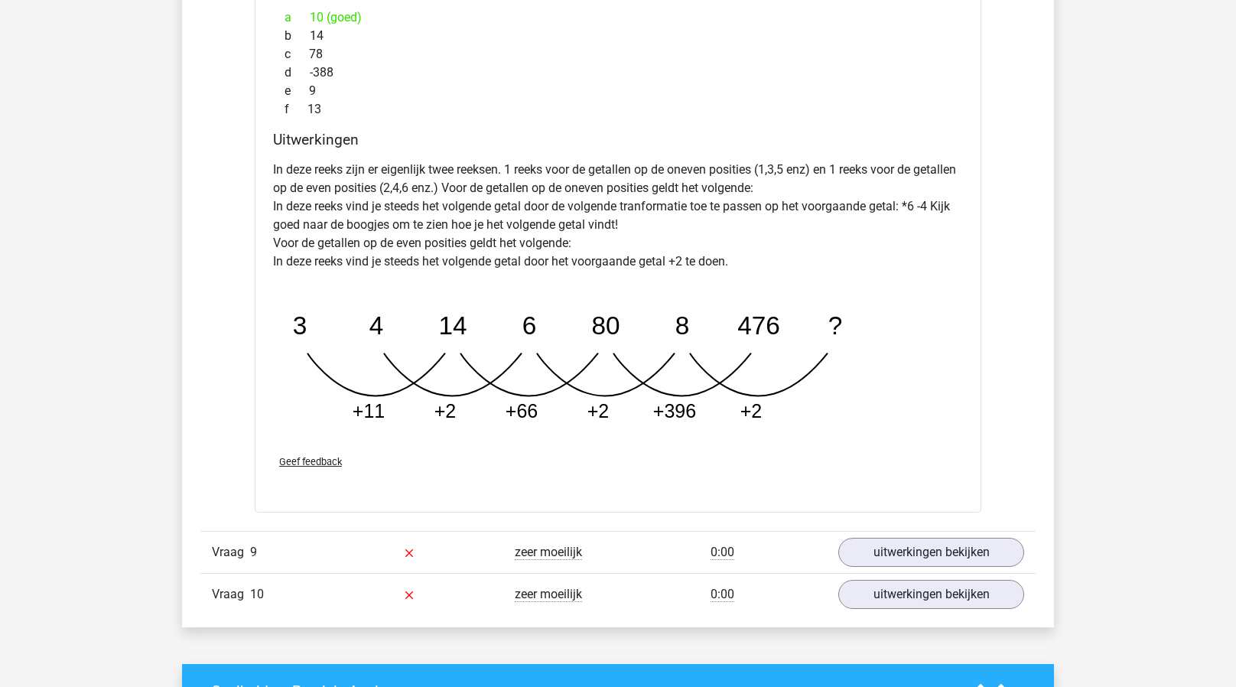
scroll to position [2556, 0]
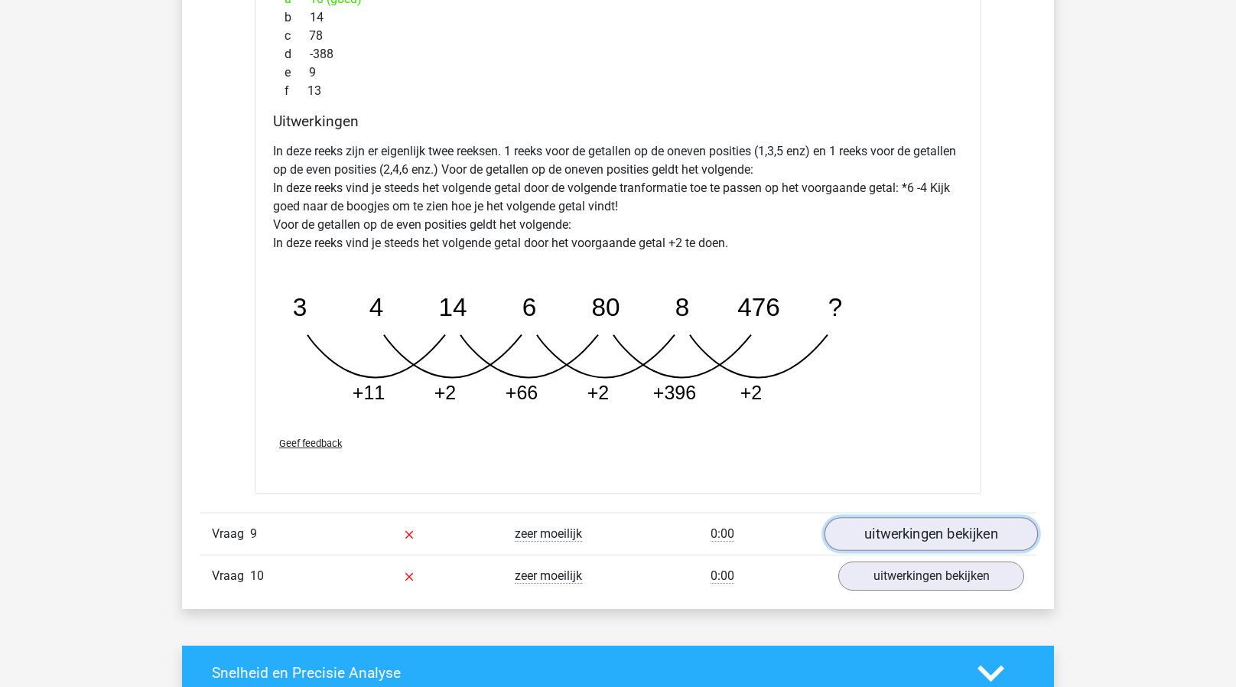
click at [868, 531] on link "uitwerkingen bekijken" at bounding box center [931, 534] width 213 height 34
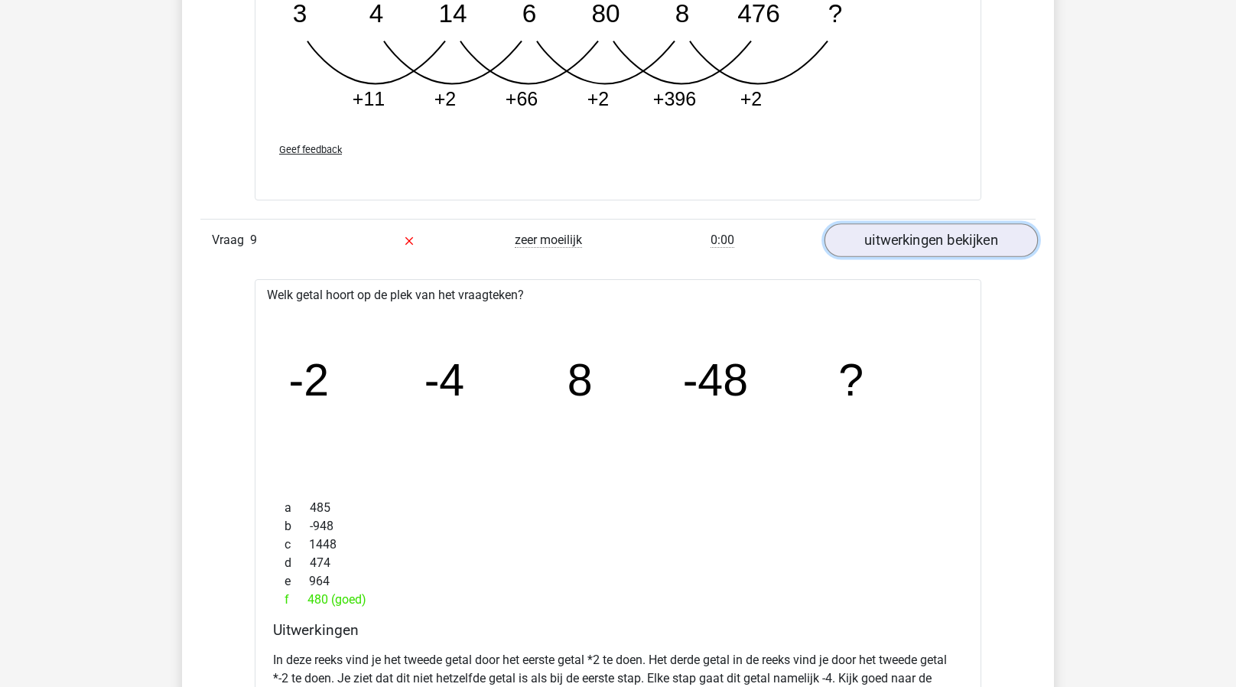
scroll to position [2852, 0]
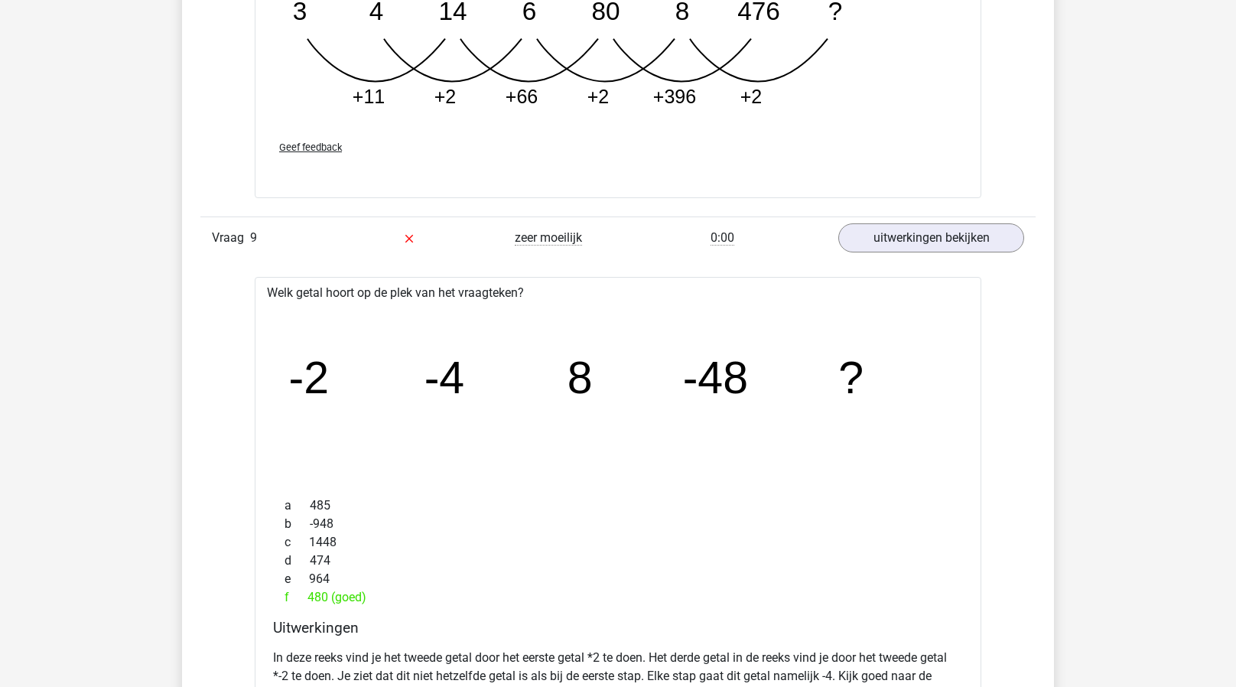
click at [450, 380] on tspan "-4" at bounding box center [445, 378] width 41 height 50
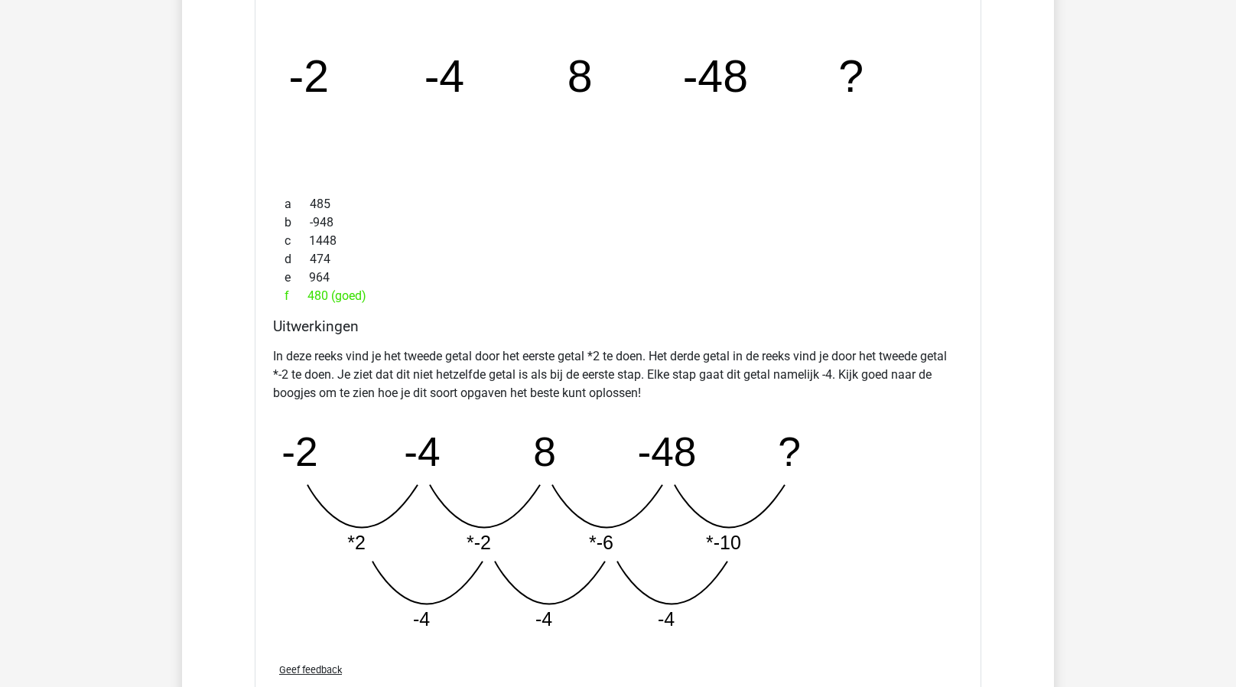
scroll to position [3155, 0]
drag, startPoint x: 401, startPoint y: 525, endPoint x: 404, endPoint y: 616, distance: 91.1
click at [404, 616] on icon "image/svg+xml -2 -4 8 -48 ? *2 *-2 *-6 *-10 -4 -4 -4" at bounding box center [579, 527] width 612 height 229
drag, startPoint x: 404, startPoint y: 616, endPoint x: 317, endPoint y: 618, distance: 86.5
click at [317, 618] on icon "image/svg+xml -2 -4 8 -48 ? *2 *-2 *-6 *-10 -4 -4 -4" at bounding box center [579, 527] width 612 height 229
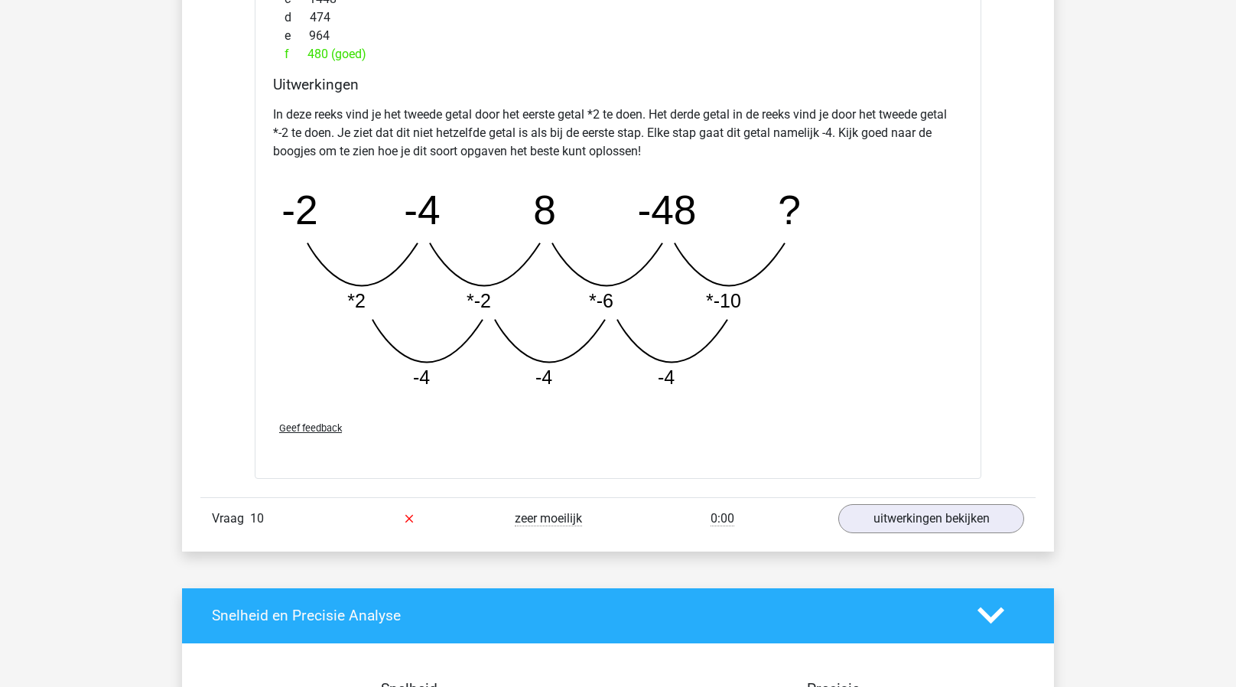
scroll to position [3407, 0]
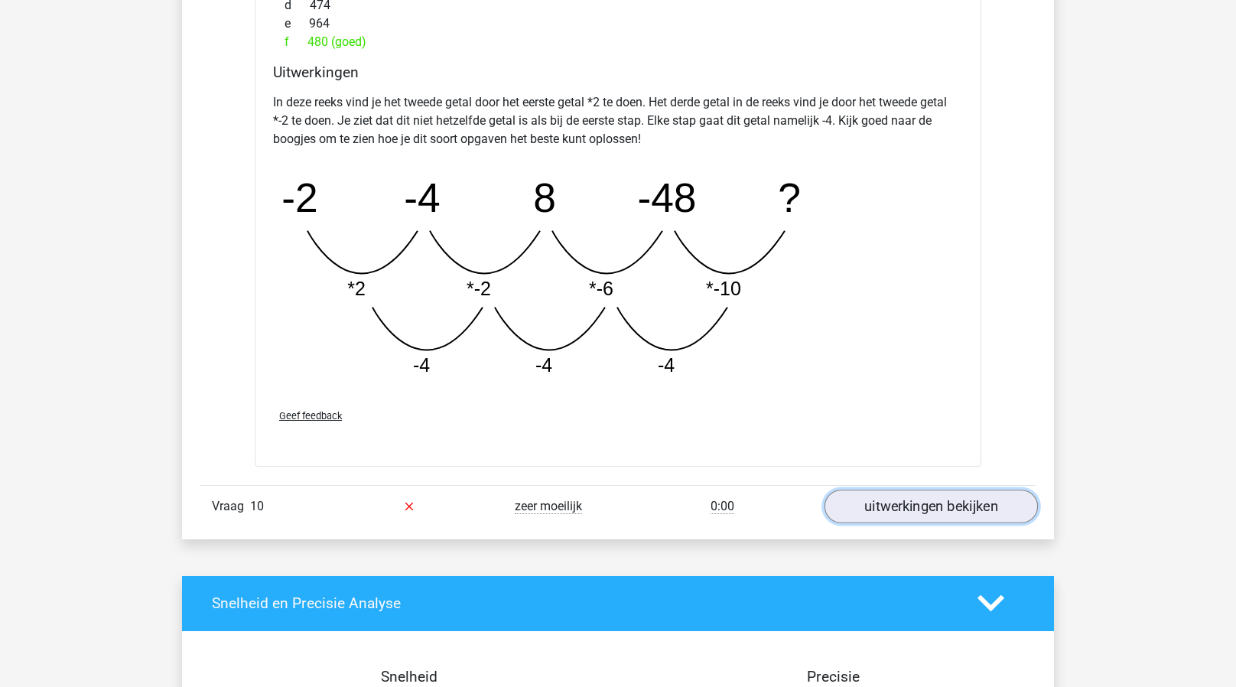
click at [931, 504] on link "uitwerkingen bekijken" at bounding box center [931, 507] width 213 height 34
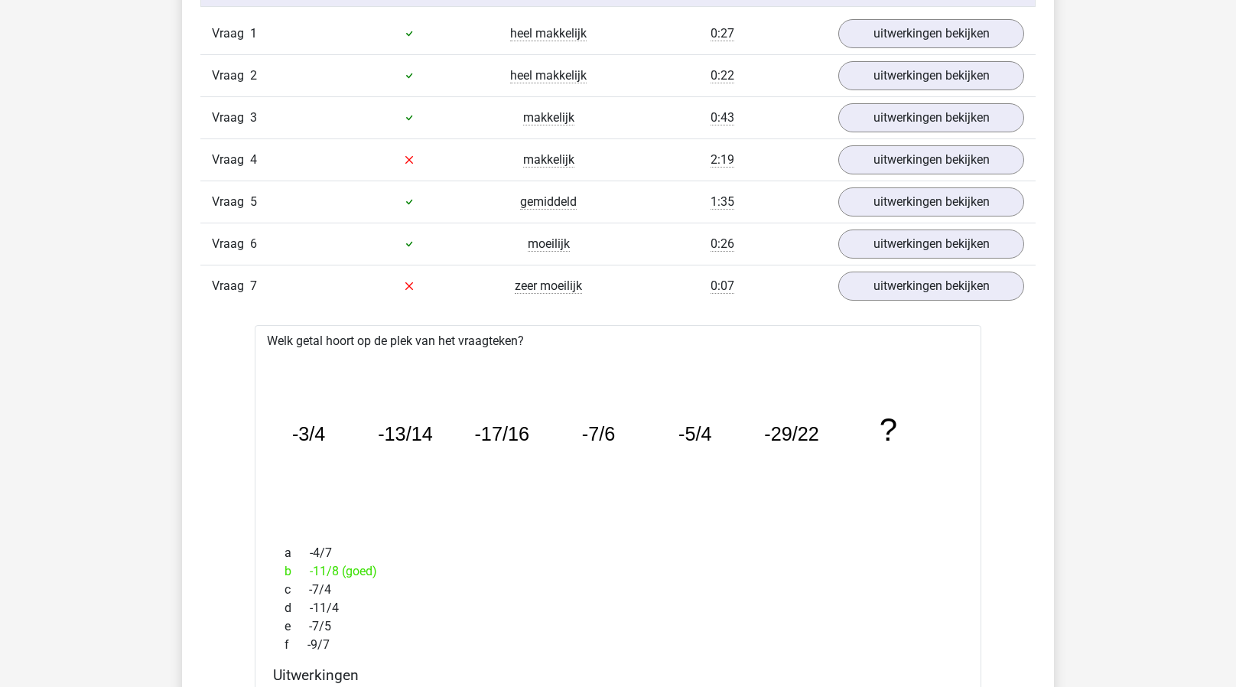
scroll to position [1041, 0]
click at [865, 280] on link "uitwerkingen bekijken" at bounding box center [931, 287] width 213 height 34
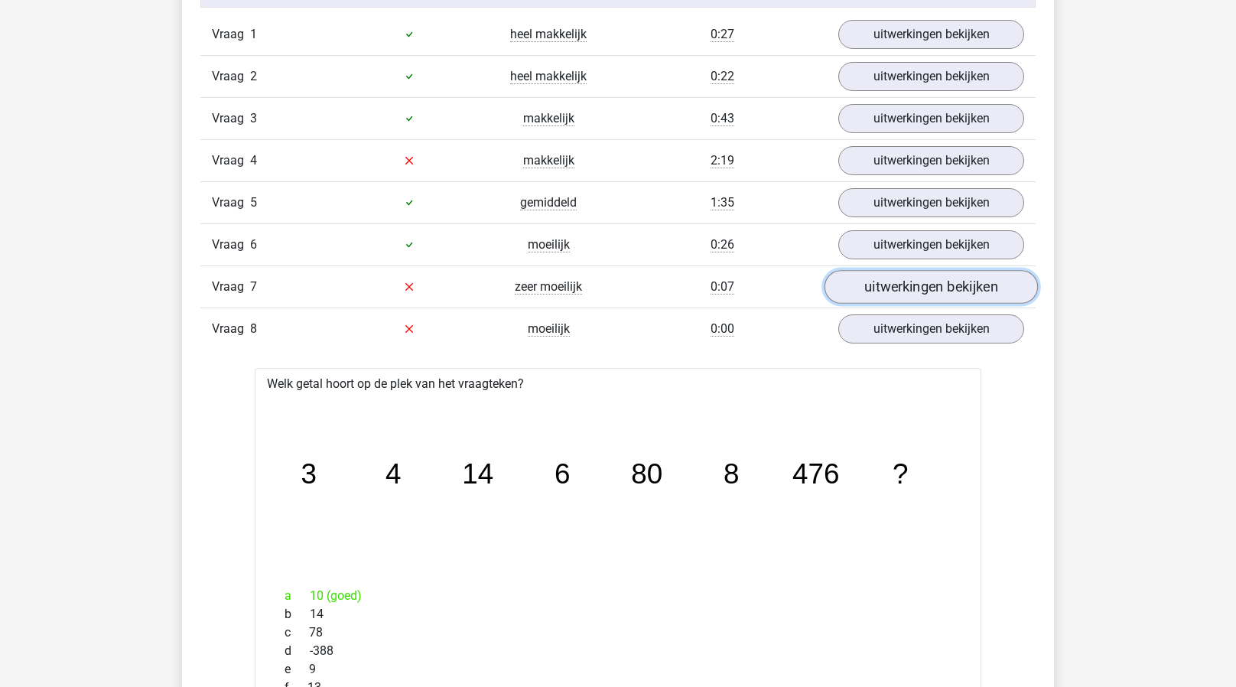
click at [865, 280] on link "uitwerkingen bekijken" at bounding box center [931, 287] width 213 height 34
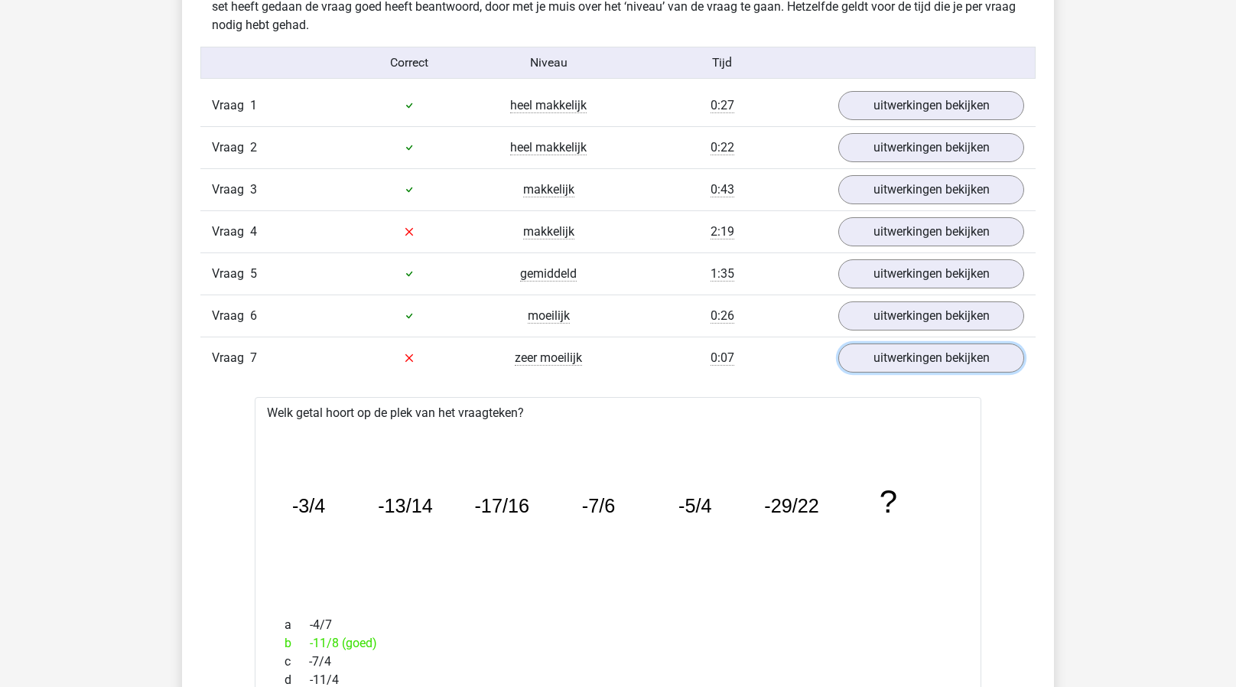
scroll to position [968, 0]
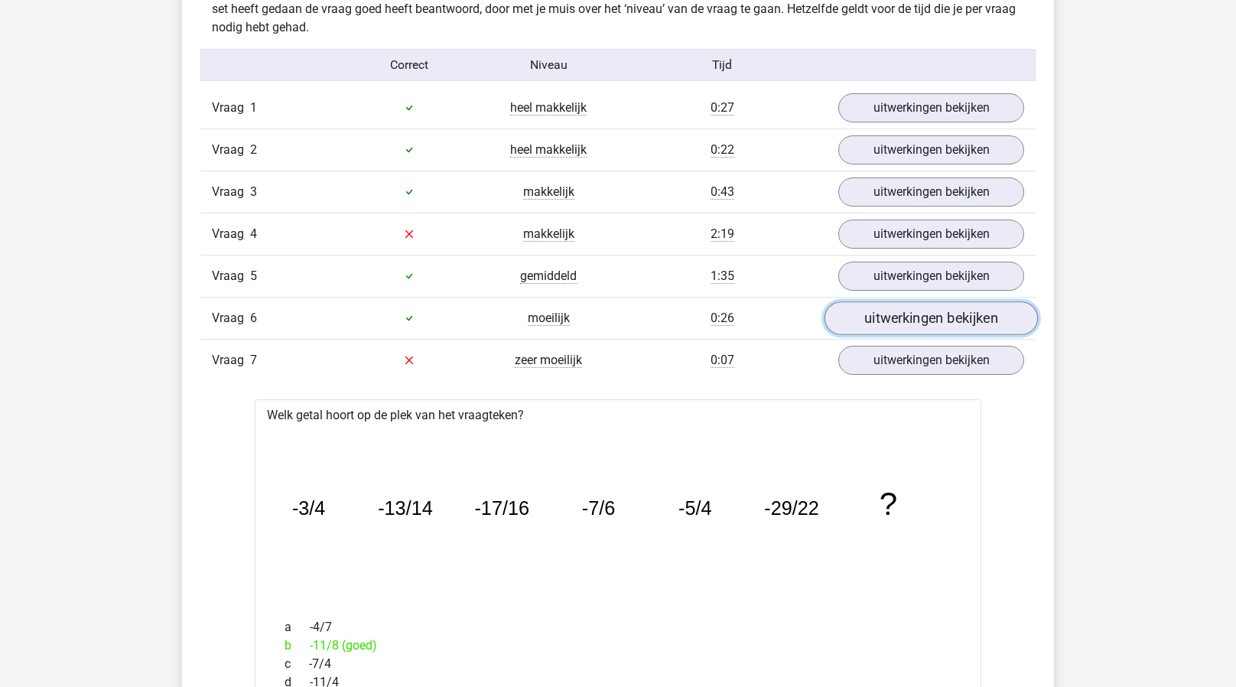
click at [857, 311] on link "uitwerkingen bekijken" at bounding box center [931, 318] width 213 height 34
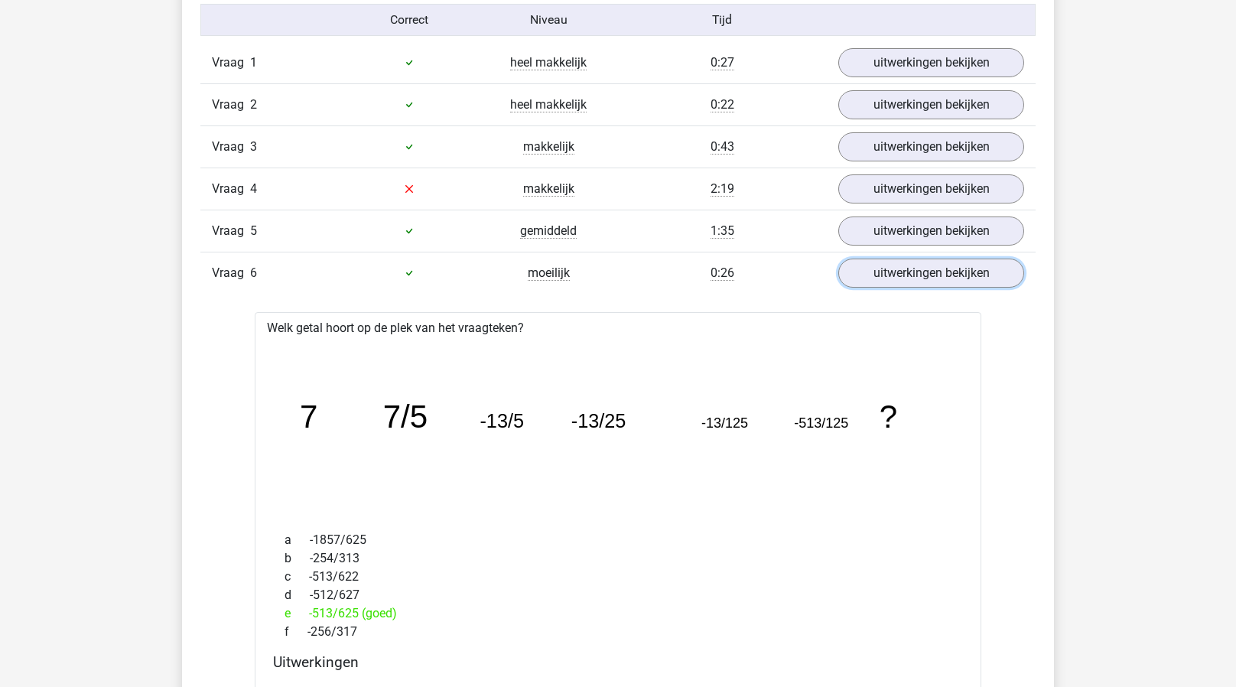
scroll to position [1014, 0]
click at [859, 270] on link "uitwerkingen bekijken" at bounding box center [931, 272] width 213 height 34
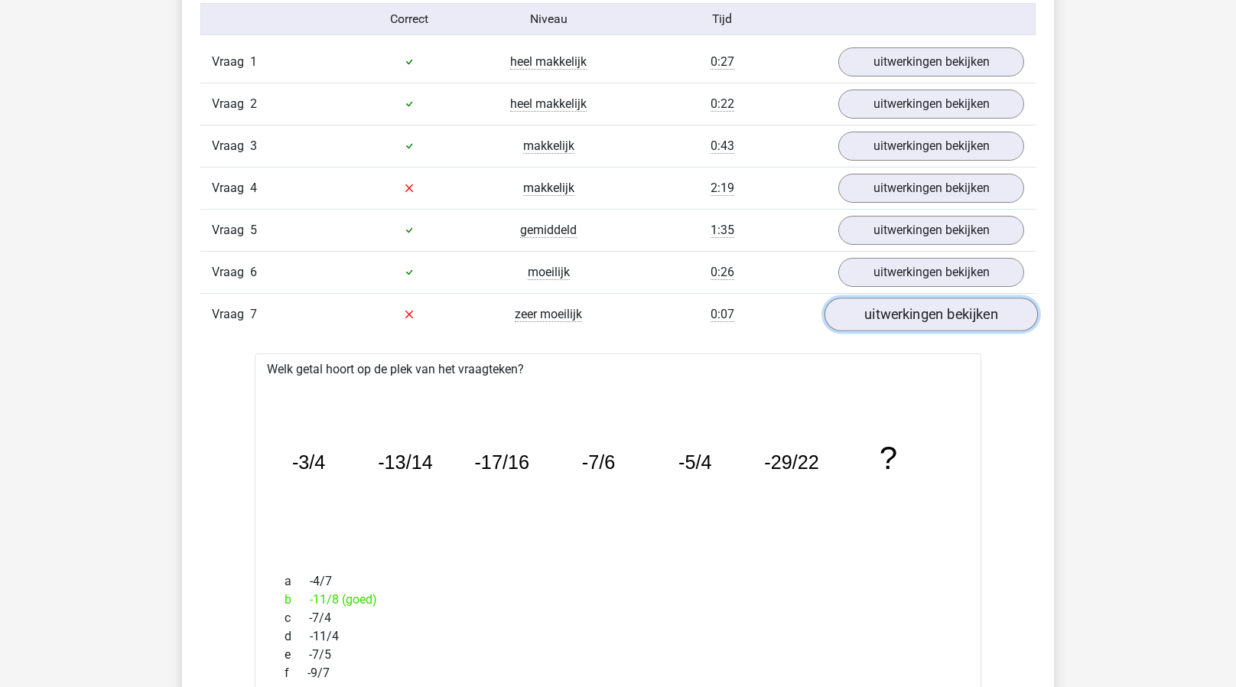
click at [877, 314] on link "uitwerkingen bekijken" at bounding box center [931, 315] width 213 height 34
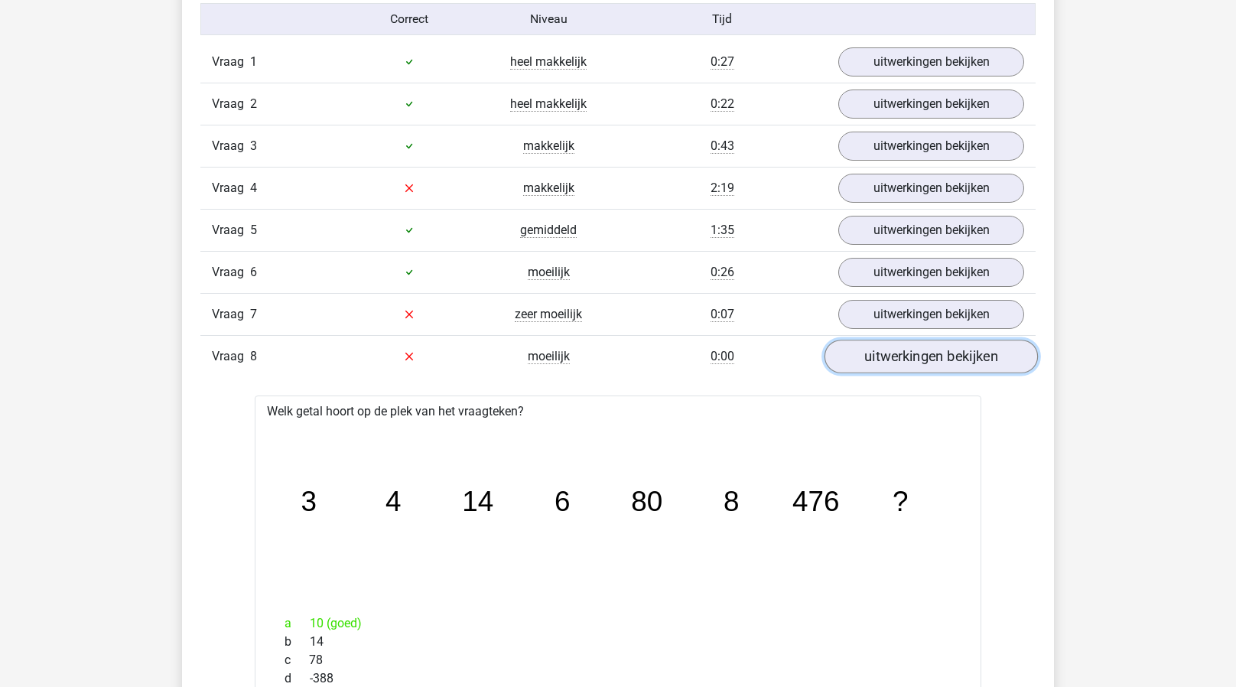
click at [878, 346] on link "uitwerkingen bekijken" at bounding box center [931, 357] width 213 height 34
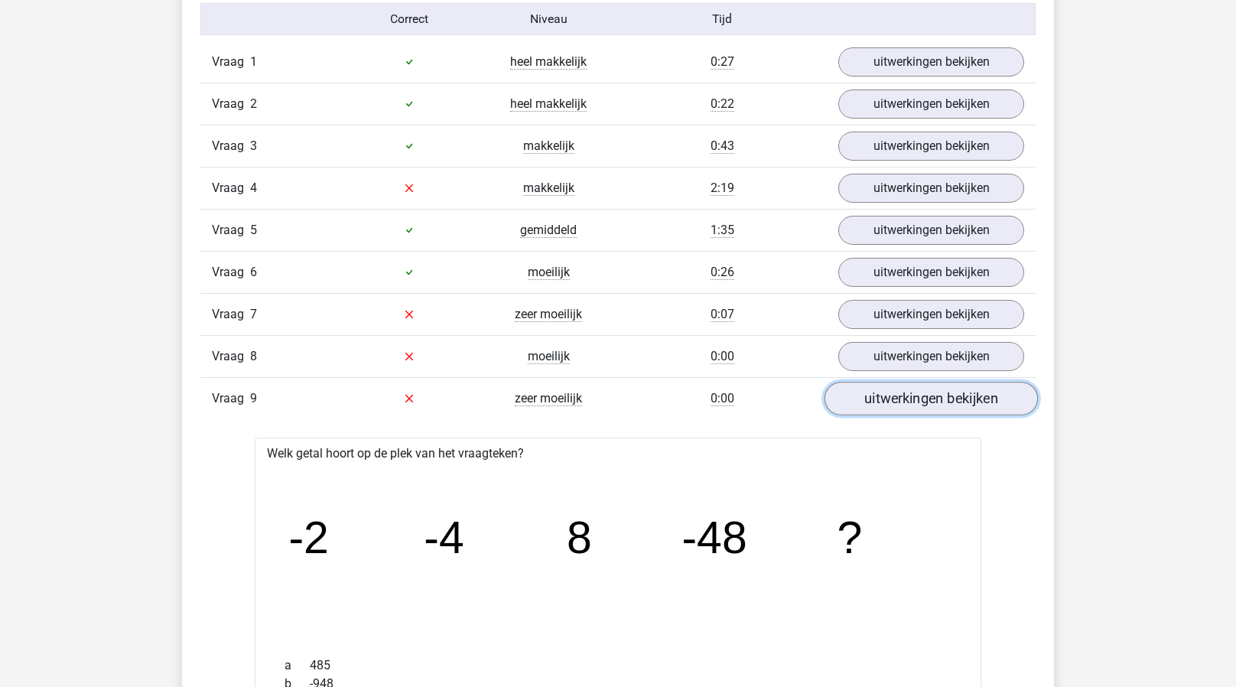
click at [867, 384] on link "uitwerkingen bekijken" at bounding box center [931, 399] width 213 height 34
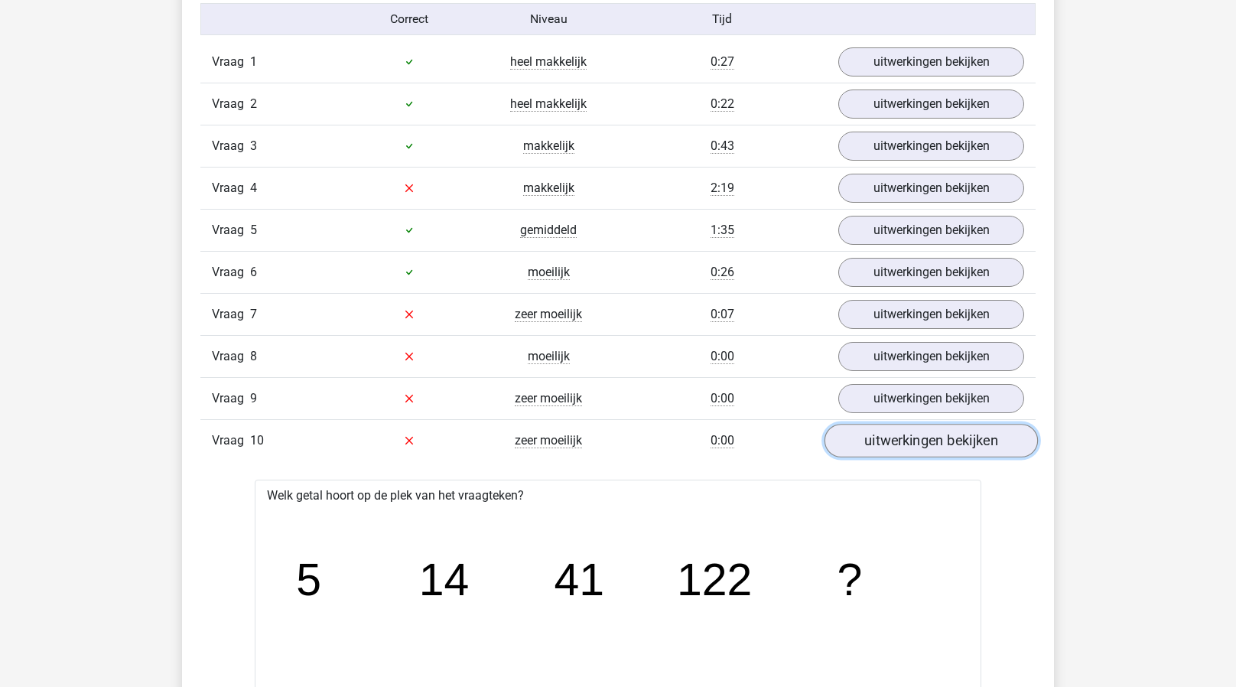
click at [864, 431] on link "uitwerkingen bekijken" at bounding box center [931, 441] width 213 height 34
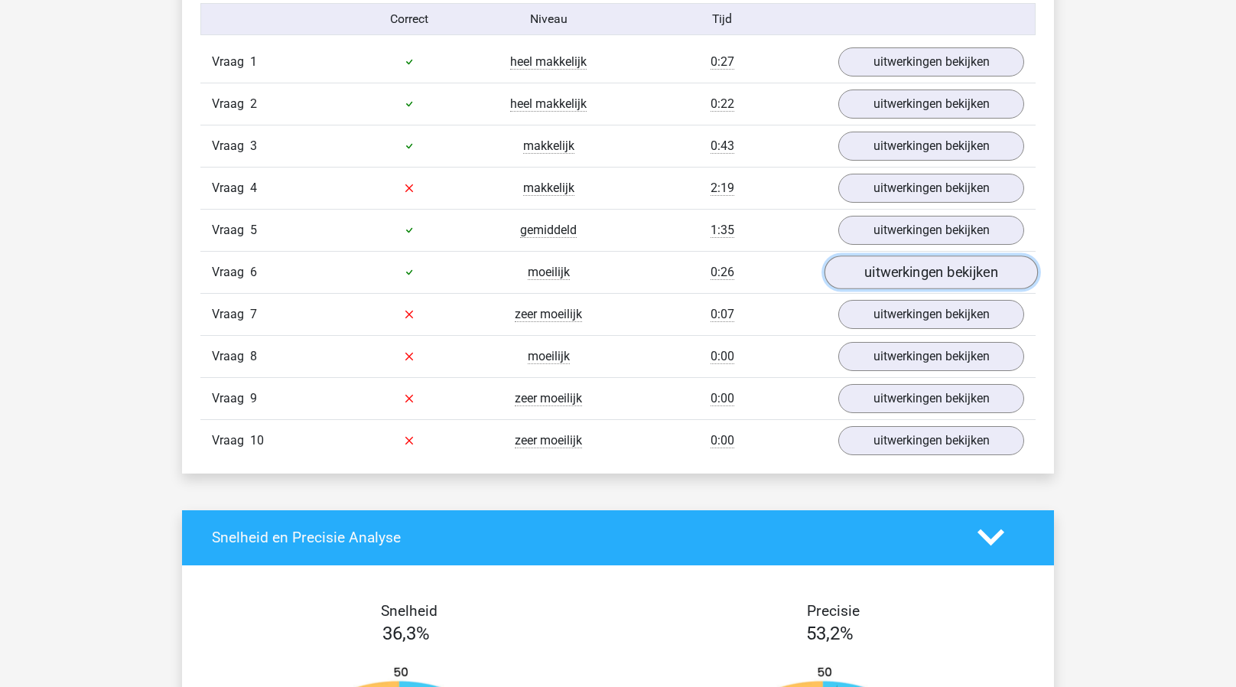
click at [908, 268] on link "uitwerkingen bekijken" at bounding box center [931, 272] width 213 height 34
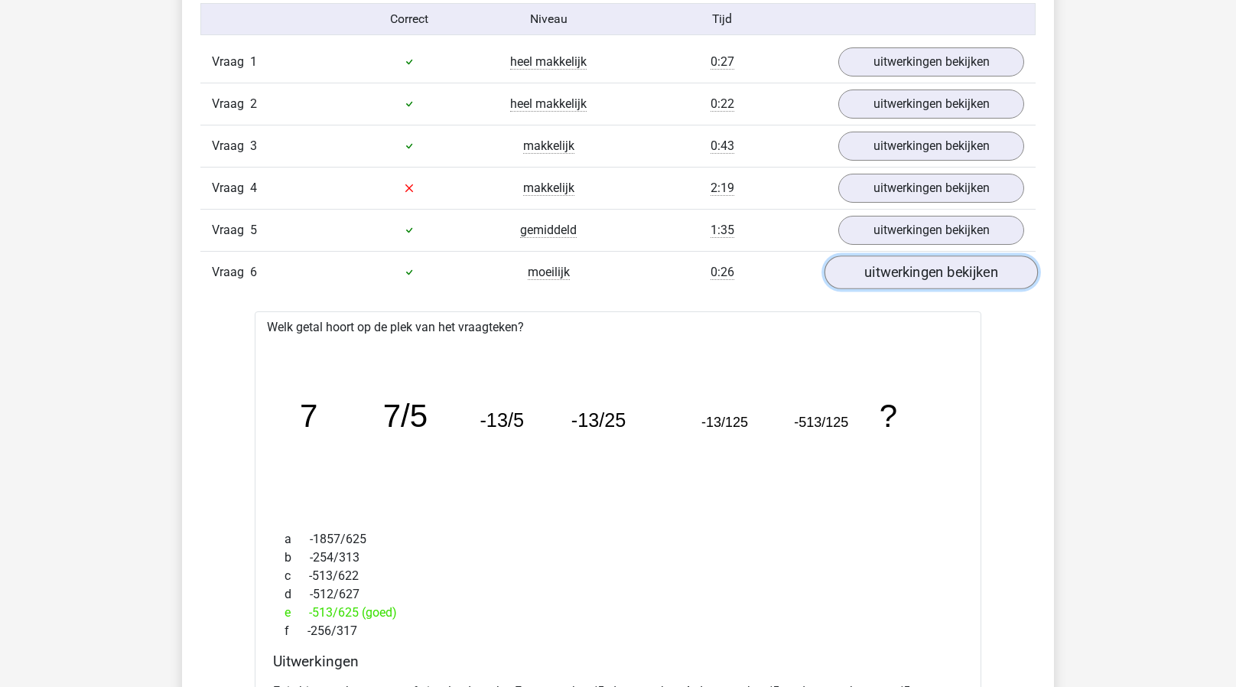
click at [908, 262] on link "uitwerkingen bekijken" at bounding box center [931, 272] width 213 height 34
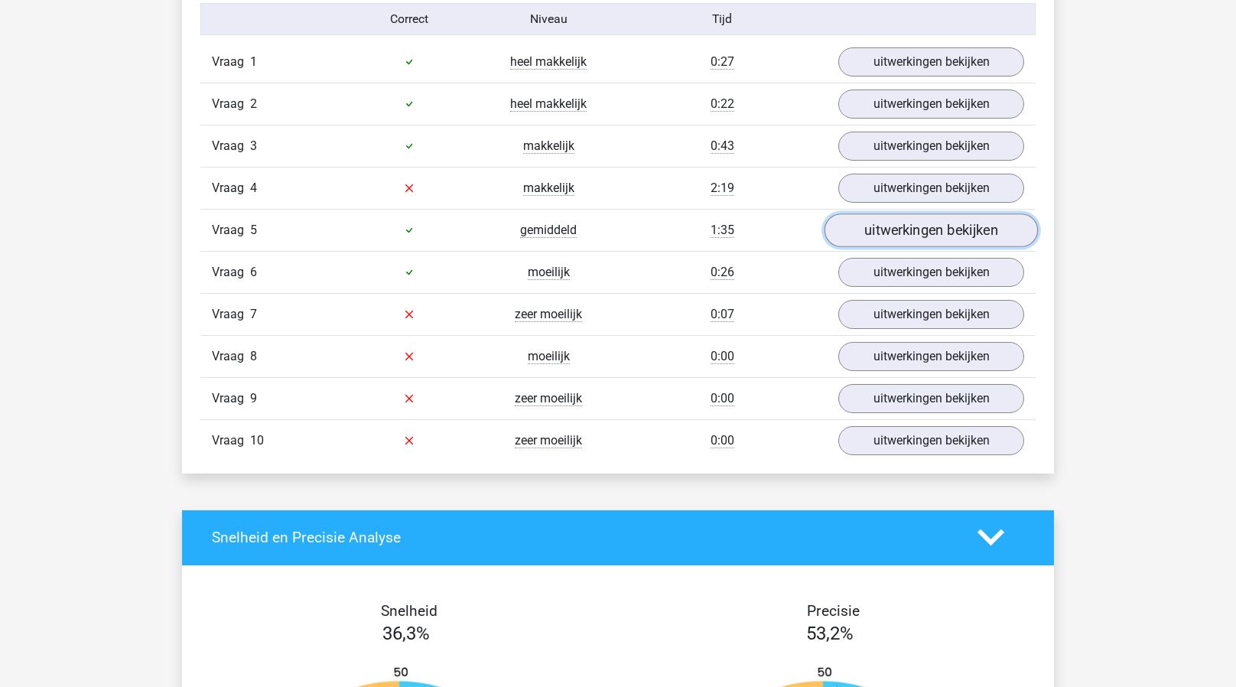
click at [908, 225] on link "uitwerkingen bekijken" at bounding box center [931, 230] width 213 height 34
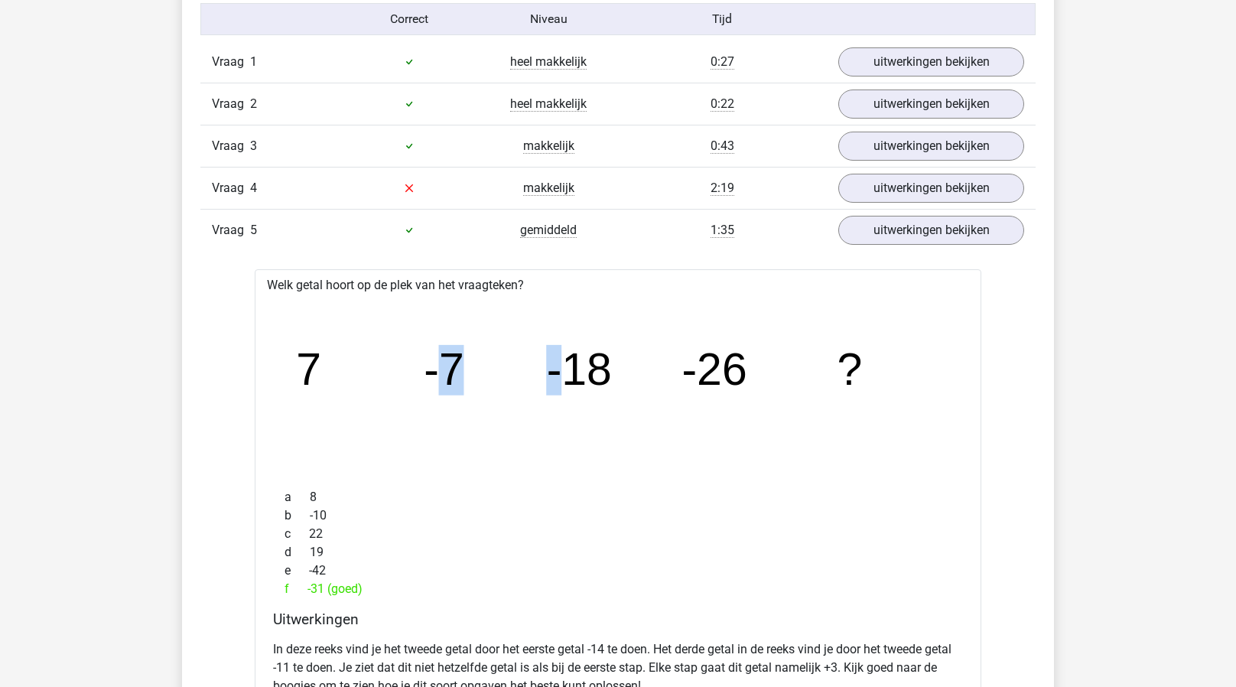
drag, startPoint x: 568, startPoint y: 387, endPoint x: 444, endPoint y: 385, distance: 124.7
click at [444, 385] on g "7 -7 -18 -26 ?" at bounding box center [580, 369] width 568 height 50
click at [444, 385] on tspan "-7" at bounding box center [445, 369] width 41 height 50
click at [452, 454] on icon "image/svg+xml 7 -7 -18 -26 ?" at bounding box center [618, 386] width 678 height 170
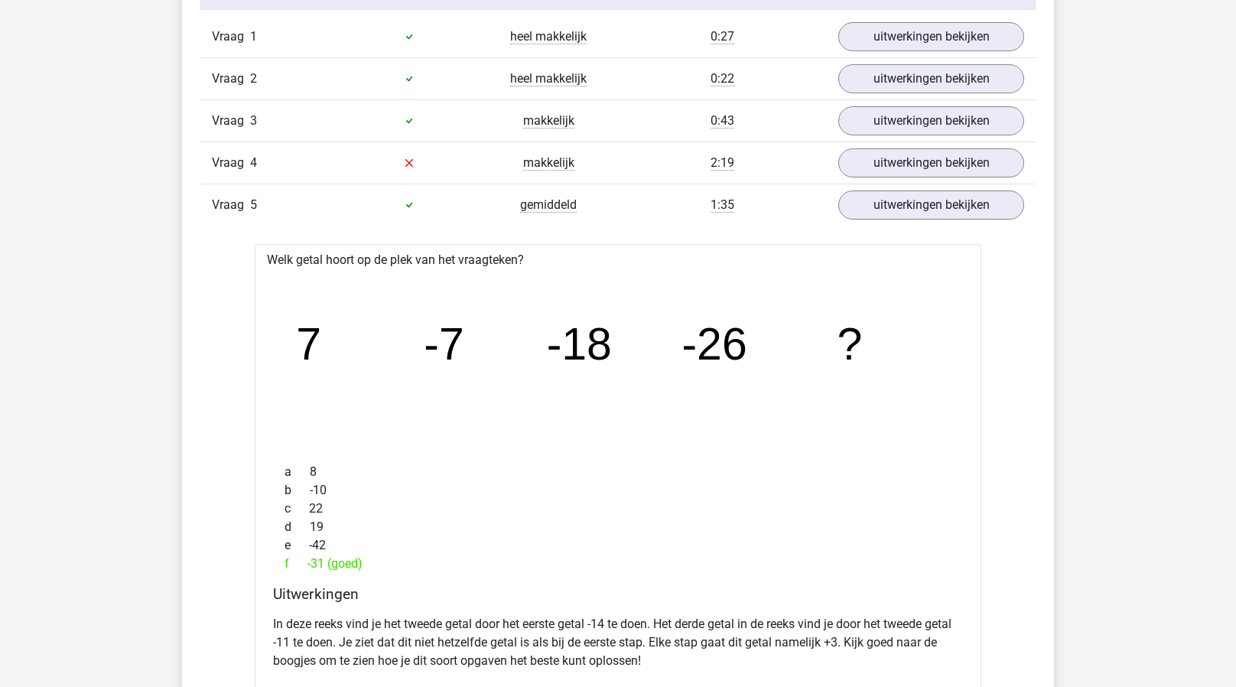
scroll to position [1035, 0]
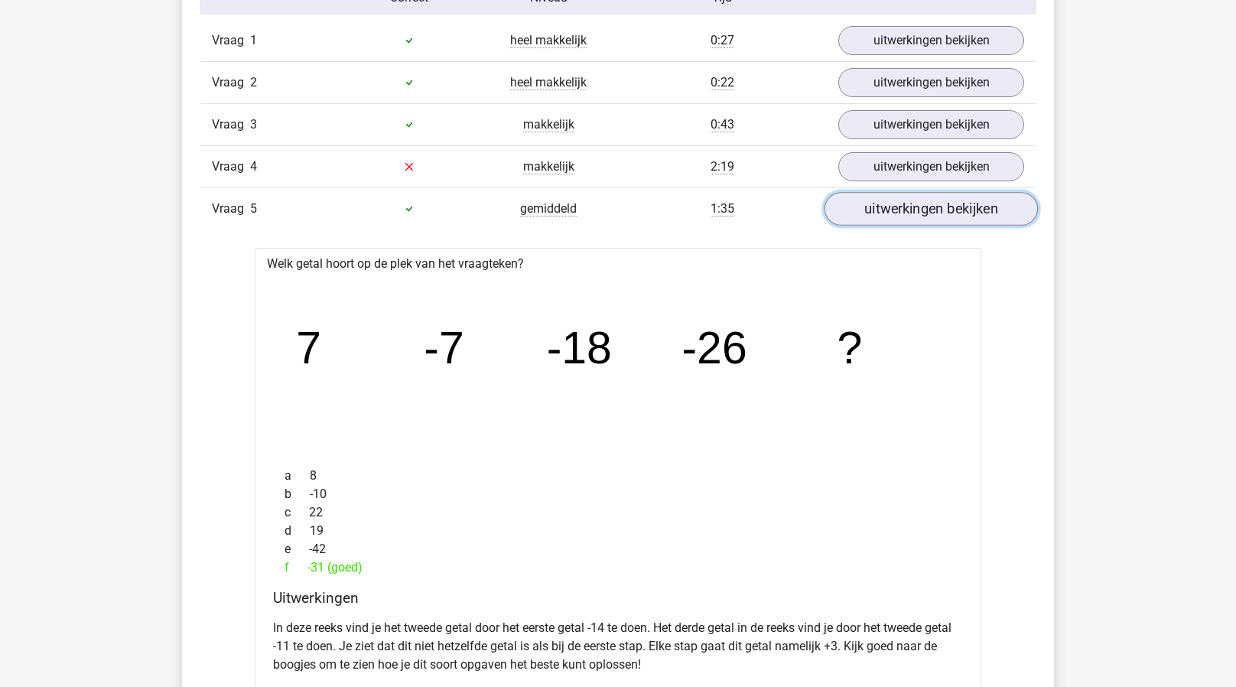
click at [897, 207] on link "uitwerkingen bekijken" at bounding box center [931, 209] width 213 height 34
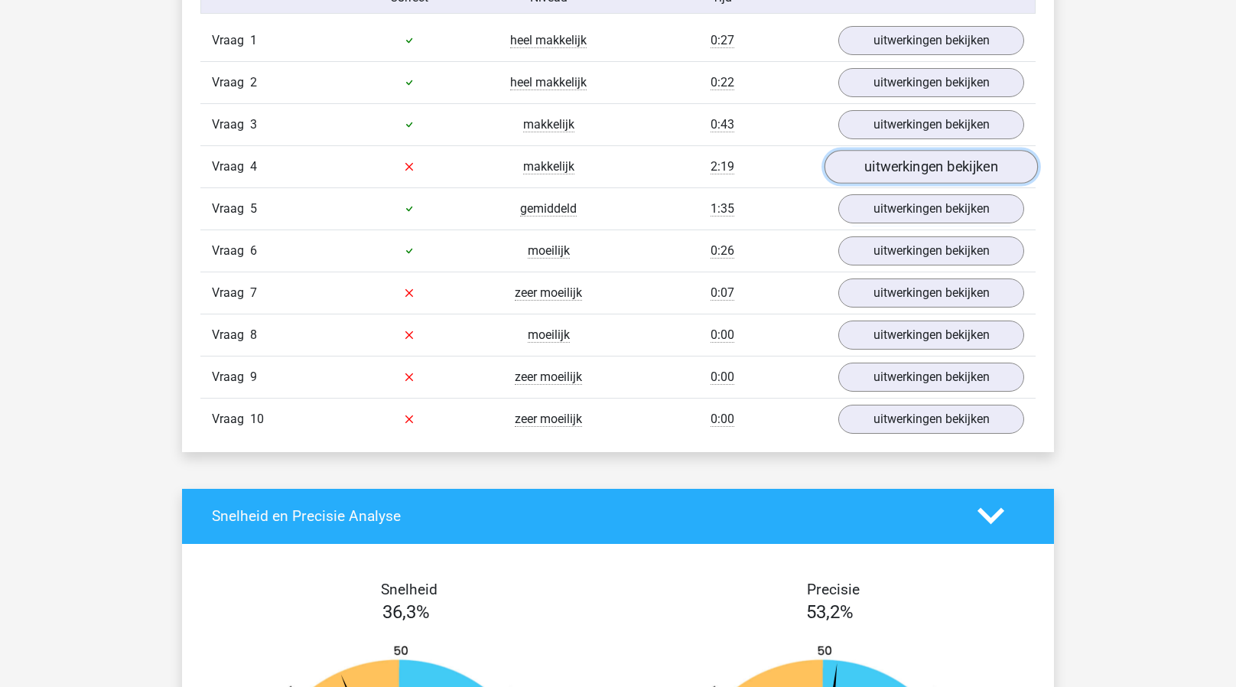
click at [890, 161] on link "uitwerkingen bekijken" at bounding box center [931, 167] width 213 height 34
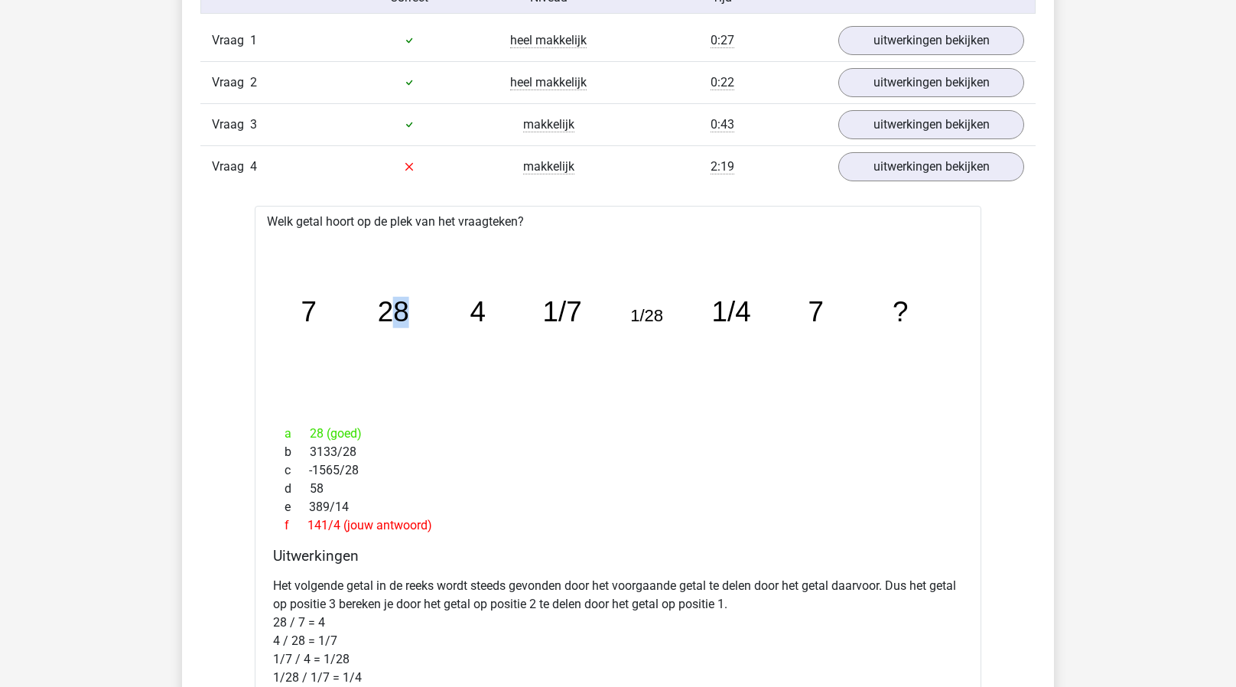
drag, startPoint x: 464, startPoint y: 321, endPoint x: 398, endPoint y: 344, distance: 70.6
click at [398, 344] on icon "image/svg+xml 7 28 4 1/7 1/28 1/4 7 ?" at bounding box center [618, 322] width 678 height 170
click at [651, 323] on icon "image/svg+xml 7 28 4 1/7 1/28 1/4 7 ?" at bounding box center [618, 322] width 678 height 170
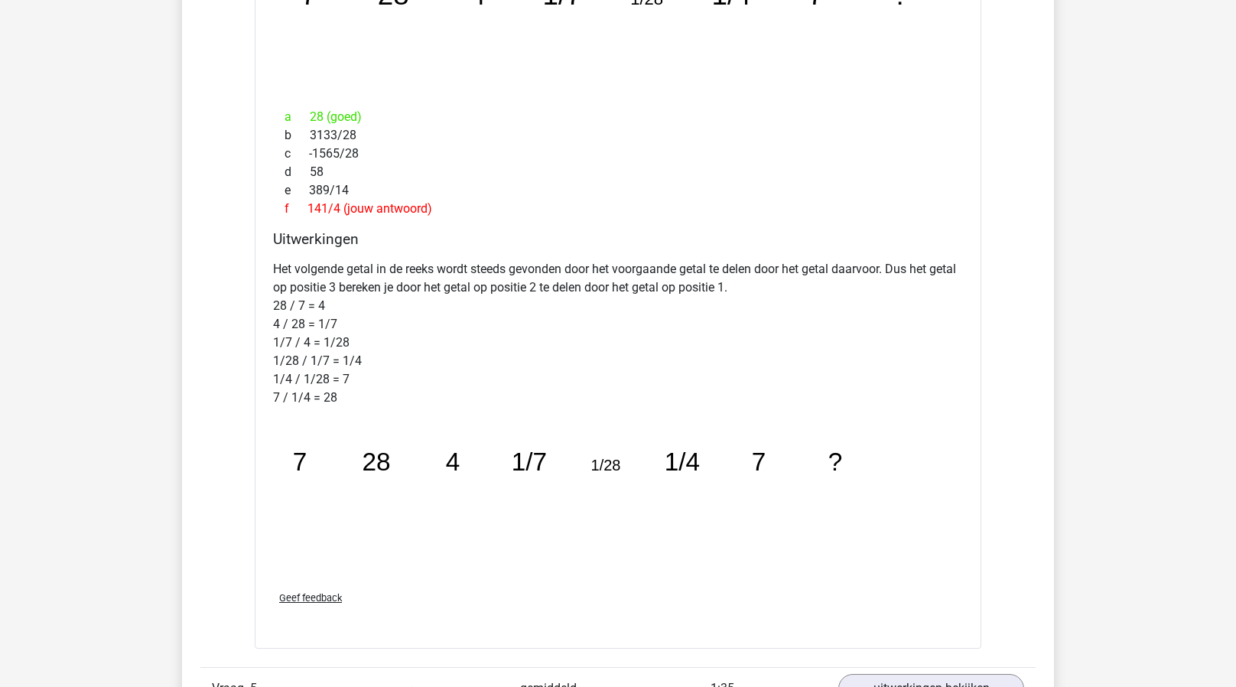
scroll to position [1630, 0]
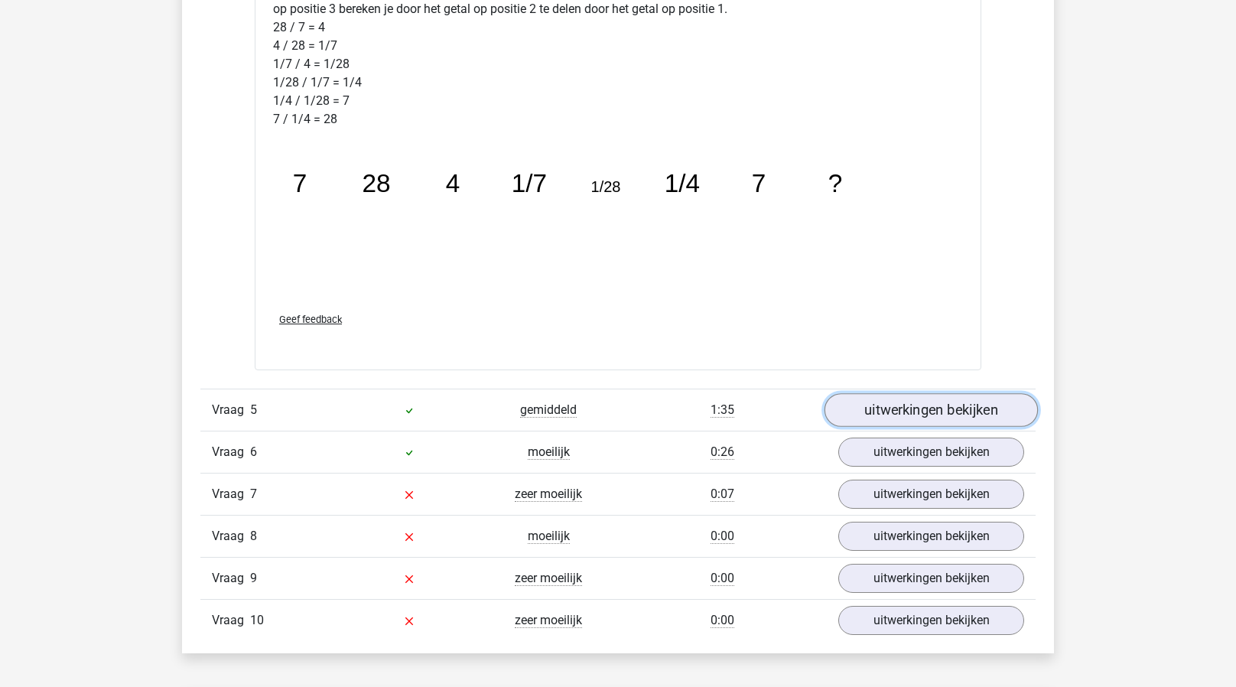
click at [906, 402] on link "uitwerkingen bekijken" at bounding box center [931, 410] width 213 height 34
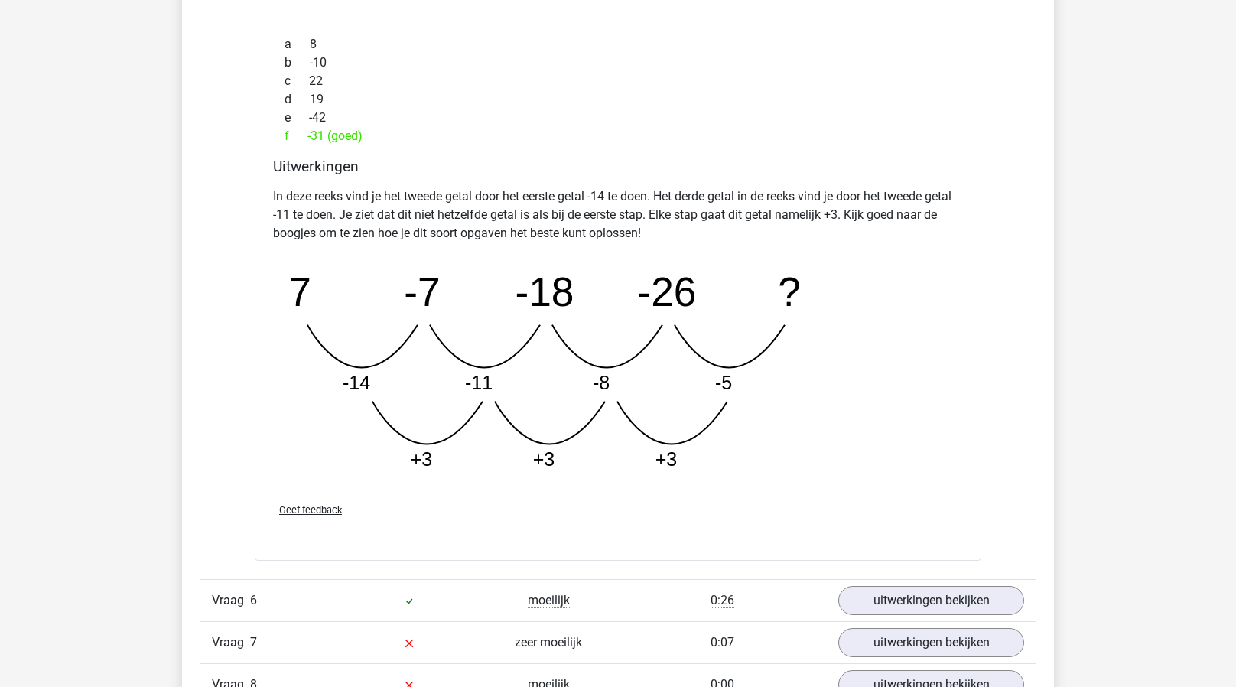
scroll to position [2438, 0]
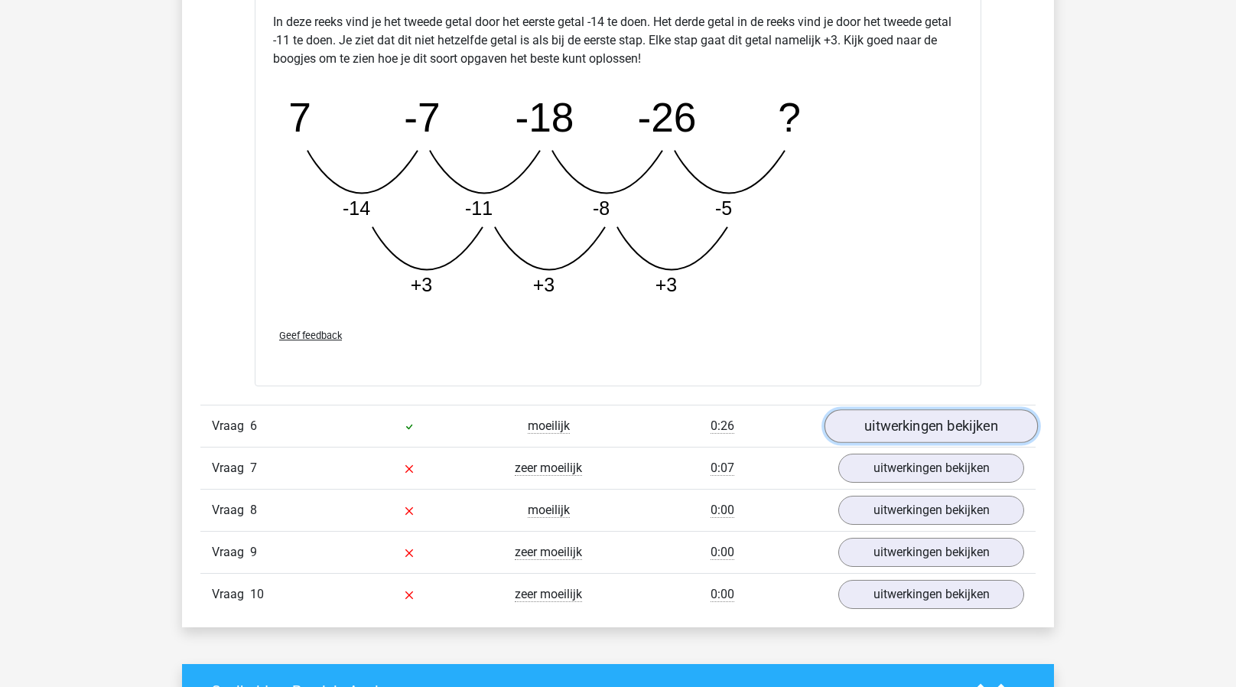
click at [898, 425] on link "uitwerkingen bekijken" at bounding box center [931, 426] width 213 height 34
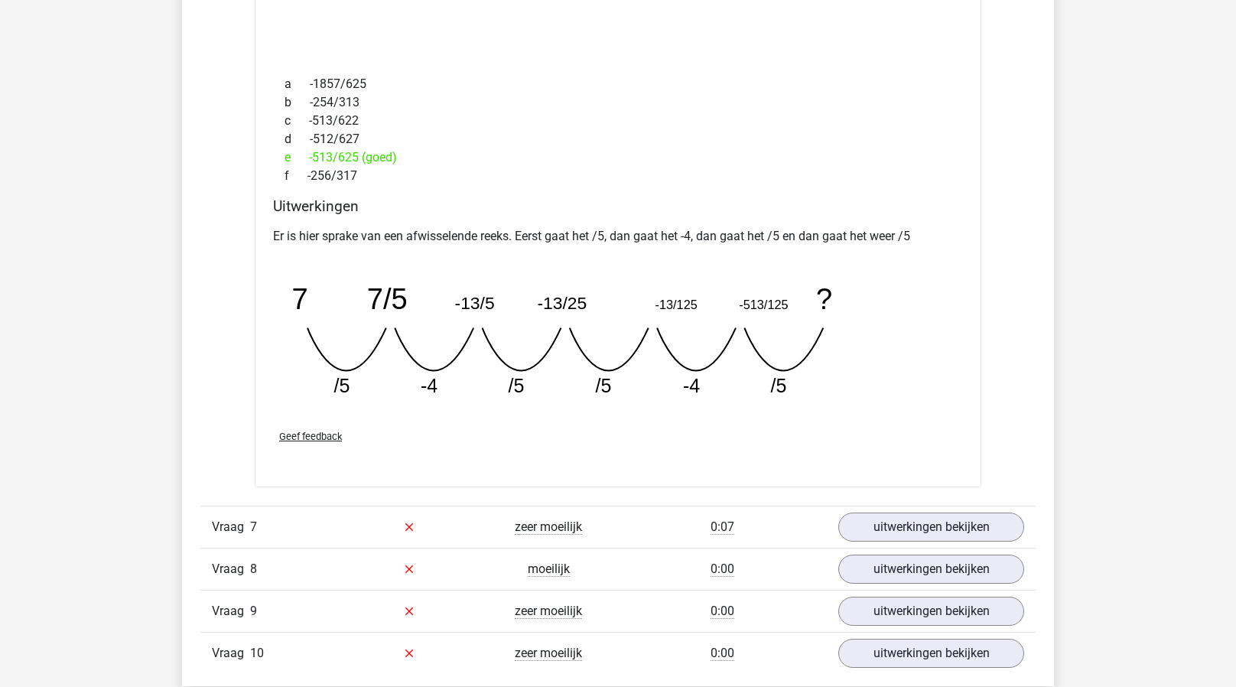
scroll to position [3057, 0]
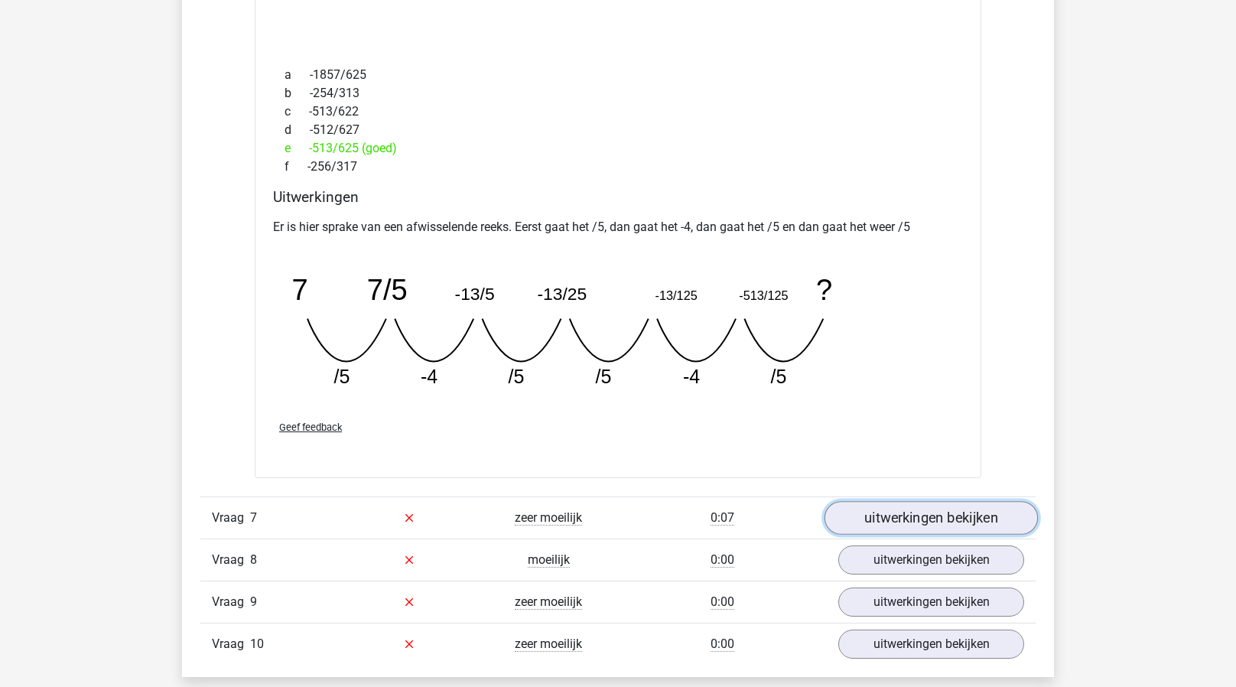
click at [878, 509] on link "uitwerkingen bekijken" at bounding box center [931, 518] width 213 height 34
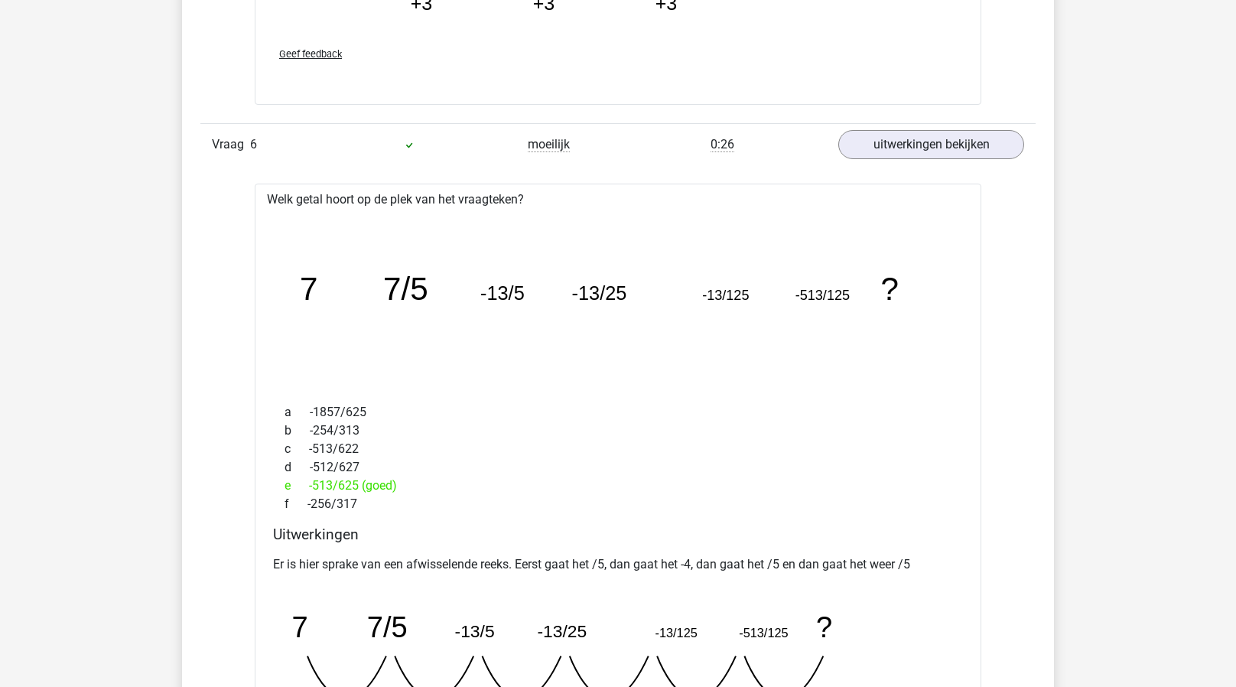
scroll to position [2719, 0]
click at [804, 293] on tspan "-513/125" at bounding box center [823, 295] width 54 height 15
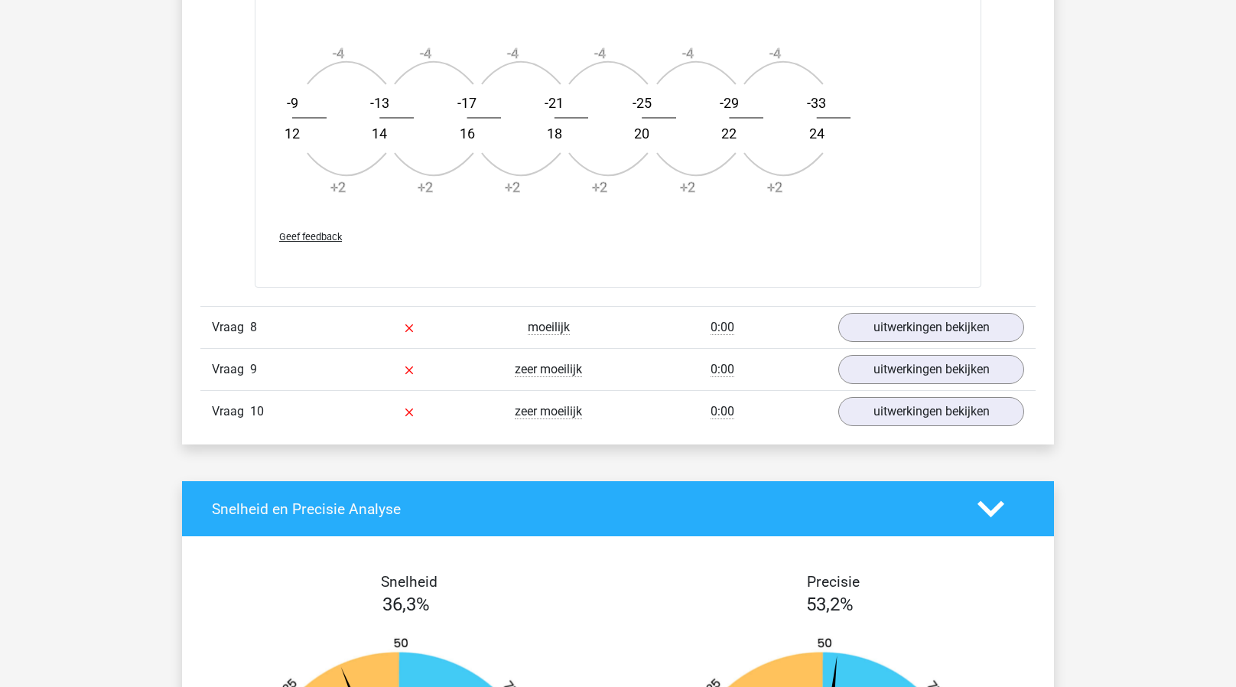
scroll to position [4207, 0]
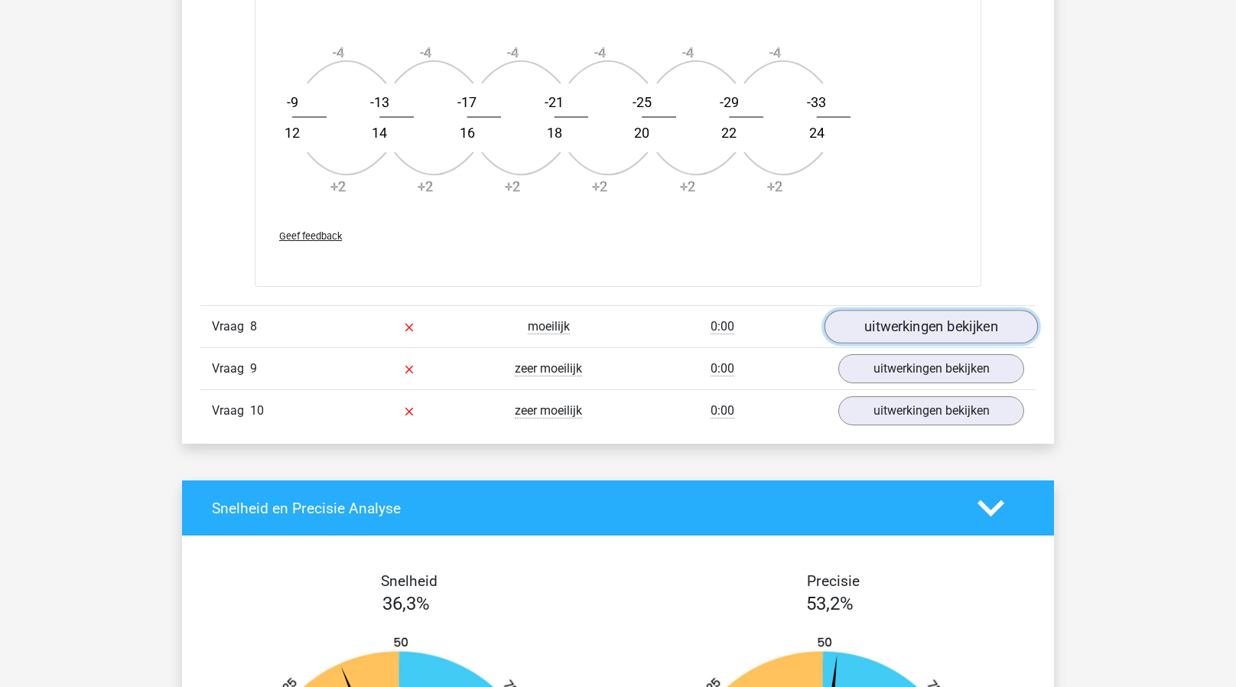
click at [898, 321] on link "uitwerkingen bekijken" at bounding box center [931, 328] width 213 height 34
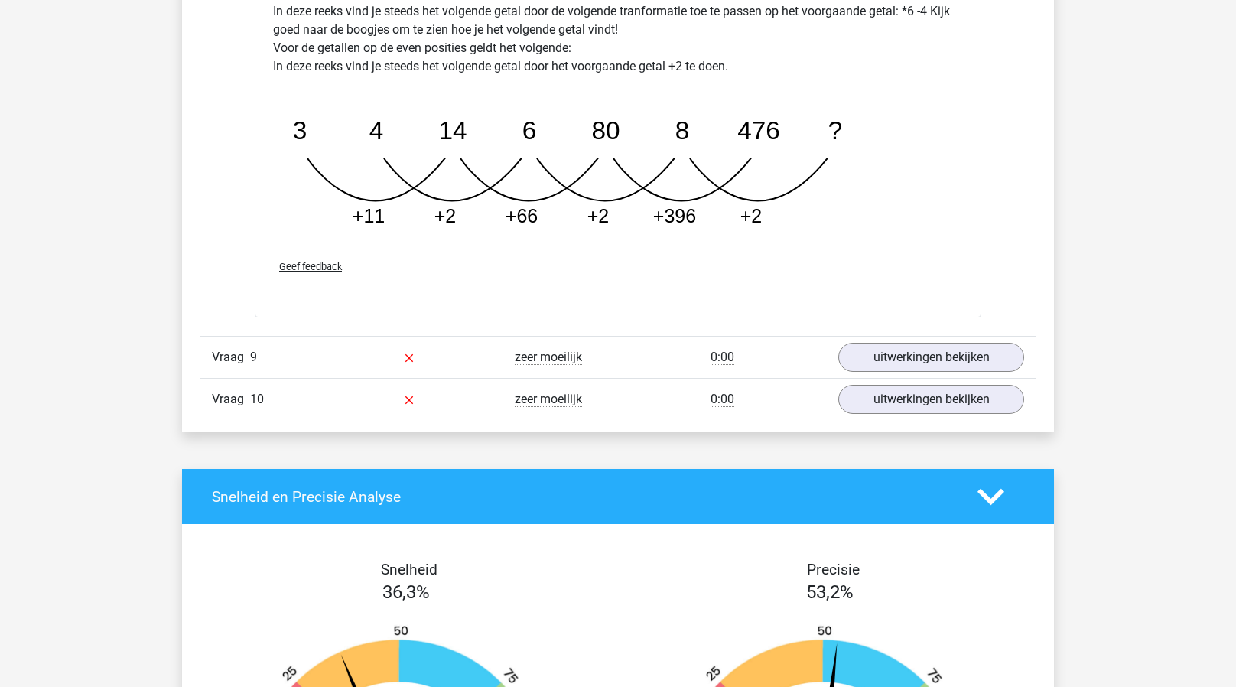
scroll to position [4980, 0]
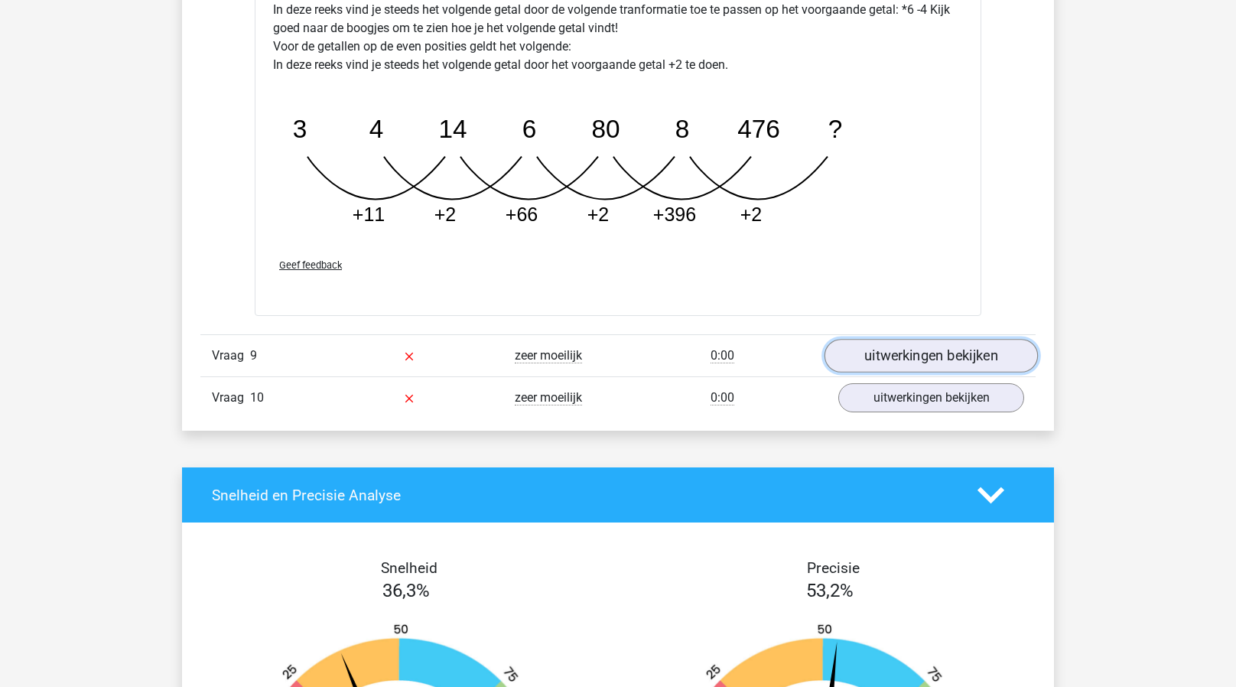
click at [900, 342] on link "uitwerkingen bekijken" at bounding box center [931, 356] width 213 height 34
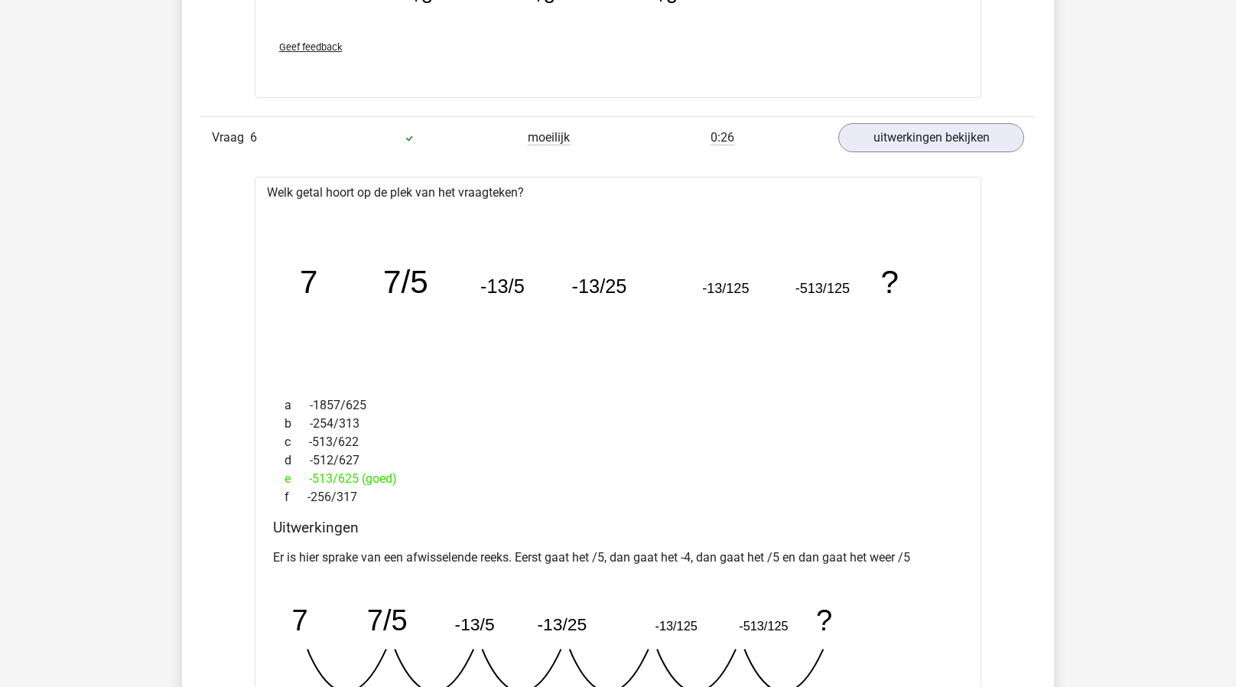
scroll to position [2727, 0]
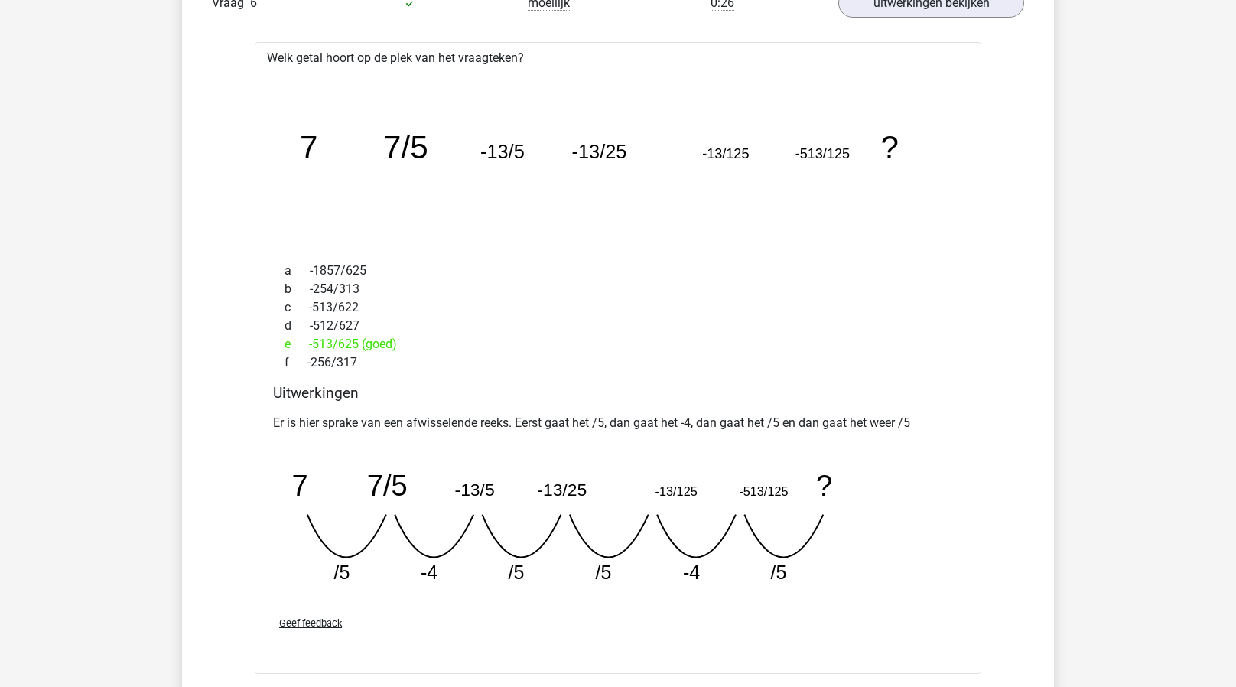
click at [373, 326] on div "d -512/627" at bounding box center [618, 326] width 690 height 18
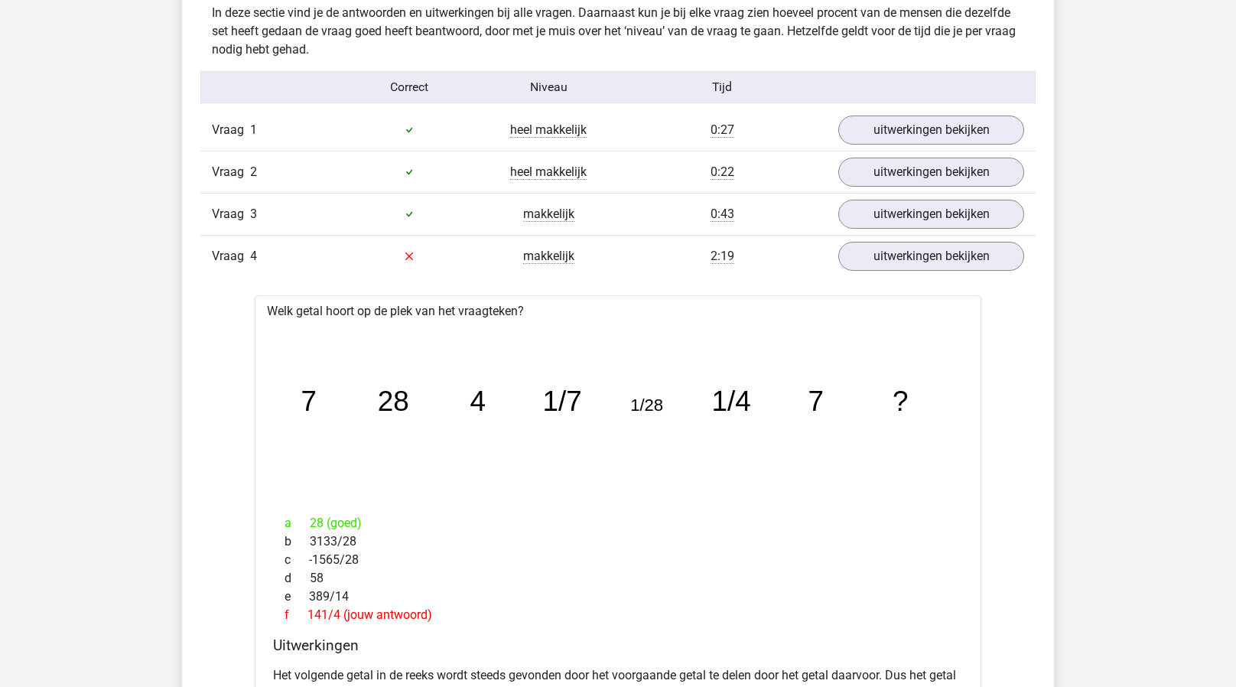
scroll to position [945, 0]
click at [874, 223] on link "uitwerkingen bekijken" at bounding box center [931, 215] width 213 height 34
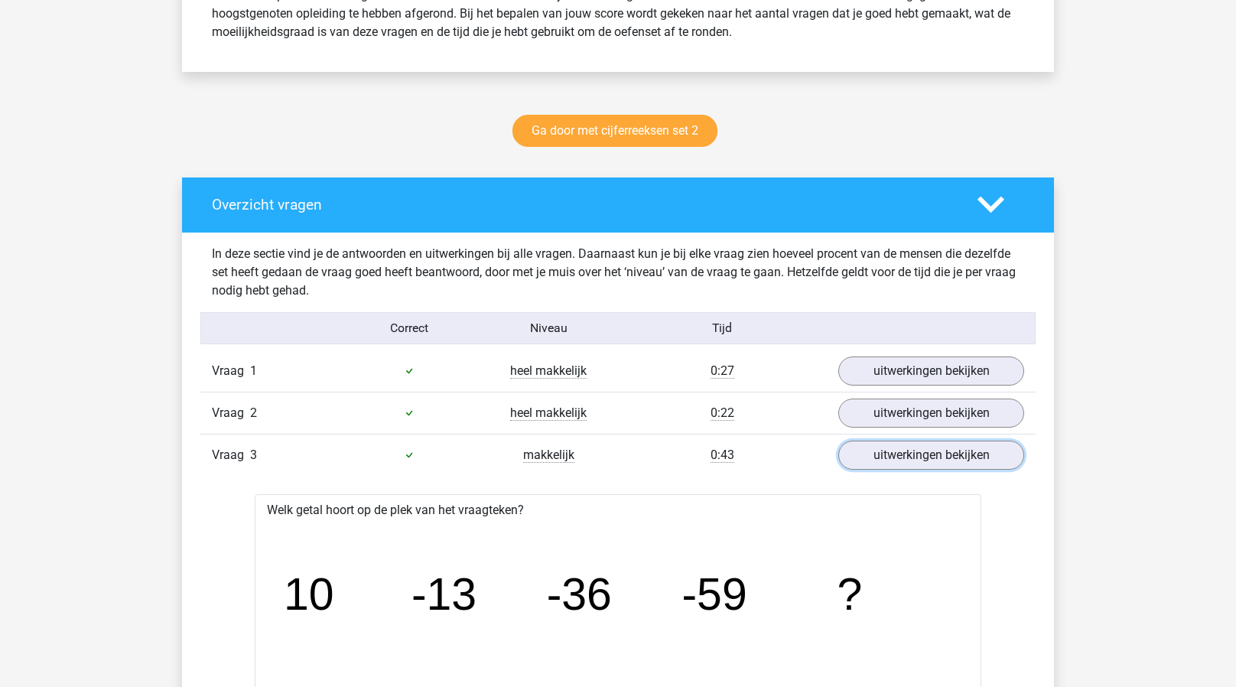
scroll to position [703, 0]
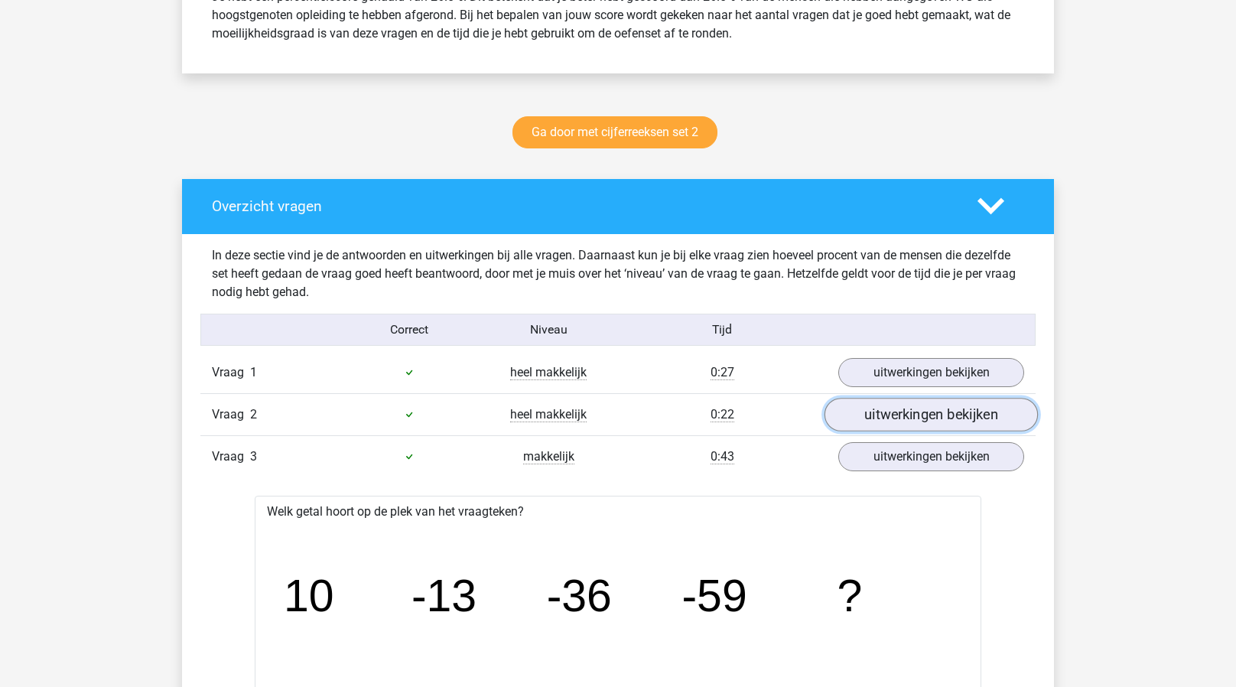
click at [882, 415] on link "uitwerkingen bekijken" at bounding box center [931, 415] width 213 height 34
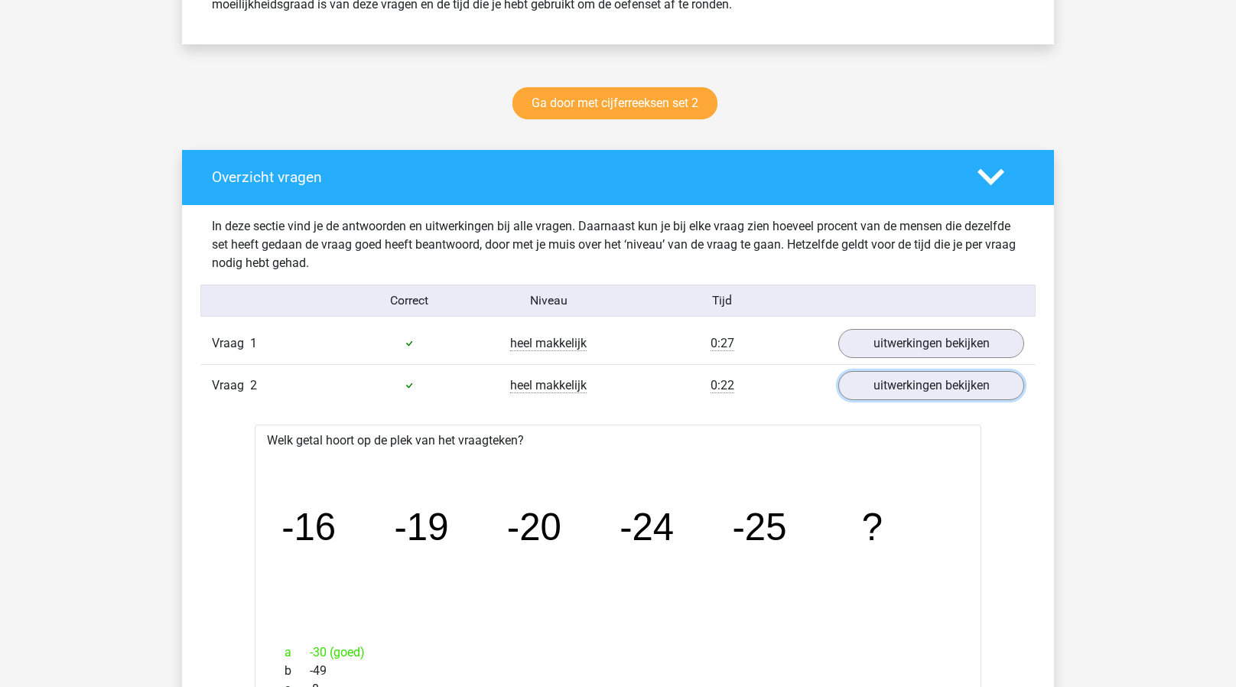
scroll to position [735, 0]
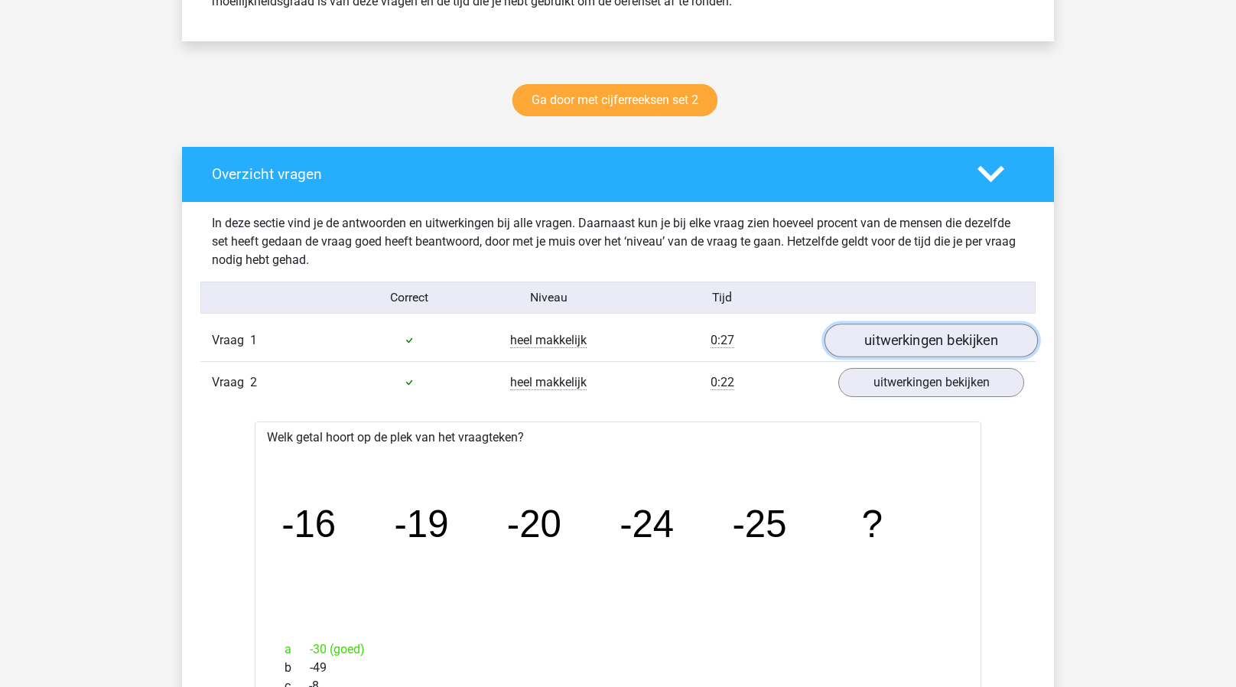
click at [902, 338] on link "uitwerkingen bekijken" at bounding box center [931, 341] width 213 height 34
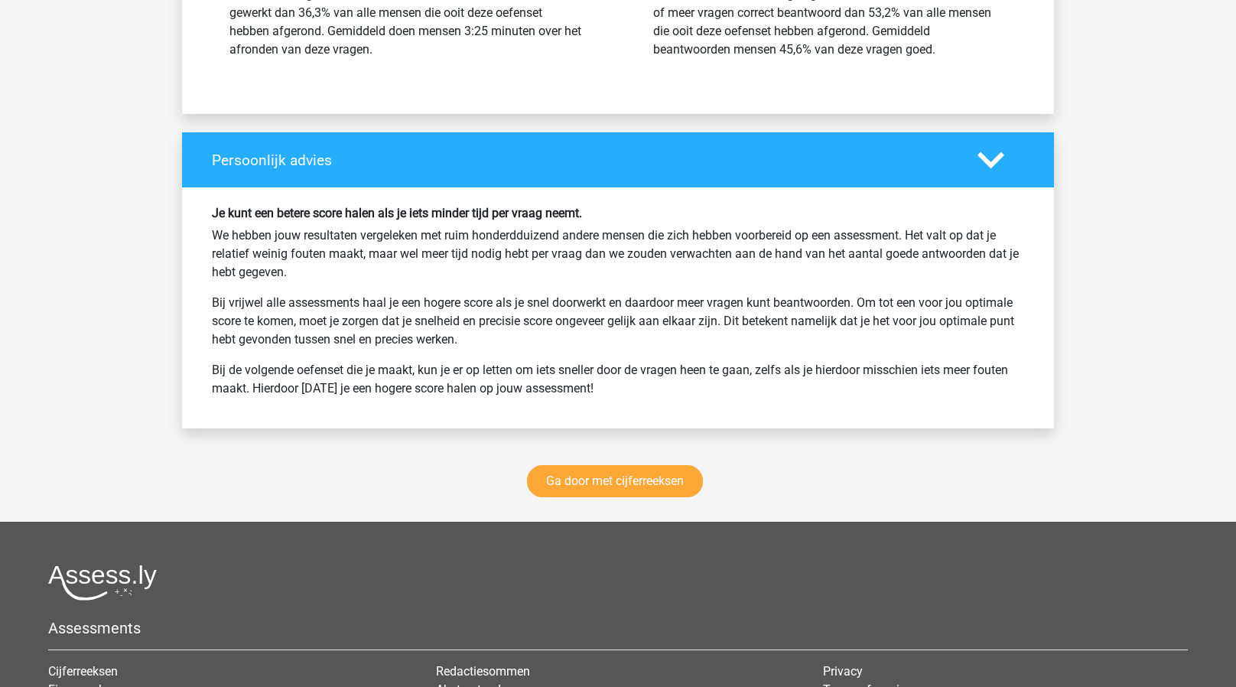
scroll to position [8655, 0]
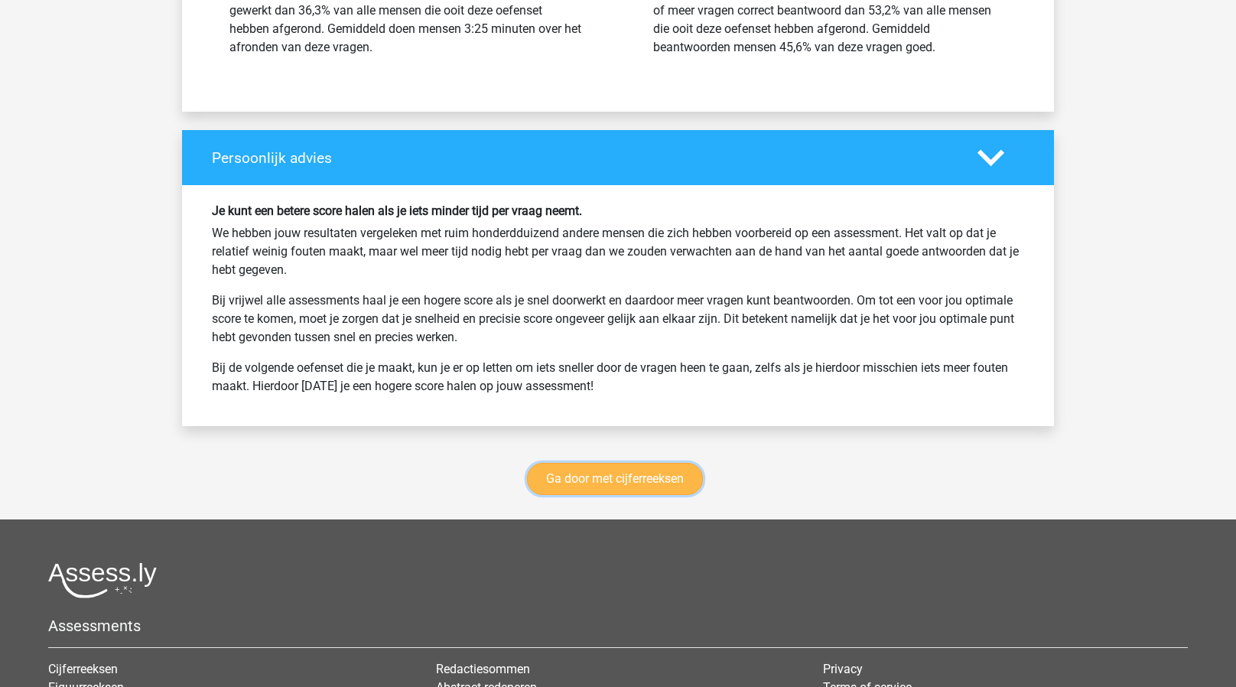
click at [646, 473] on link "Ga door met cijferreeksen" at bounding box center [615, 479] width 176 height 32
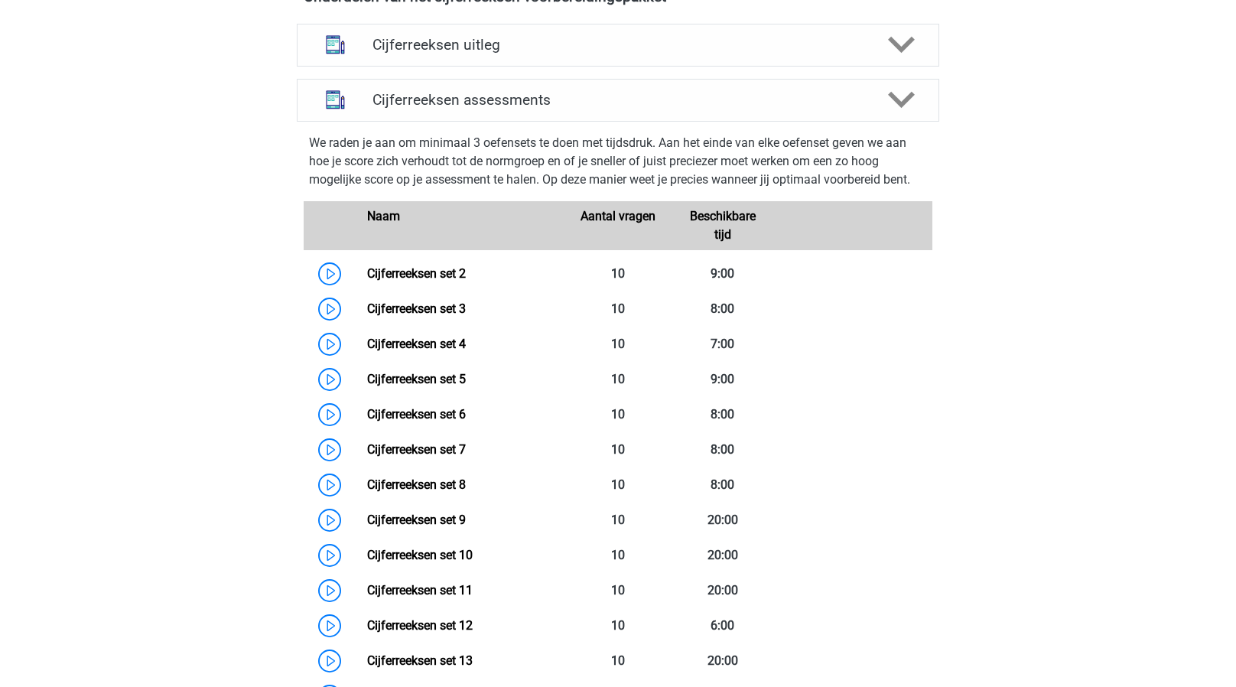
scroll to position [583, 0]
